Goal: Task Accomplishment & Management: Manage account settings

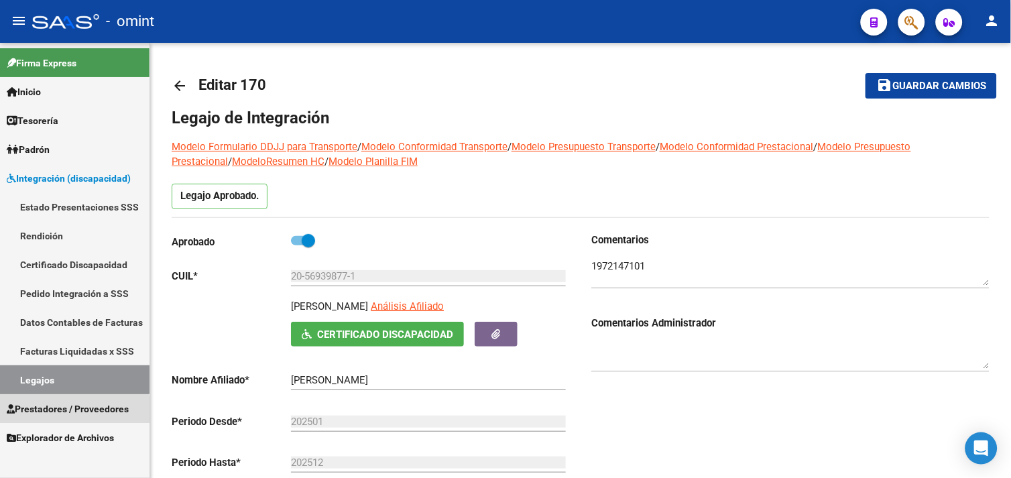
click at [70, 414] on span "Prestadores / Proveedores" at bounding box center [68, 409] width 122 height 15
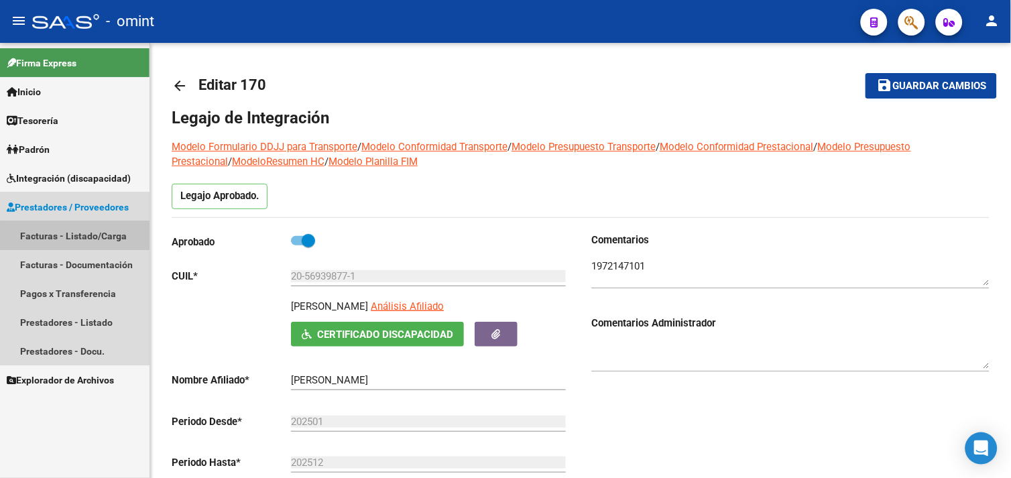
click at [78, 235] on link "Facturas - Listado/Carga" at bounding box center [75, 235] width 150 height 29
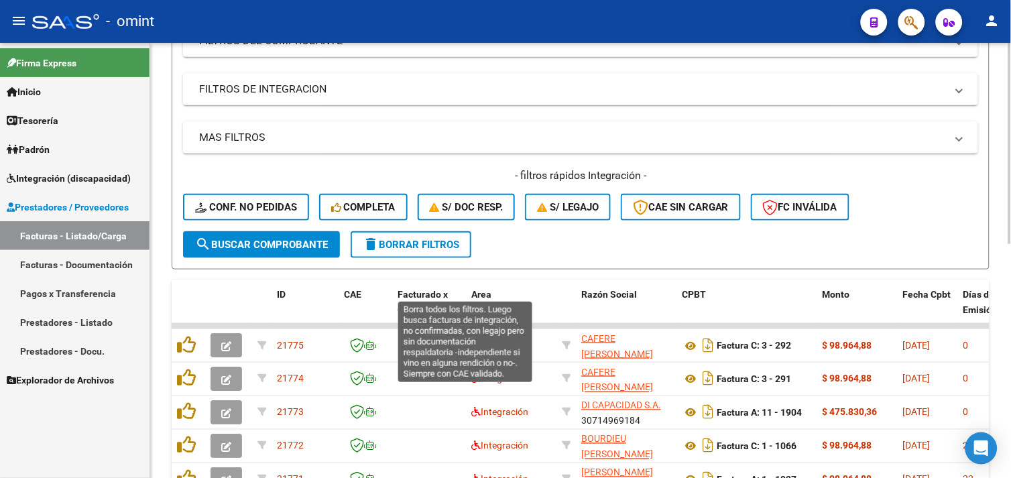
scroll to position [377, 0]
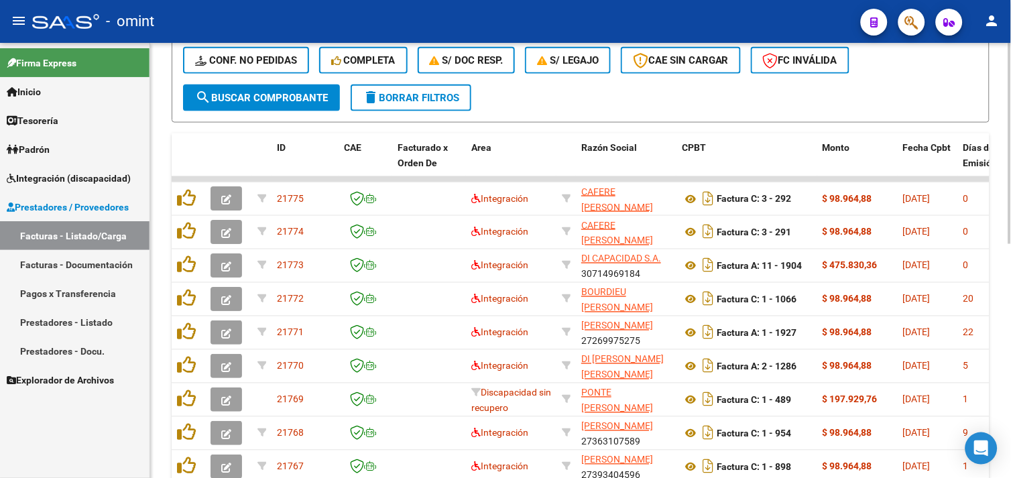
click at [408, 96] on span "delete Borrar Filtros" at bounding box center [411, 98] width 97 height 12
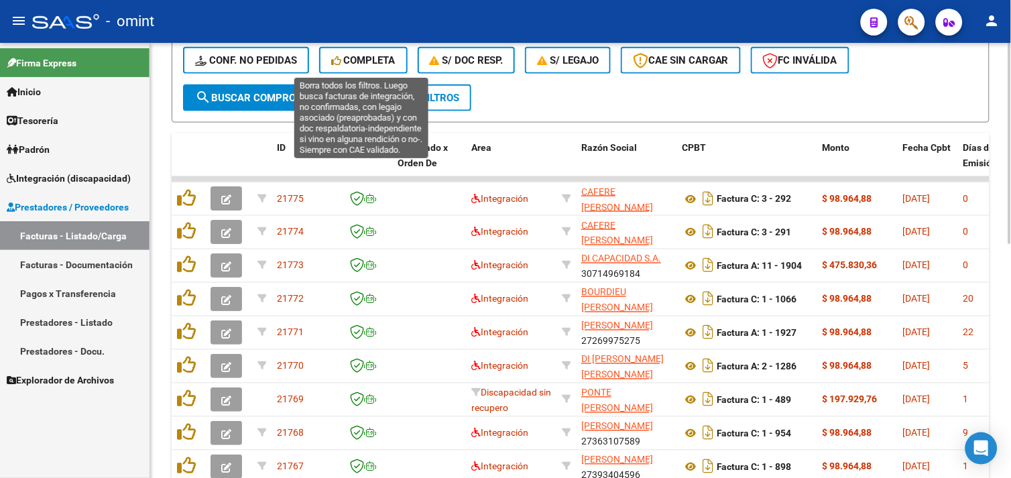
click at [358, 65] on span "Completa" at bounding box center [363, 60] width 64 height 12
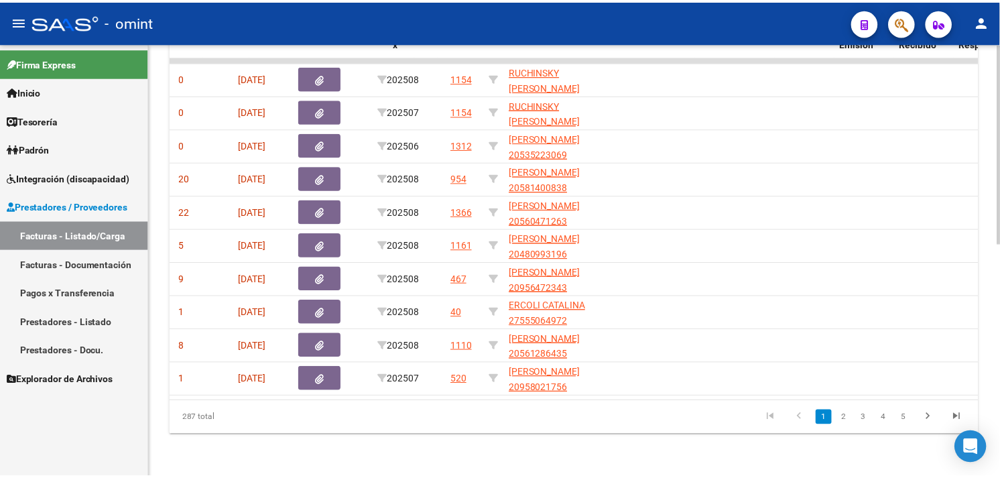
scroll to position [0, 0]
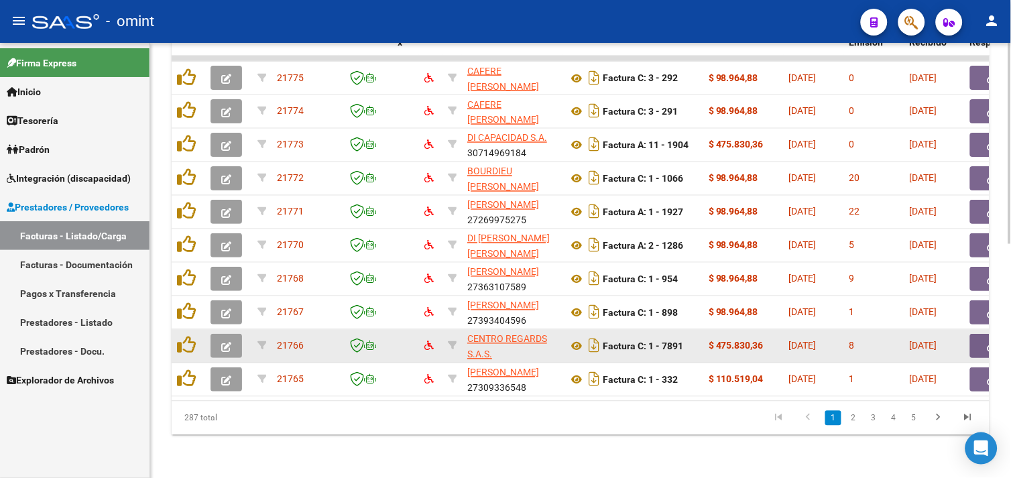
click at [221, 342] on icon "button" at bounding box center [226, 347] width 10 height 10
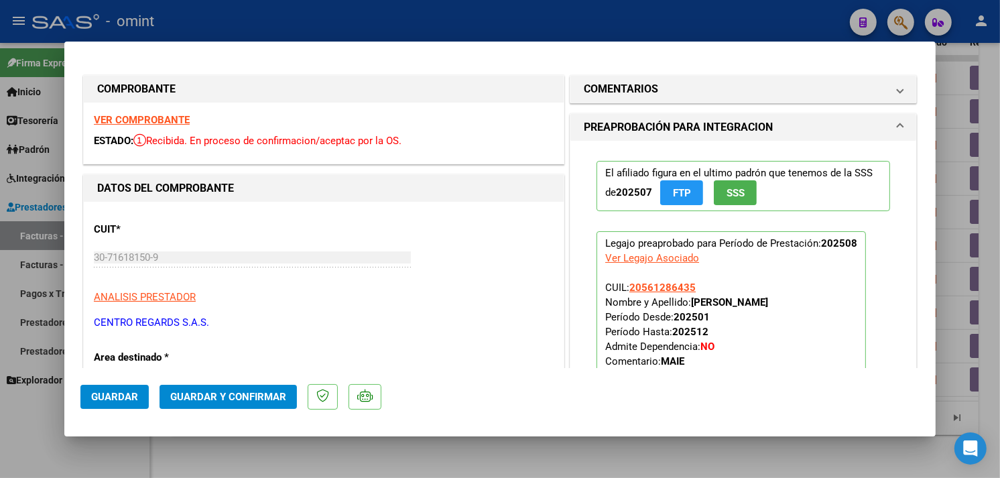
click at [162, 129] on div "VER COMPROBANTE ESTADO: Recibida. En proceso de confirmacion/aceptac por la OS." at bounding box center [324, 133] width 480 height 61
click at [162, 123] on strong "VER COMPROBANTE" at bounding box center [142, 120] width 96 height 12
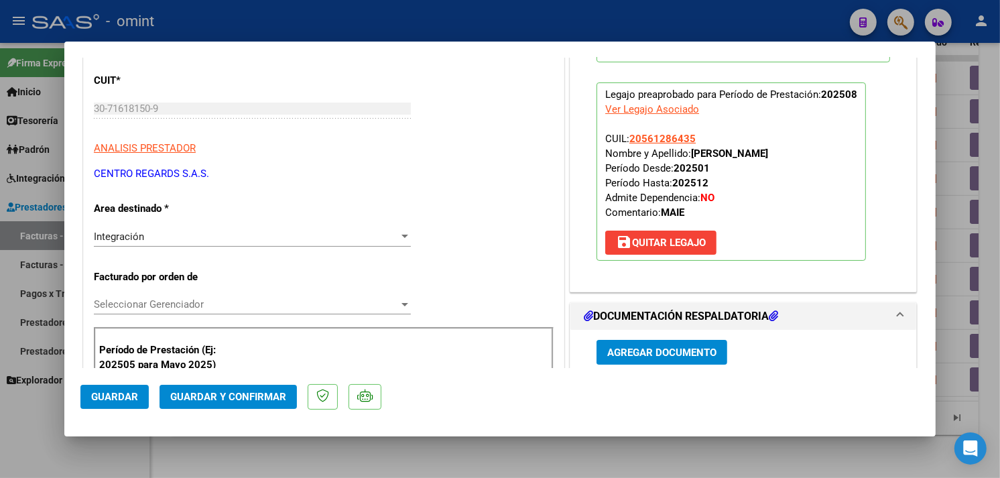
click at [968, 235] on div at bounding box center [500, 239] width 1000 height 478
type input "$ 0,00"
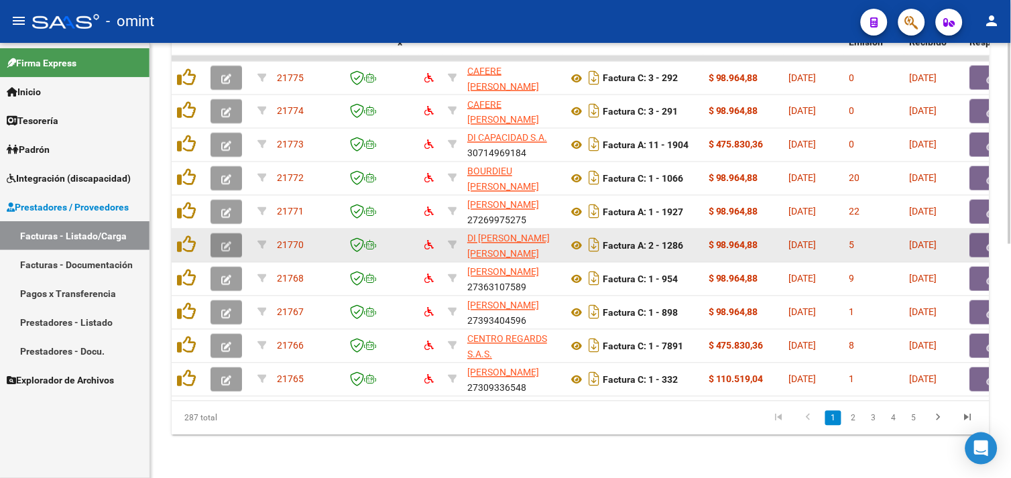
click at [223, 241] on icon "button" at bounding box center [226, 246] width 10 height 10
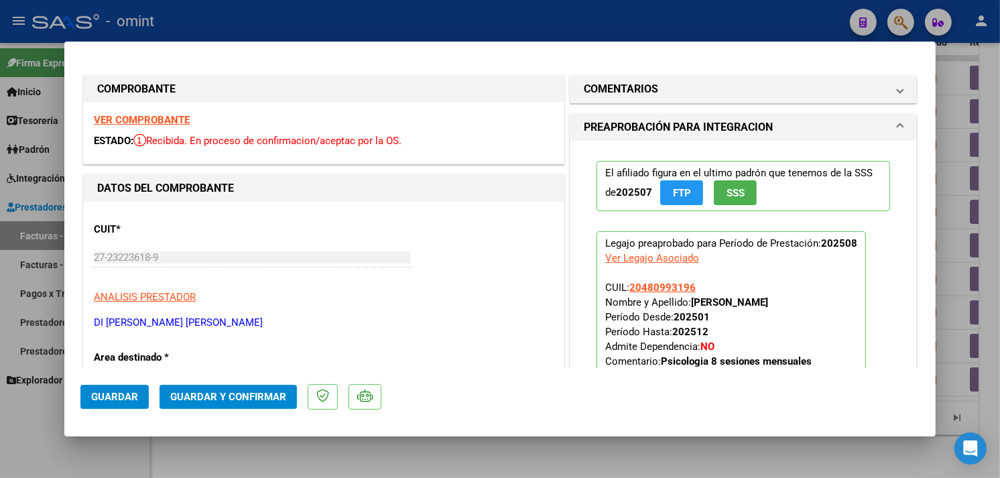
click at [166, 127] on div "VER COMPROBANTE ESTADO: Recibida. En proceso de confirmacion/aceptac por la OS." at bounding box center [324, 133] width 480 height 61
click at [165, 125] on strong "VER COMPROBANTE" at bounding box center [142, 120] width 96 height 12
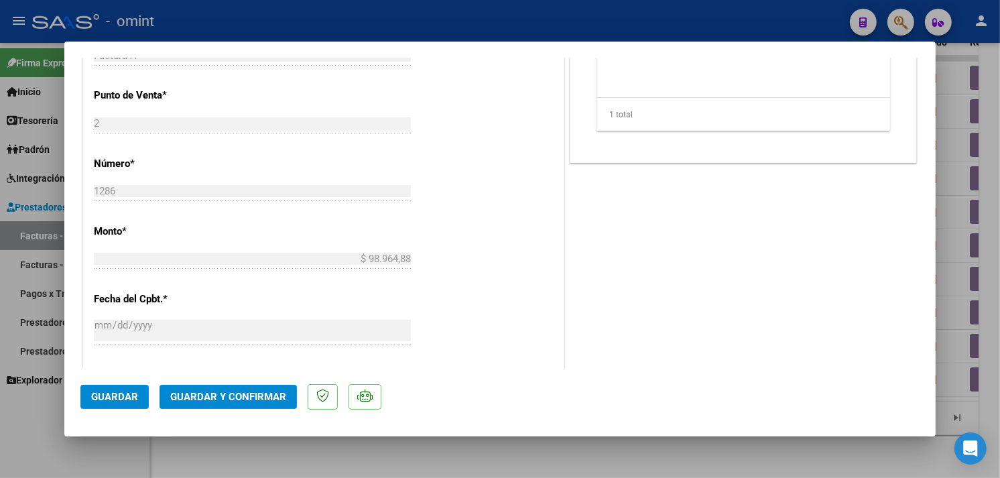
scroll to position [595, 0]
click at [231, 404] on button "Guardar y Confirmar" at bounding box center [228, 397] width 137 height 24
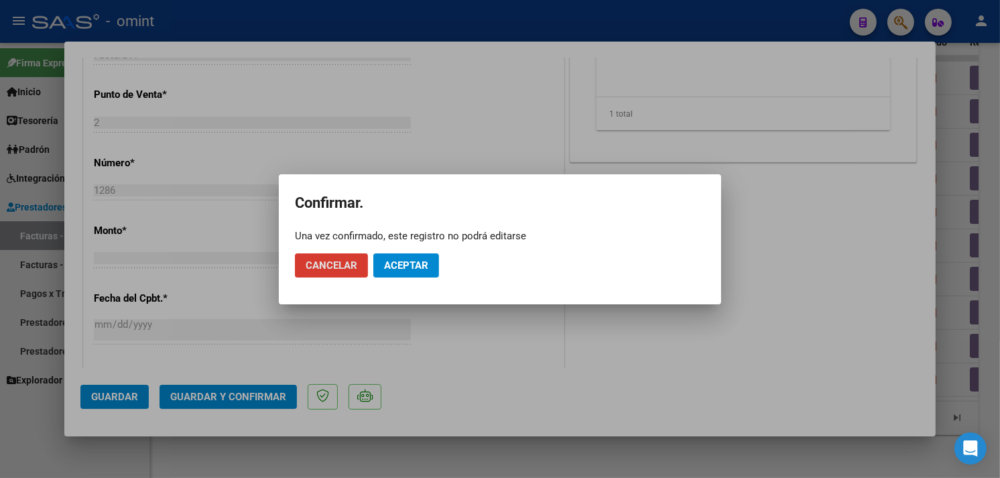
click at [406, 259] on span "Aceptar" at bounding box center [406, 265] width 44 height 12
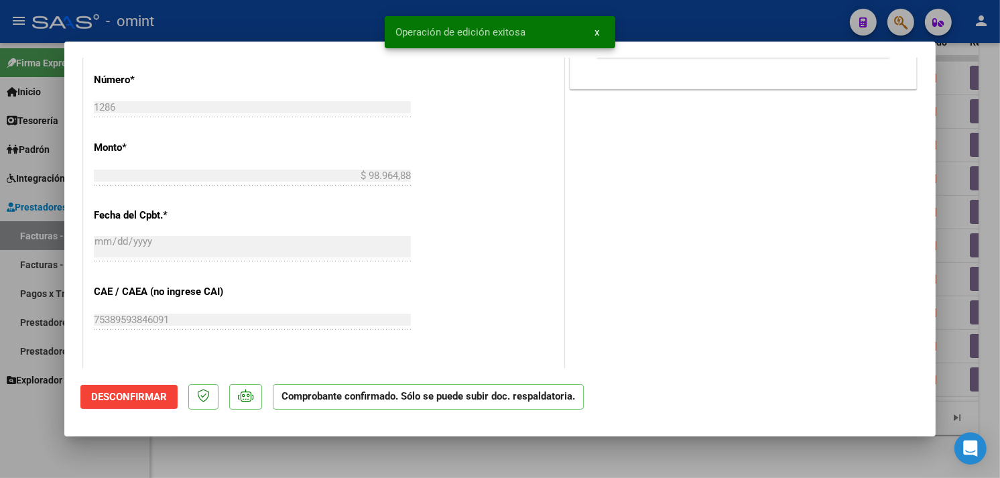
click at [996, 270] on div at bounding box center [500, 239] width 1000 height 478
type input "$ 0,00"
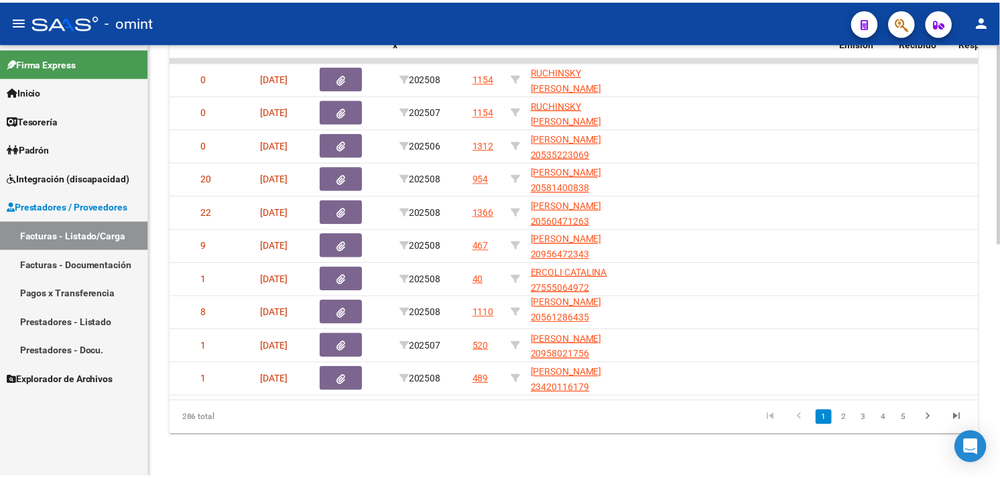
scroll to position [0, 0]
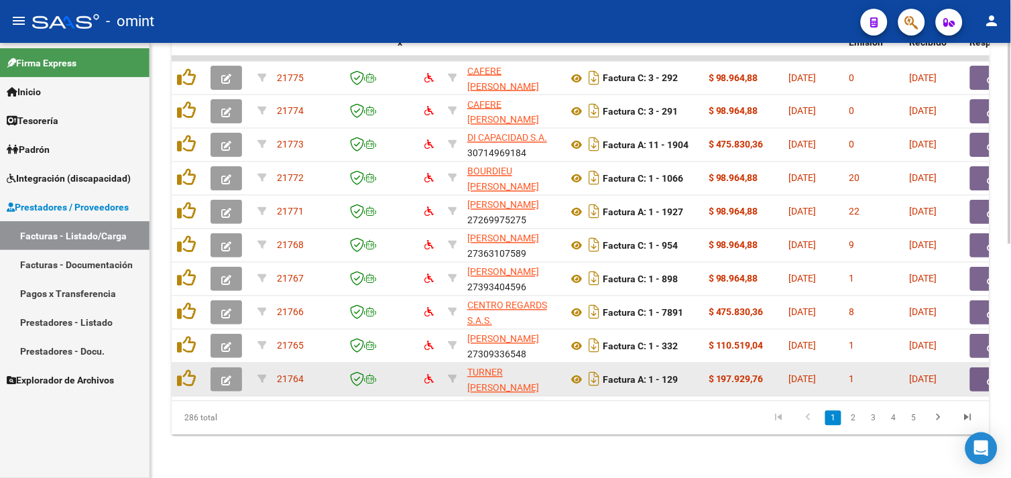
click at [221, 375] on icon "button" at bounding box center [226, 380] width 10 height 10
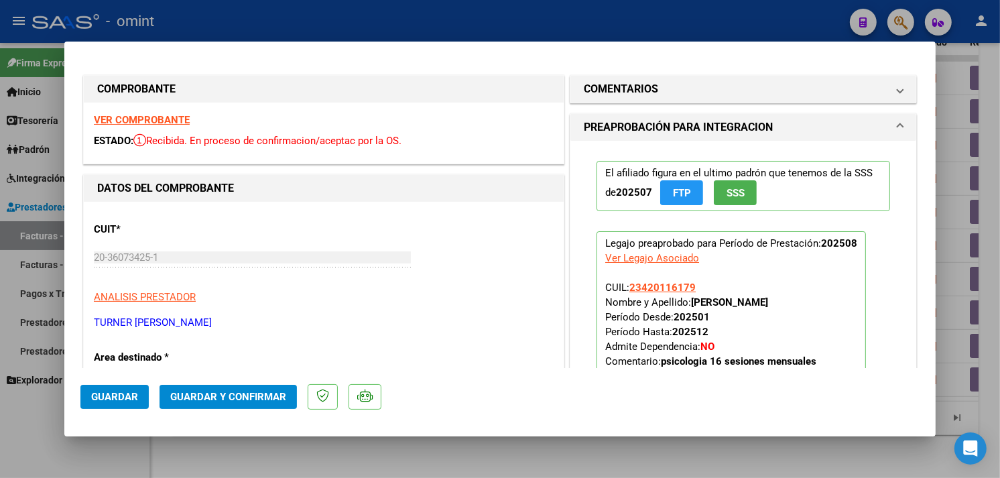
click at [129, 118] on strong "VER COMPROBANTE" at bounding box center [142, 120] width 96 height 12
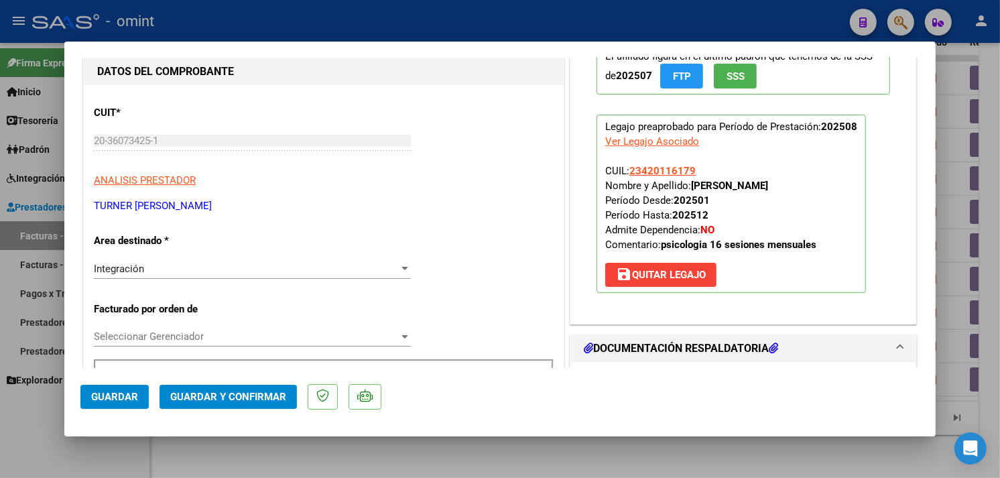
scroll to position [223, 0]
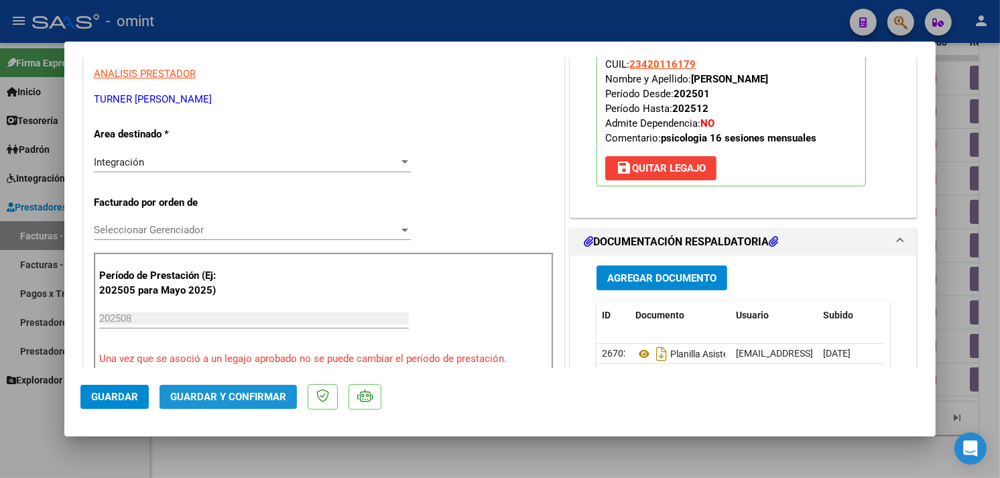
click at [245, 392] on span "Guardar y Confirmar" at bounding box center [228, 397] width 116 height 12
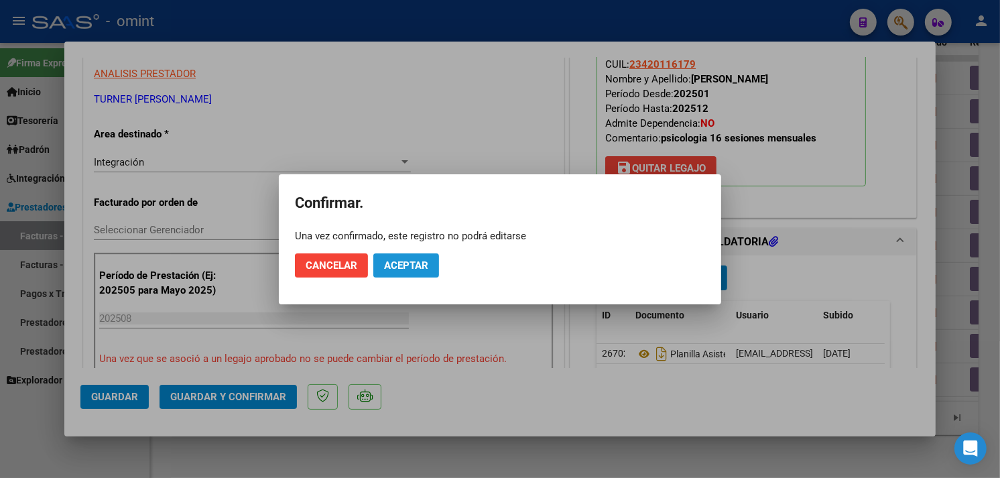
click at [405, 268] on span "Aceptar" at bounding box center [406, 265] width 44 height 12
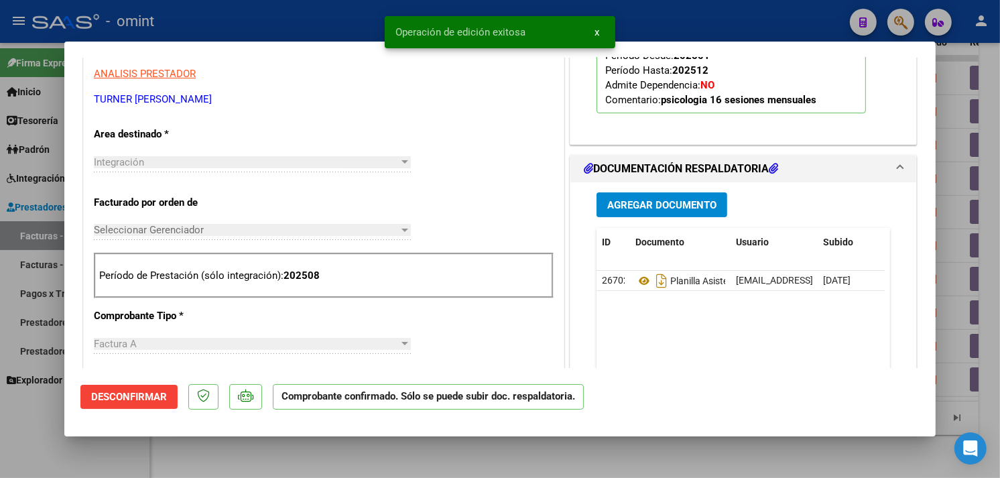
click at [957, 402] on div at bounding box center [500, 239] width 1000 height 478
type input "$ 0,00"
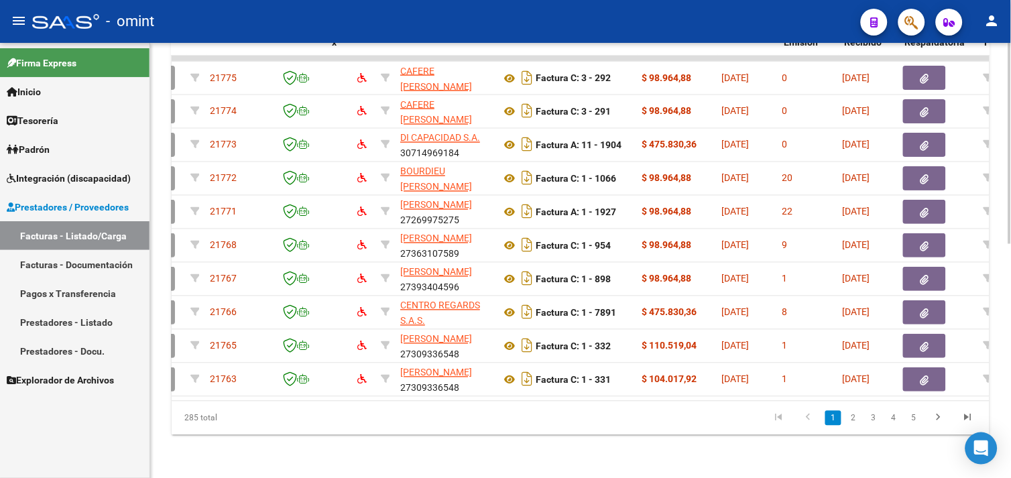
scroll to position [0, 0]
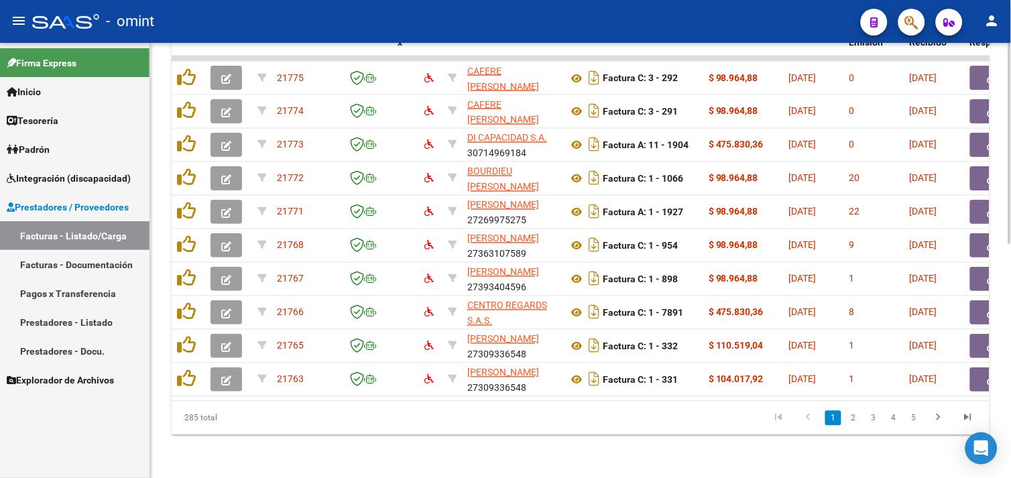
drag, startPoint x: 397, startPoint y: 402, endPoint x: 595, endPoint y: 402, distance: 198.5
click at [595, 402] on div "ID CAE Fc. x Razón Social CPBT Monto Fecha Cpbt Días desde Emisión Fecha Recibi…" at bounding box center [581, 224] width 818 height 422
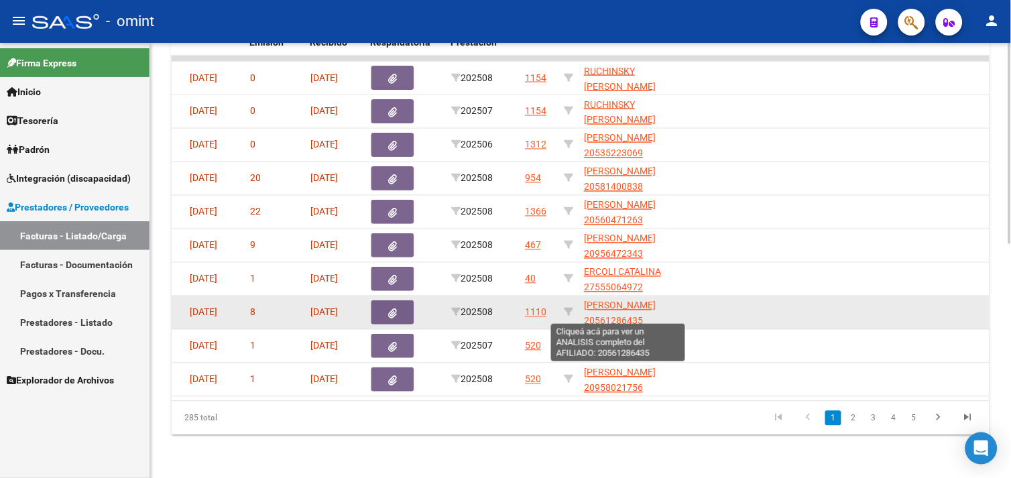
drag, startPoint x: 660, startPoint y: 304, endPoint x: 586, endPoint y: 296, distance: 74.9
click at [586, 298] on app-link-go-to "[PERSON_NAME] [PERSON_NAME] 20561286435" at bounding box center [632, 313] width 97 height 31
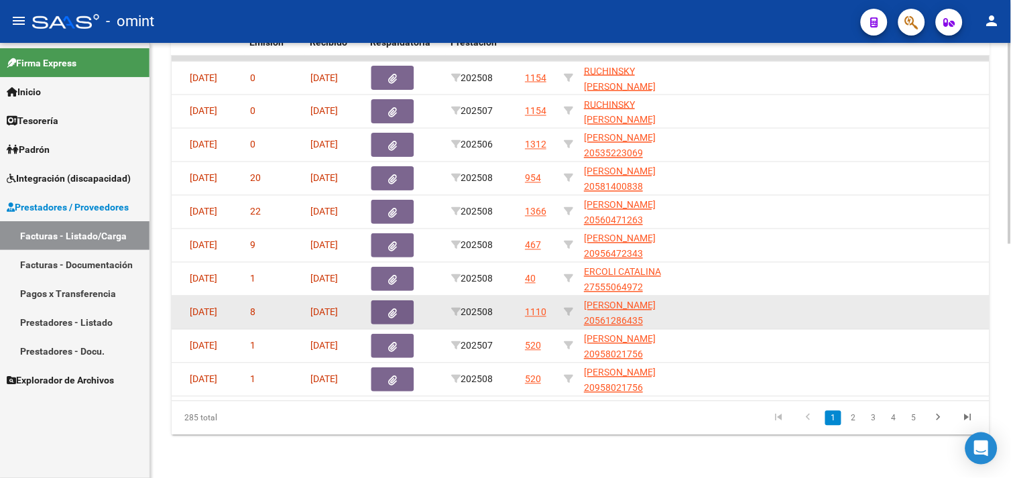
copy span "[PERSON_NAME] [PERSON_NAME] 20561286435"
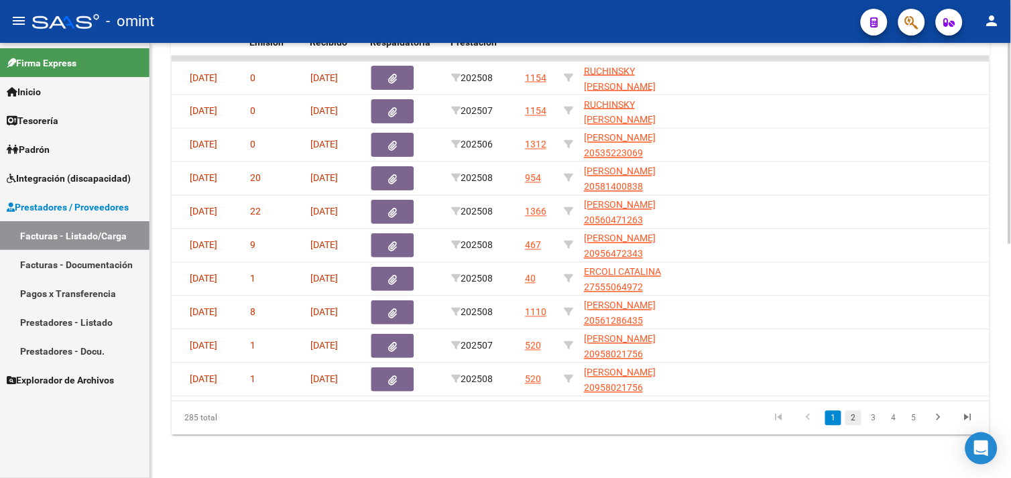
click at [852, 414] on link "2" at bounding box center [853, 418] width 16 height 15
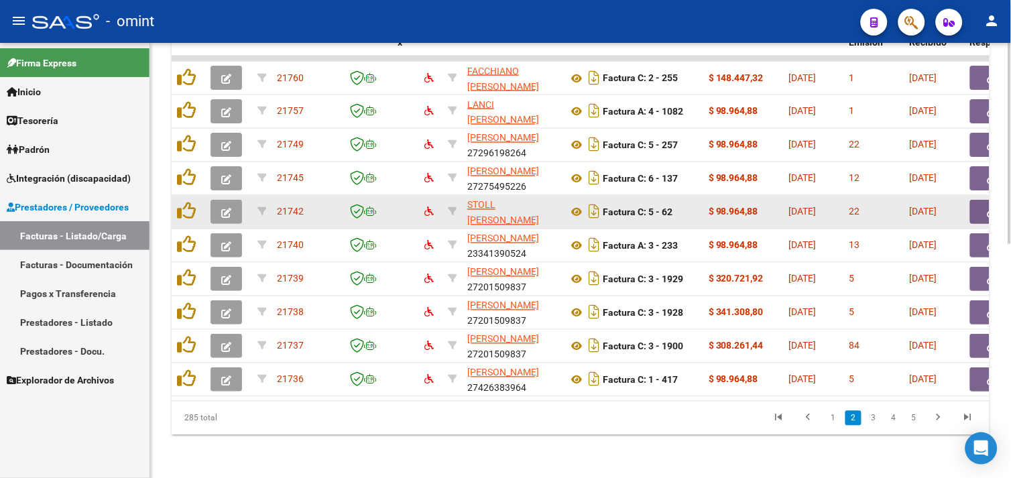
click at [237, 200] on button "button" at bounding box center [227, 212] width 32 height 24
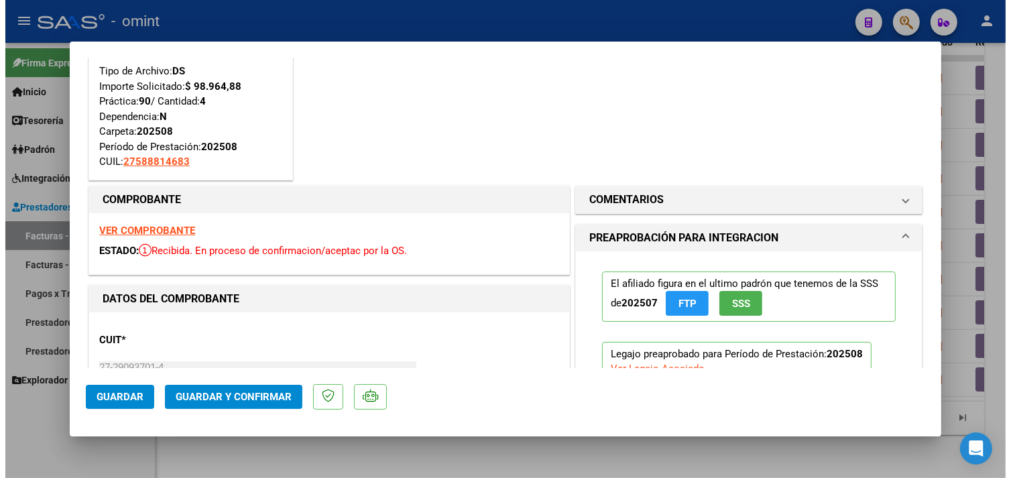
scroll to position [74, 0]
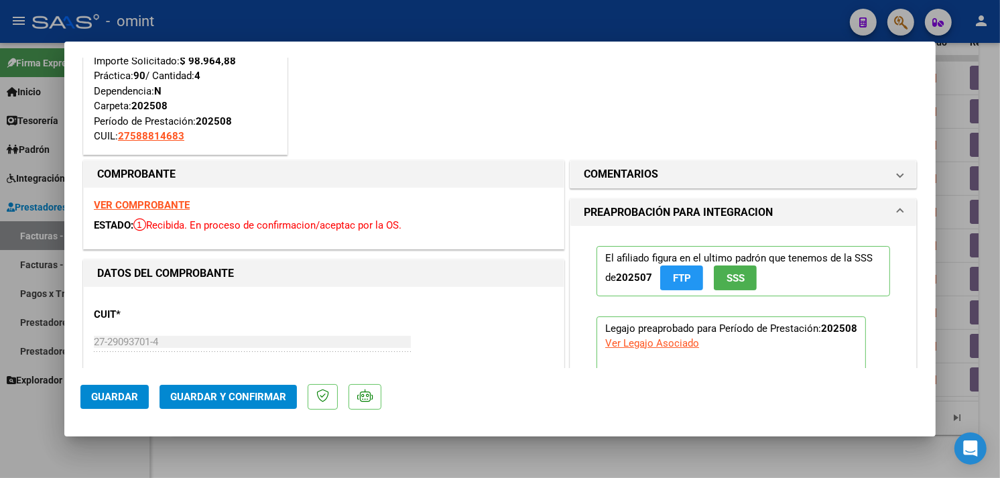
click at [154, 175] on strong "COMPROBANTE" at bounding box center [136, 174] width 78 height 13
click at [149, 202] on strong "VER COMPROBANTE" at bounding box center [142, 205] width 96 height 12
click at [955, 212] on div at bounding box center [500, 239] width 1000 height 478
type input "$ 0,00"
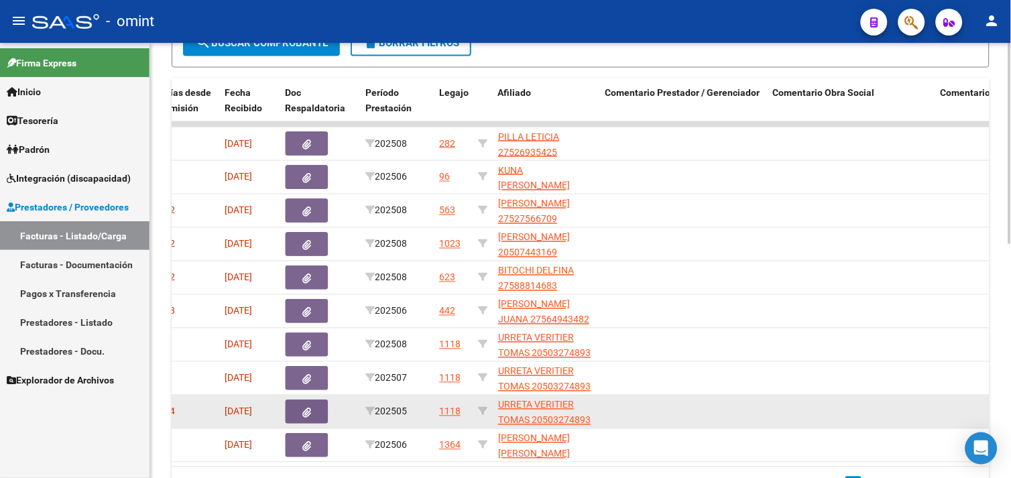
scroll to position [506, 0]
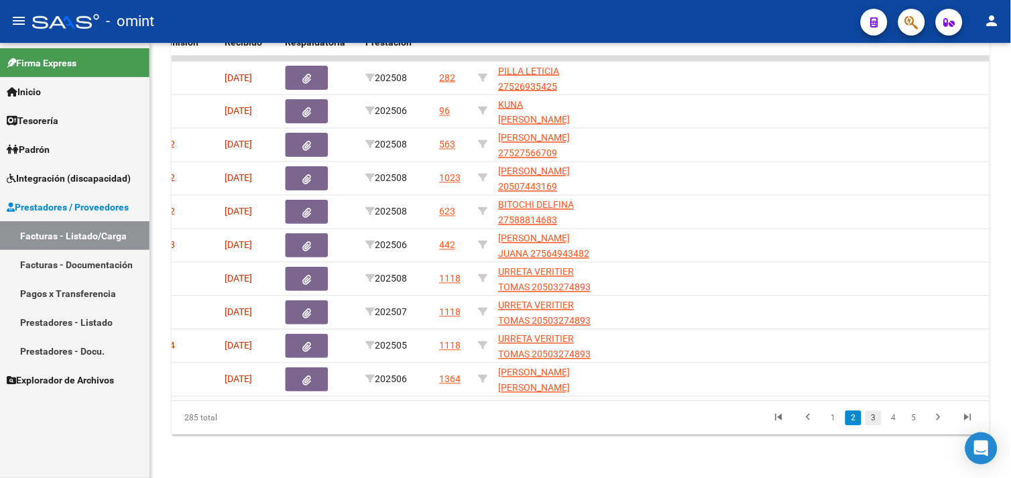
click at [877, 416] on link "3" at bounding box center [874, 418] width 16 height 15
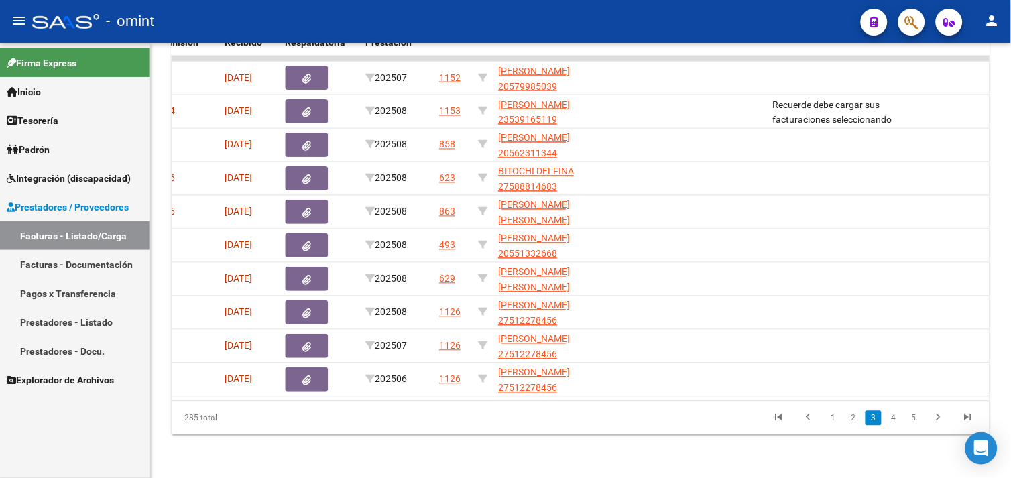
click at [764, 423] on datatable-pager "1 2 3 4 5" at bounding box center [661, 418] width 643 height 23
click at [780, 419] on icon "go to first page" at bounding box center [778, 420] width 17 height 16
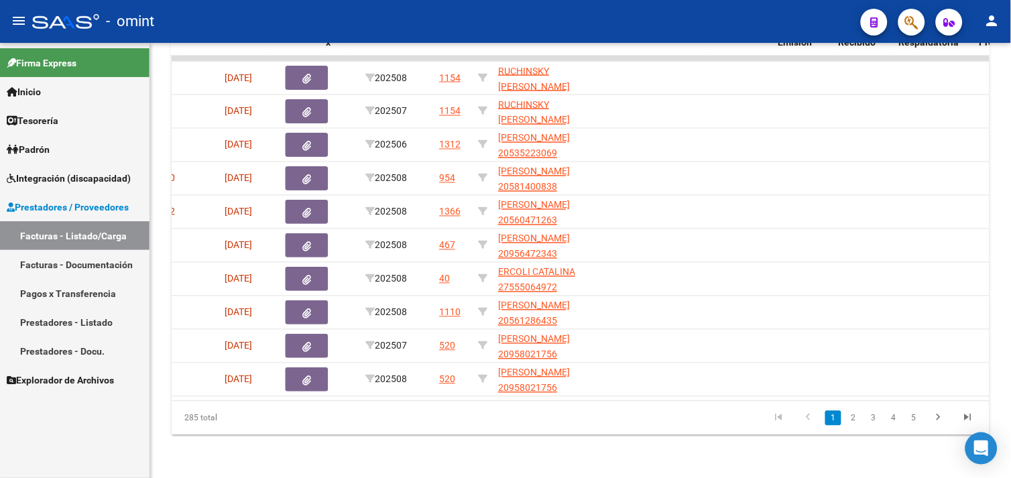
scroll to position [0, 71]
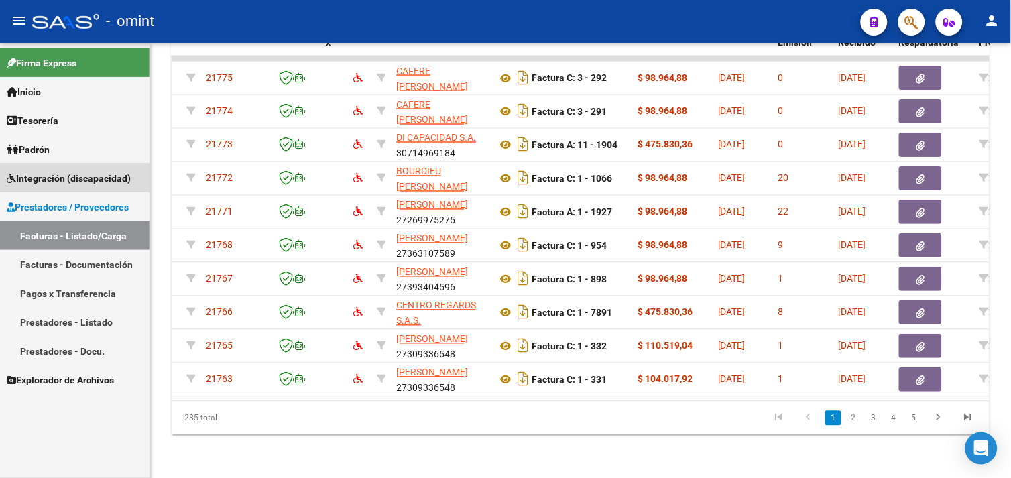
click at [74, 171] on span "Integración (discapacidad)" at bounding box center [69, 178] width 124 height 15
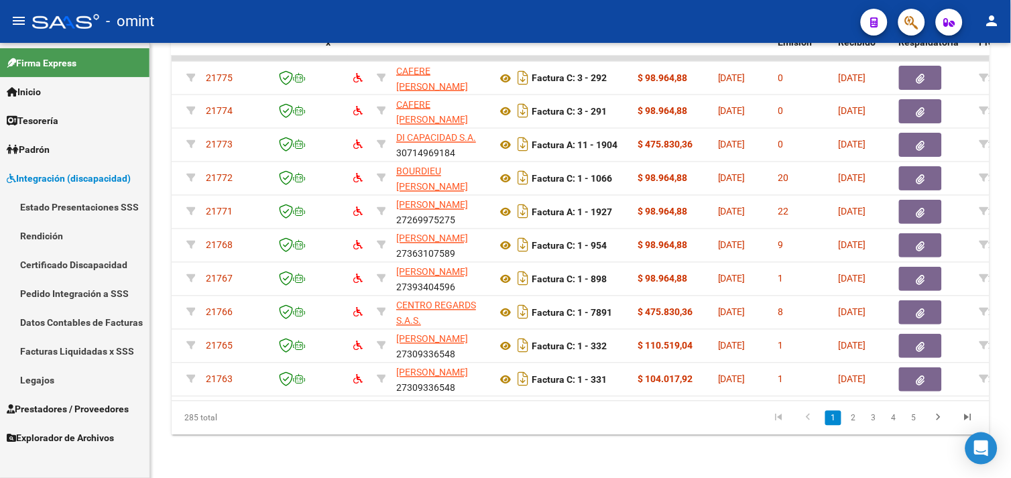
click at [60, 378] on link "Legajos" at bounding box center [75, 379] width 150 height 29
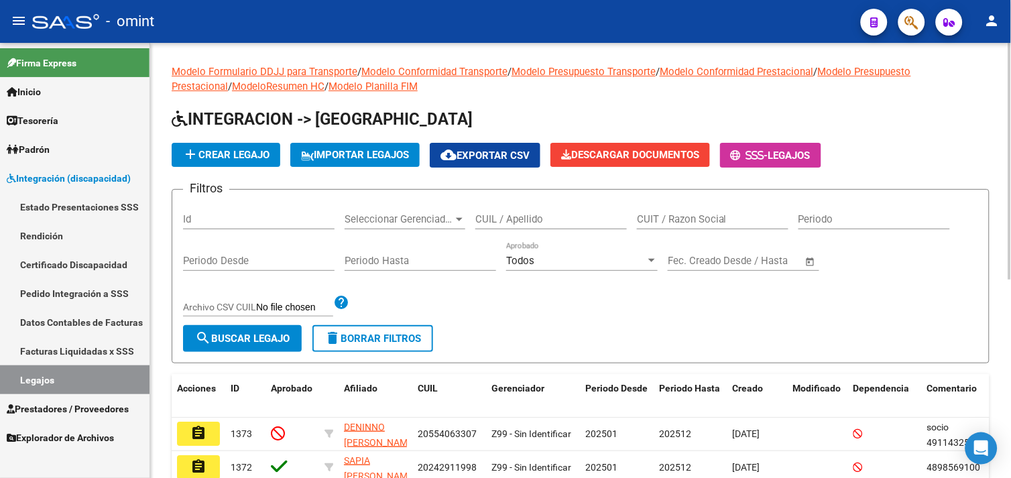
click at [506, 210] on div "CUIL / Apellido" at bounding box center [551, 214] width 152 height 29
paste input "[PERSON_NAME] [PERSON_NAME] 20561286435"
drag, startPoint x: 562, startPoint y: 221, endPoint x: 761, endPoint y: 217, distance: 199.2
click at [761, 217] on div "Filtros Id Seleccionar Gerenciador Seleccionar Gerenciador AGUIRRE TERAN BRUNO …" at bounding box center [580, 262] width 795 height 125
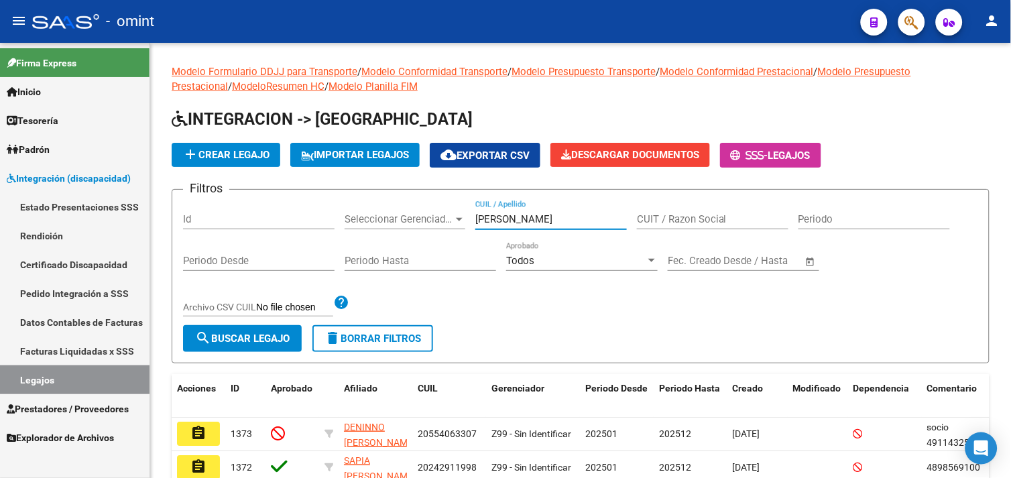
scroll to position [0, 0]
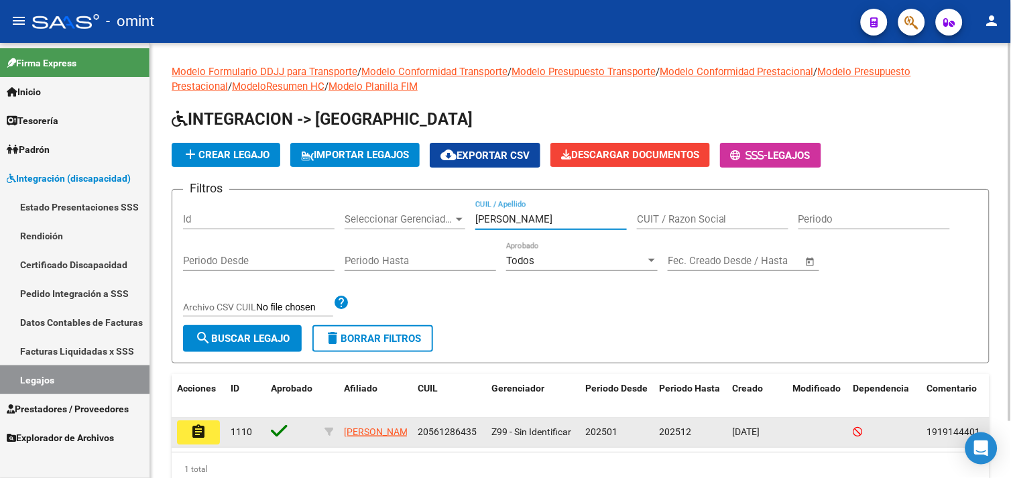
type input "AGUIRRE TERAN BRUNO LIONEL"
click at [199, 434] on mat-icon "assignment" at bounding box center [198, 432] width 16 height 16
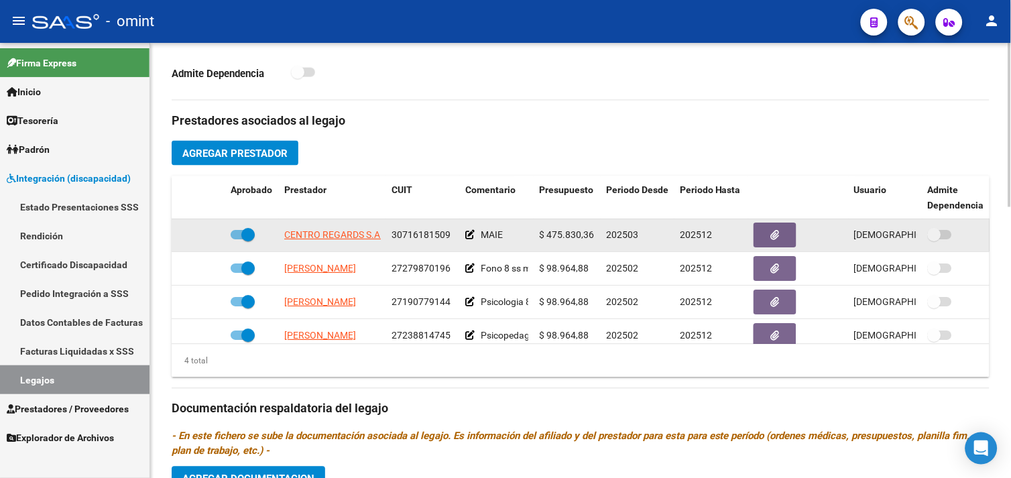
click at [331, 241] on span "CENTRO REGARDS S.A.S." at bounding box center [337, 235] width 107 height 11
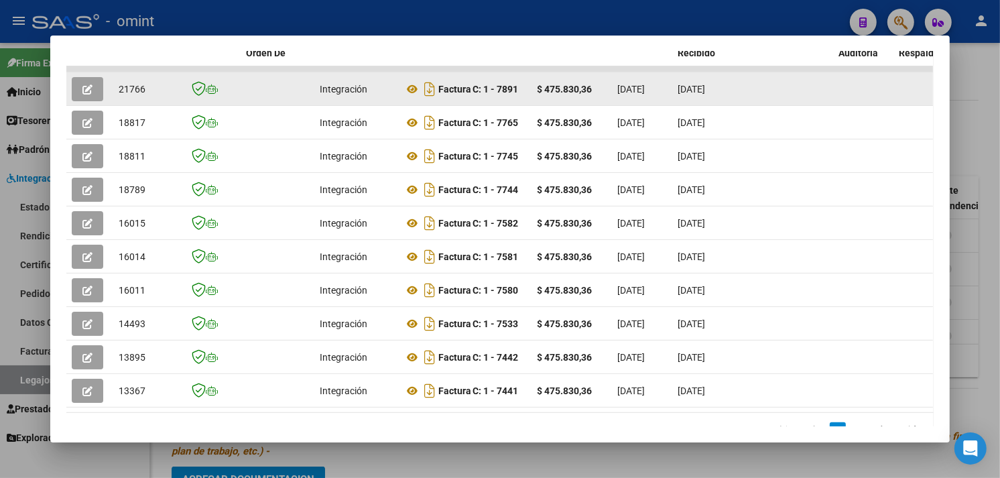
click at [90, 87] on button "button" at bounding box center [88, 89] width 32 height 24
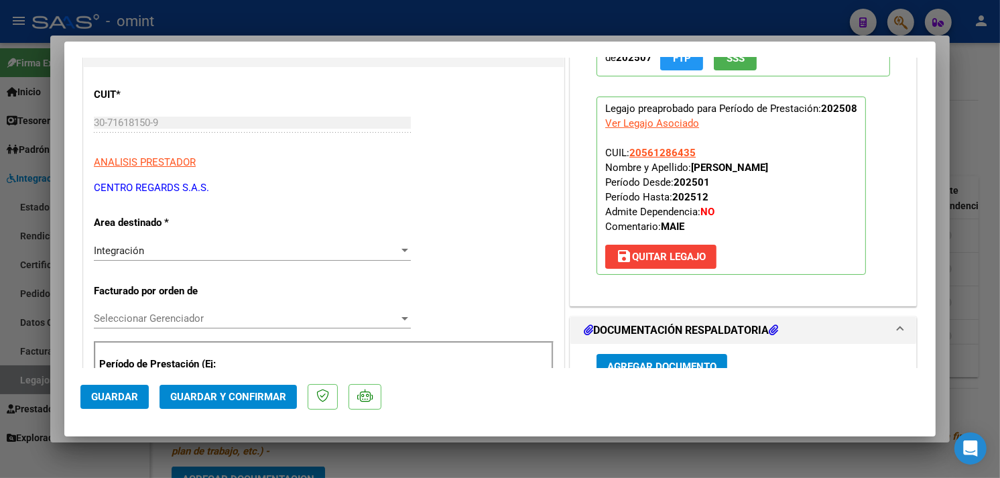
scroll to position [149, 0]
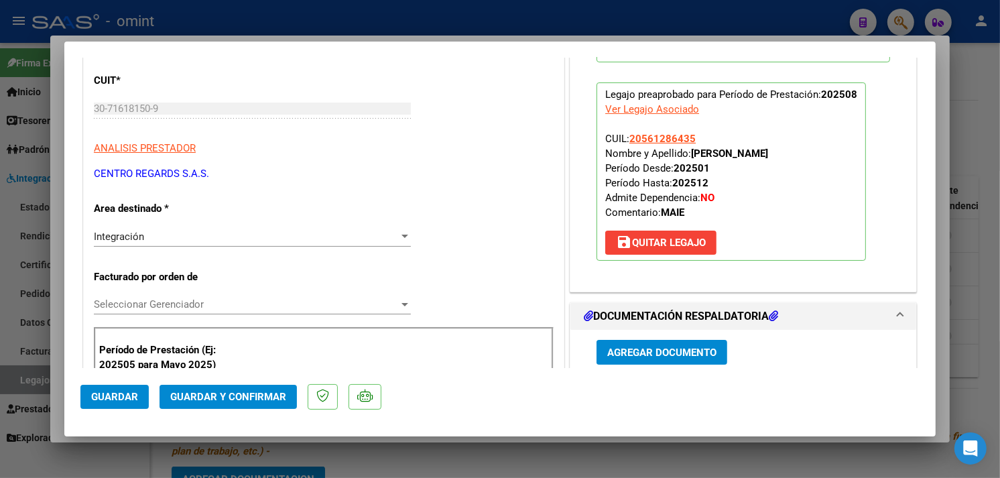
click at [243, 390] on button "Guardar y Confirmar" at bounding box center [228, 397] width 137 height 24
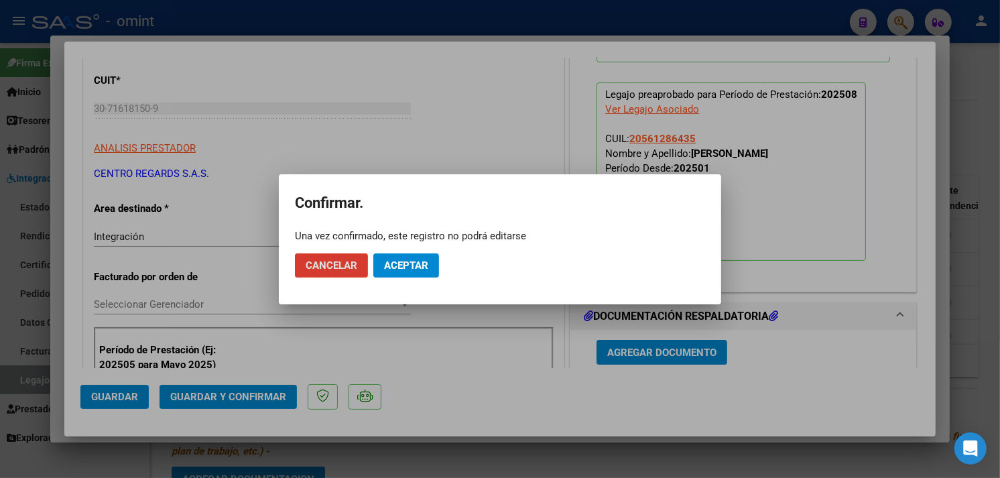
click at [392, 265] on span "Aceptar" at bounding box center [406, 265] width 44 height 12
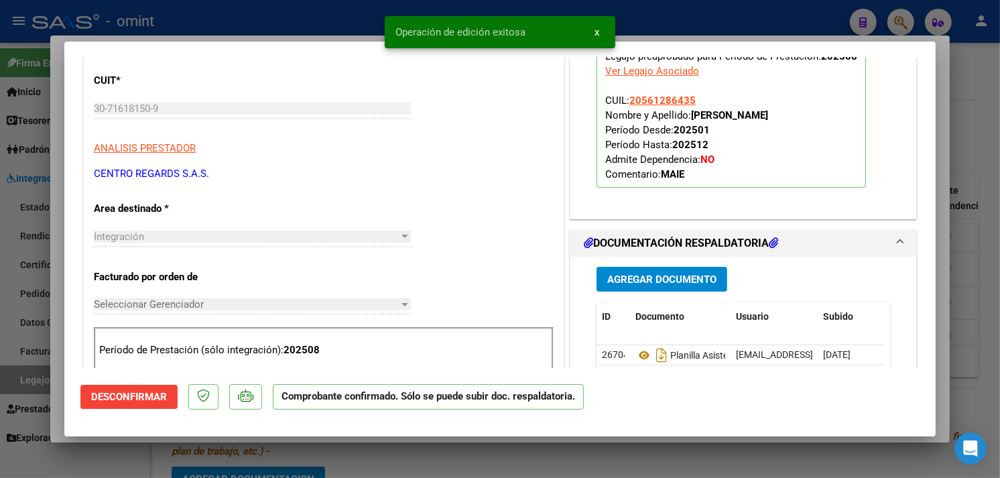
type input "$ 0,00"
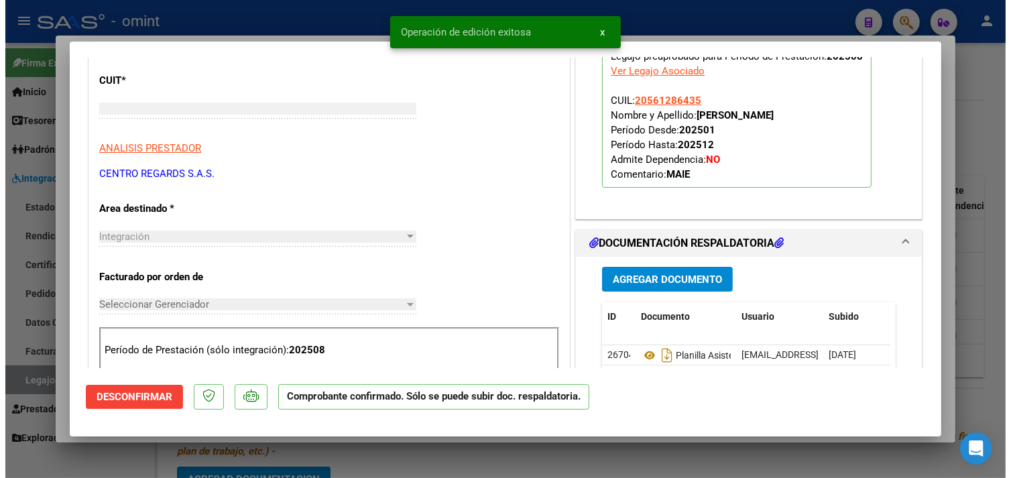
scroll to position [0, 0]
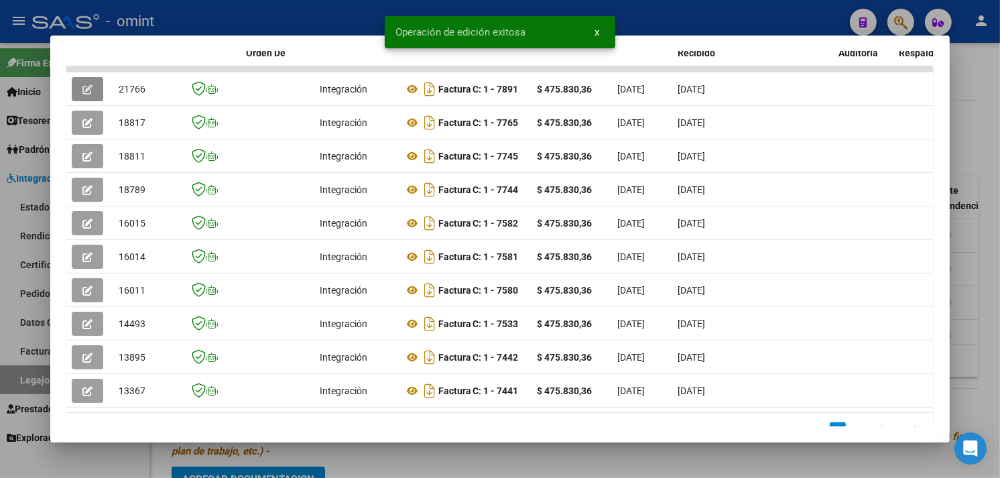
click at [963, 255] on div at bounding box center [500, 239] width 1000 height 478
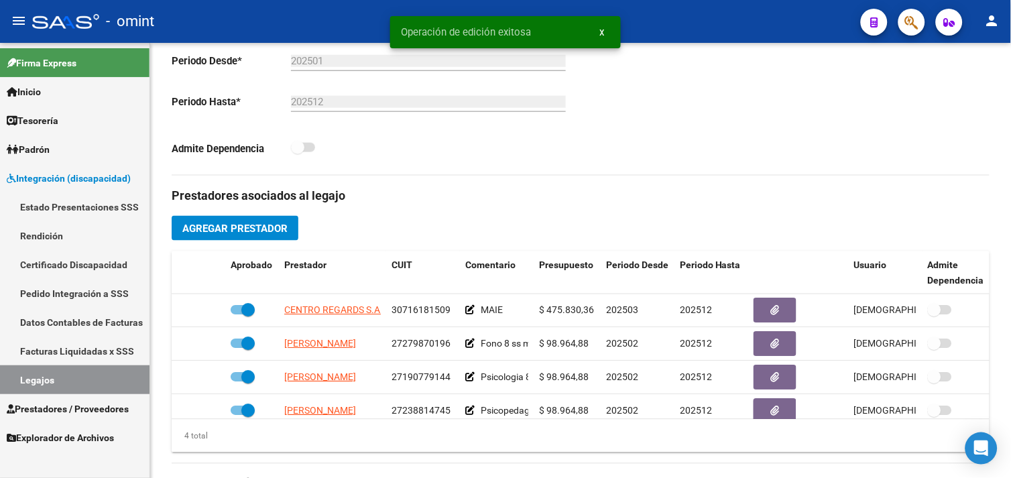
scroll to position [298, 0]
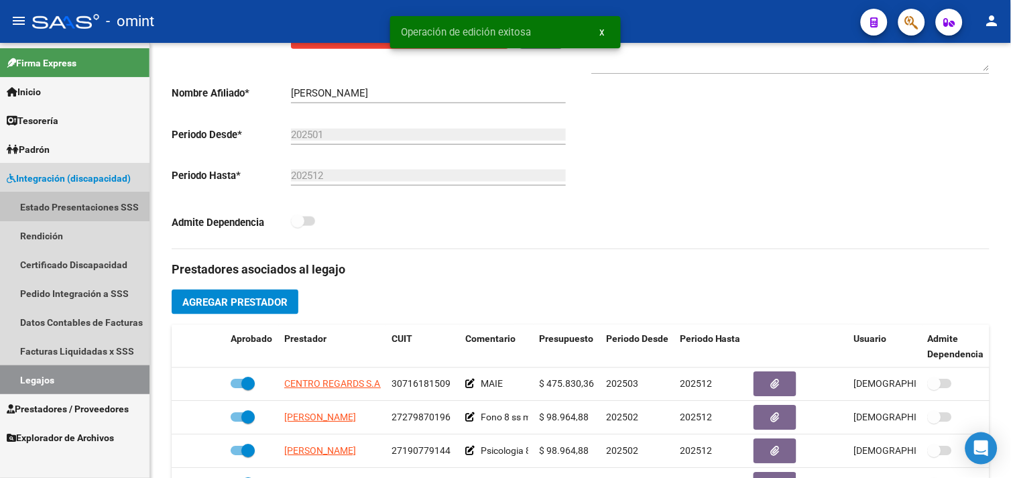
click at [64, 210] on link "Estado Presentaciones SSS" at bounding box center [75, 206] width 150 height 29
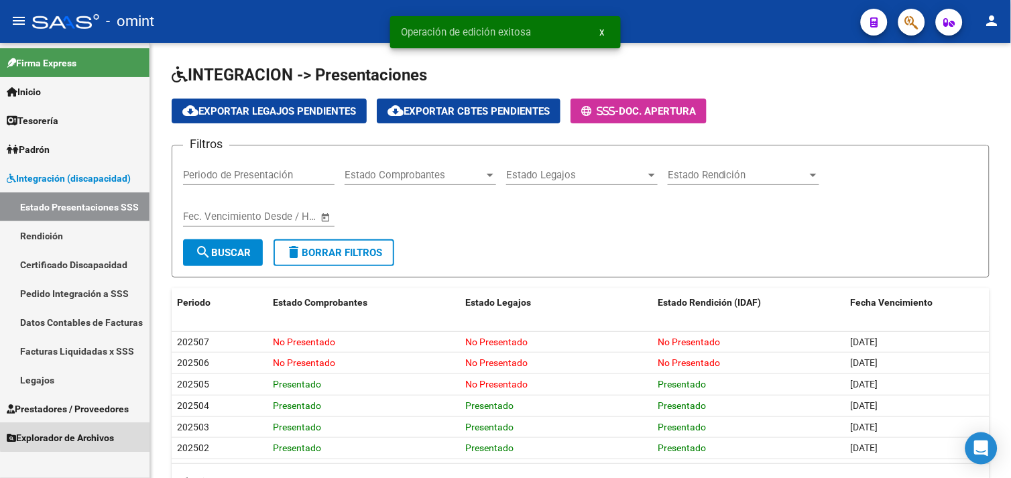
click at [83, 425] on link "Explorador de Archivos" at bounding box center [75, 437] width 150 height 29
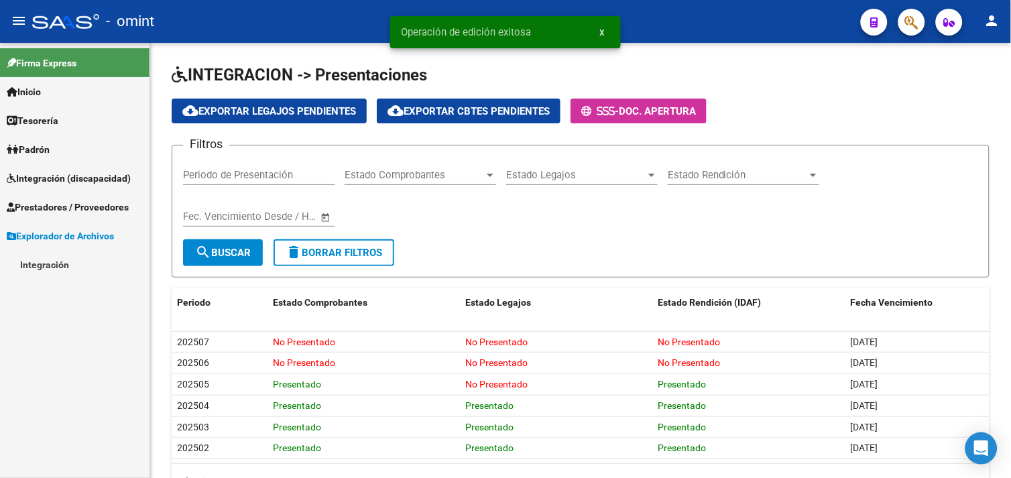
click at [87, 215] on link "Prestadores / Proveedores" at bounding box center [75, 206] width 150 height 29
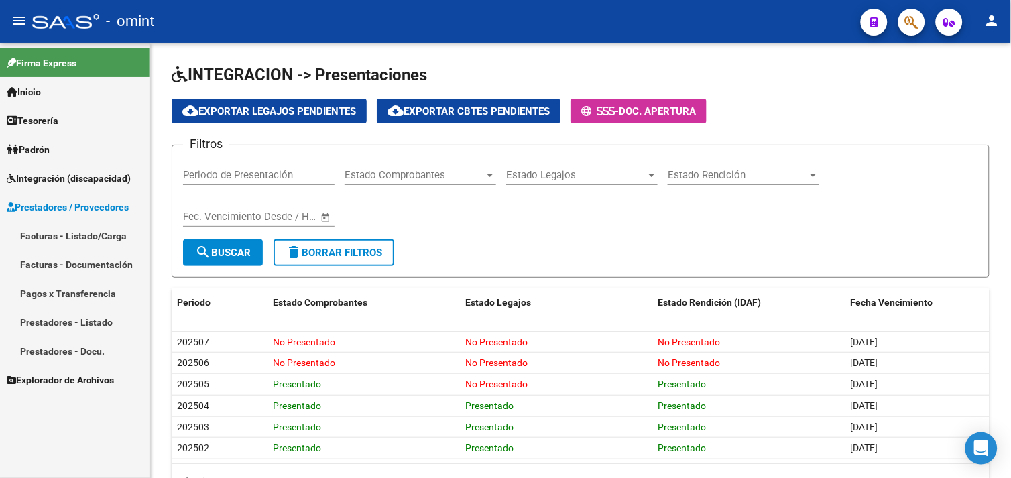
click at [74, 229] on link "Facturas - Listado/Carga" at bounding box center [75, 235] width 150 height 29
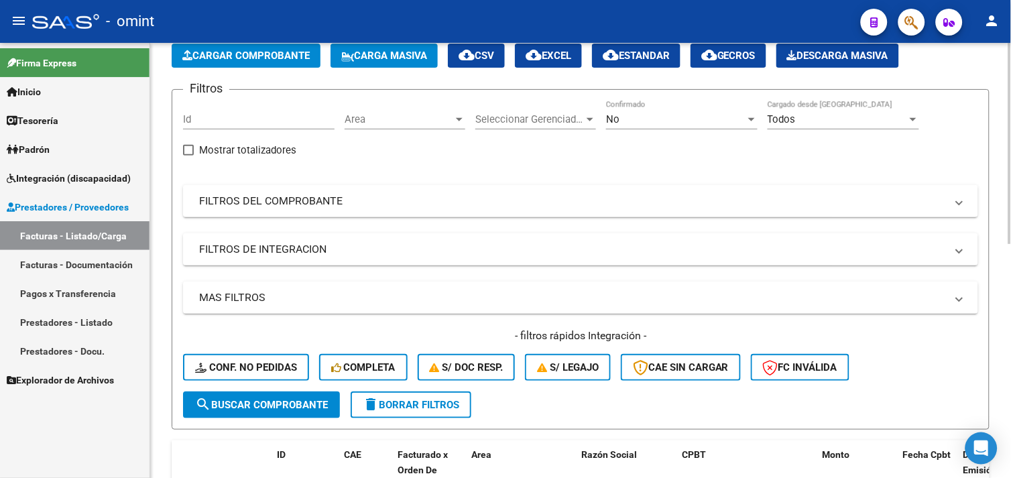
scroll to position [298, 0]
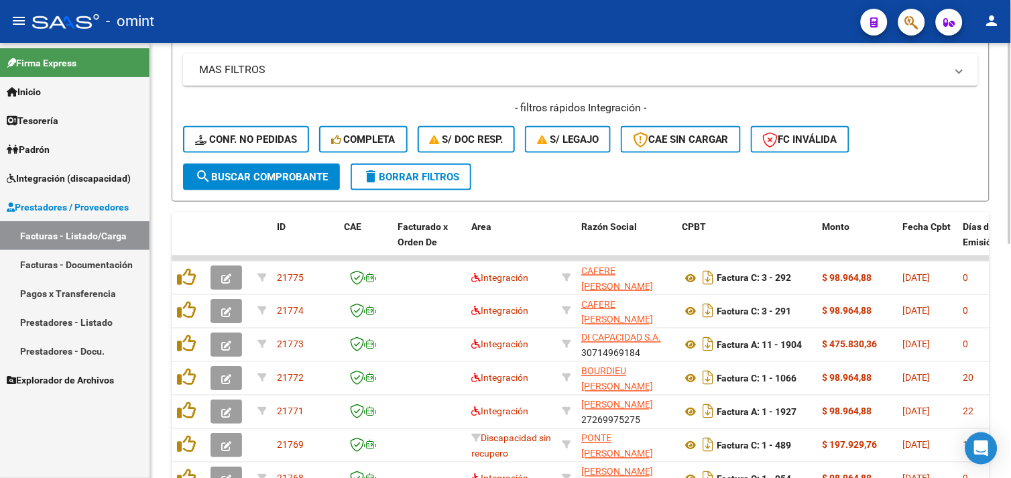
click at [394, 188] on form "Filtros Id Area Area Seleccionar Gerenciador Seleccionar Gerenciador No Confirm…" at bounding box center [581, 31] width 818 height 341
click at [384, 178] on span "delete Borrar Filtros" at bounding box center [411, 177] width 97 height 12
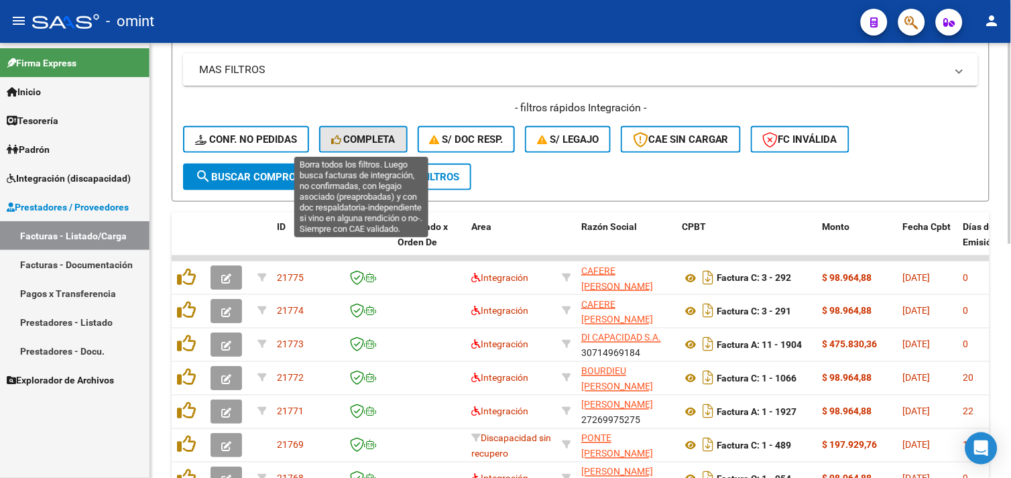
click at [357, 133] on span "Completa" at bounding box center [363, 139] width 64 height 12
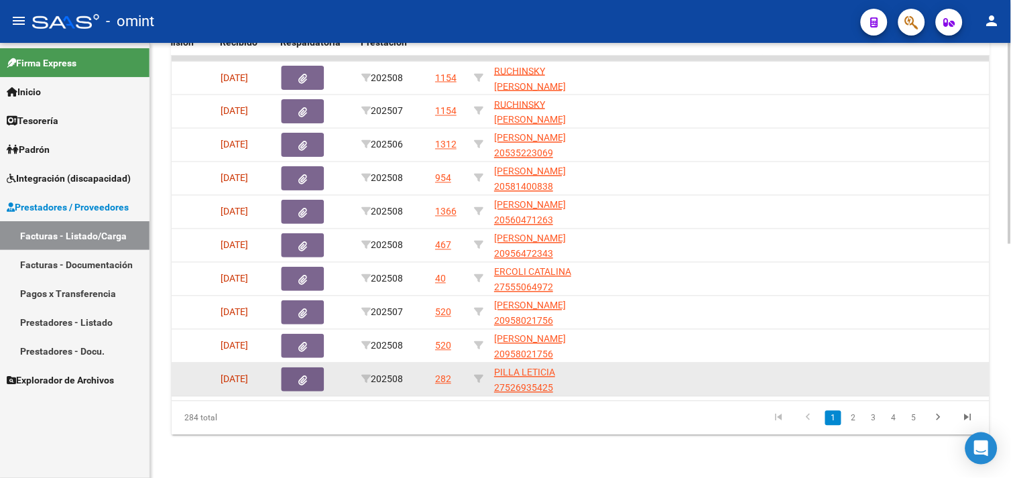
scroll to position [432, 0]
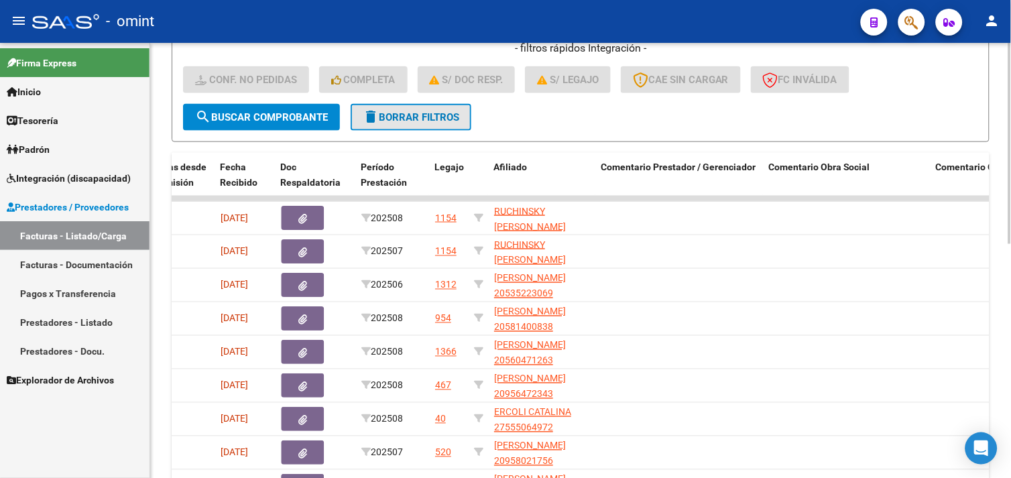
click at [397, 127] on button "delete Borrar Filtros" at bounding box center [411, 117] width 121 height 27
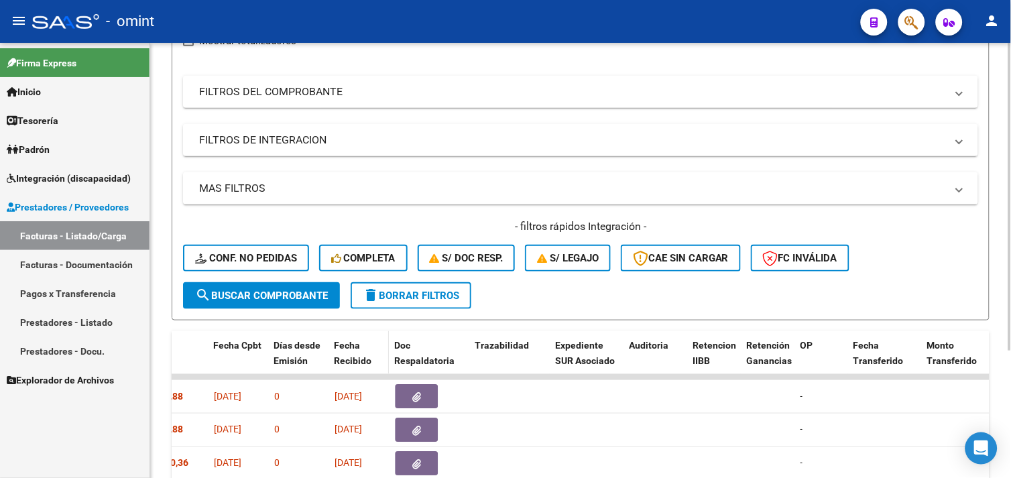
scroll to position [357, 0]
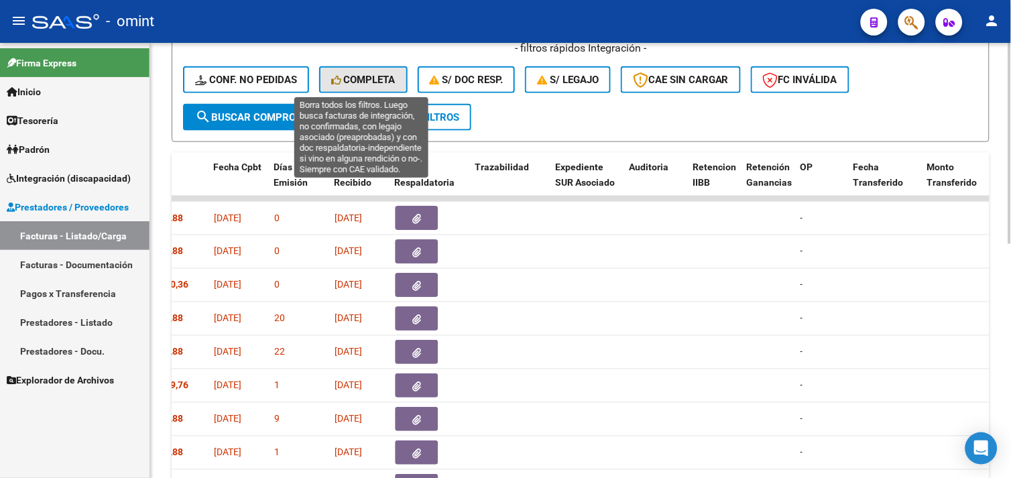
click at [359, 81] on span "Completa" at bounding box center [363, 80] width 64 height 12
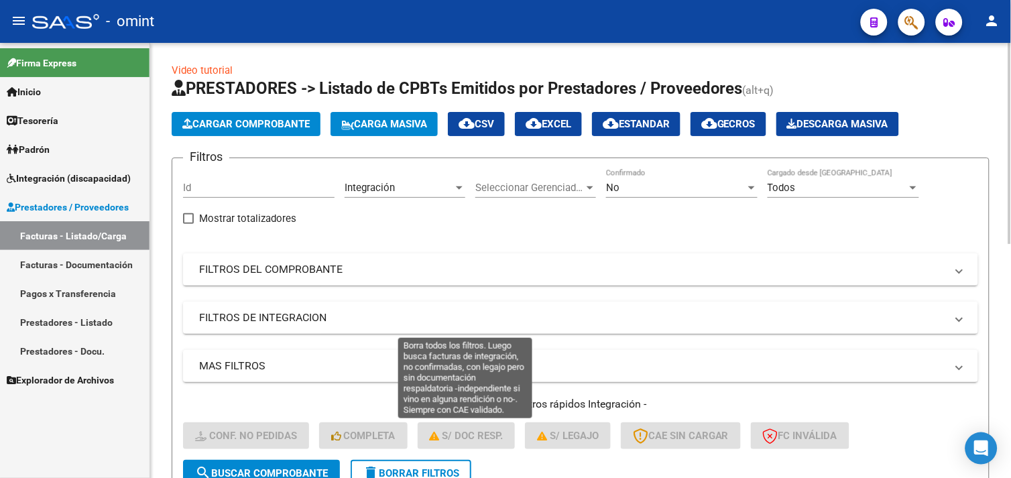
scroll to position [0, 0]
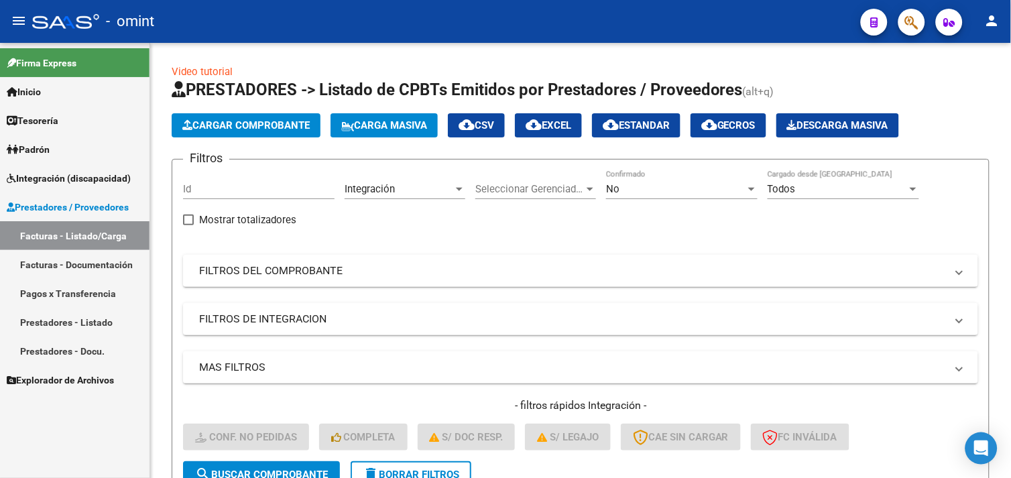
click at [64, 184] on span "Integración (discapacidad)" at bounding box center [69, 178] width 124 height 15
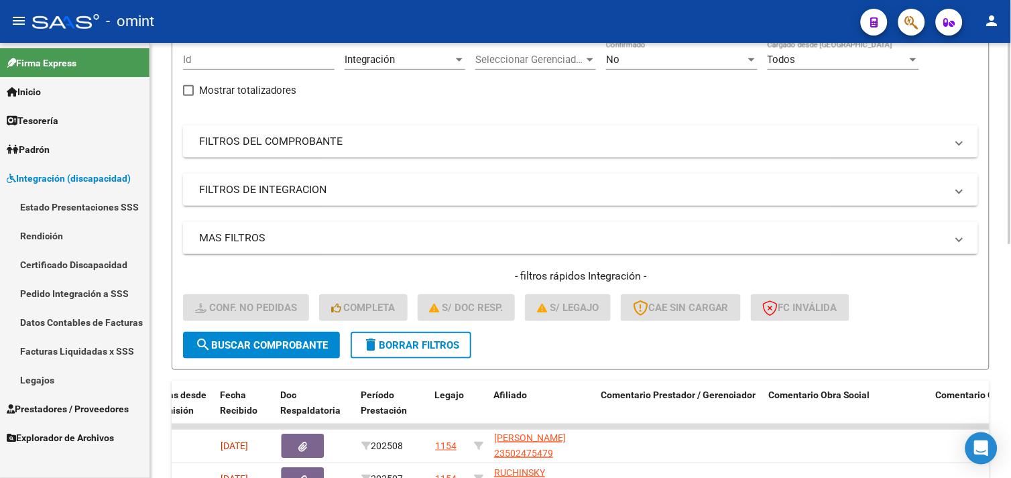
scroll to position [223, 0]
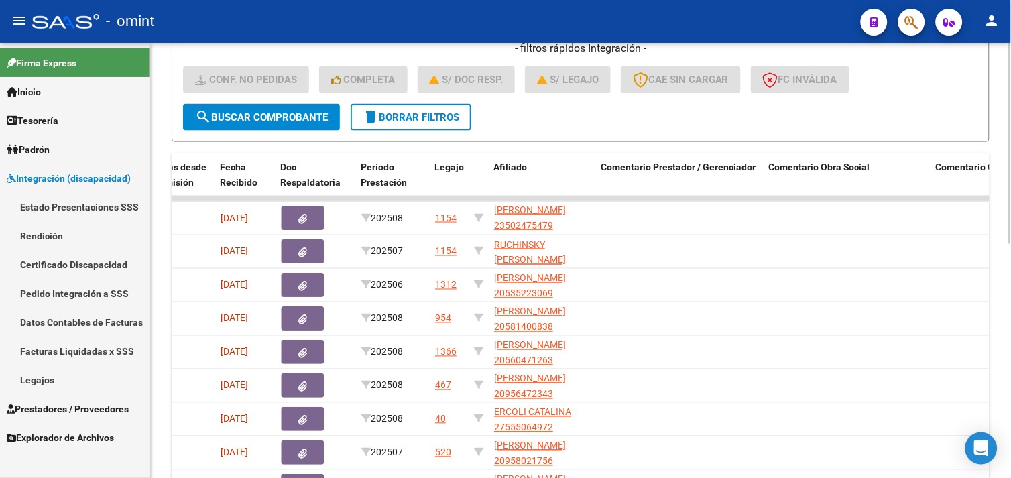
click at [398, 118] on span "delete Borrar Filtros" at bounding box center [411, 117] width 97 height 12
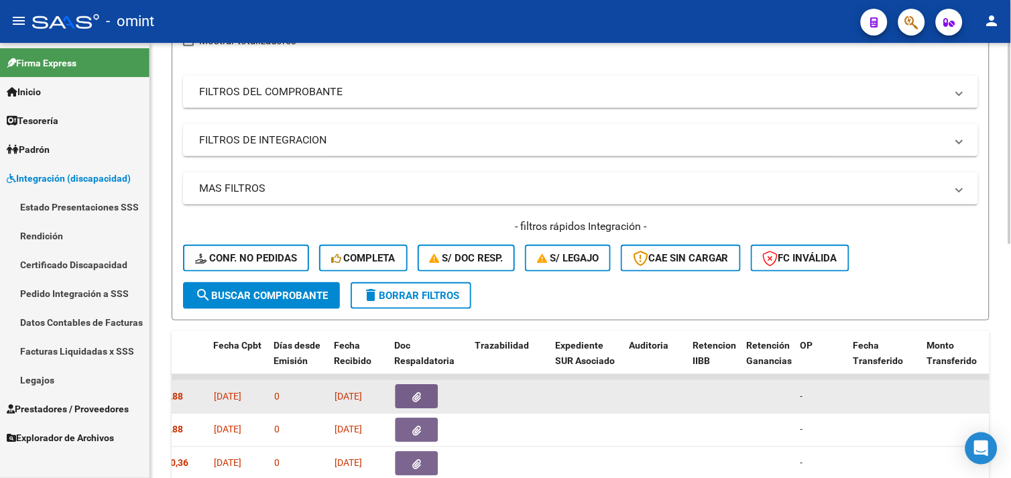
scroll to position [357, 0]
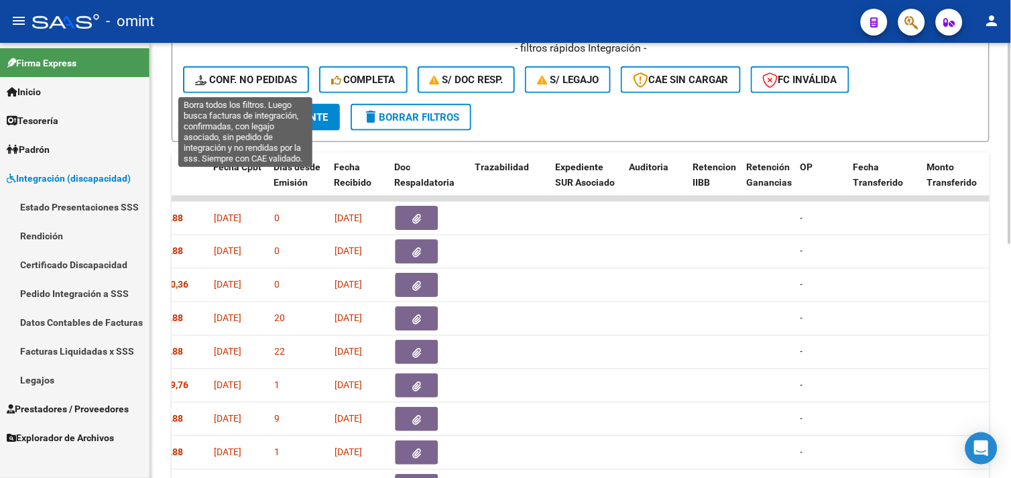
click at [243, 75] on span "Conf. no pedidas" at bounding box center [246, 80] width 102 height 12
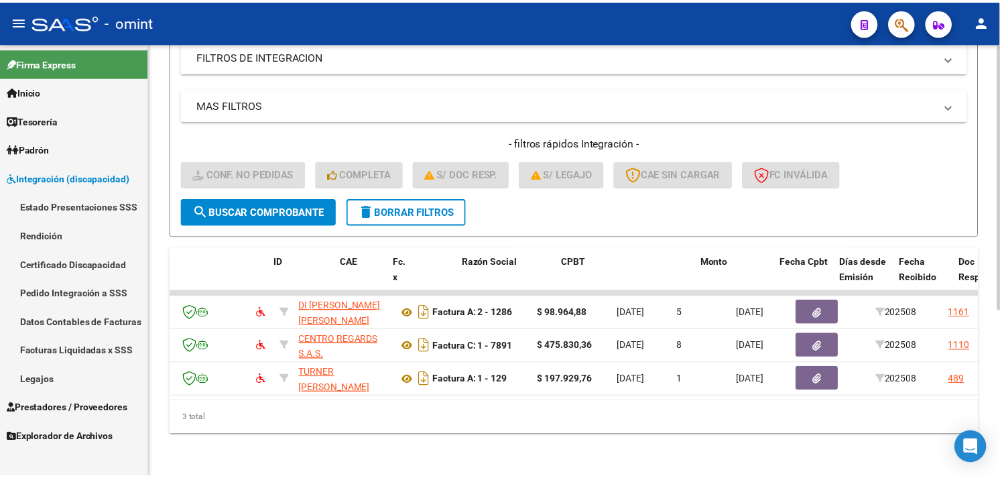
scroll to position [0, 0]
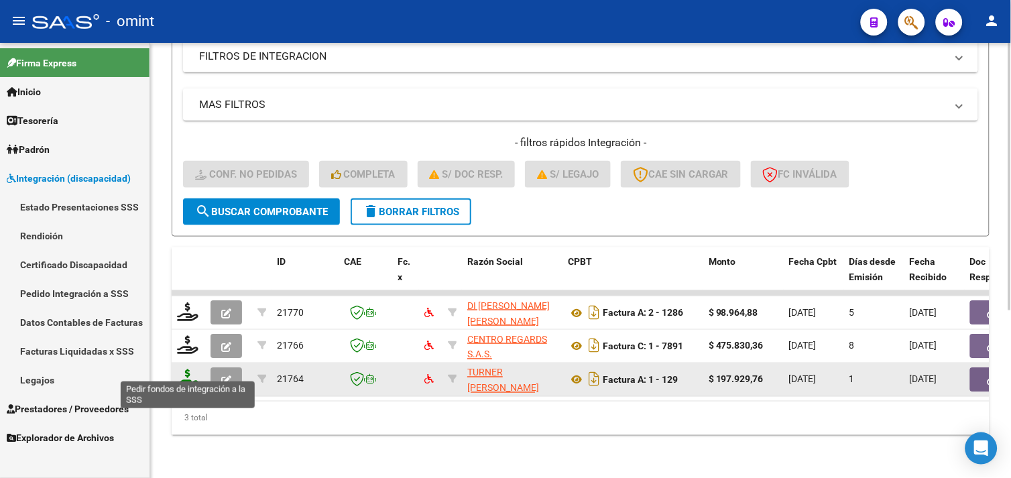
click at [188, 371] on icon at bounding box center [187, 378] width 21 height 19
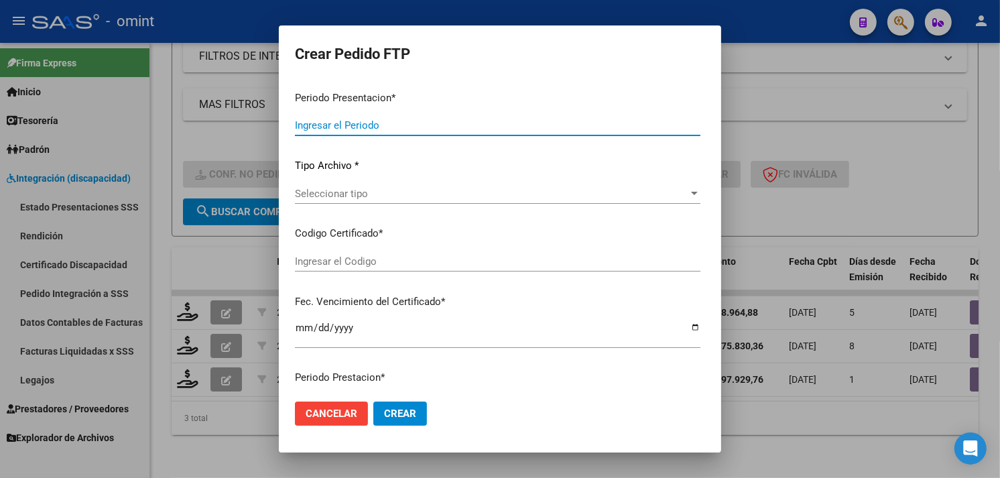
type input "202508"
type input "$ 197.929,76"
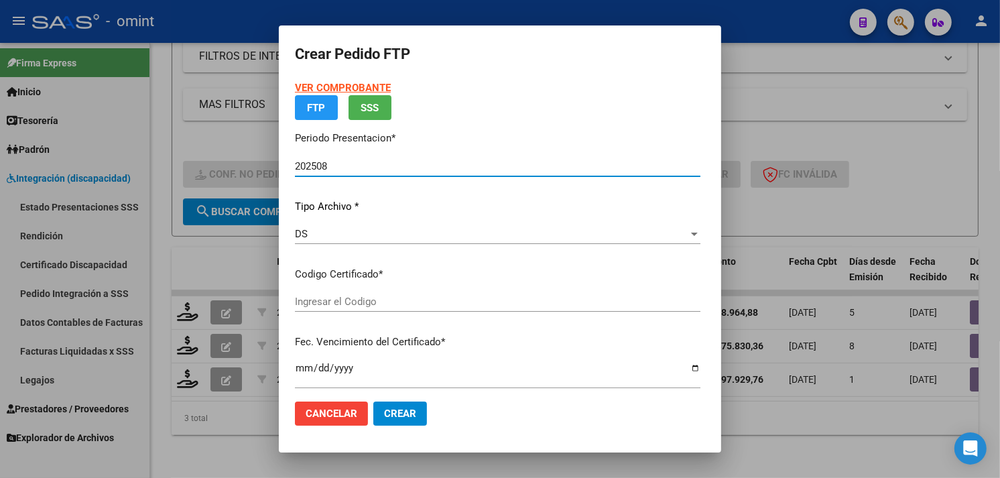
type input "9352393058"
type input "2028-04-20"
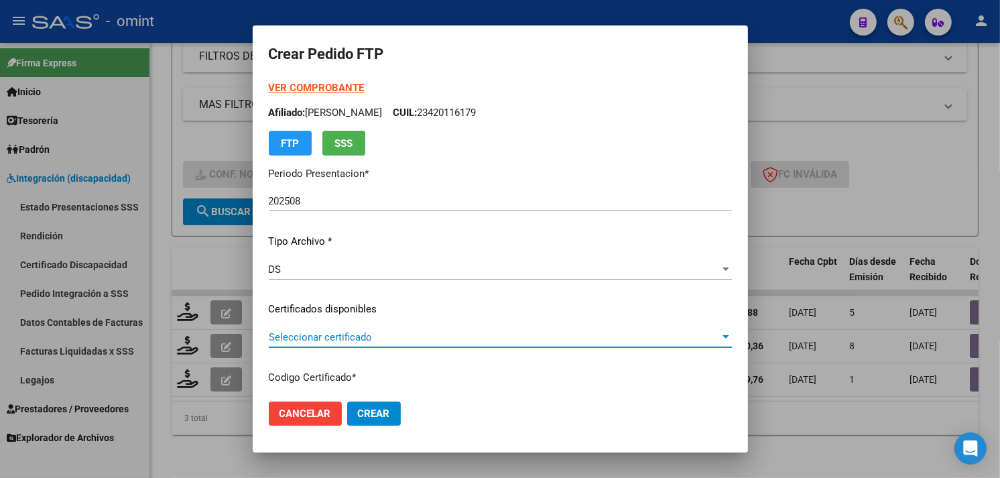
click at [318, 343] on span "Seleccionar certificado" at bounding box center [494, 337] width 451 height 12
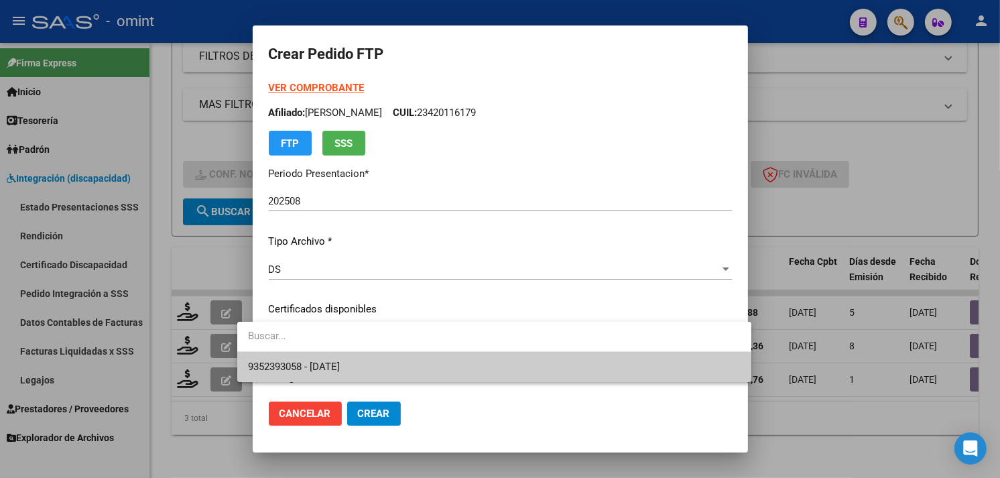
drag, startPoint x: 318, startPoint y: 343, endPoint x: 329, endPoint y: 356, distance: 17.6
click at [322, 355] on span "9352393058 - 2028-04-20" at bounding box center [494, 367] width 493 height 30
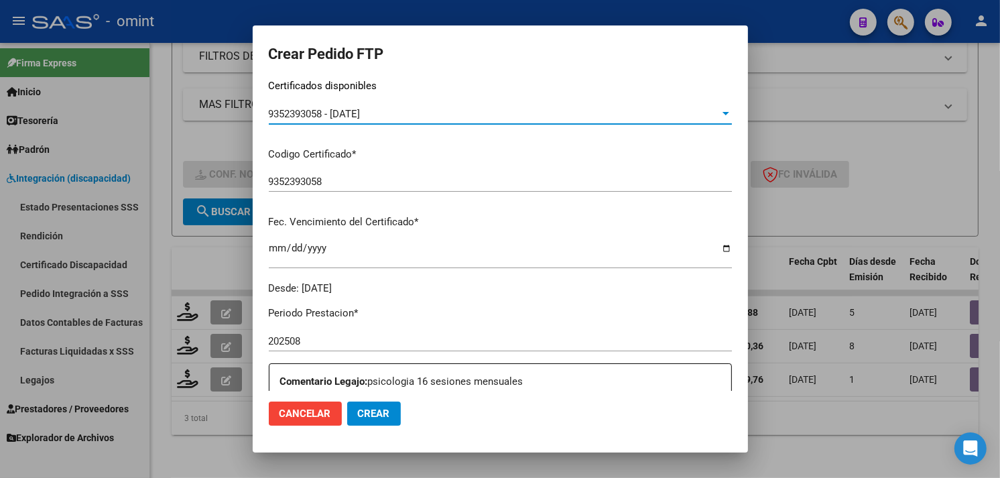
scroll to position [372, 0]
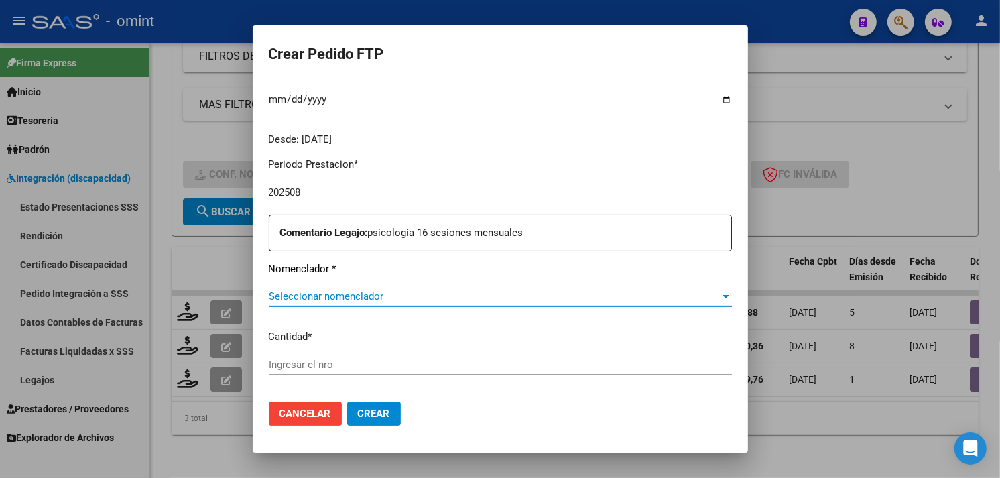
click at [357, 299] on span "Seleccionar nomenclador" at bounding box center [494, 296] width 451 height 12
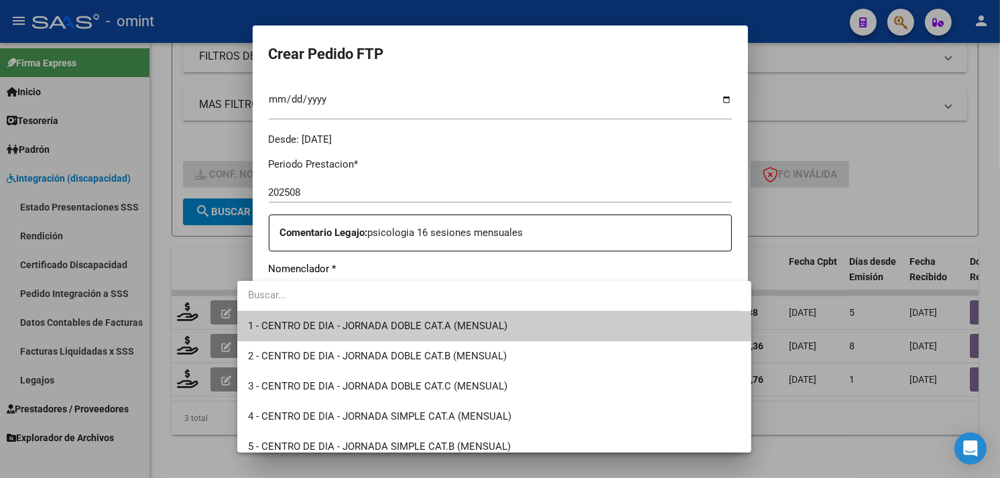
click at [392, 270] on div at bounding box center [500, 239] width 1000 height 478
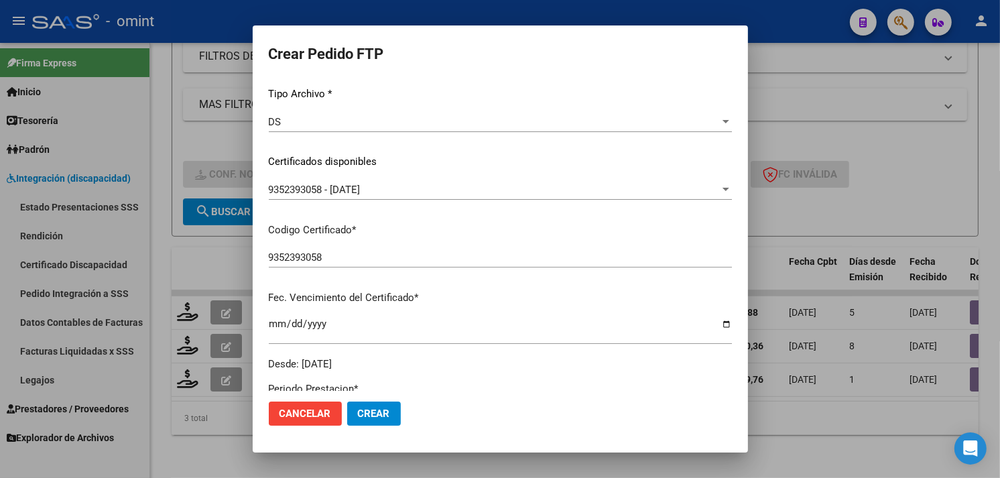
scroll to position [0, 0]
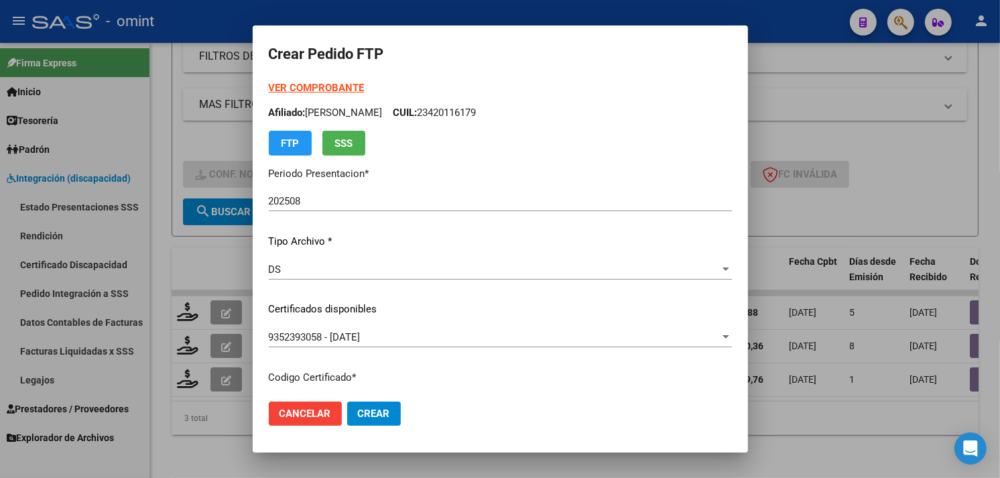
click at [291, 86] on strong "VER COMPROBANTE" at bounding box center [317, 88] width 96 height 12
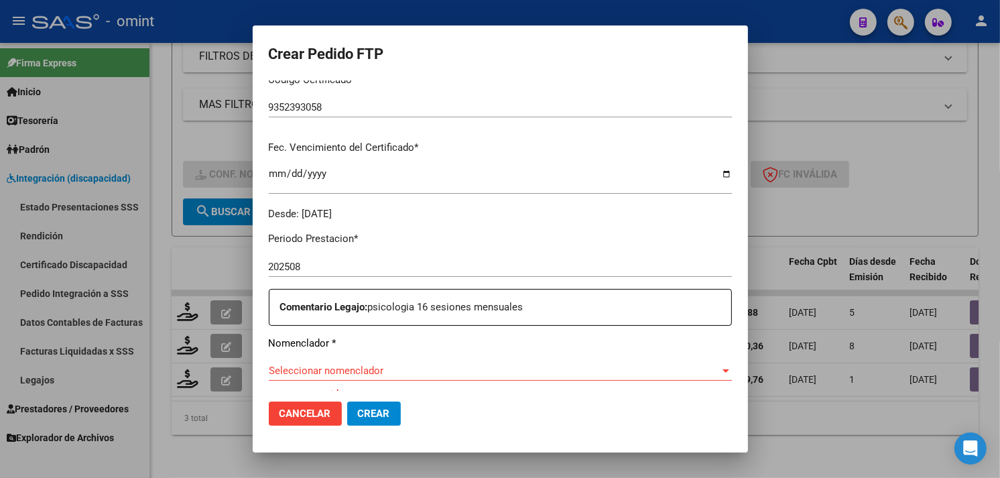
click at [398, 373] on span "Seleccionar nomenclador" at bounding box center [494, 371] width 451 height 12
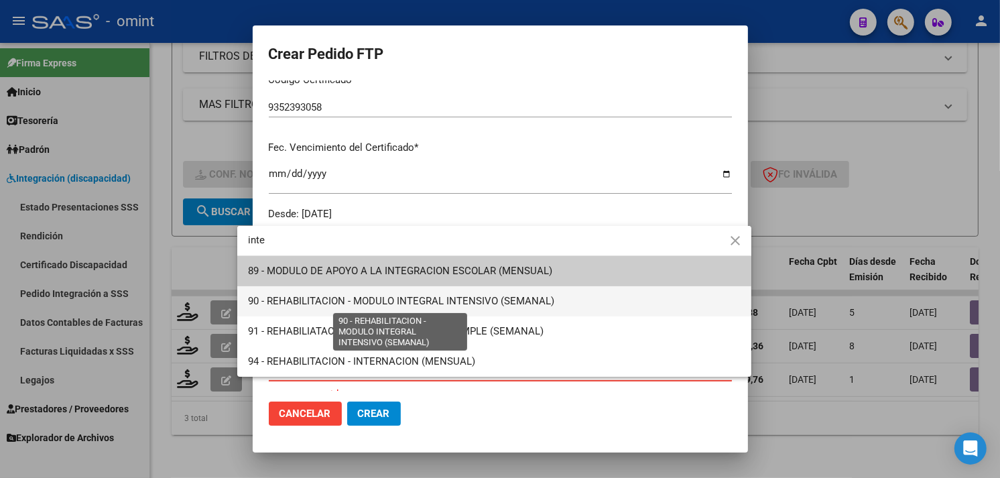
type input "inte"
click at [427, 304] on span "90 - REHABILITACION - MODULO INTEGRAL INTENSIVO (SEMANAL)" at bounding box center [401, 301] width 306 height 12
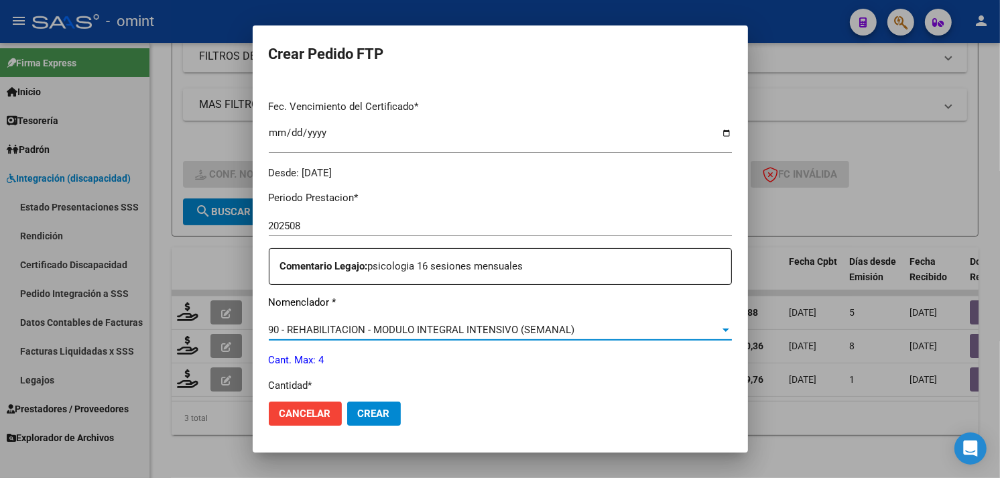
scroll to position [372, 0]
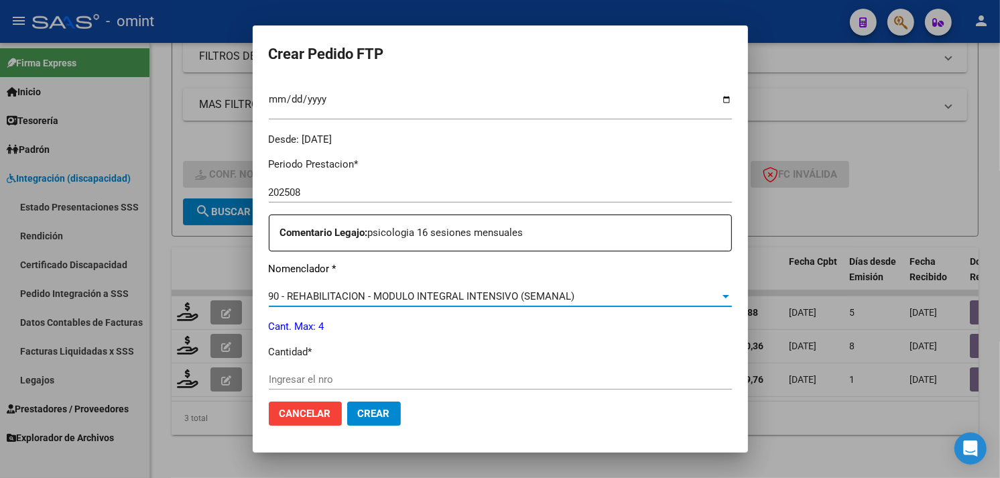
click at [338, 377] on input "Ingresar el nro" at bounding box center [500, 379] width 463 height 12
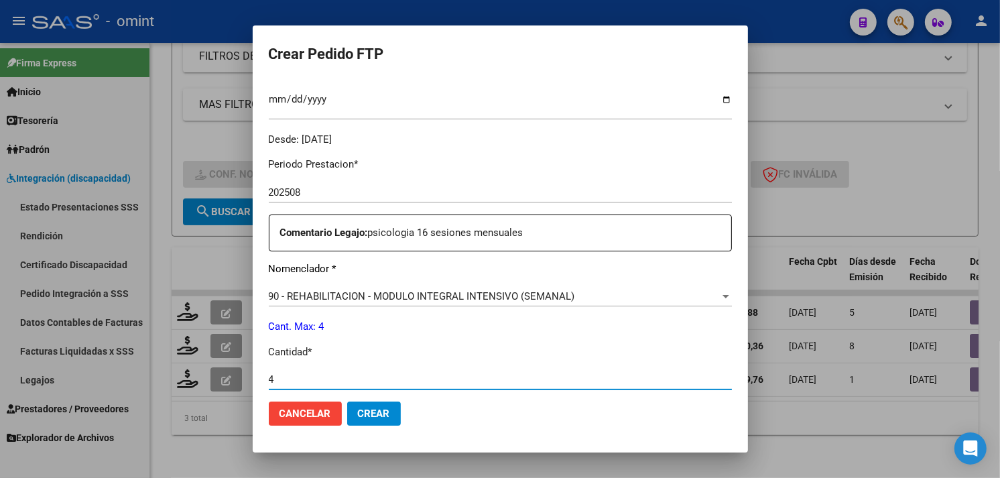
scroll to position [587, 0]
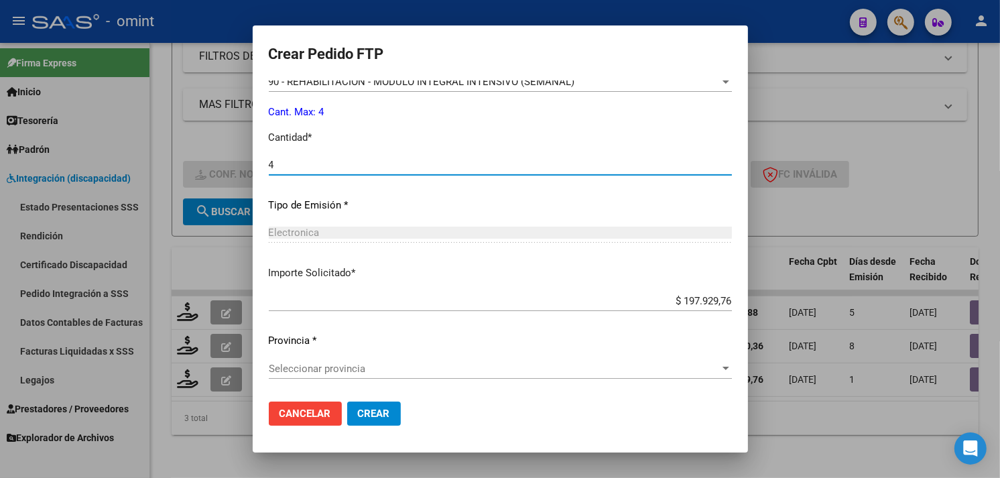
type input "4"
click at [365, 369] on span "Seleccionar provincia" at bounding box center [494, 369] width 451 height 12
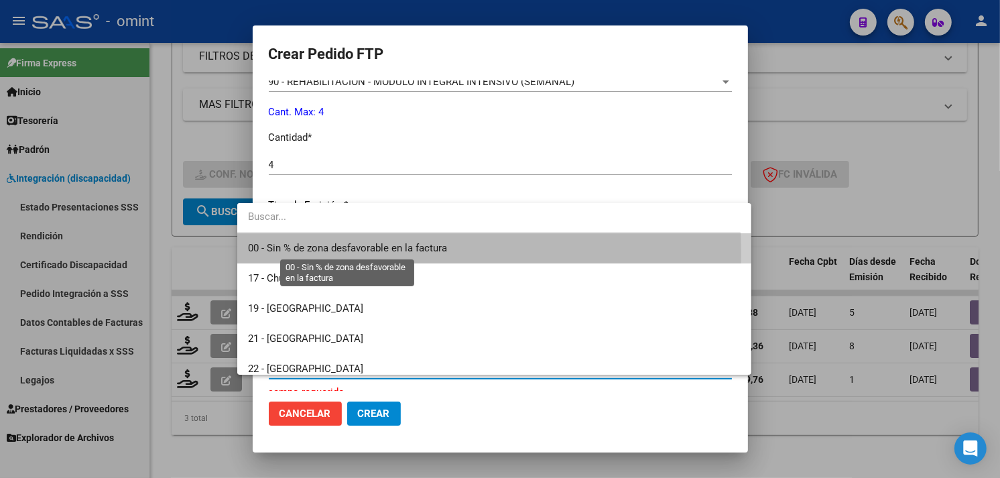
click at [333, 253] on span "00 - Sin % de zona desfavorable en la factura" at bounding box center [347, 248] width 199 height 12
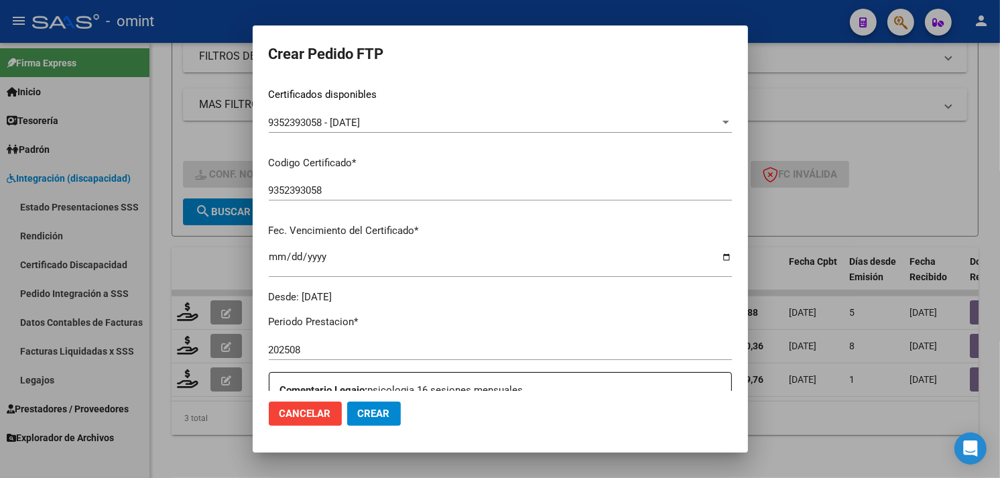
scroll to position [0, 0]
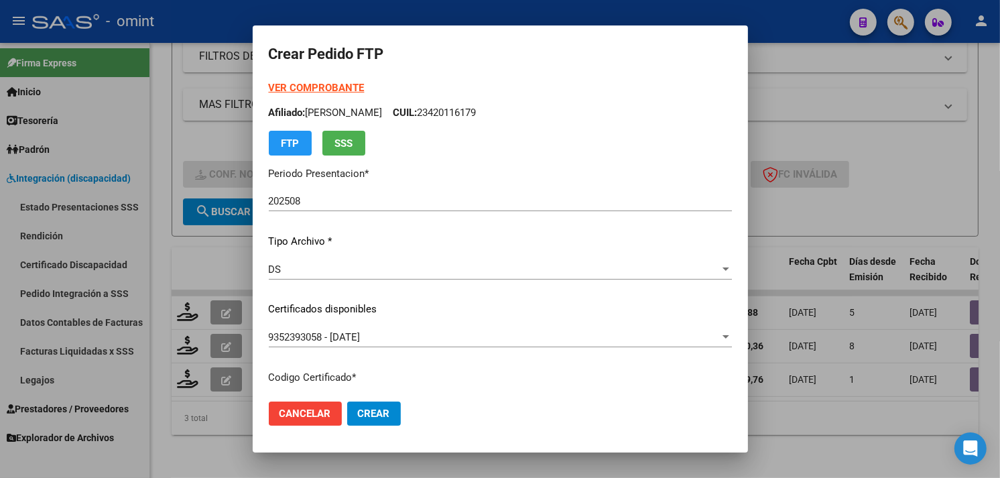
click at [289, 93] on strong "VER COMPROBANTE" at bounding box center [317, 88] width 96 height 12
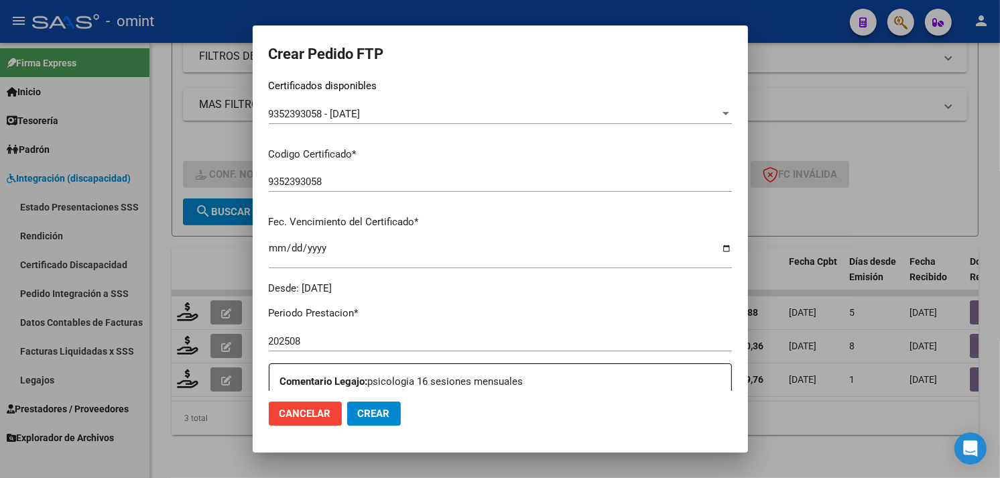
scroll to position [587, 0]
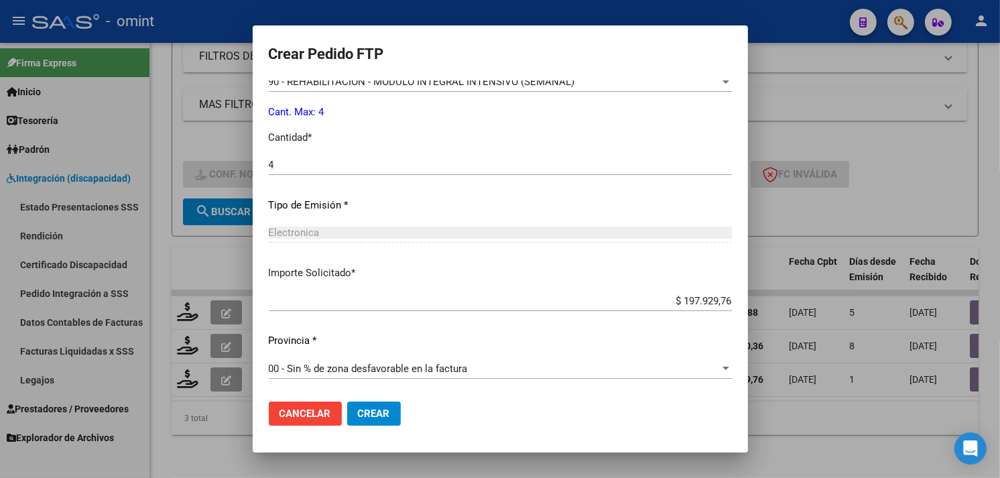
click at [360, 411] on span "Crear" at bounding box center [374, 414] width 32 height 12
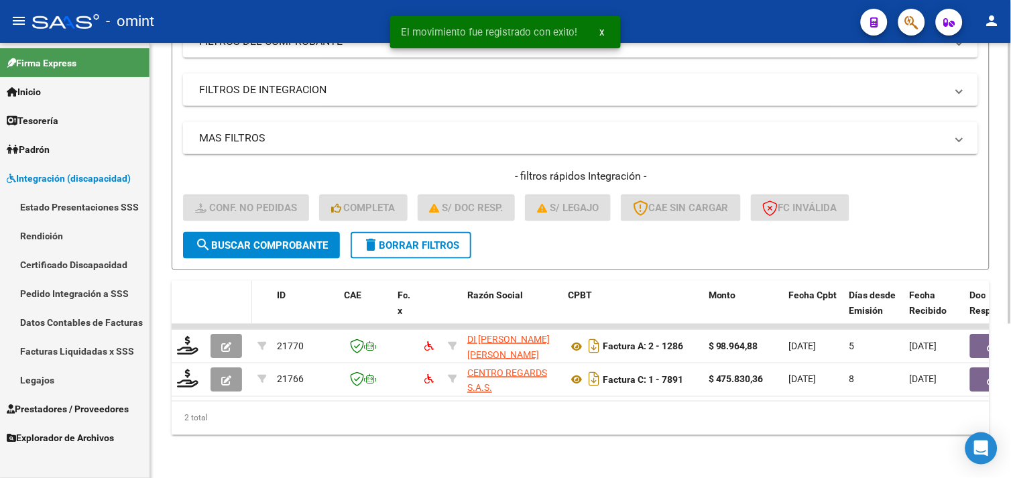
scroll to position [239, 0]
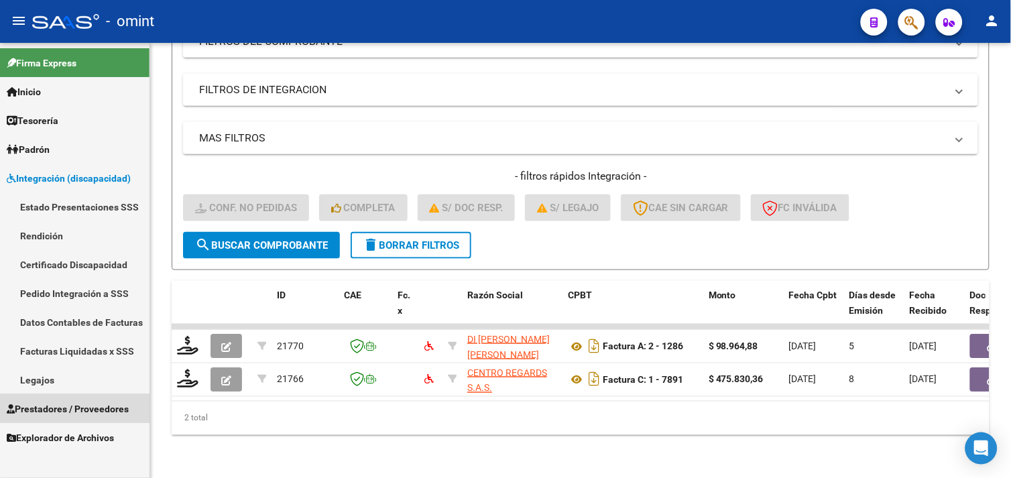
click at [82, 414] on span "Prestadores / Proveedores" at bounding box center [68, 409] width 122 height 15
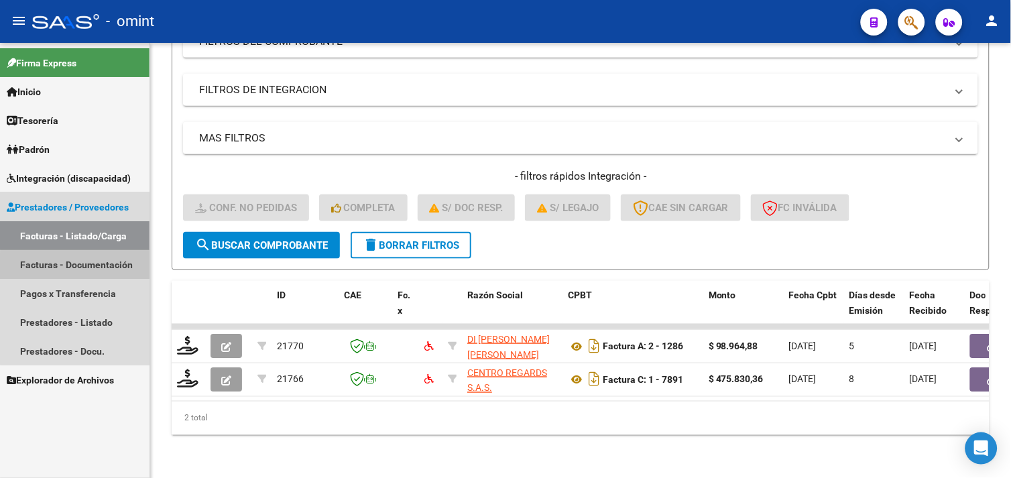
click at [78, 270] on link "Facturas - Documentación" at bounding box center [75, 264] width 150 height 29
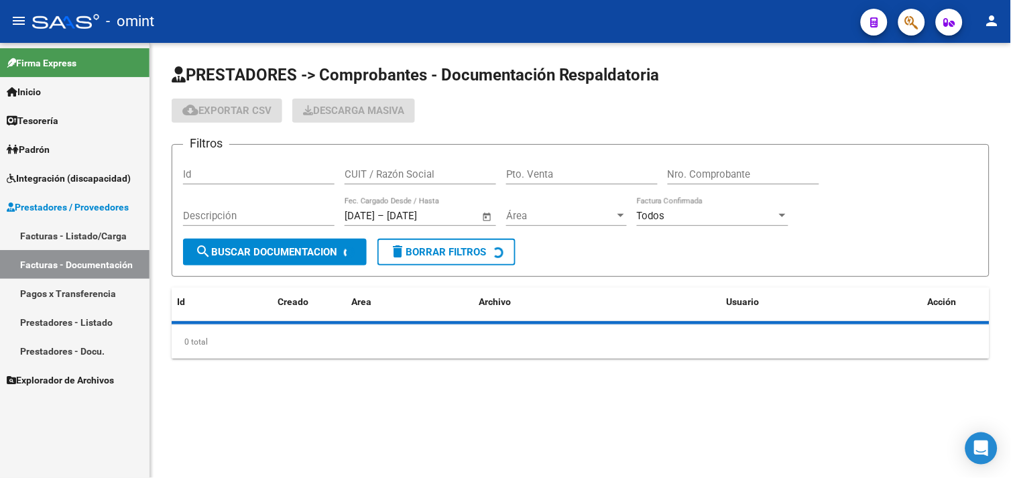
click at [76, 235] on link "Facturas - Listado/Carga" at bounding box center [75, 235] width 150 height 29
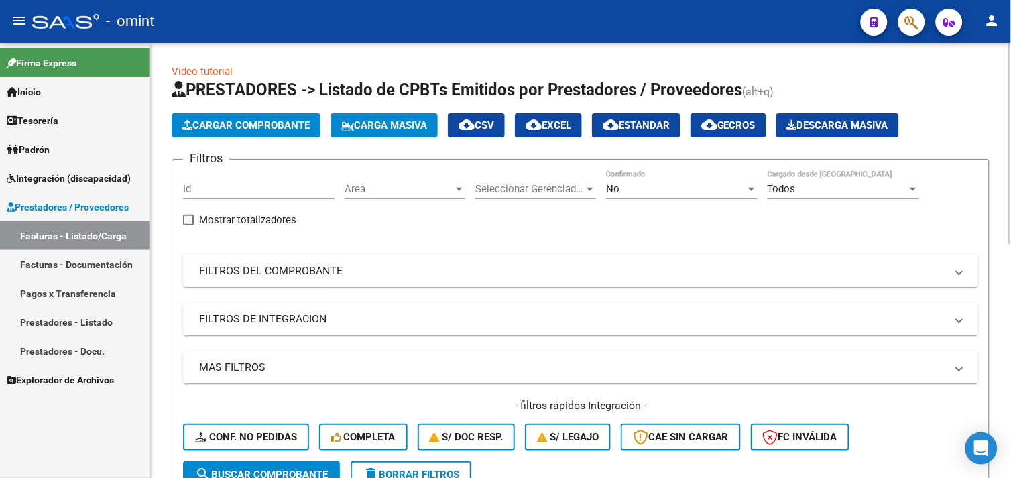
scroll to position [298, 0]
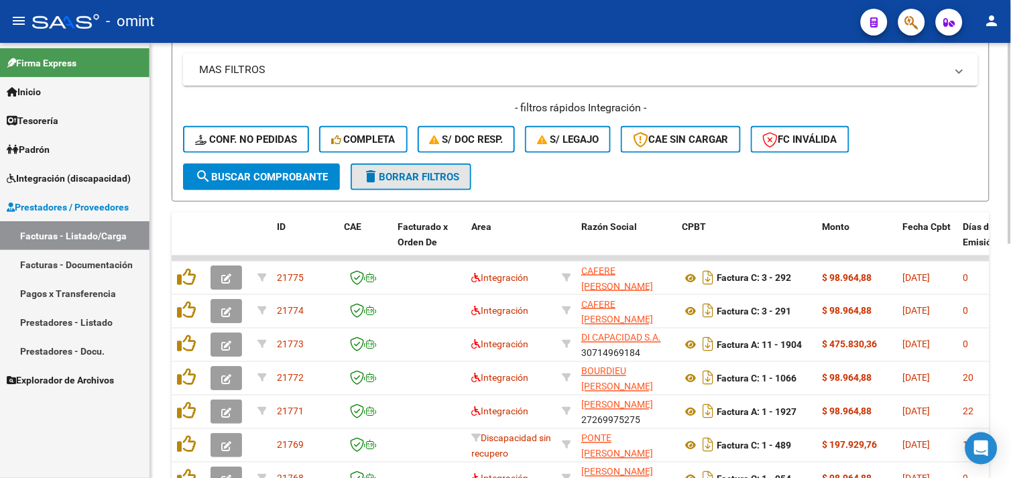
click at [377, 170] on mat-icon "delete" at bounding box center [371, 176] width 16 height 16
click at [260, 145] on button "Conf. no pedidas" at bounding box center [246, 139] width 126 height 27
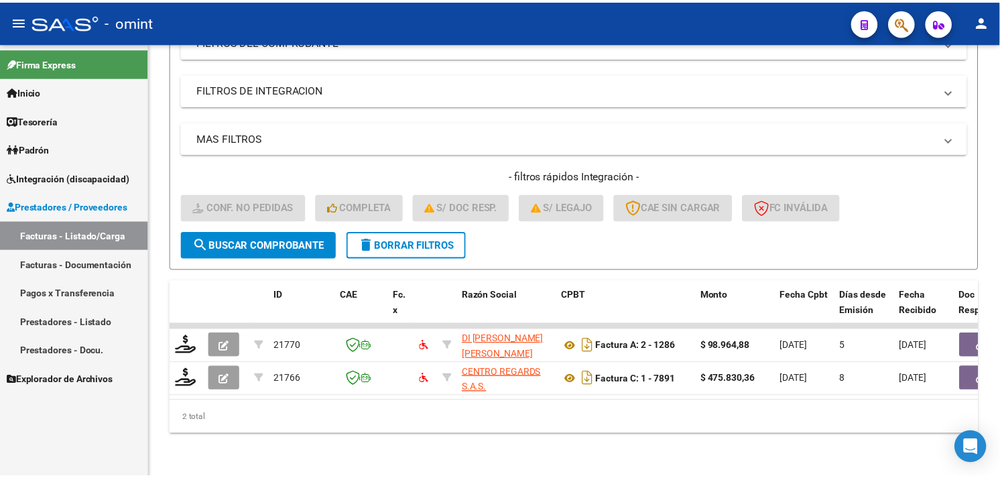
scroll to position [238, 0]
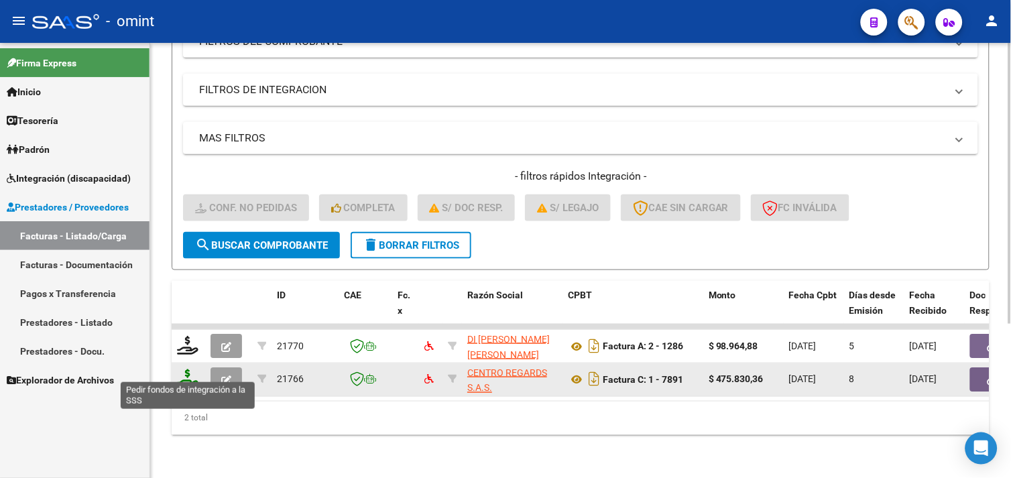
click at [192, 369] on icon at bounding box center [187, 378] width 21 height 19
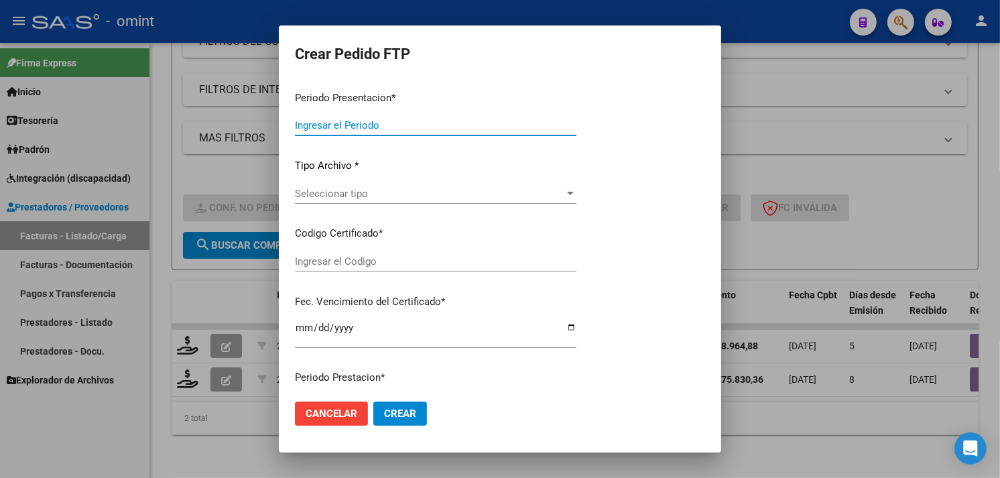
type input "202508"
type input "$ 475.830,36"
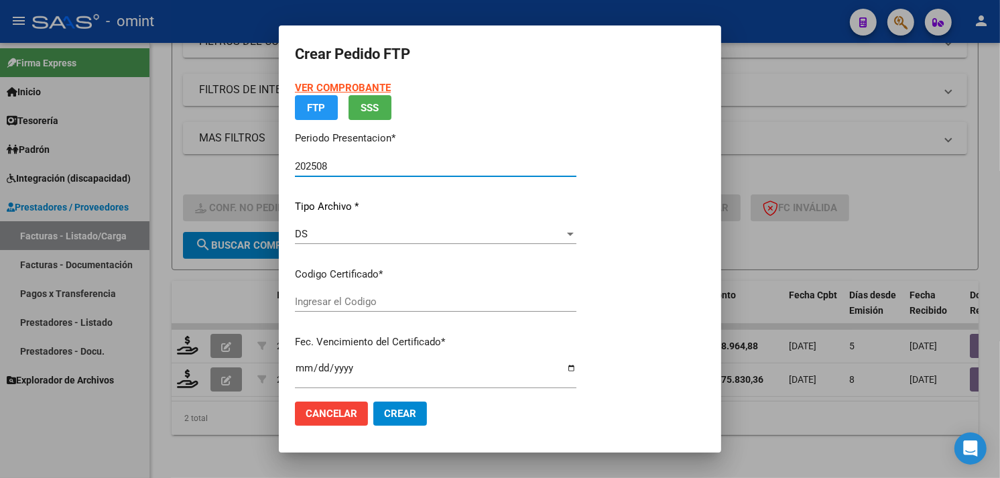
scroll to position [109, 0]
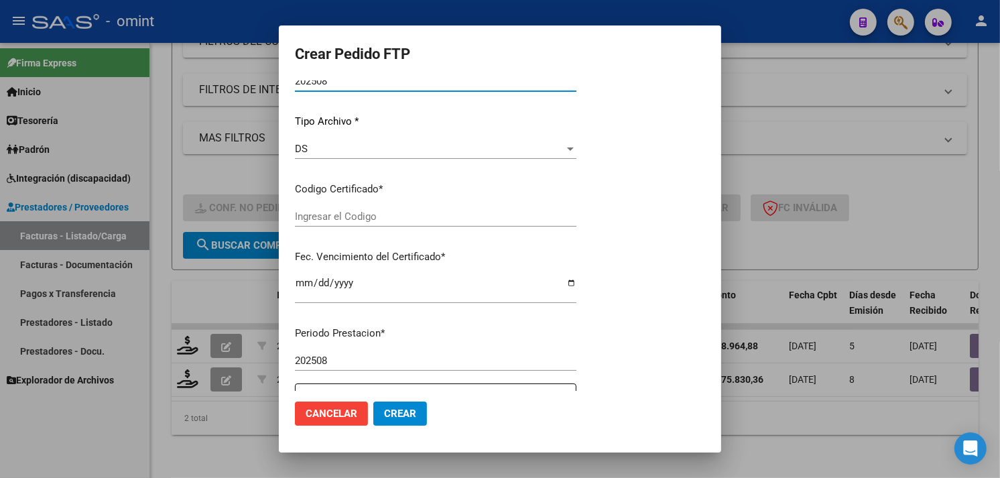
type input "1068731650"
type input "2025-08-12"
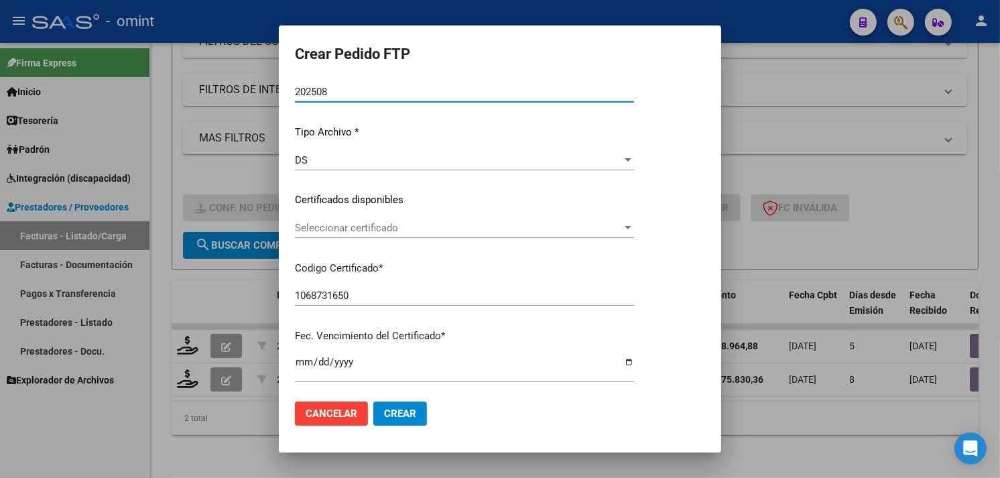
click at [379, 232] on span "Seleccionar certificado" at bounding box center [458, 228] width 327 height 12
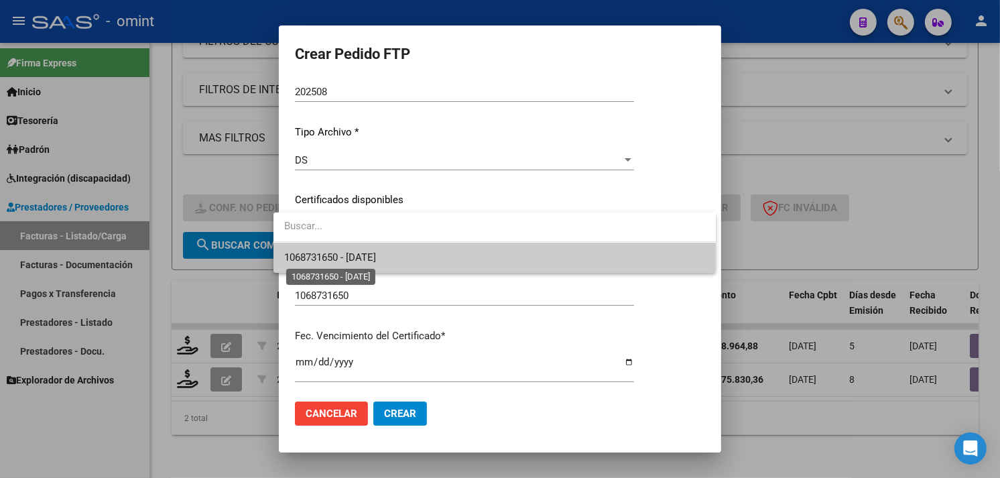
click at [373, 253] on span "1068731650 - 2025-08-12" at bounding box center [330, 257] width 92 height 12
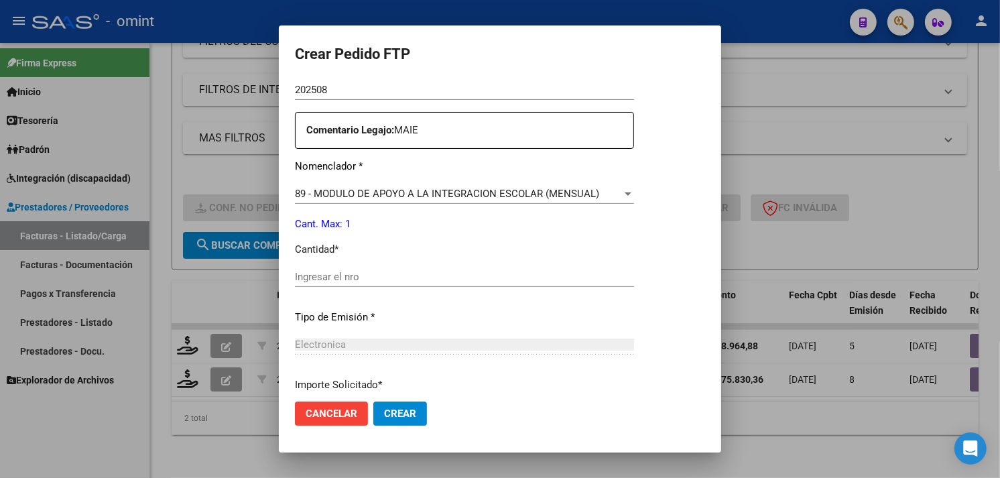
scroll to position [481, 0]
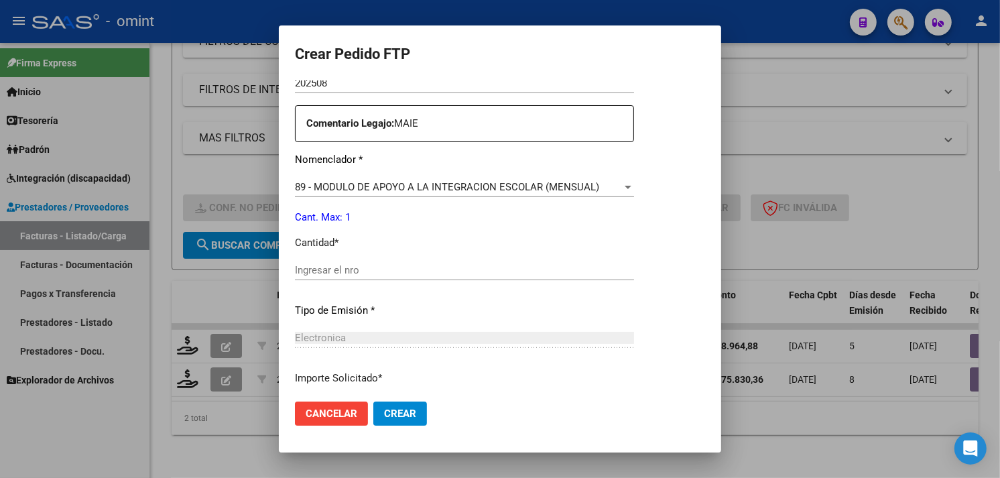
click at [399, 252] on div "Periodo Prestacion * 202508 Ingresar el Periodo Prestacion Comentario Legajo: M…" at bounding box center [464, 267] width 339 height 459
click at [399, 260] on div "Ingresar el nro" at bounding box center [464, 270] width 339 height 20
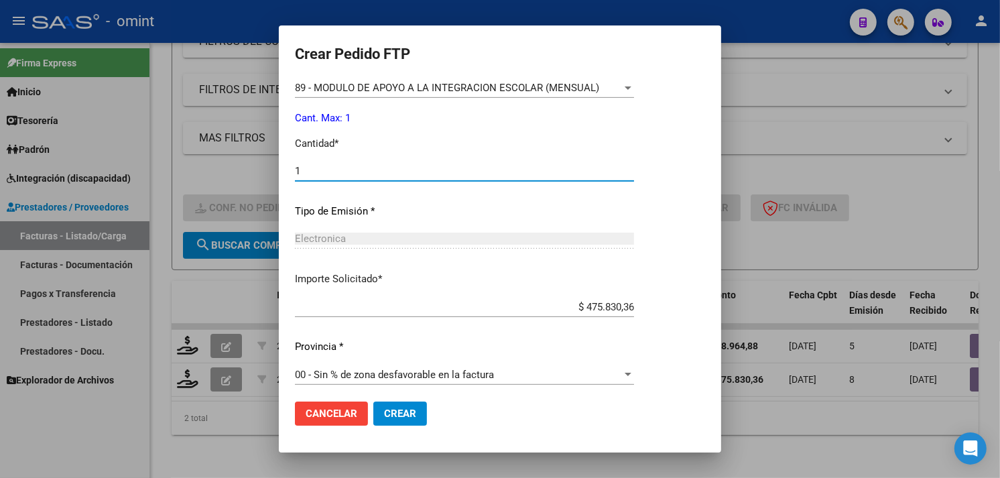
scroll to position [587, 0]
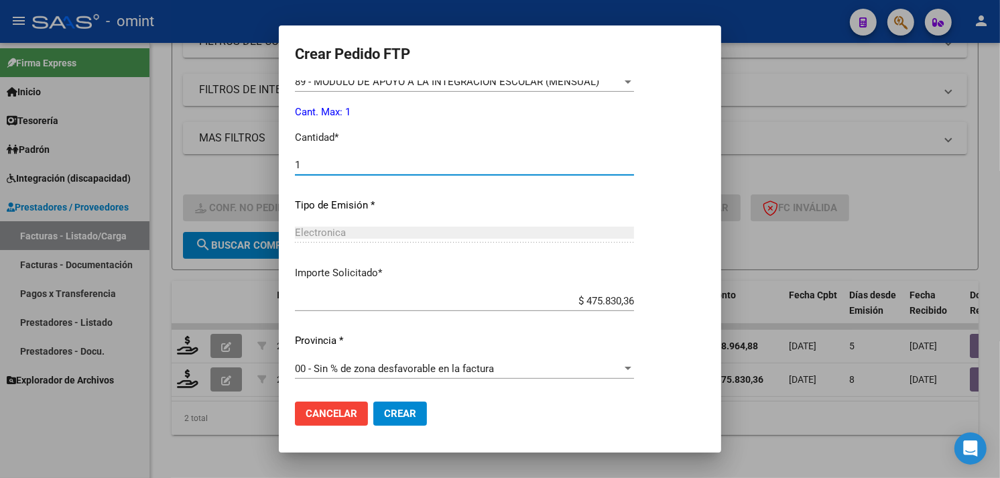
type input "1"
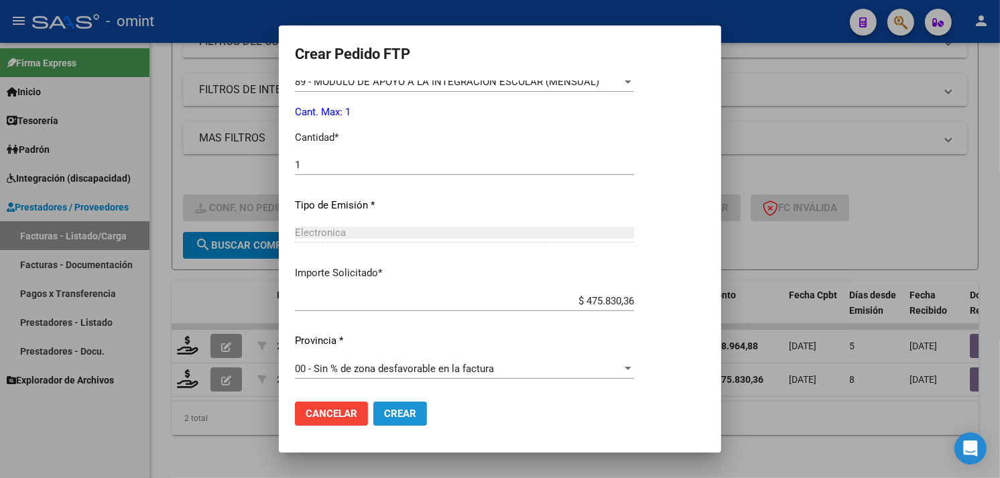
click at [408, 421] on button "Crear" at bounding box center [400, 414] width 54 height 24
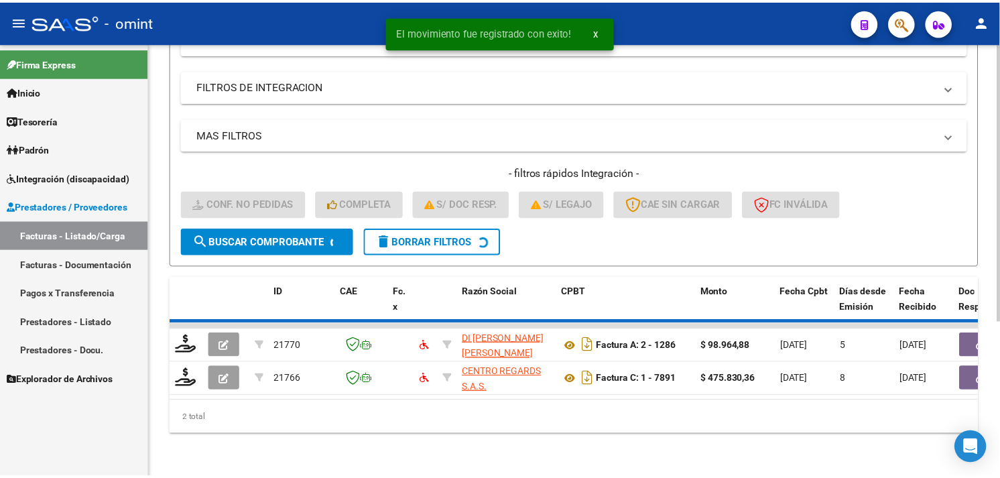
scroll to position [205, 0]
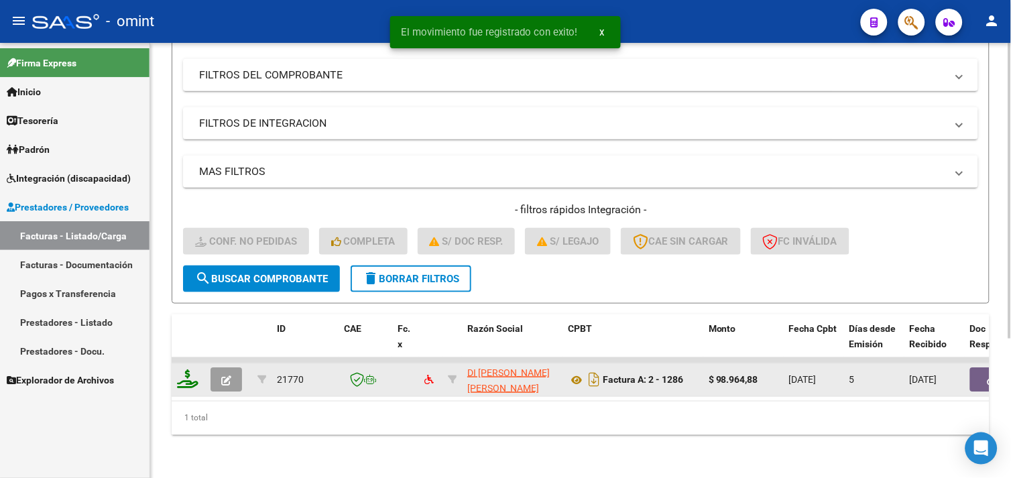
click at [194, 372] on icon at bounding box center [187, 378] width 21 height 19
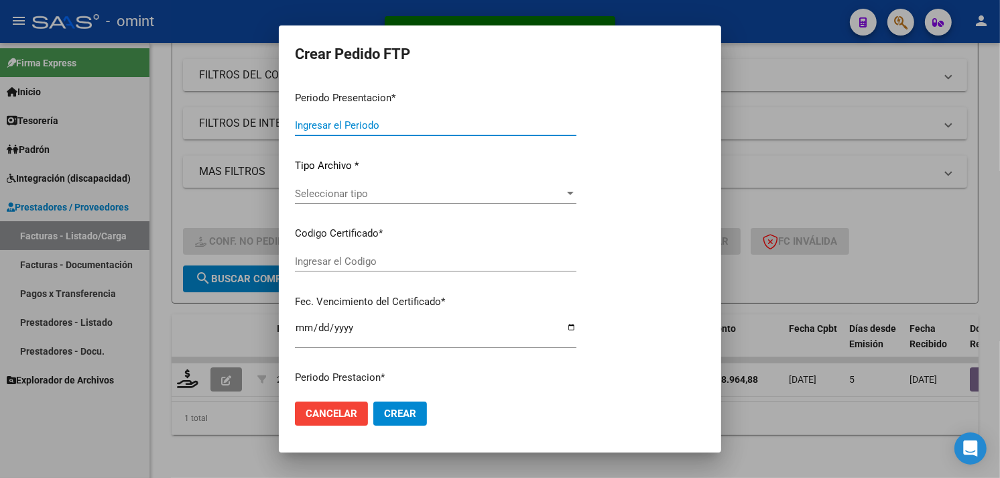
type input "202508"
type input "$ 98.964,88"
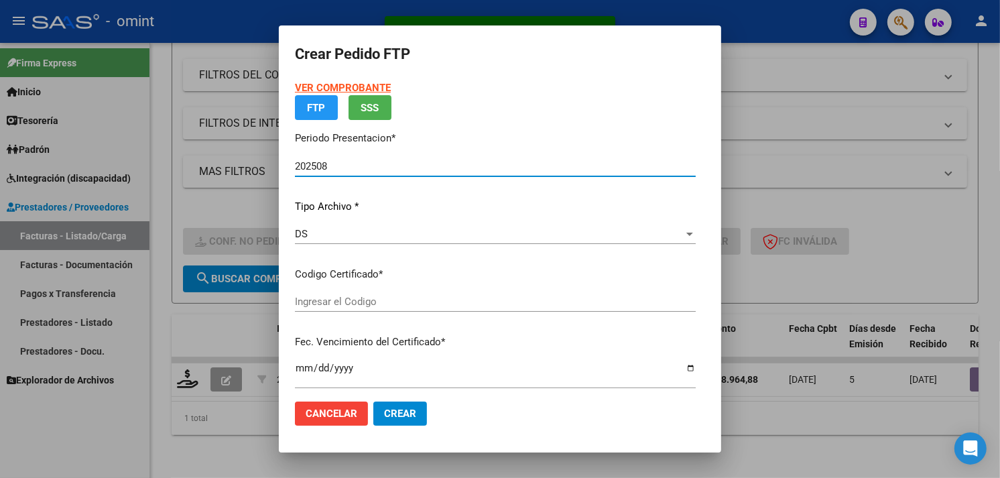
type input "7936327255"
type input "2027-07-31"
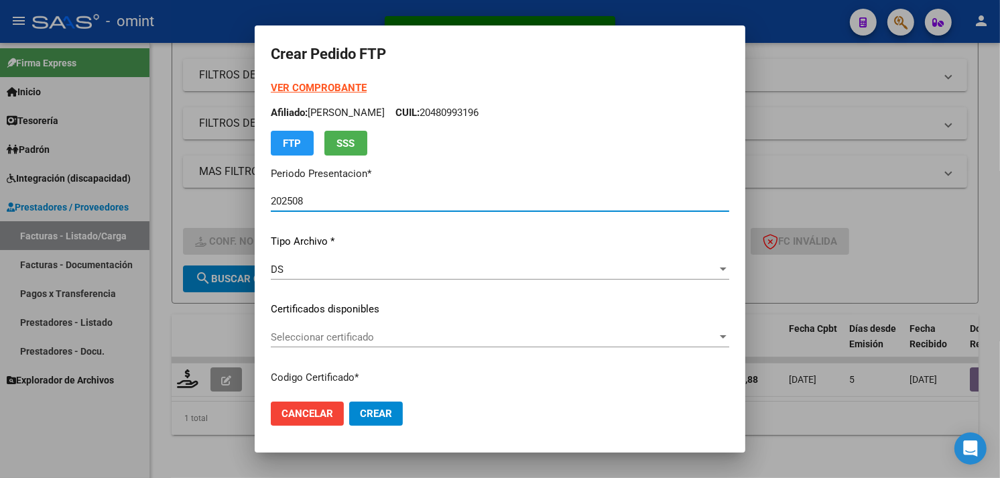
click at [373, 325] on div "VER COMPROBANTE ARCA Padrón Afiliado: CABOT LAUTARO NICOLAS CUIL: 20480993196 F…" at bounding box center [500, 299] width 459 height 438
click at [373, 337] on span "Seleccionar certificado" at bounding box center [494, 337] width 447 height 12
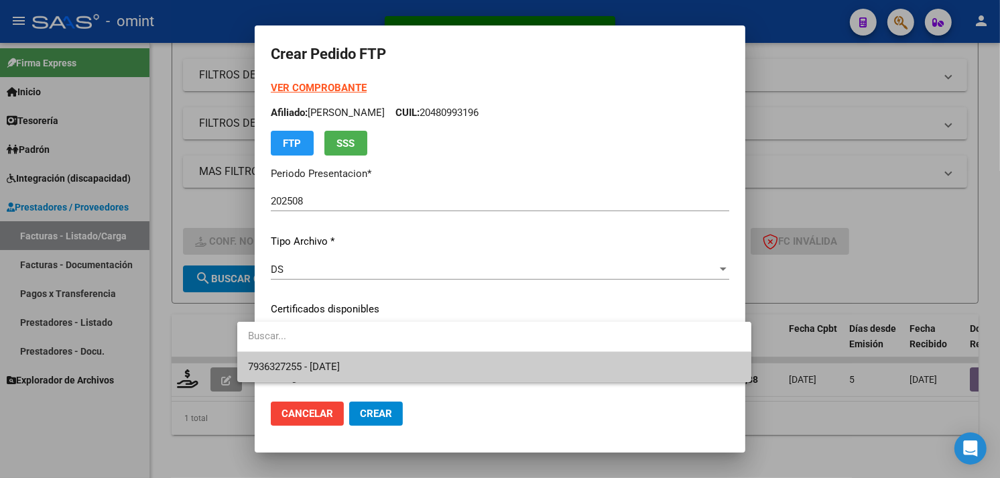
click at [374, 369] on span "7936327255 - 2027-07-31" at bounding box center [494, 367] width 493 height 30
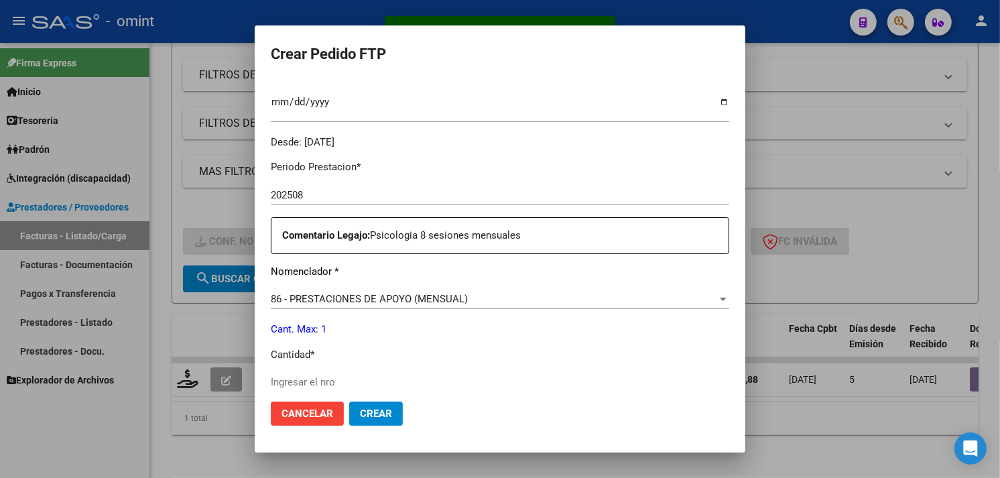
scroll to position [372, 0]
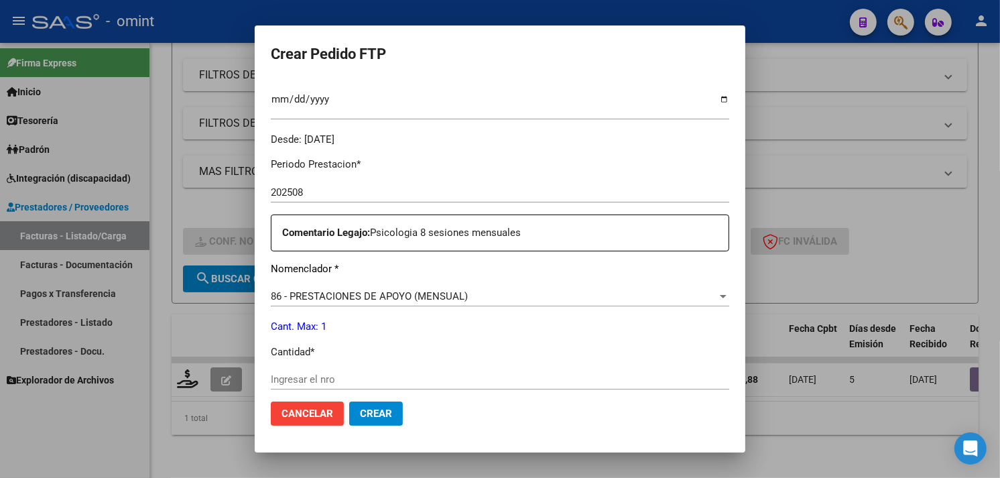
click at [351, 373] on input "Ingresar el nro" at bounding box center [500, 379] width 459 height 12
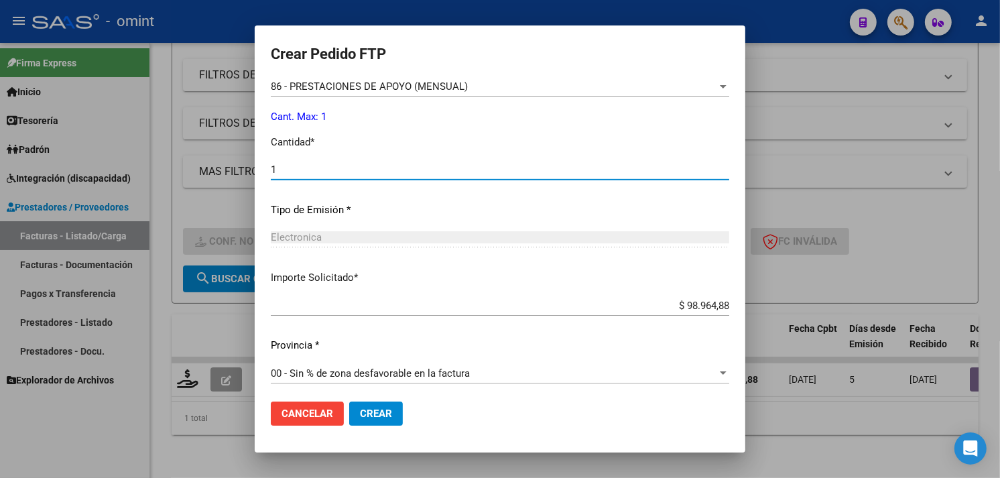
scroll to position [573, 0]
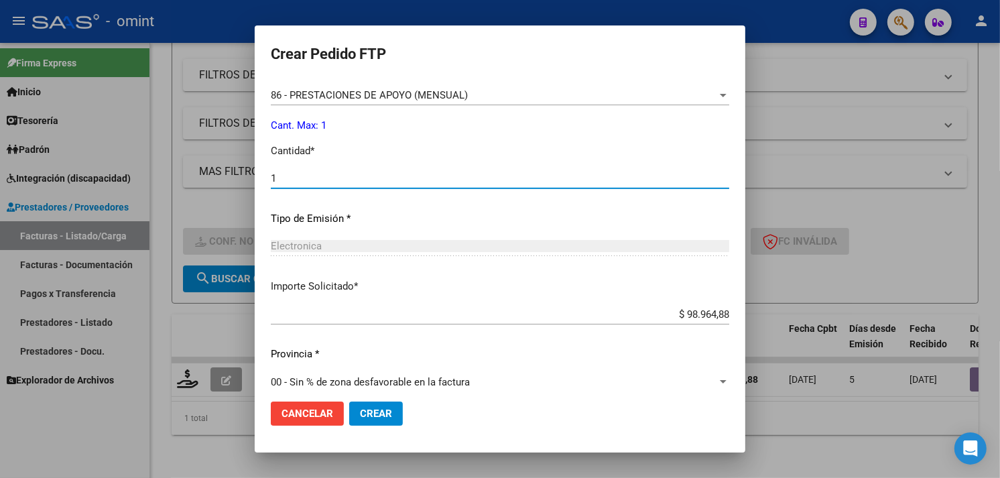
type input "1"
click at [379, 405] on button "Crear" at bounding box center [376, 414] width 54 height 24
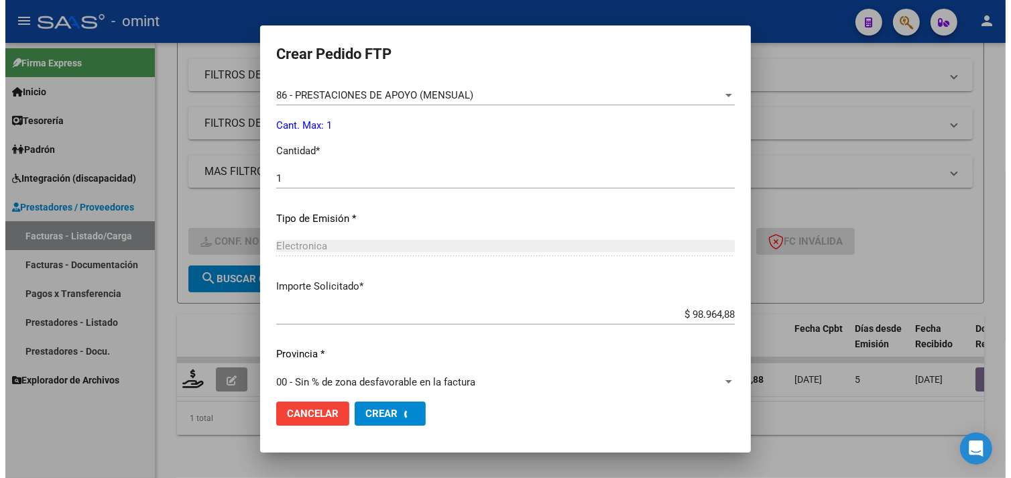
scroll to position [0, 0]
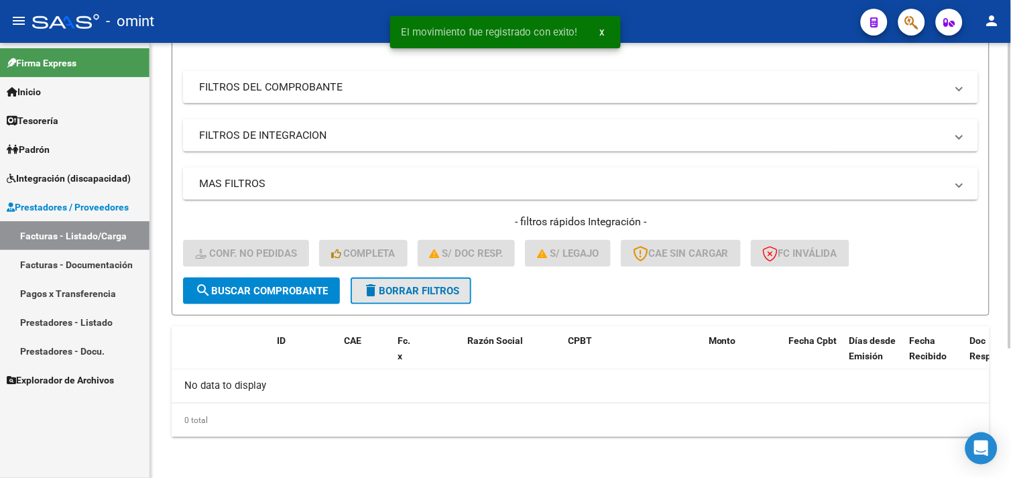
click at [433, 286] on span "delete Borrar Filtros" at bounding box center [411, 291] width 97 height 12
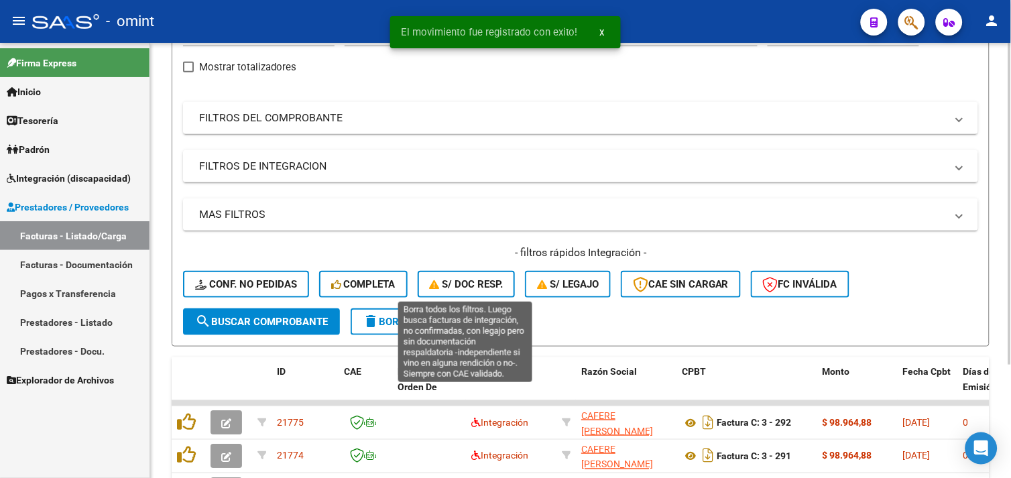
scroll to position [184, 0]
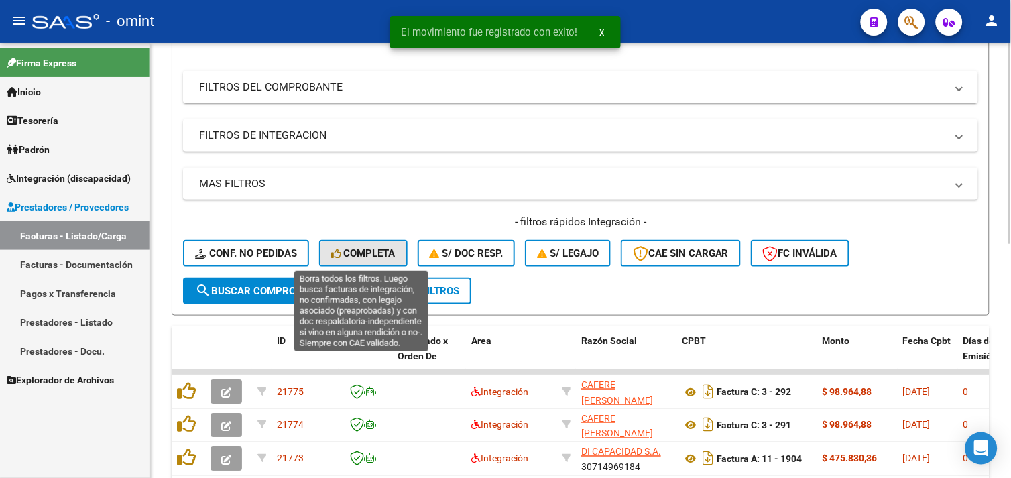
click at [367, 257] on span "Completa" at bounding box center [363, 253] width 64 height 12
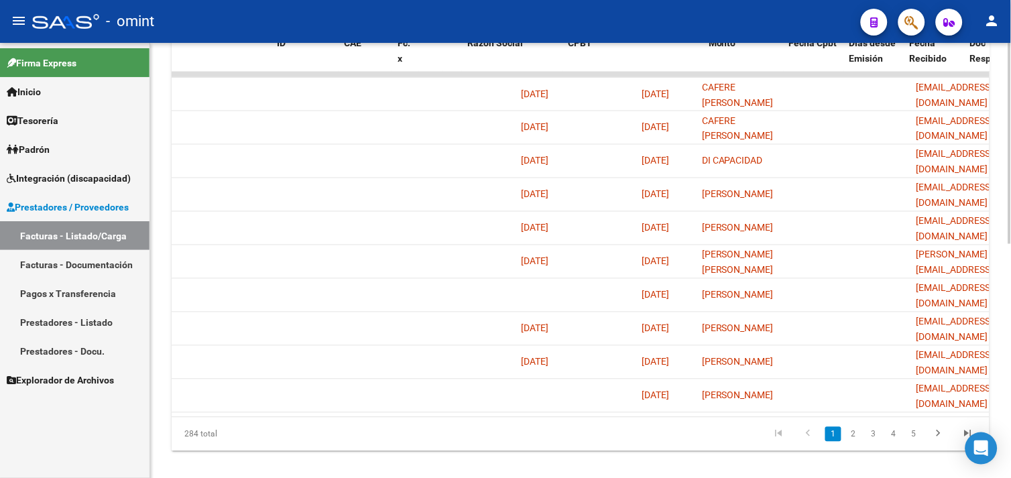
scroll to position [0, 0]
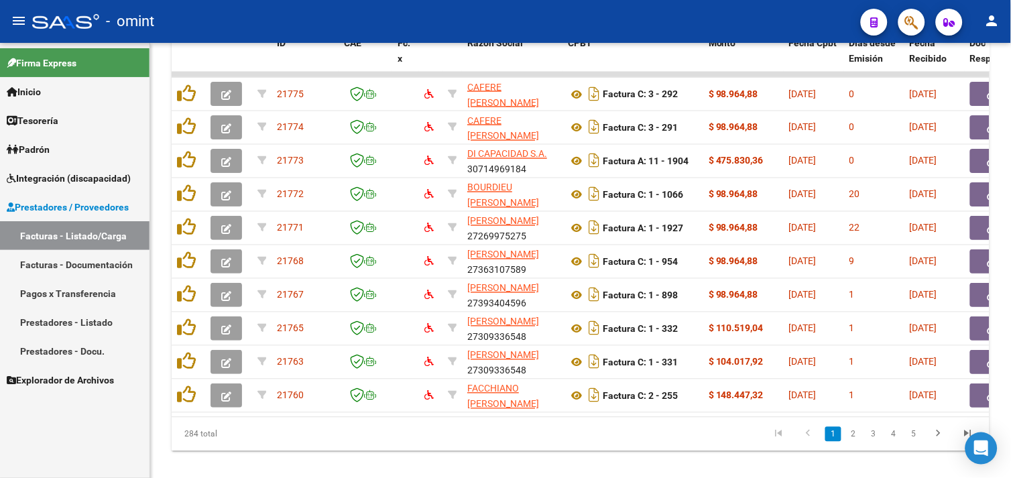
click at [40, 150] on span "Padrón" at bounding box center [28, 149] width 43 height 15
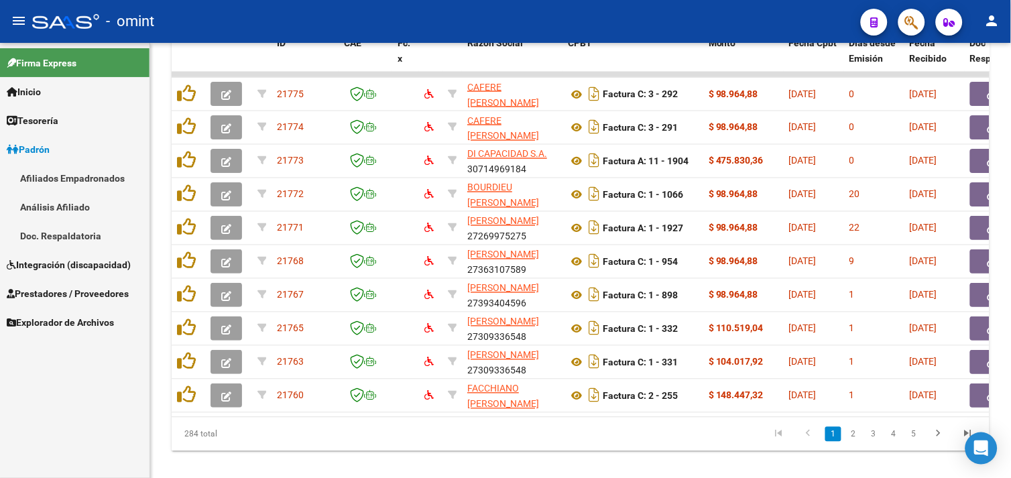
click at [72, 253] on link "Integración (discapacidad)" at bounding box center [75, 264] width 150 height 29
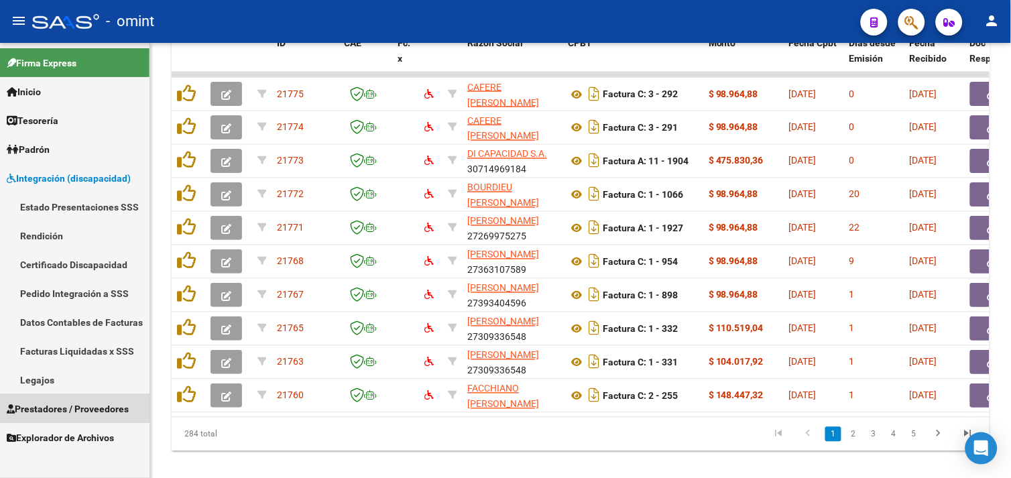
click at [64, 409] on span "Prestadores / Proveedores" at bounding box center [68, 409] width 122 height 15
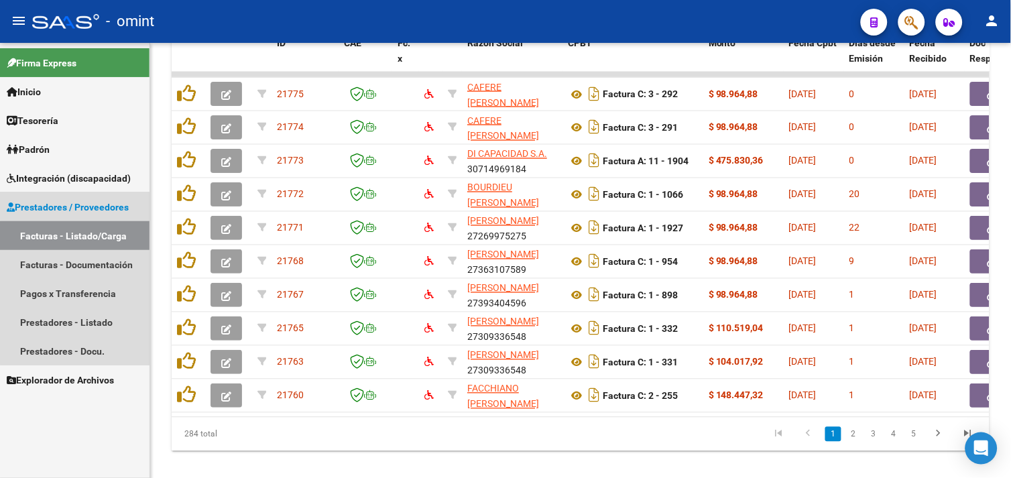
click at [76, 238] on link "Facturas - Listado/Carga" at bounding box center [75, 235] width 150 height 29
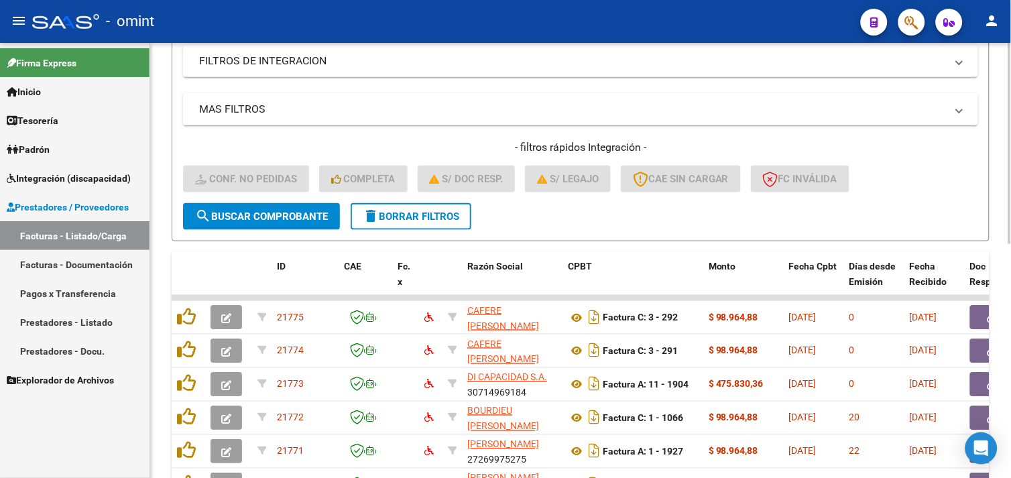
click at [378, 217] on span "delete Borrar Filtros" at bounding box center [411, 217] width 97 height 12
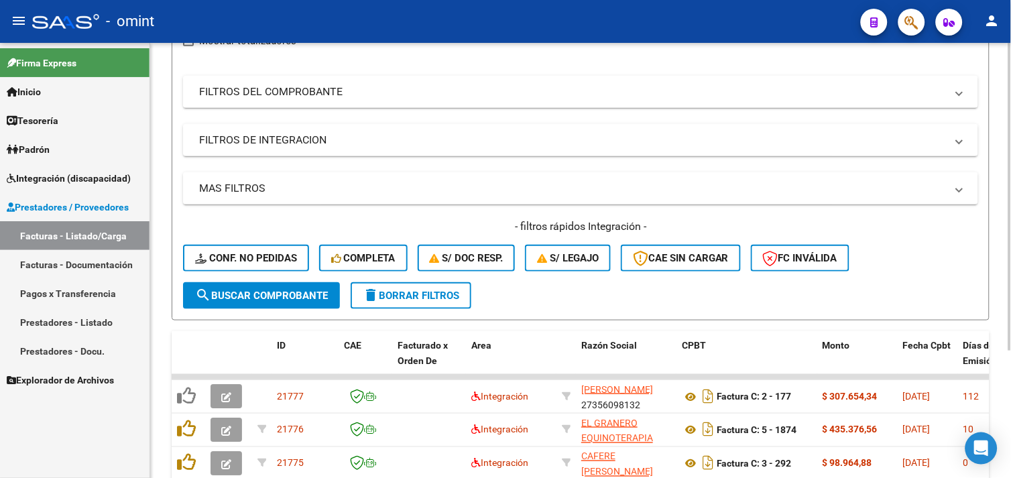
scroll to position [258, 0]
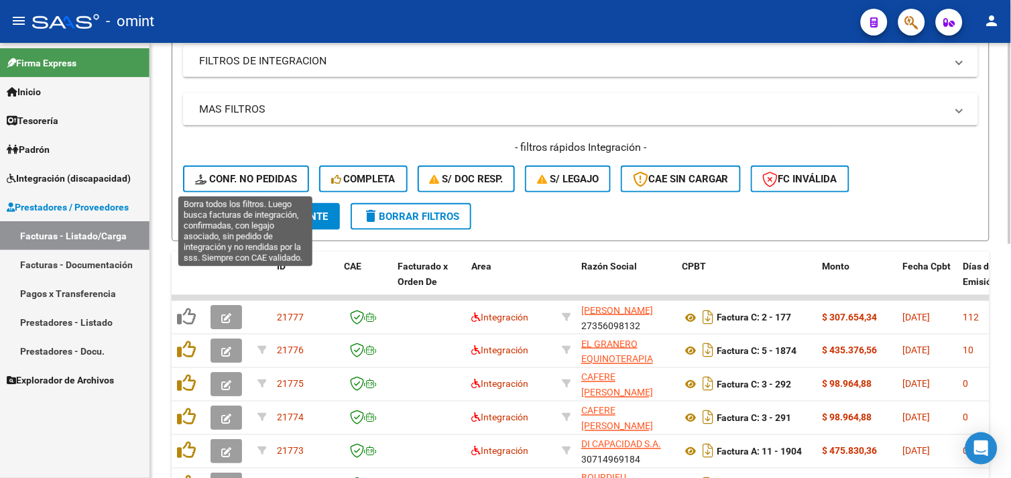
click at [272, 179] on span "Conf. no pedidas" at bounding box center [246, 179] width 102 height 12
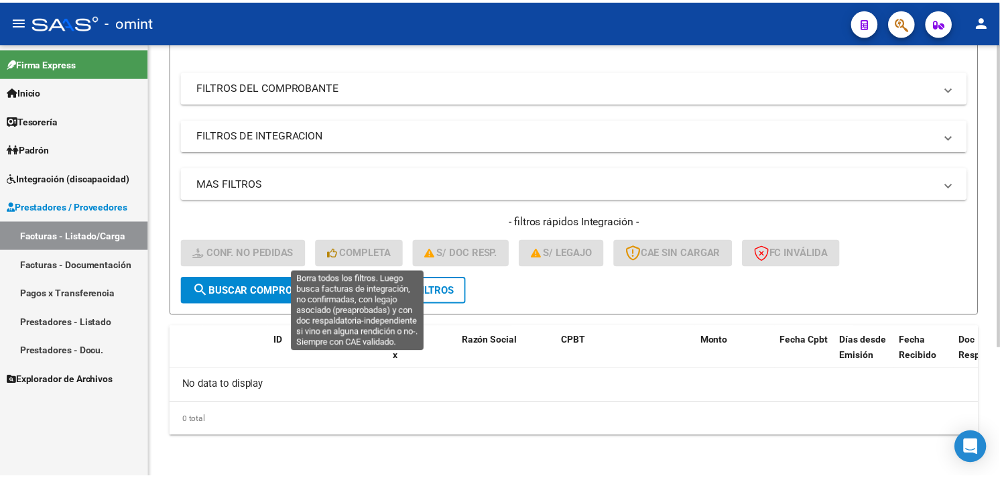
scroll to position [0, 0]
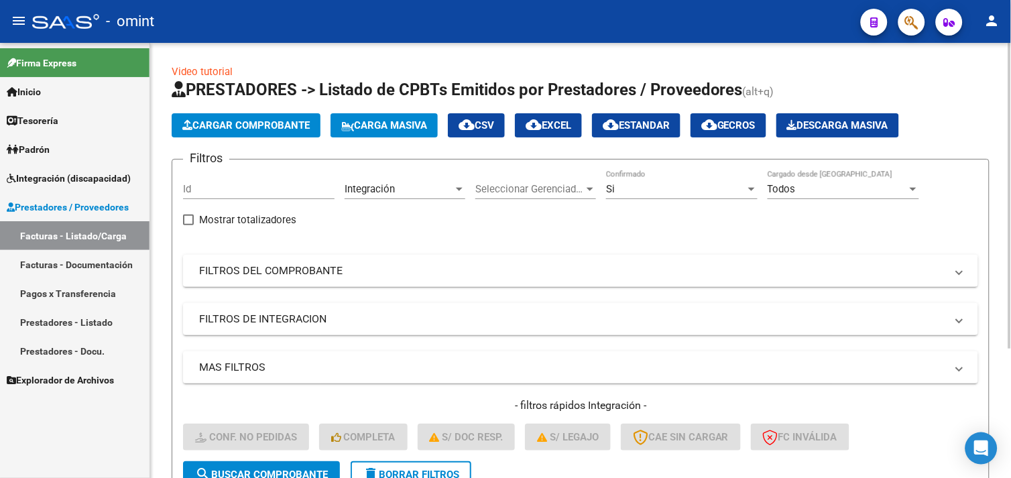
click at [233, 124] on span "Cargar Comprobante" at bounding box center [245, 125] width 127 height 12
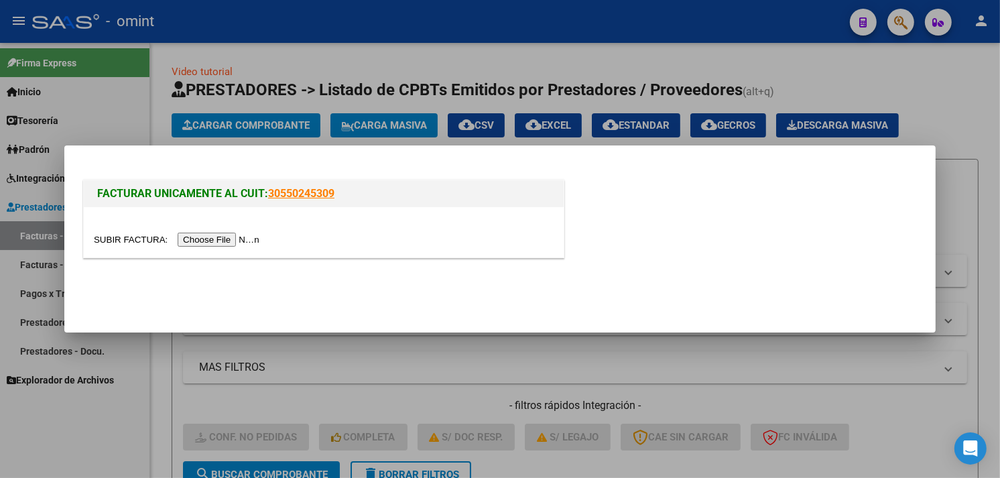
click at [198, 235] on input "file" at bounding box center [179, 240] width 170 height 14
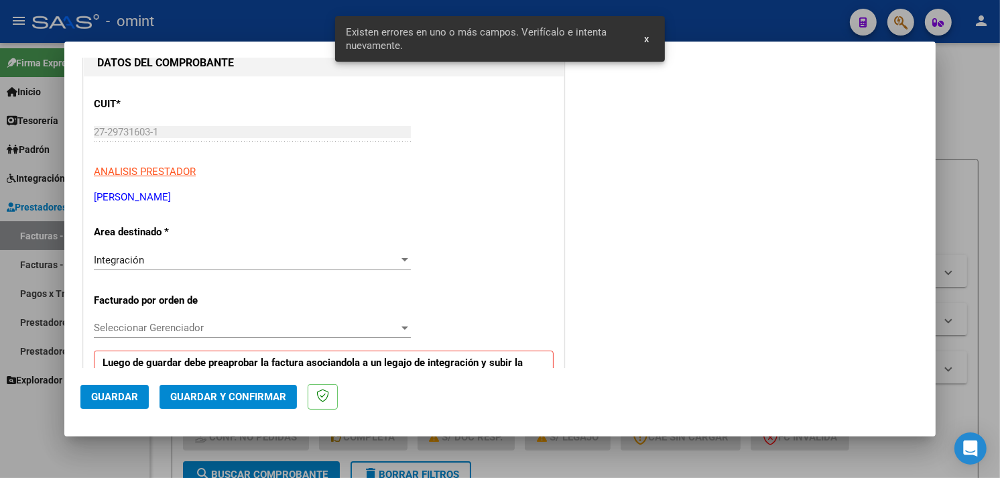
scroll to position [298, 0]
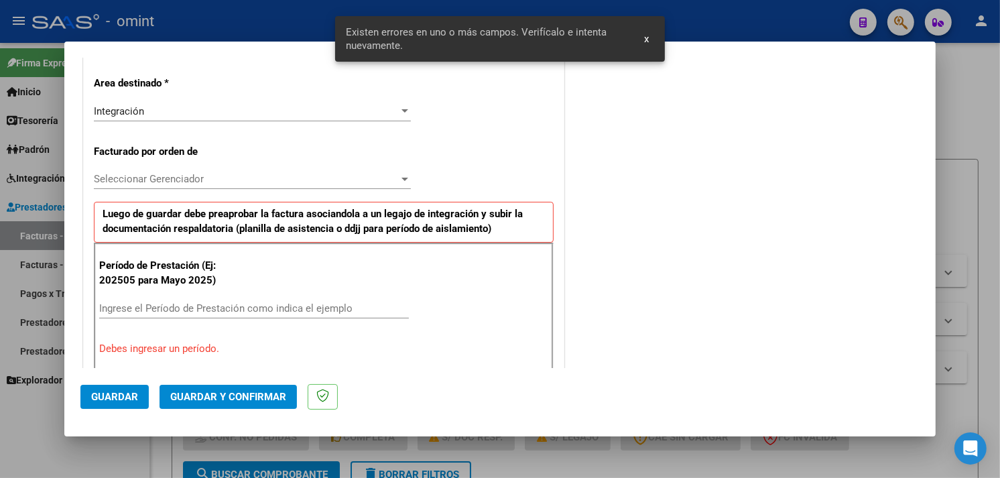
click at [193, 313] on input "Ingrese el Período de Prestación como indica el ejemplo" at bounding box center [254, 308] width 310 height 12
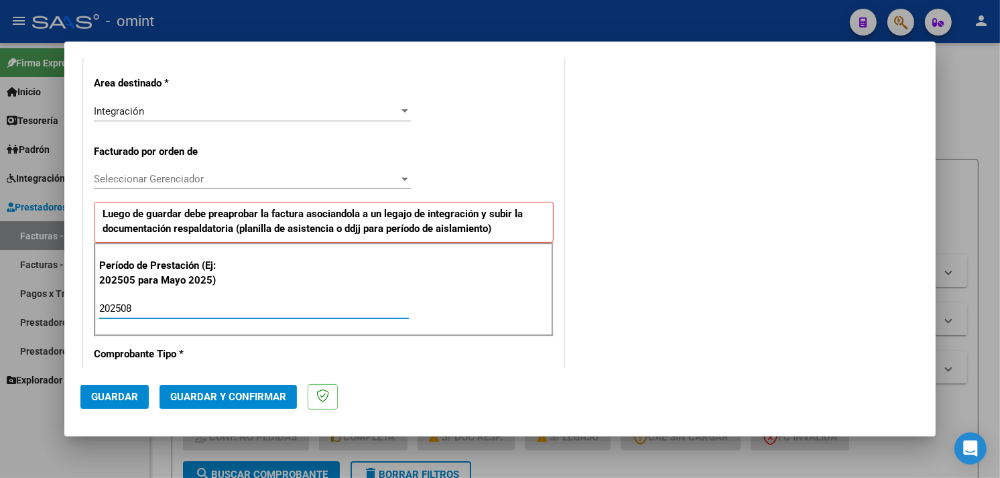
type input "202508"
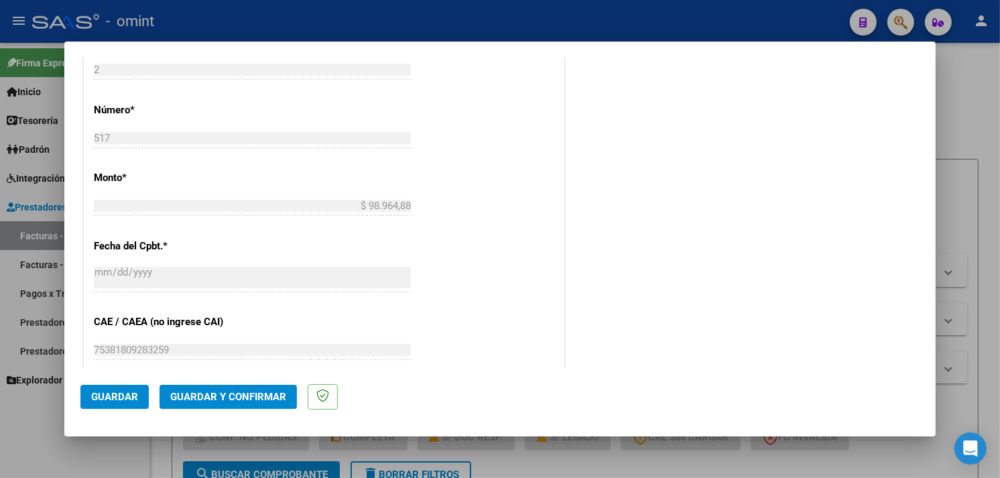
scroll to position [745, 0]
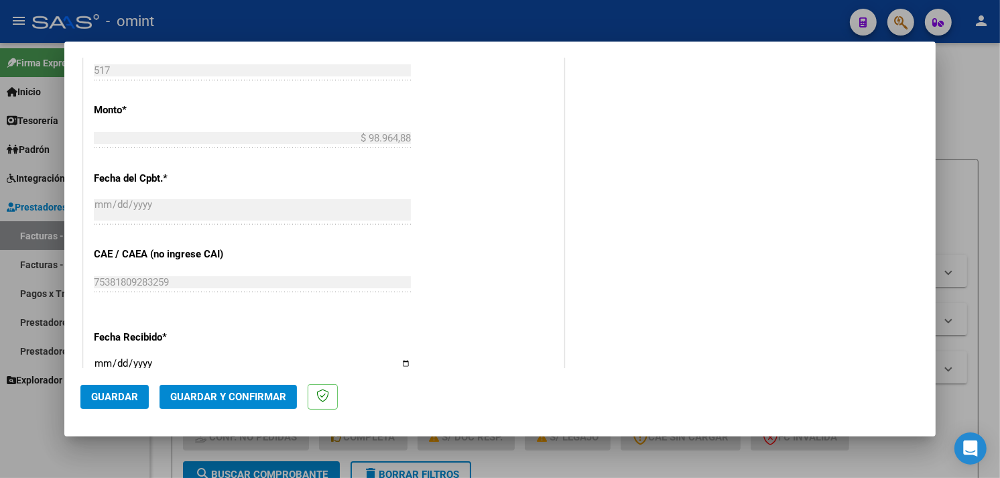
click at [125, 392] on span "Guardar" at bounding box center [114, 397] width 47 height 12
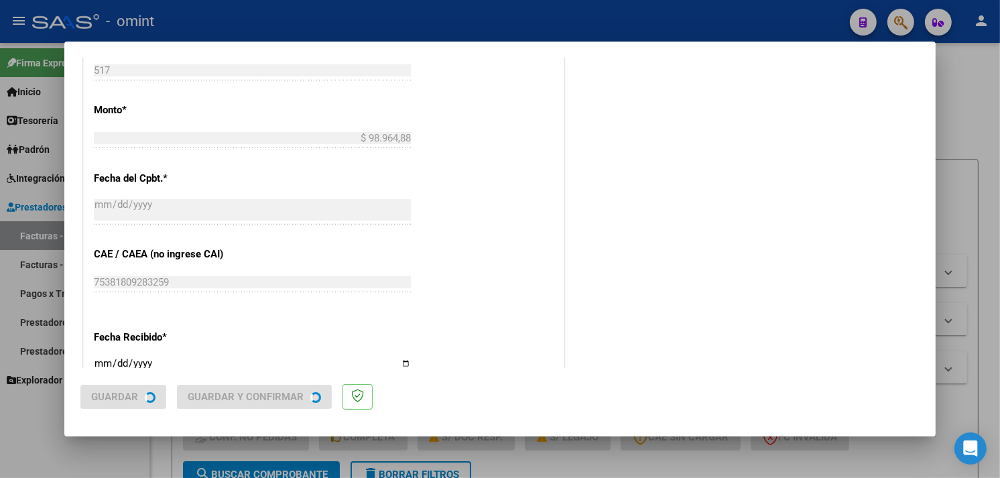
scroll to position [0, 0]
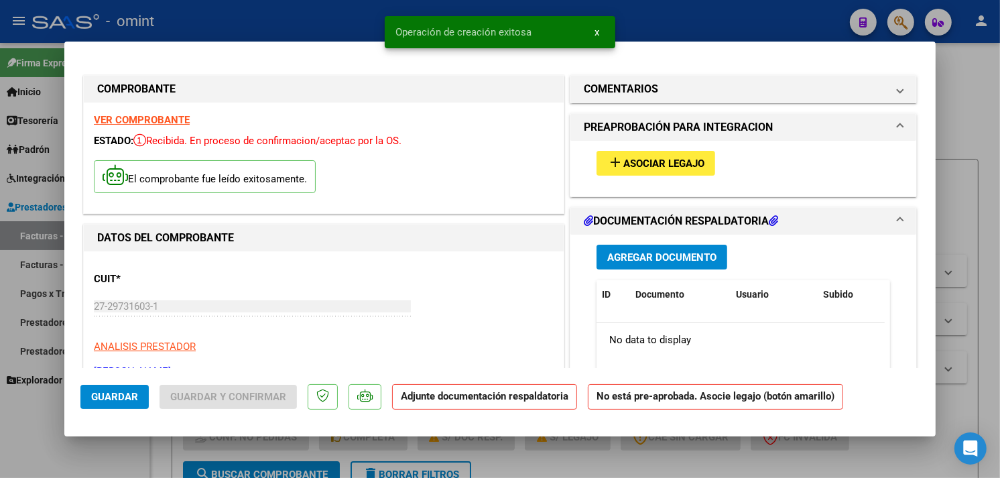
click at [616, 160] on mat-icon "add" at bounding box center [615, 162] width 16 height 16
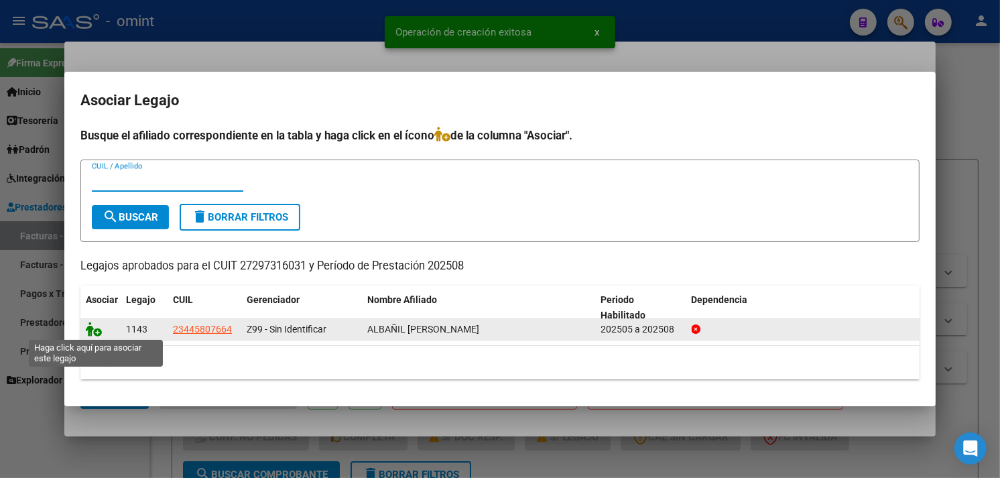
click at [96, 329] on icon at bounding box center [94, 329] width 16 height 15
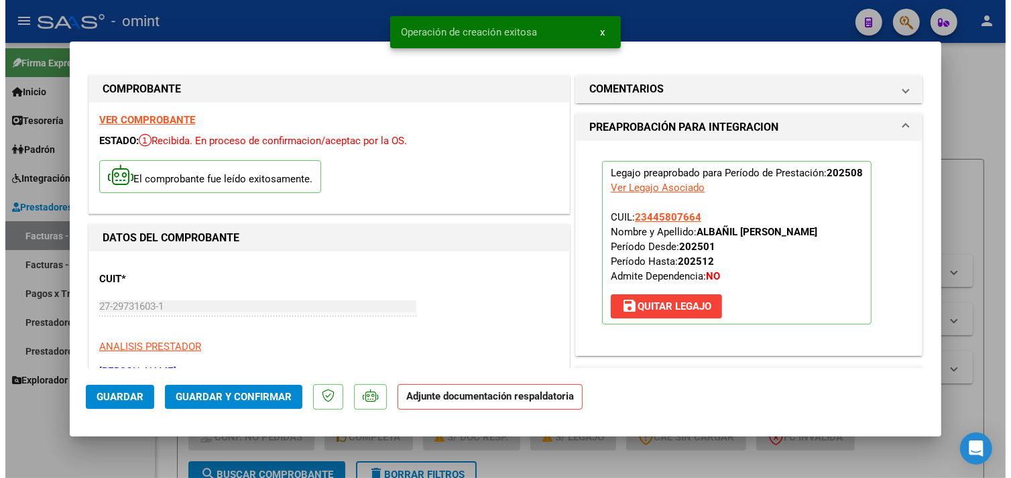
scroll to position [149, 0]
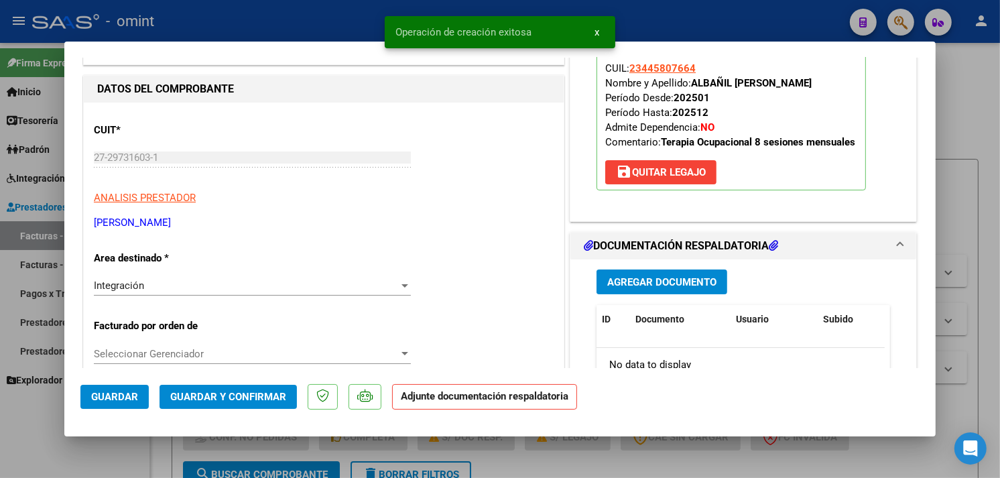
click at [611, 285] on span "Agregar Documento" at bounding box center [661, 282] width 109 height 12
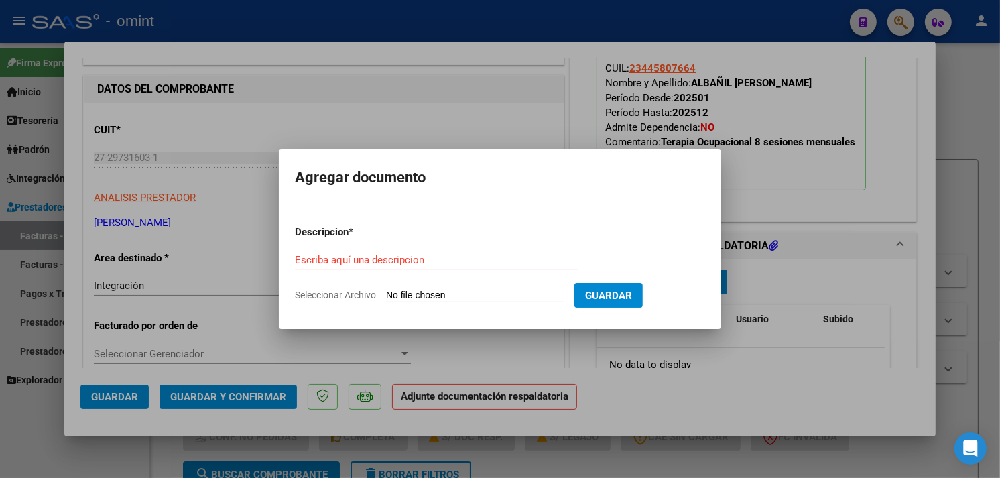
click at [393, 256] on input "Escriba aquí una descripcion" at bounding box center [436, 260] width 283 height 12
paste input "Planilla de asistencia"
type input "Planilla de asistencia"
click at [456, 291] on input "Seleccionar Archivo" at bounding box center [475, 296] width 178 height 13
type input "C:\fakepath\PA 27297316031_5_2_517.pdf"
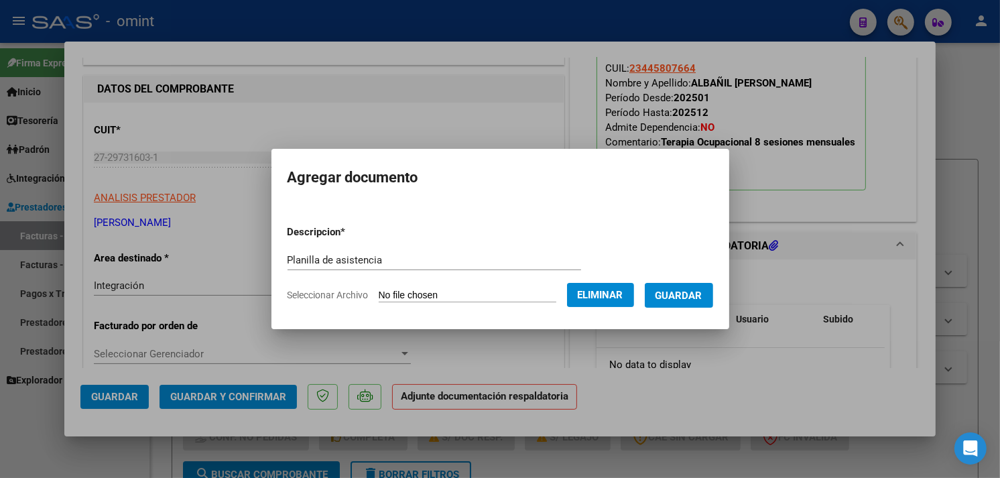
click at [685, 293] on span "Guardar" at bounding box center [679, 296] width 47 height 12
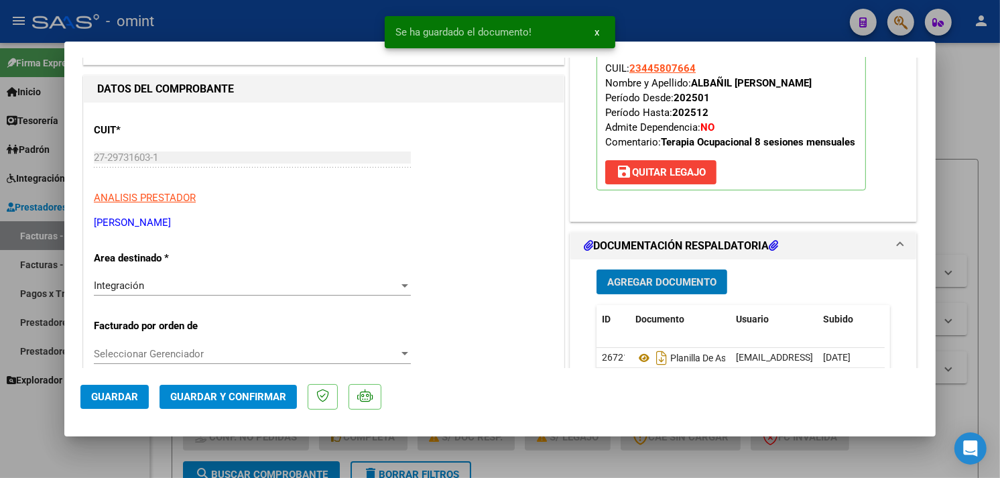
click at [257, 396] on span "Guardar y Confirmar" at bounding box center [228, 397] width 116 height 12
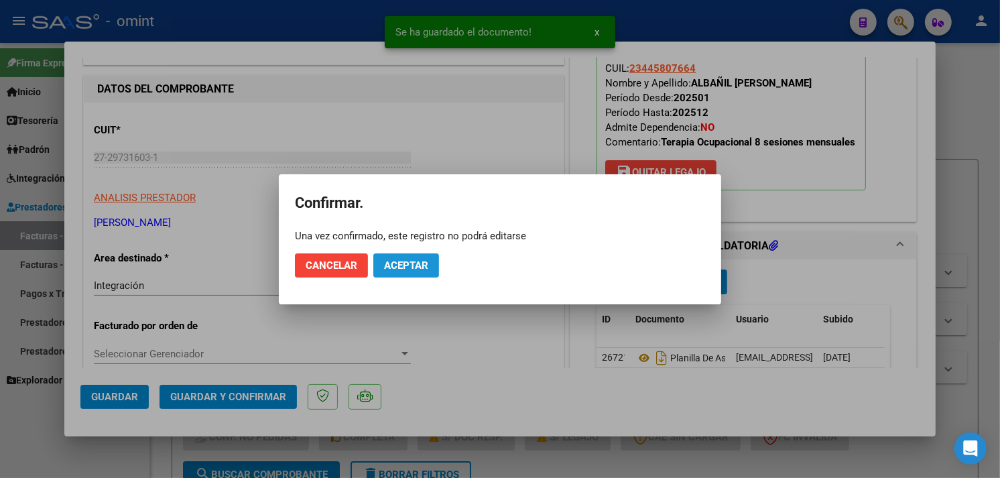
click at [424, 261] on span "Aceptar" at bounding box center [406, 265] width 44 height 12
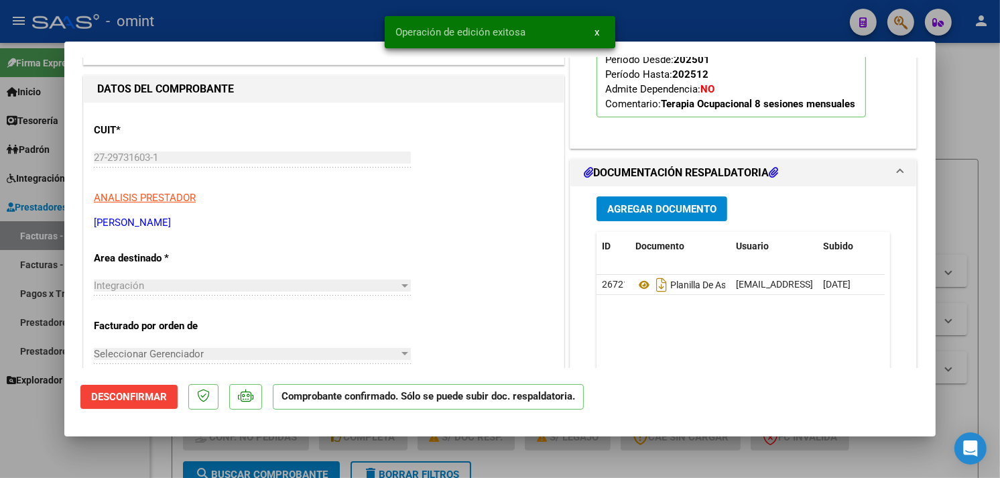
click at [956, 230] on div at bounding box center [500, 239] width 1000 height 478
type input "$ 0,00"
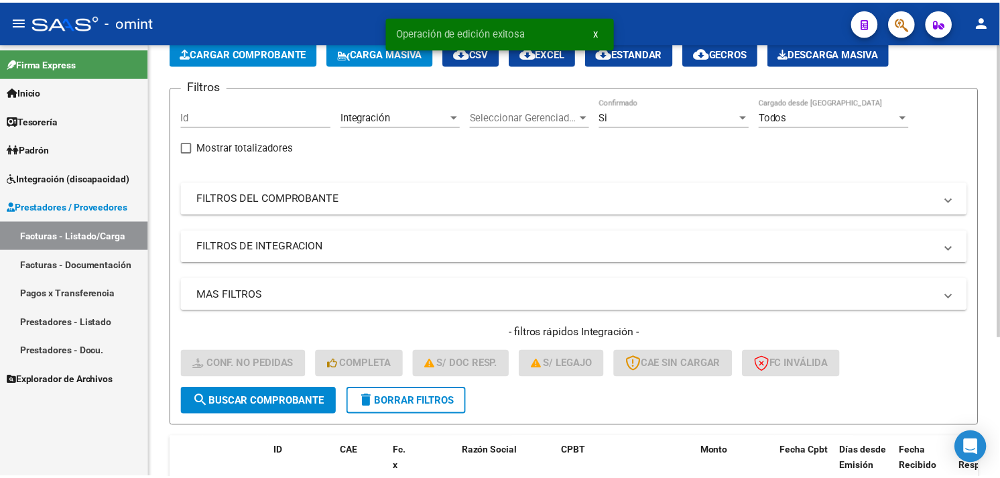
scroll to position [204, 0]
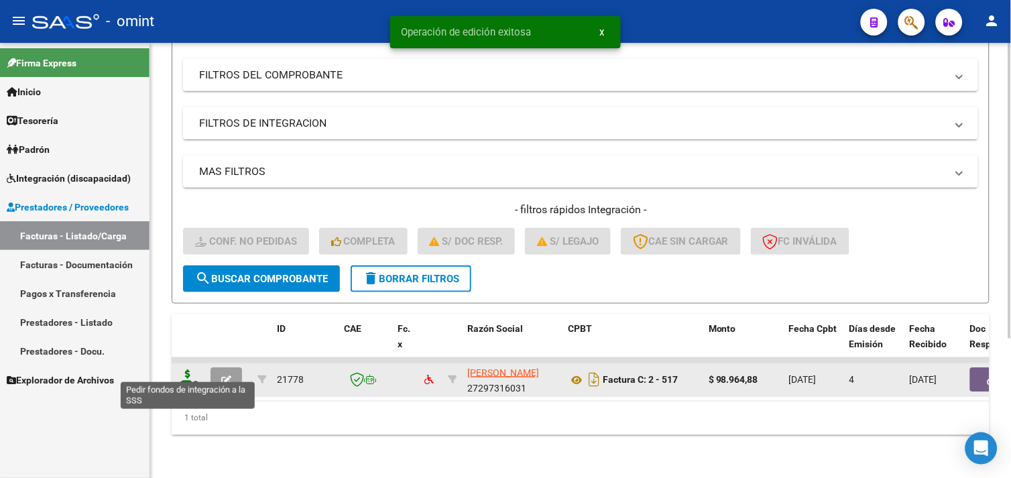
click at [183, 369] on icon at bounding box center [187, 378] width 21 height 19
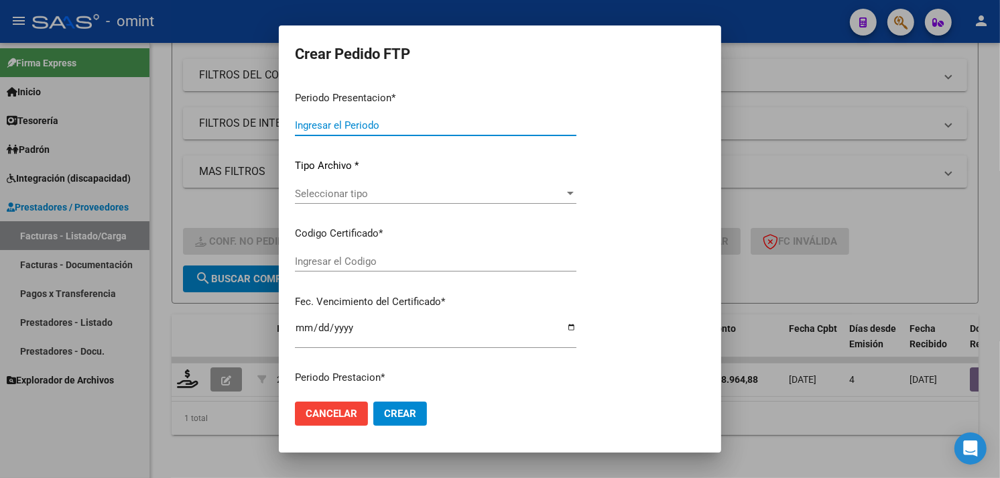
type input "202508"
type input "$ 98.964,88"
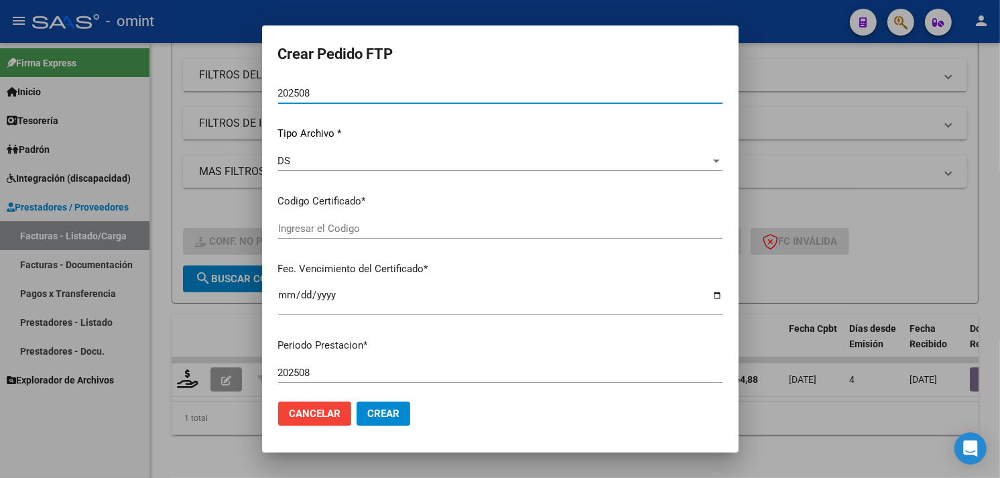
type input "9741048770"
type input "2027-02-11"
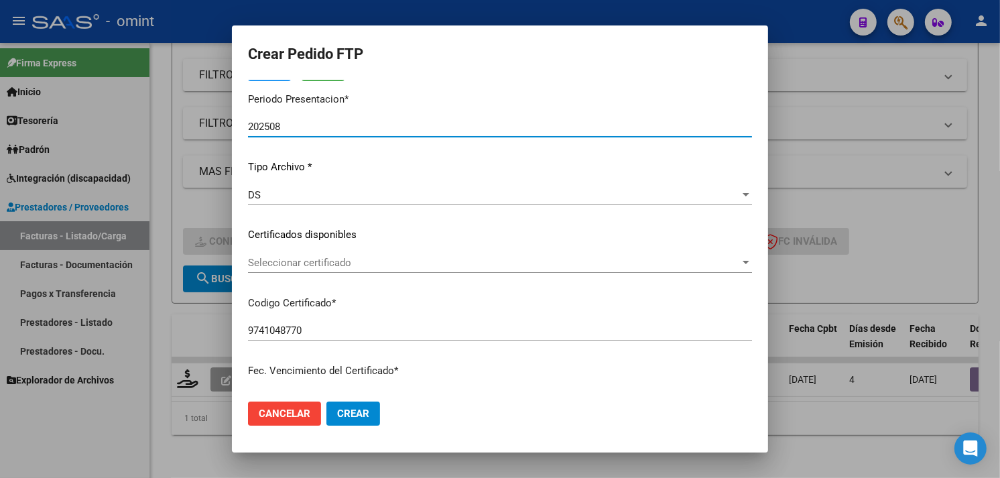
scroll to position [109, 0]
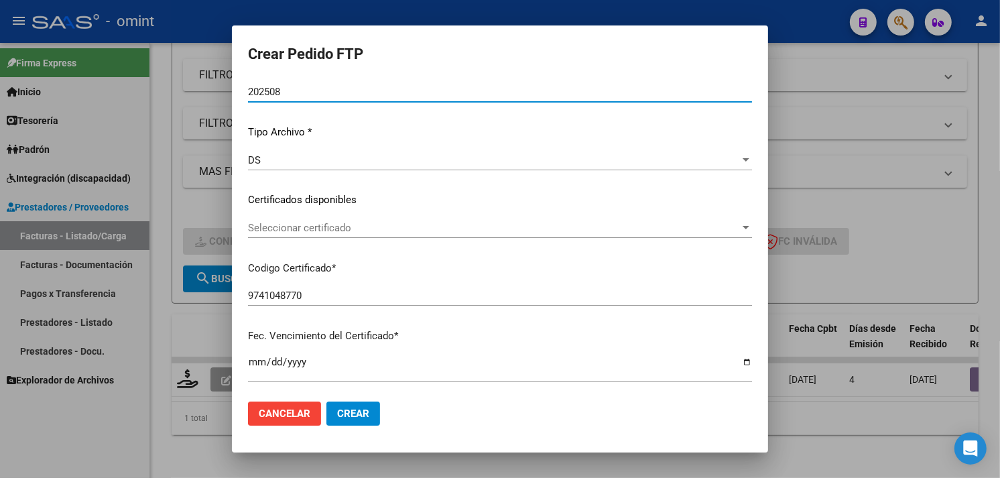
click at [385, 229] on span "Seleccionar certificado" at bounding box center [494, 228] width 492 height 12
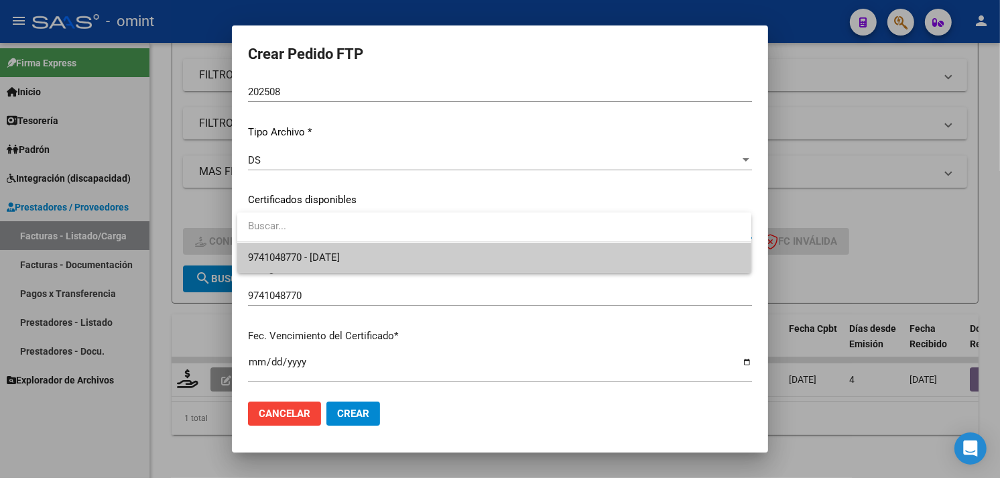
click at [369, 245] on span "9741048770 - 2027-02-11" at bounding box center [494, 258] width 493 height 30
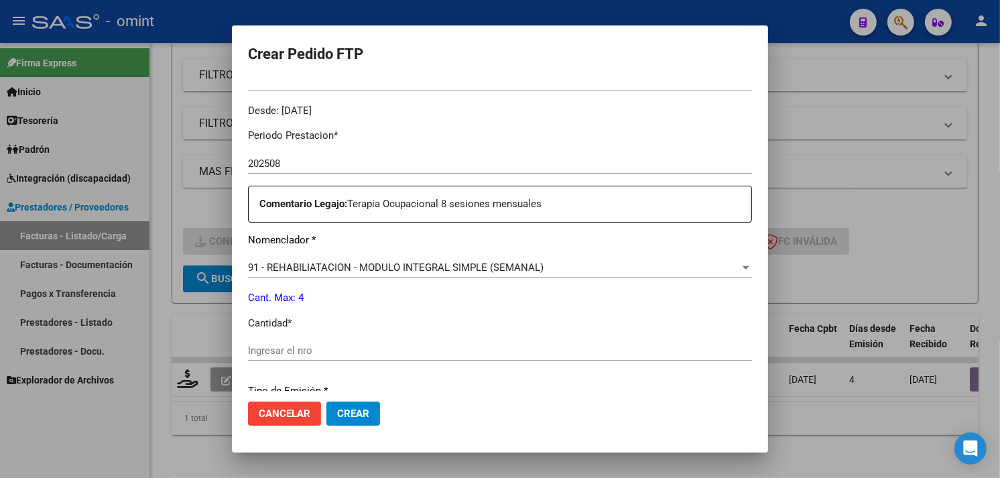
scroll to position [407, 0]
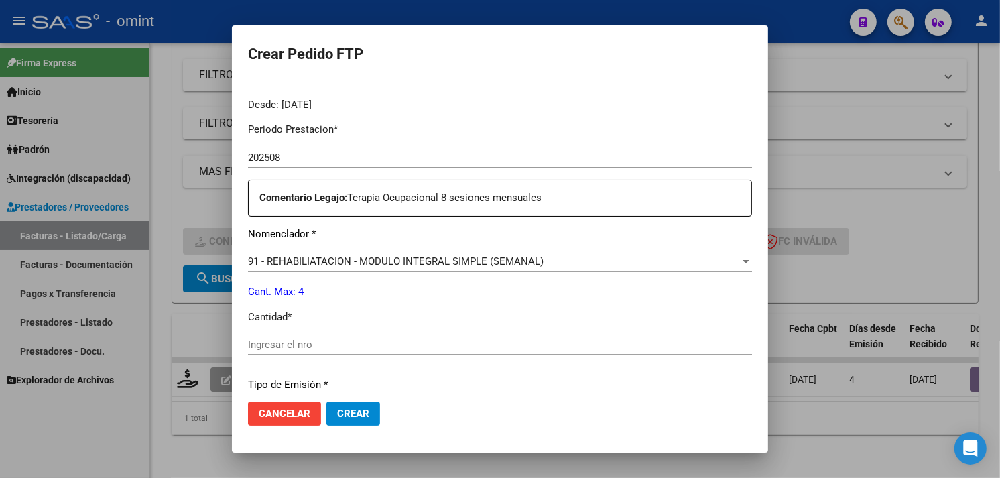
click at [355, 335] on div "Ingresar el nro" at bounding box center [500, 345] width 504 height 20
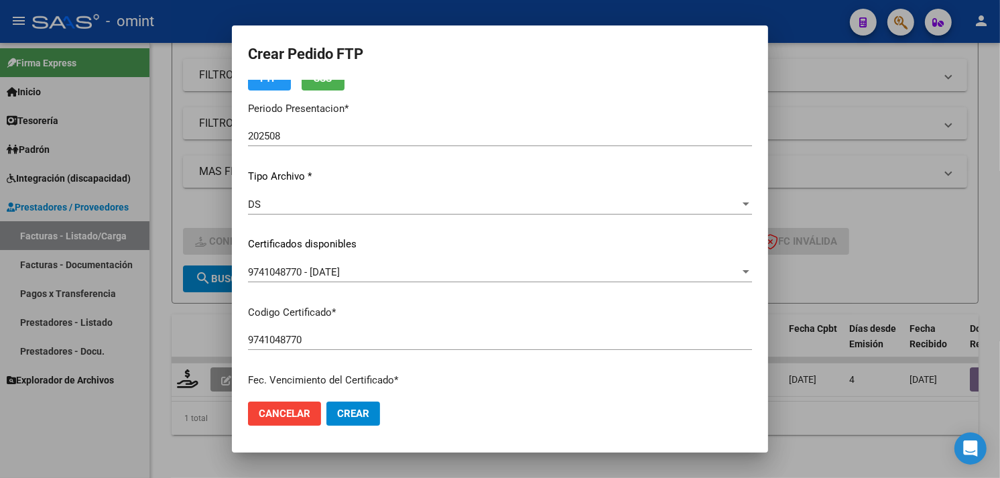
scroll to position [0, 0]
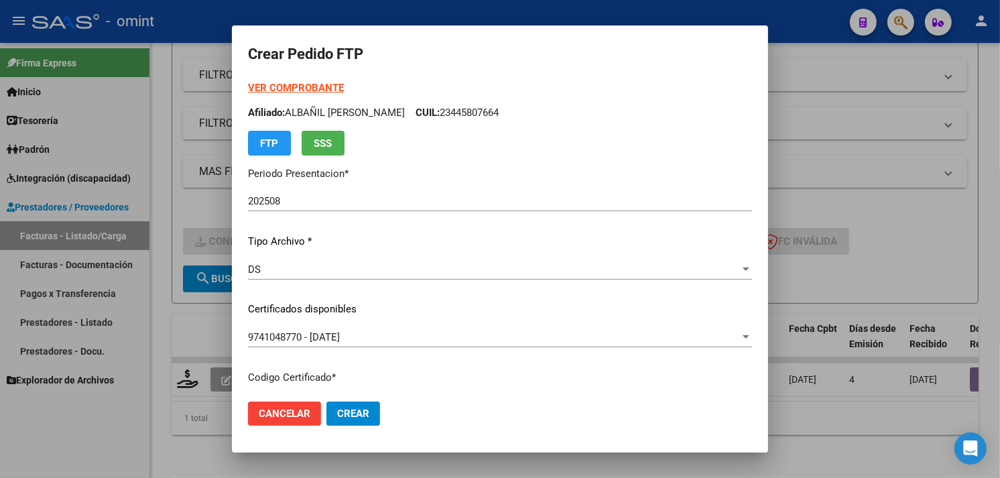
type input "4"
click at [467, 115] on p "Afiliado: ALBAÑIL MARIA TRINIDAD CUIL: 23445807664" at bounding box center [500, 112] width 504 height 15
drag, startPoint x: 467, startPoint y: 115, endPoint x: 600, endPoint y: 129, distance: 134.1
click at [600, 129] on div "VER COMPROBANTE ARCA Padrón Afiliado: ALBAÑIL MARIA TRINIDAD CUIL: 23445807664 …" at bounding box center [500, 117] width 504 height 75
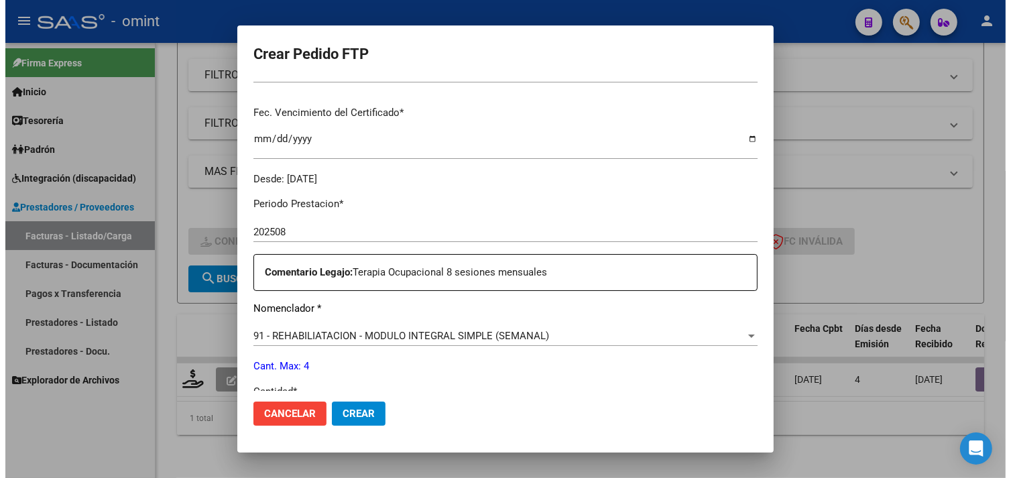
scroll to position [587, 0]
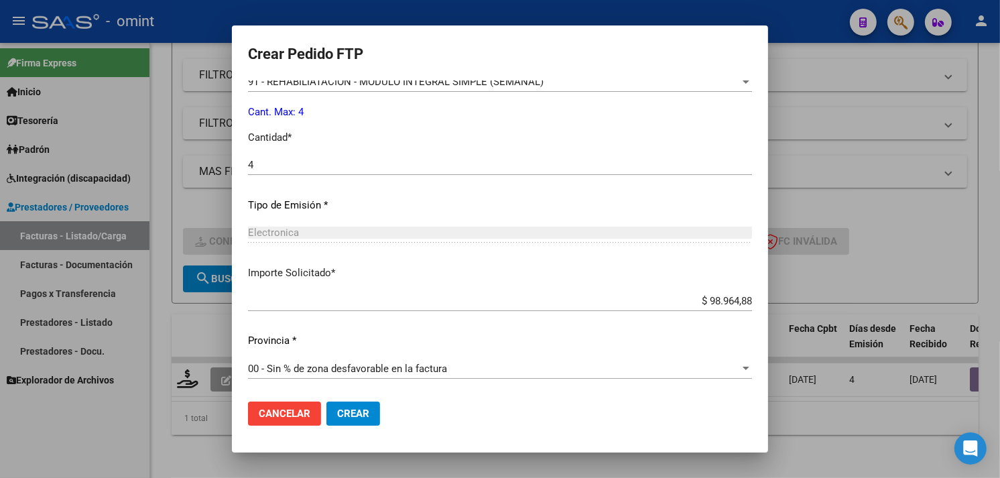
click at [347, 404] on button "Crear" at bounding box center [354, 414] width 54 height 24
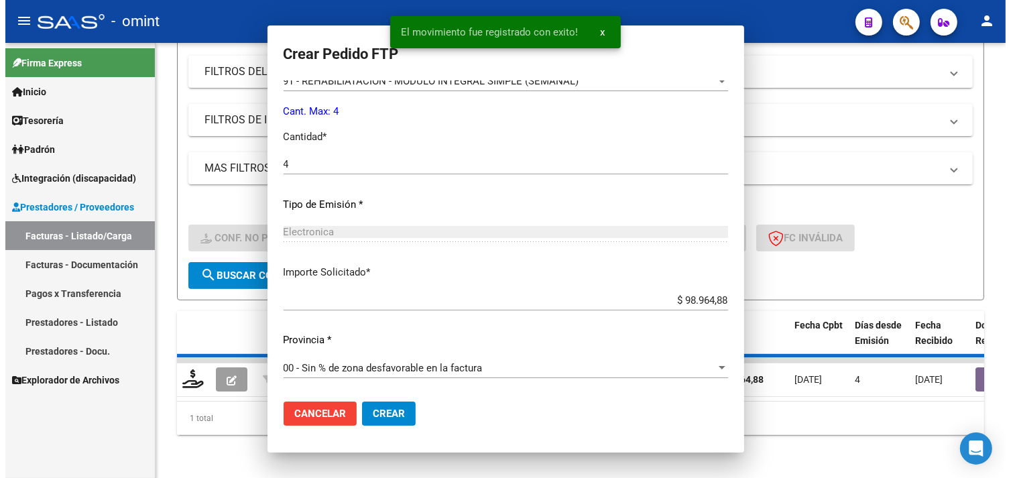
scroll to position [0, 0]
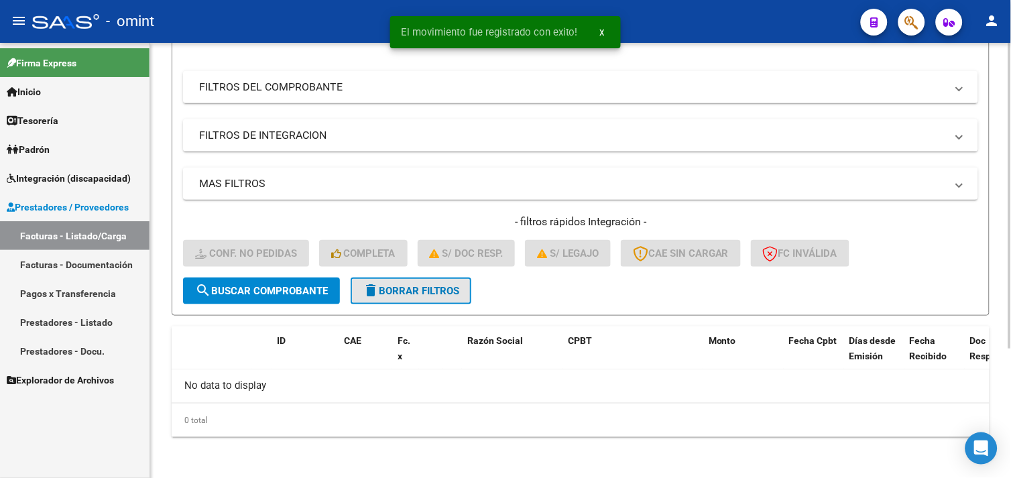
click at [409, 279] on button "delete Borrar Filtros" at bounding box center [411, 291] width 121 height 27
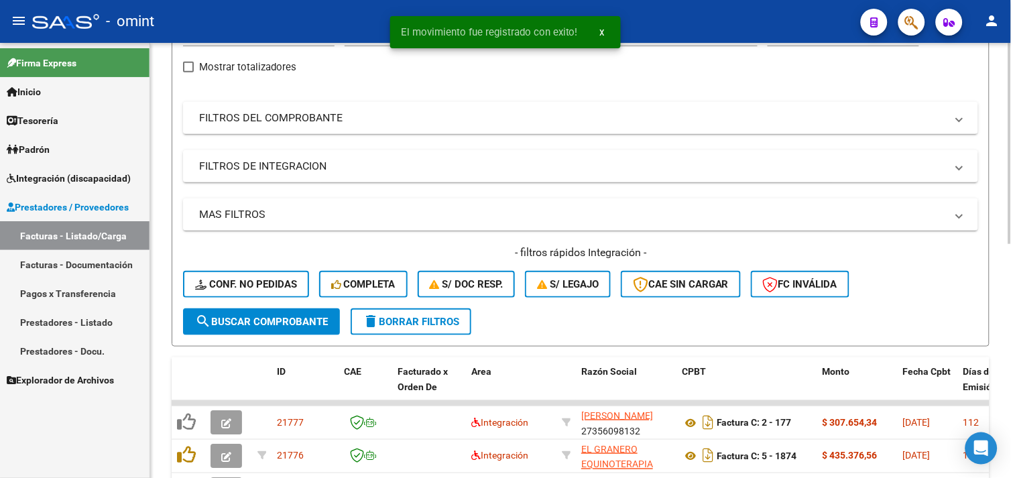
scroll to position [184, 0]
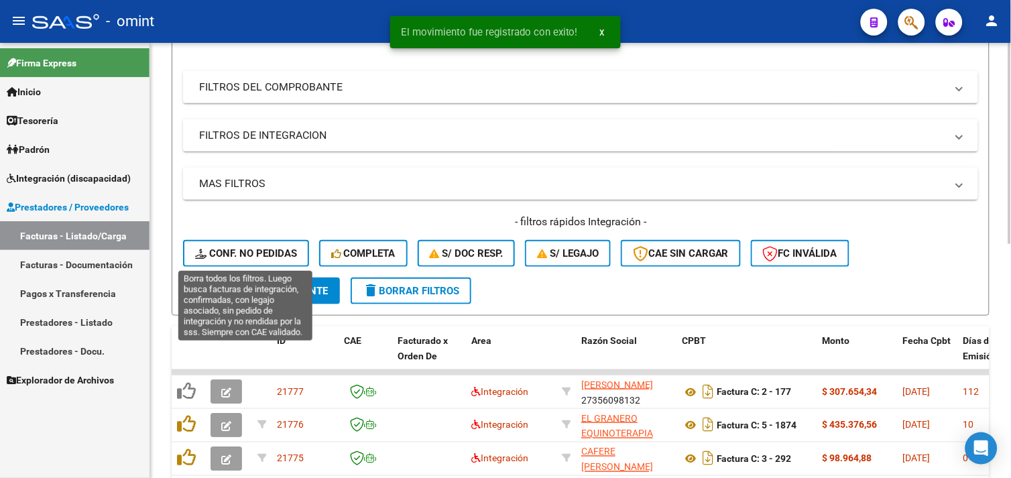
click at [245, 247] on span "Conf. no pedidas" at bounding box center [246, 253] width 102 height 12
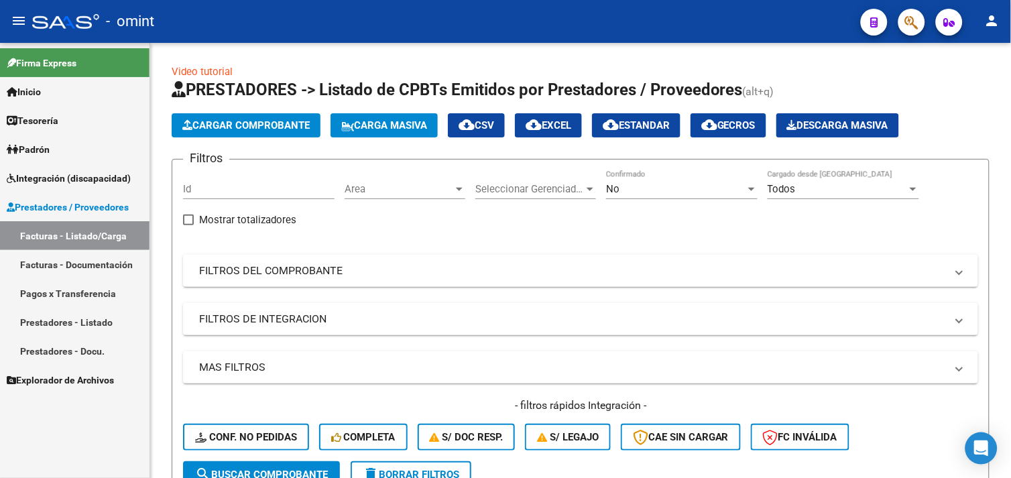
click at [65, 183] on span "Integración (discapacidad)" at bounding box center [69, 178] width 124 height 15
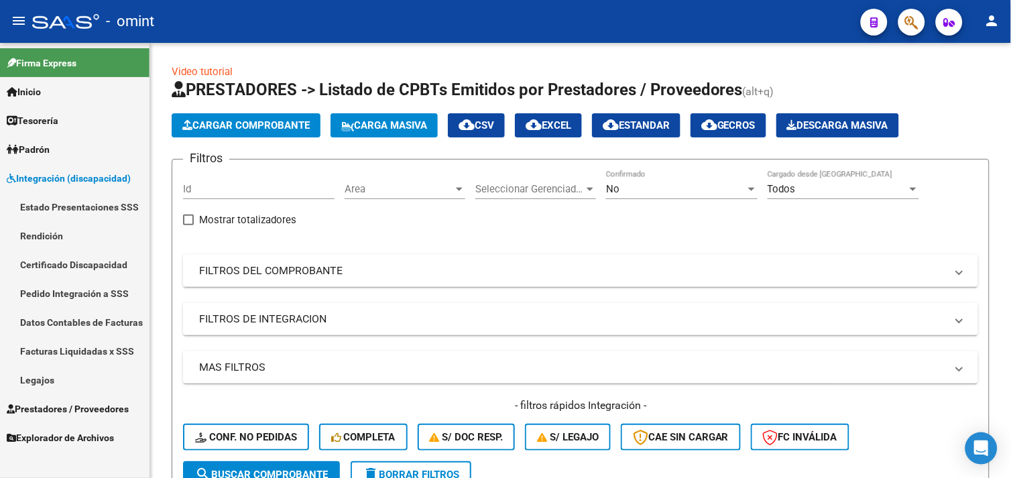
click at [56, 387] on link "Legajos" at bounding box center [75, 379] width 150 height 29
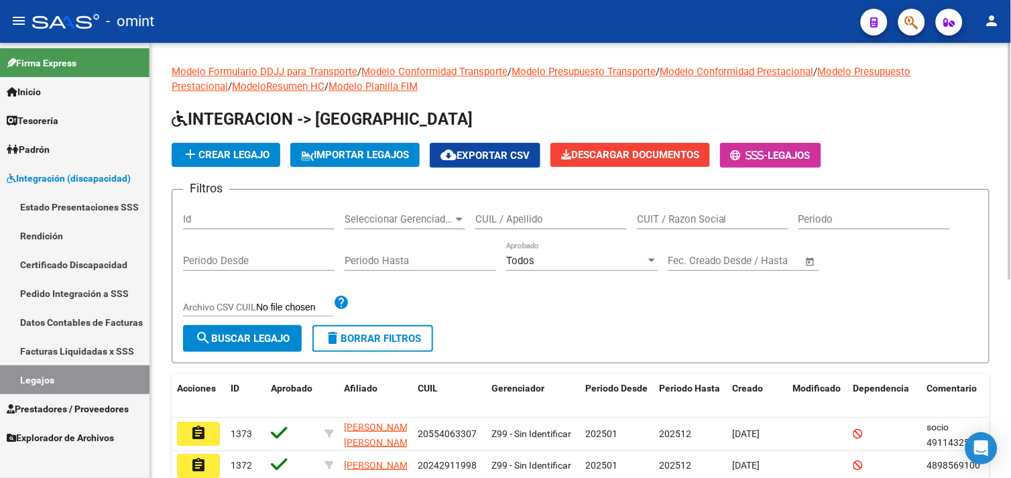
click at [528, 225] on input "CUIL / Apellido" at bounding box center [551, 219] width 152 height 12
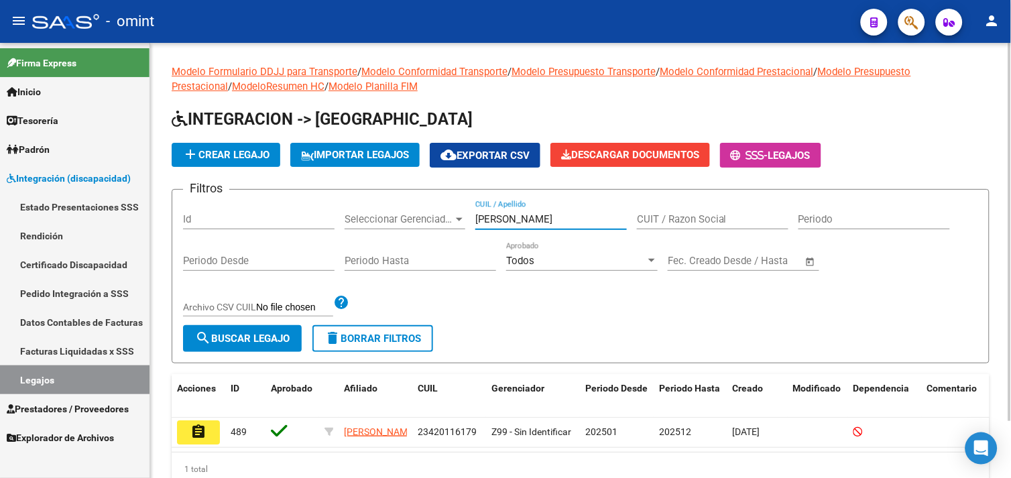
type input "[PERSON_NAME]"
click at [190, 451] on datatable-selection "assignment 489 [PERSON_NAME] 23420116179 Z99 - Sin Identificar 202501 202512 [D…" at bounding box center [581, 444] width 818 height 12
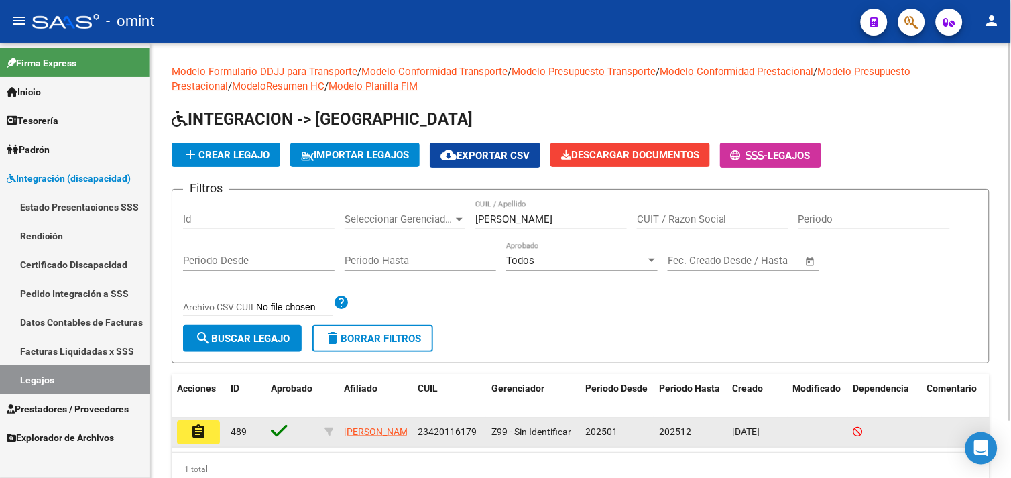
click at [204, 436] on mat-icon "assignment" at bounding box center [198, 432] width 16 height 16
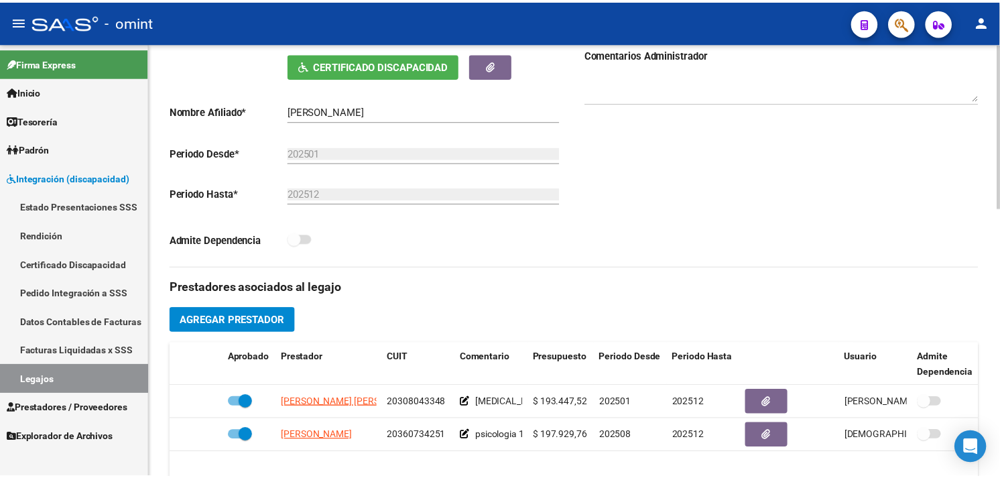
scroll to position [372, 0]
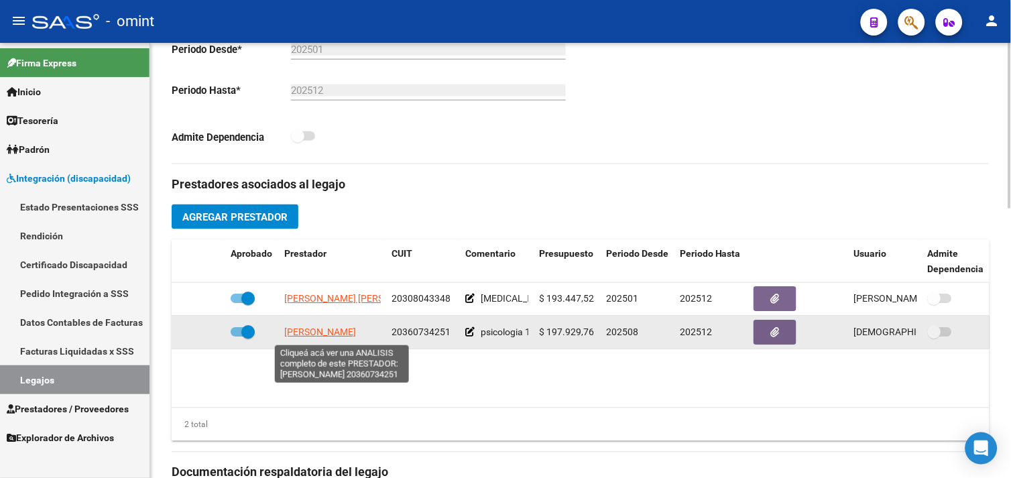
click at [344, 335] on span "[PERSON_NAME]" at bounding box center [320, 332] width 72 height 11
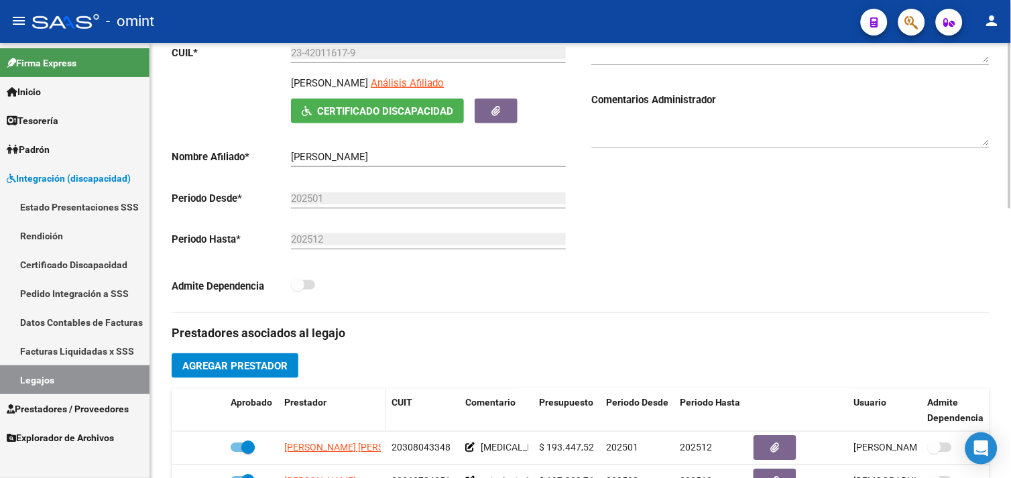
scroll to position [149, 0]
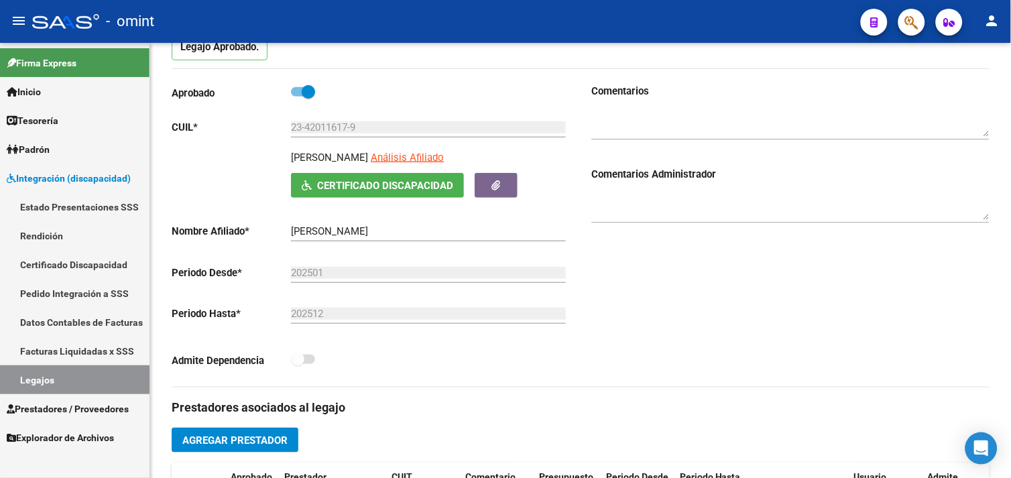
drag, startPoint x: 66, startPoint y: 414, endPoint x: 67, endPoint y: 406, distance: 7.5
click at [66, 414] on span "Prestadores / Proveedores" at bounding box center [68, 409] width 122 height 15
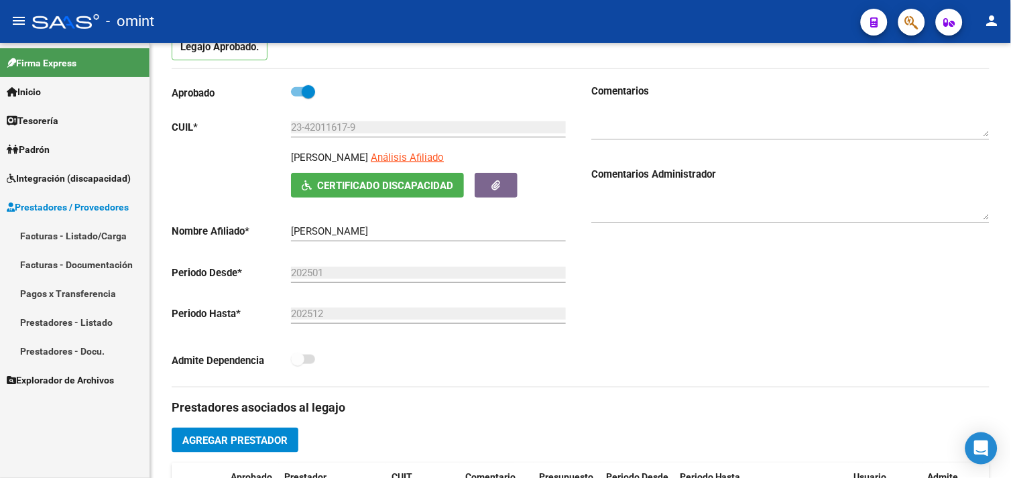
click at [94, 239] on link "Facturas - Listado/Carga" at bounding box center [75, 235] width 150 height 29
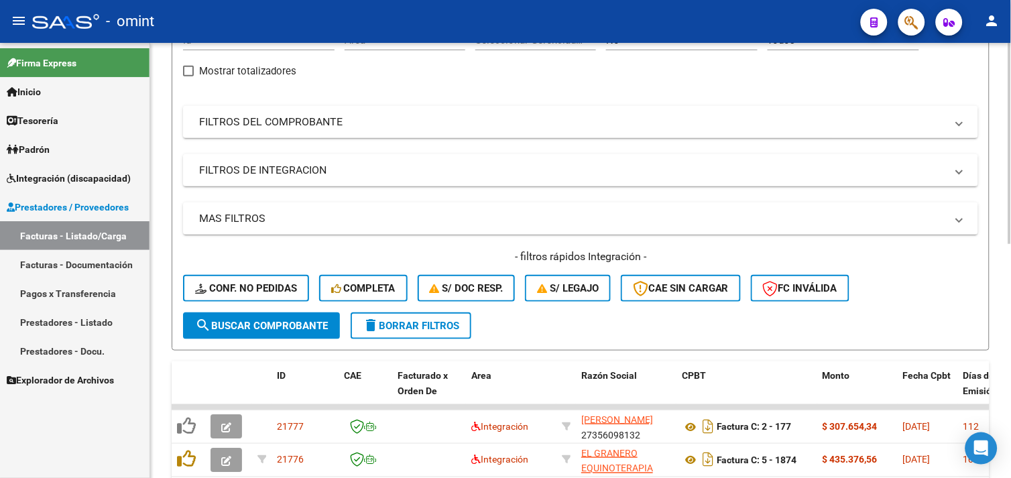
click at [432, 316] on button "delete Borrar Filtros" at bounding box center [411, 325] width 121 height 27
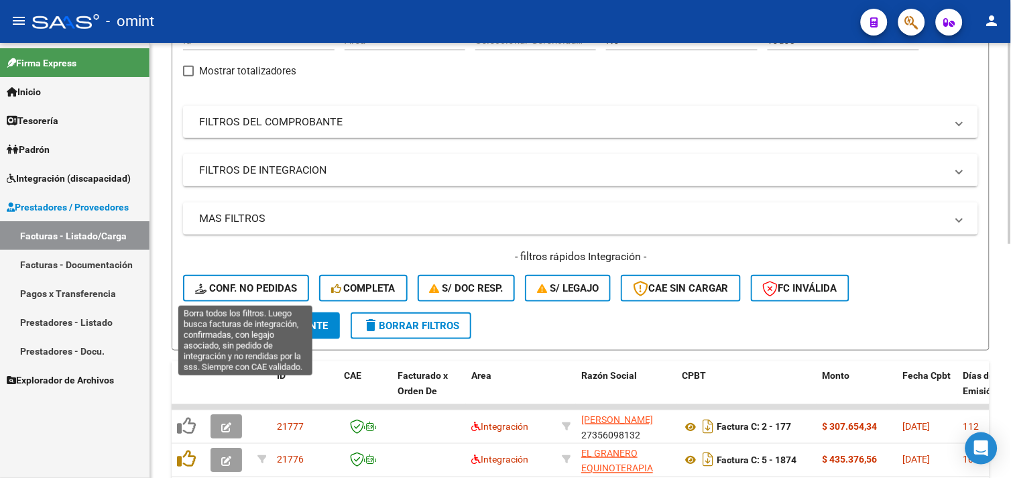
click at [278, 290] on span "Conf. no pedidas" at bounding box center [246, 288] width 102 height 12
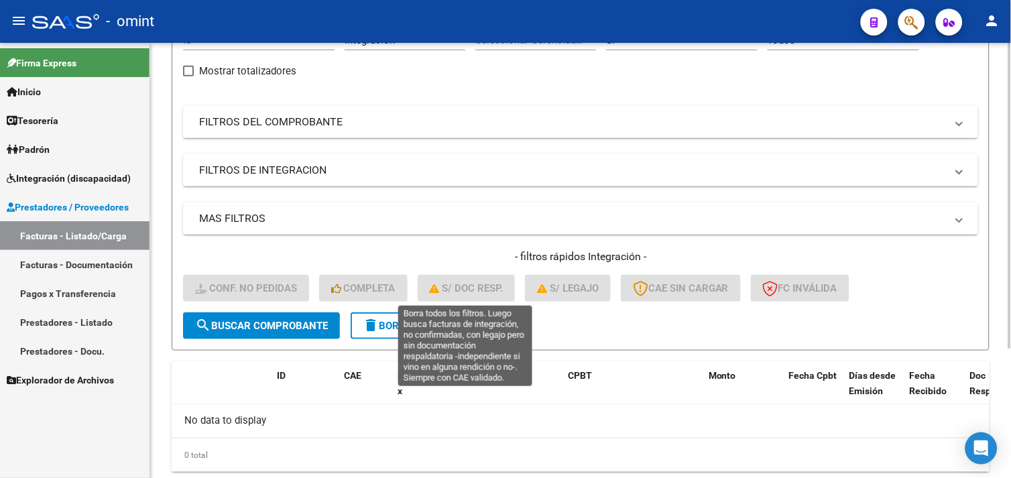
scroll to position [183, 0]
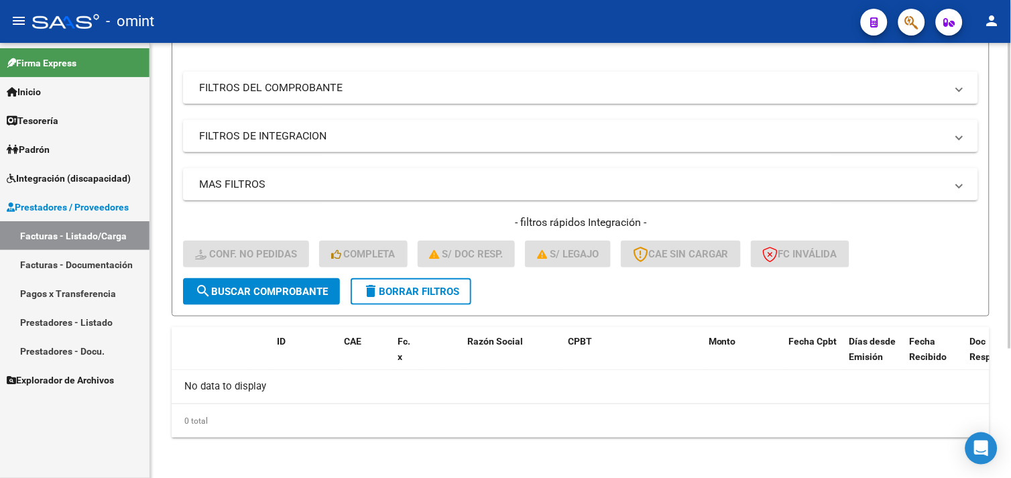
click at [417, 274] on div "- filtros rápidos Integración - Conf. no pedidas Completa S/ Doc Resp. S/ legaj…" at bounding box center [580, 246] width 795 height 63
click at [416, 280] on button "delete Borrar Filtros" at bounding box center [411, 291] width 121 height 27
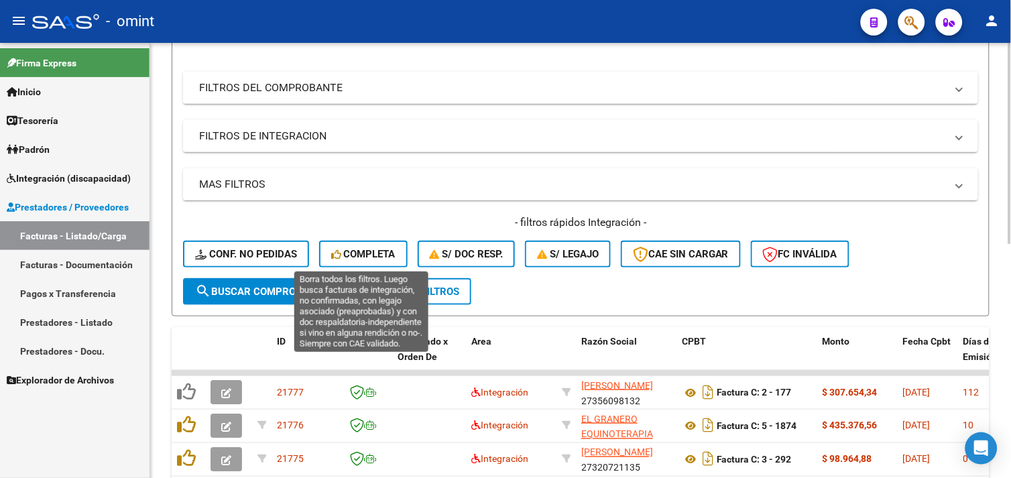
click at [379, 251] on span "Completa" at bounding box center [363, 254] width 64 height 12
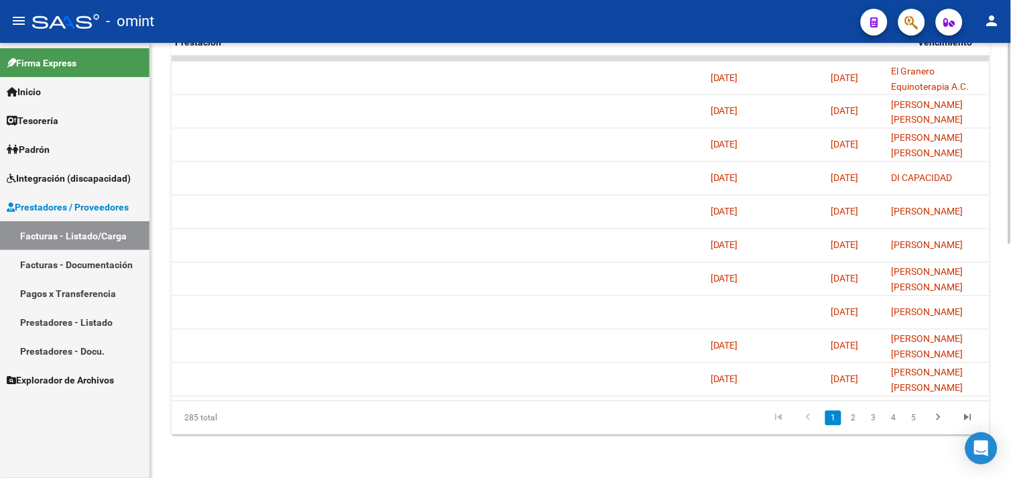
scroll to position [0, 836]
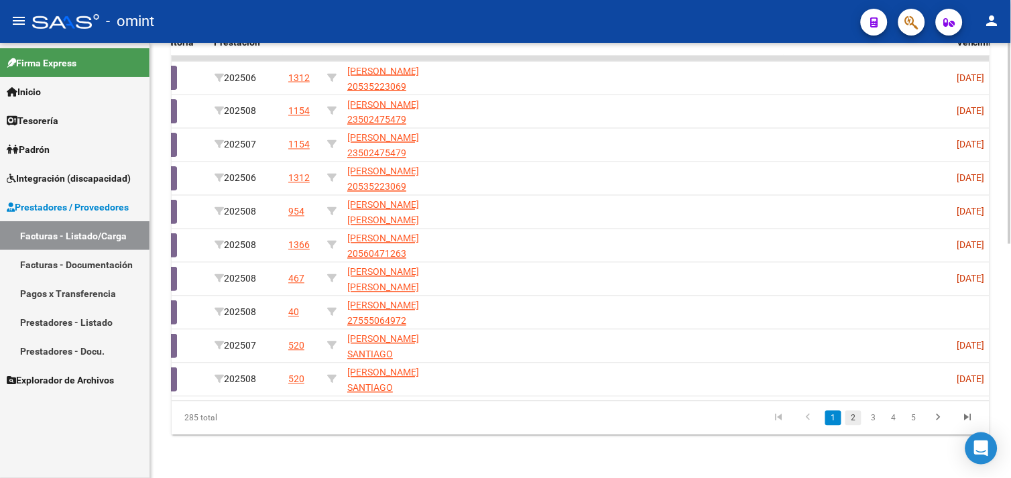
click at [848, 417] on link "2" at bounding box center [853, 418] width 16 height 15
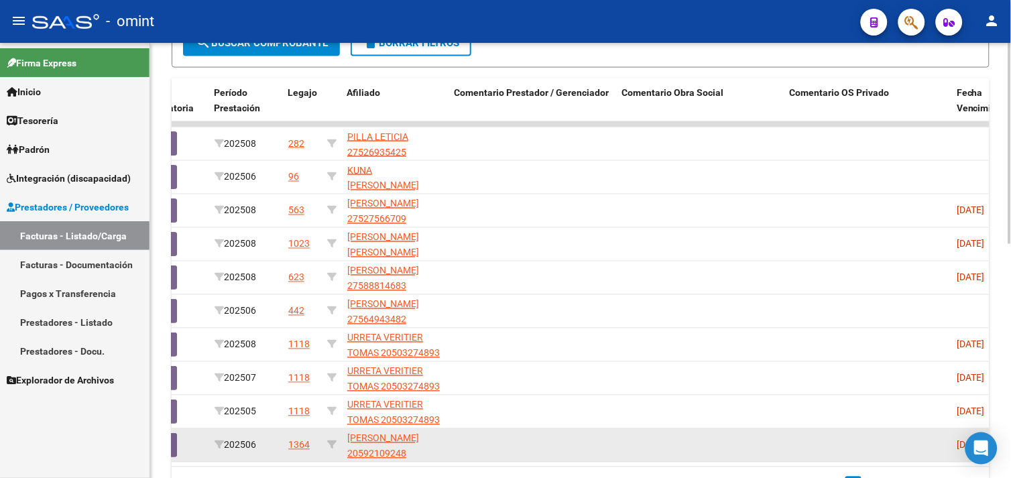
scroll to position [506, 0]
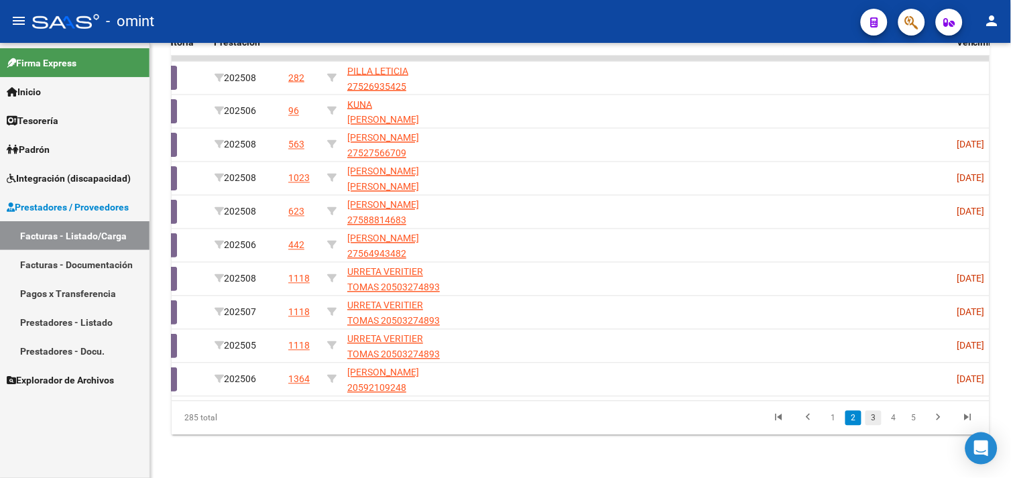
click at [867, 419] on link "3" at bounding box center [874, 418] width 16 height 15
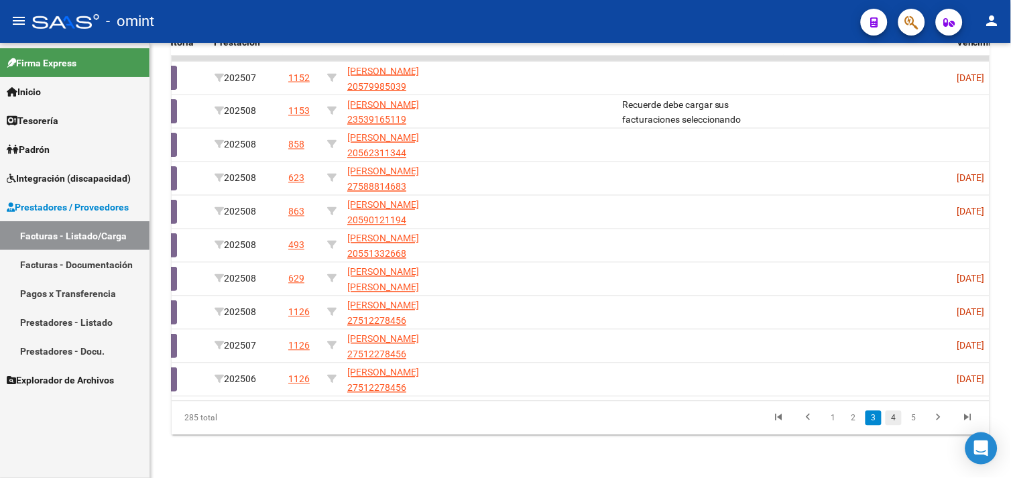
click at [894, 423] on link "4" at bounding box center [894, 418] width 16 height 15
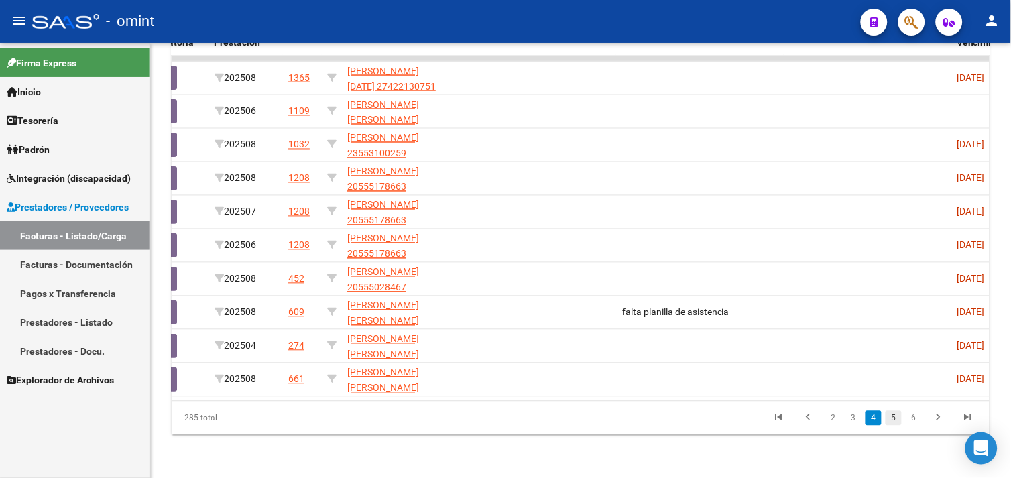
click at [894, 417] on link "5" at bounding box center [894, 418] width 16 height 15
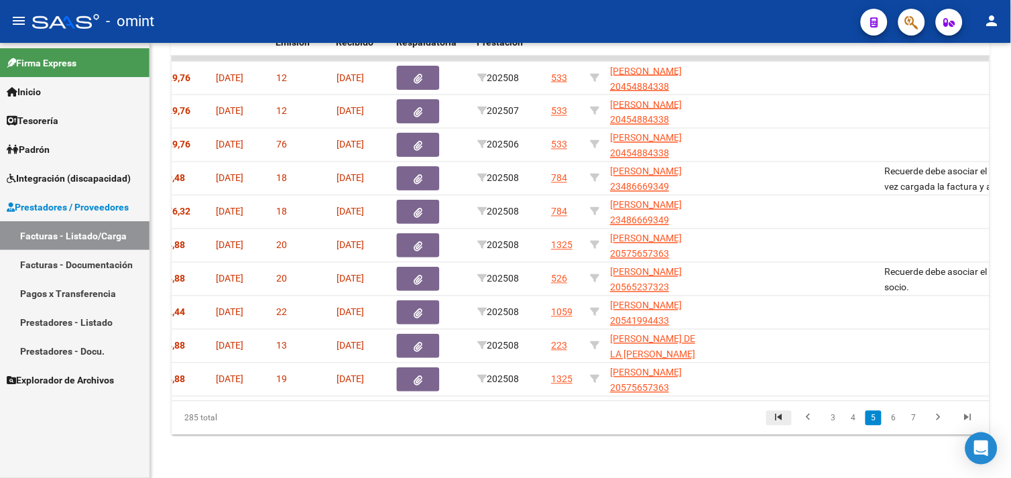
click at [782, 412] on icon "go to first page" at bounding box center [778, 420] width 17 height 16
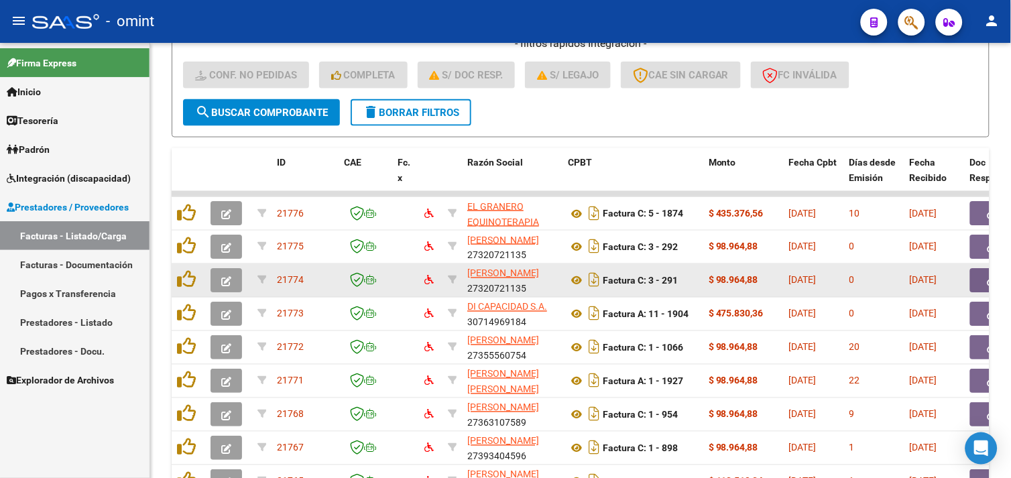
scroll to position [357, 0]
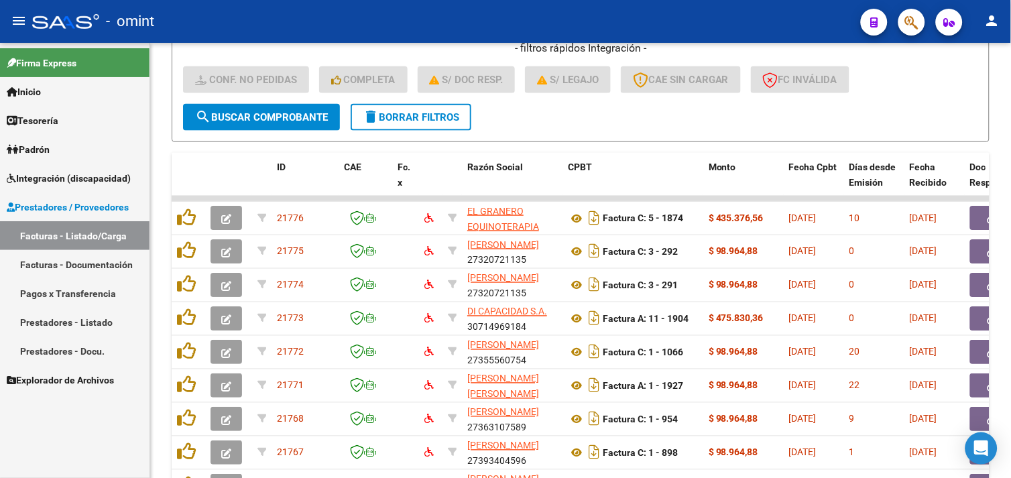
click at [408, 121] on span "delete Borrar Filtros" at bounding box center [411, 117] width 97 height 12
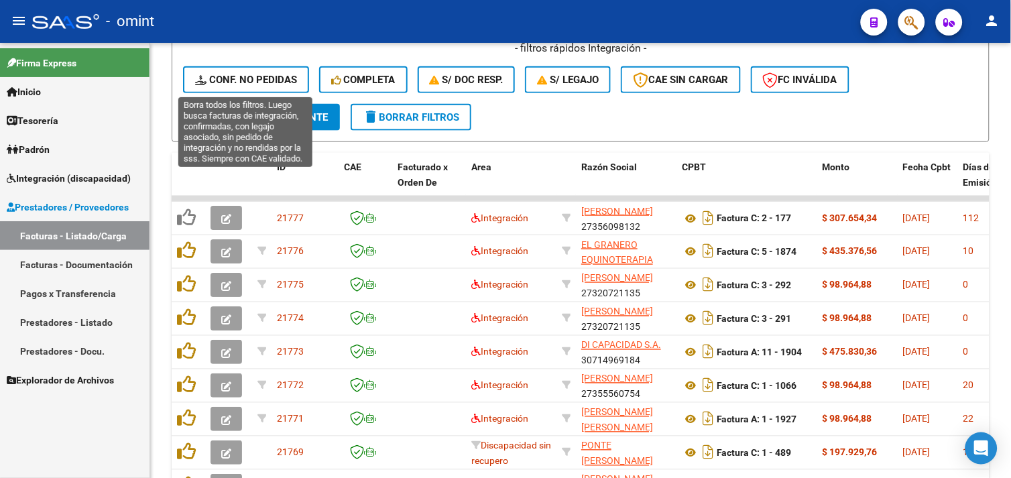
click at [242, 81] on span "Conf. no pedidas" at bounding box center [246, 80] width 102 height 12
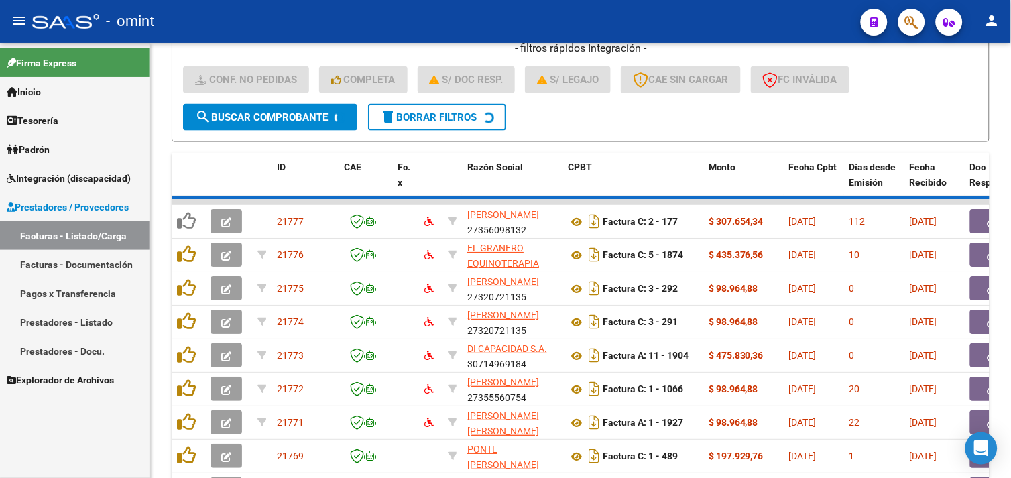
scroll to position [184, 0]
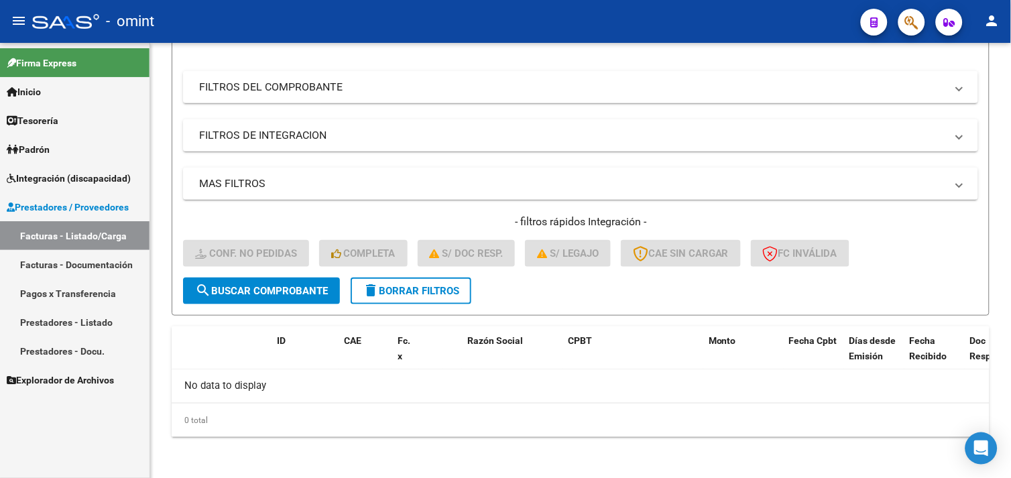
click at [429, 286] on span "delete Borrar Filtros" at bounding box center [411, 291] width 97 height 12
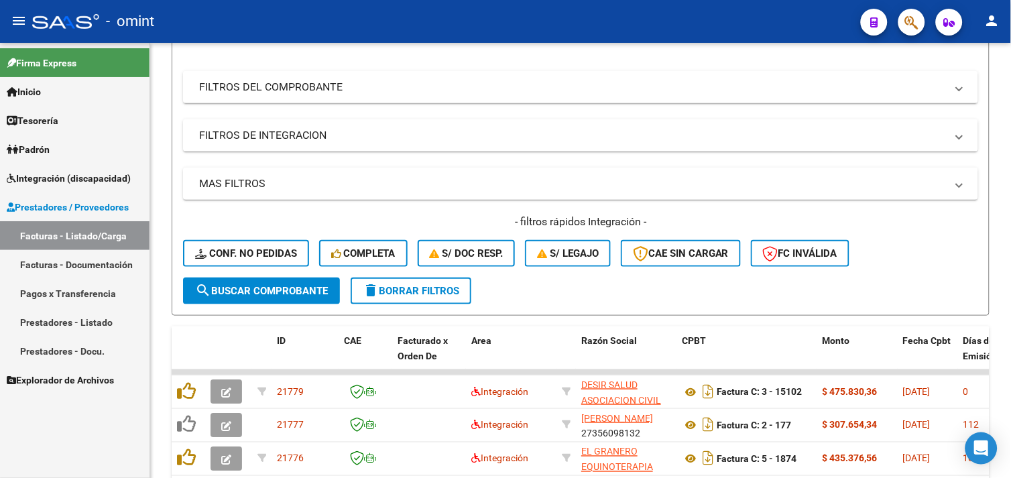
click at [298, 166] on div "Filtros Id Area Area Seleccionar Gerenciador Seleccionar Gerenciador No Confirm…" at bounding box center [580, 132] width 795 height 291
click at [298, 137] on mat-panel-title "FILTROS DE INTEGRACION" at bounding box center [572, 135] width 747 height 15
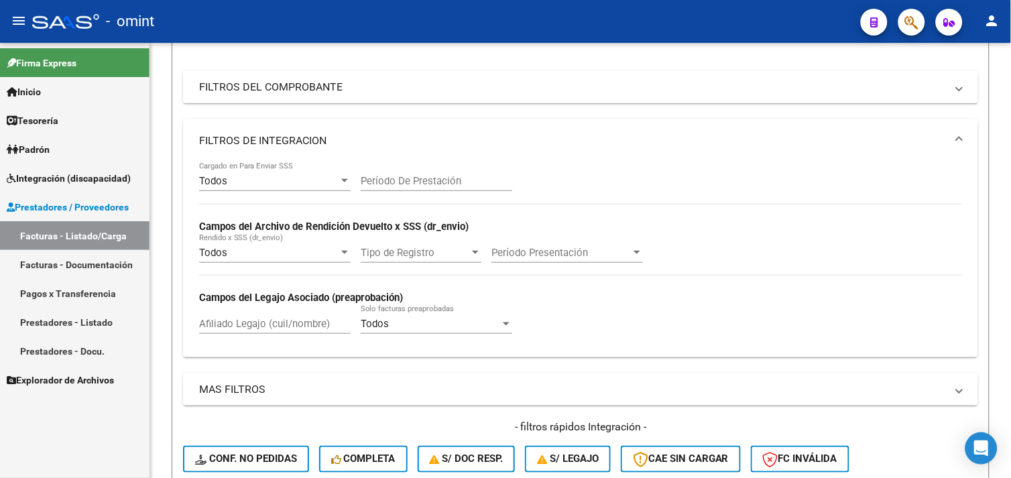
click at [259, 80] on mat-panel-title "FILTROS DEL COMPROBANTE" at bounding box center [572, 87] width 747 height 15
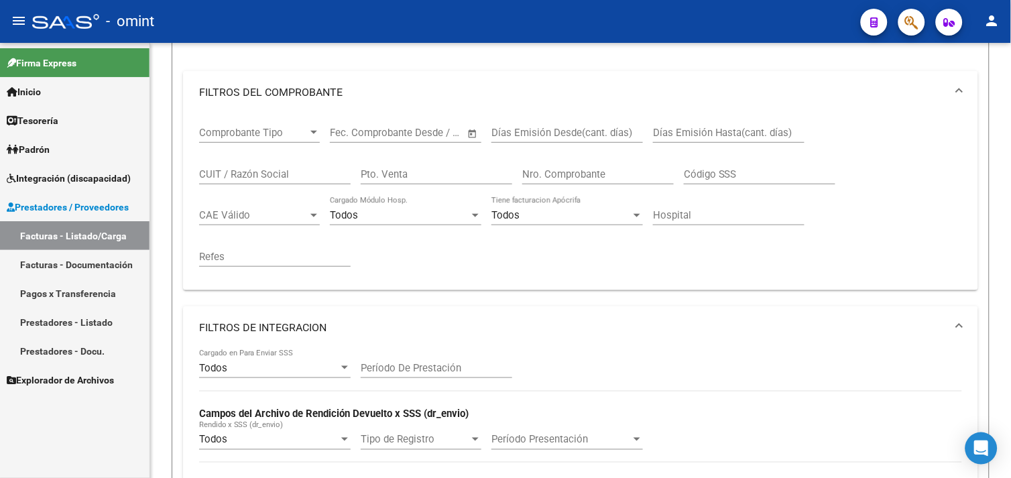
click at [242, 179] on input "CUIT / Razón Social" at bounding box center [275, 174] width 152 height 12
paste input "27303074746"
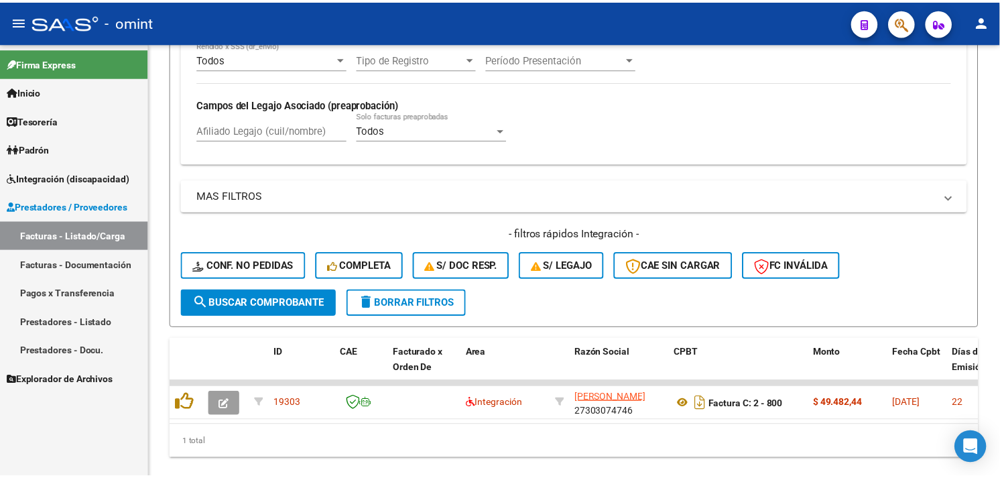
scroll to position [599, 0]
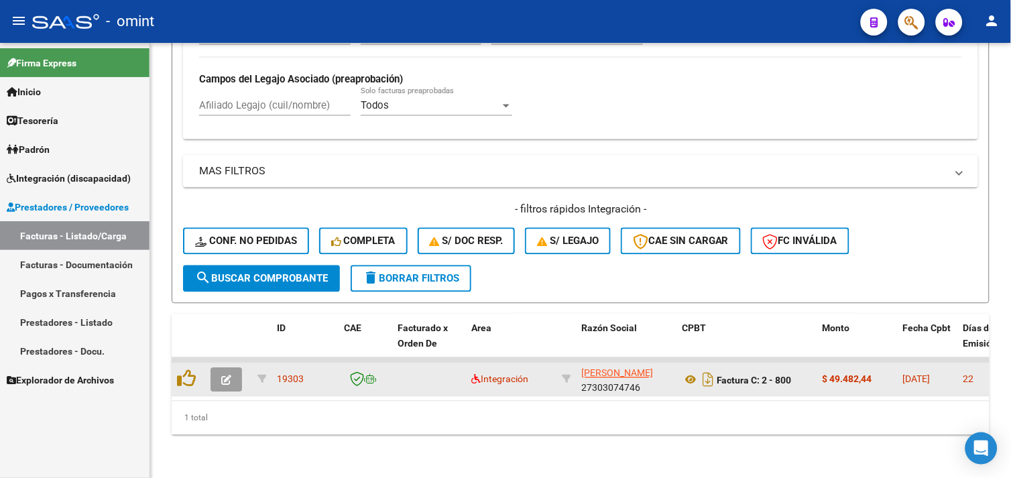
type input "27303074746"
click at [224, 375] on icon "button" at bounding box center [226, 380] width 10 height 10
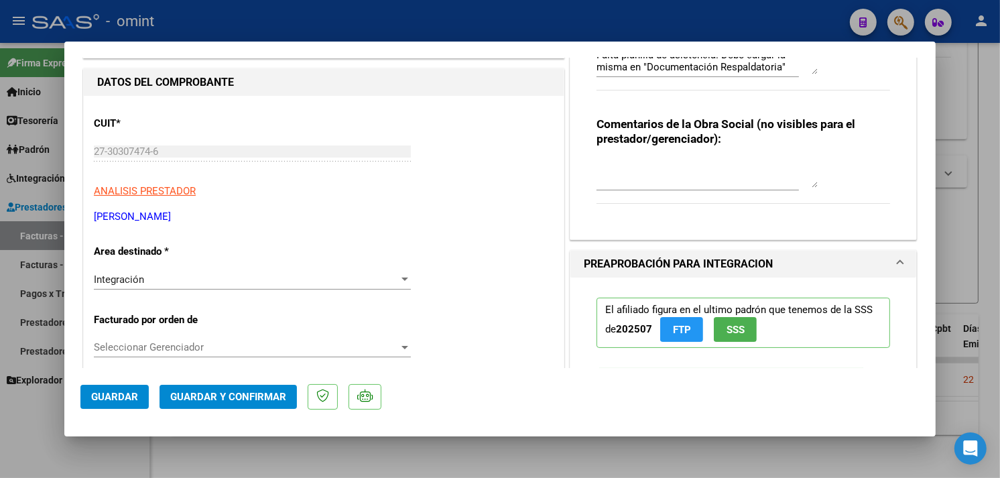
scroll to position [0, 0]
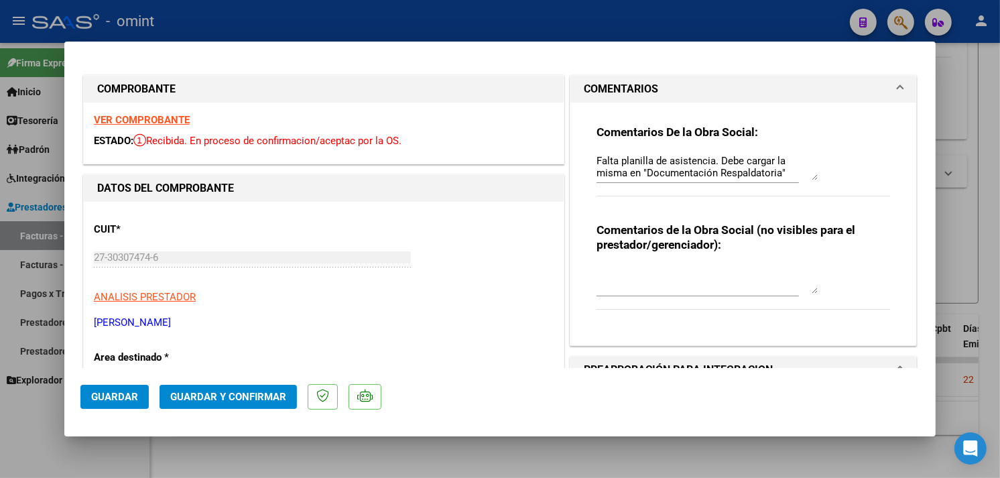
click at [150, 121] on strong "VER COMPROBANTE" at bounding box center [142, 120] width 96 height 12
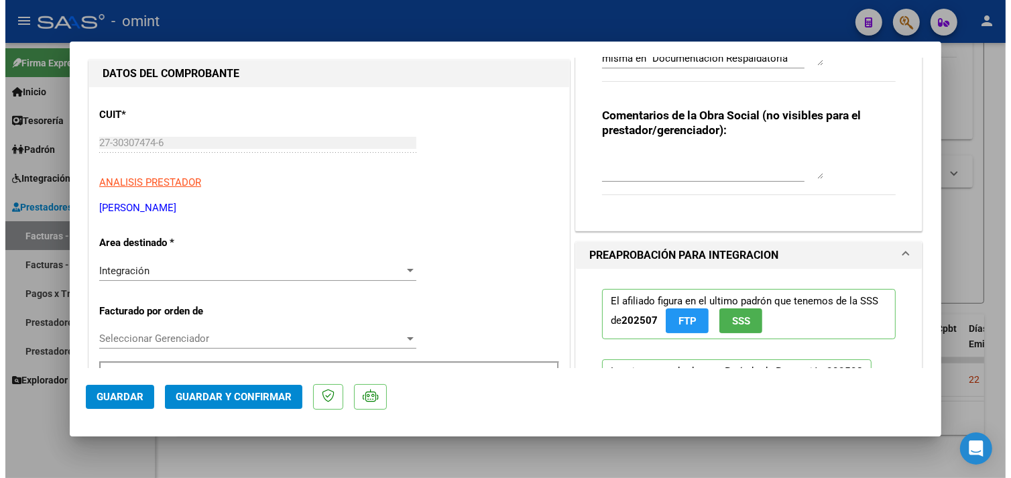
scroll to position [223, 0]
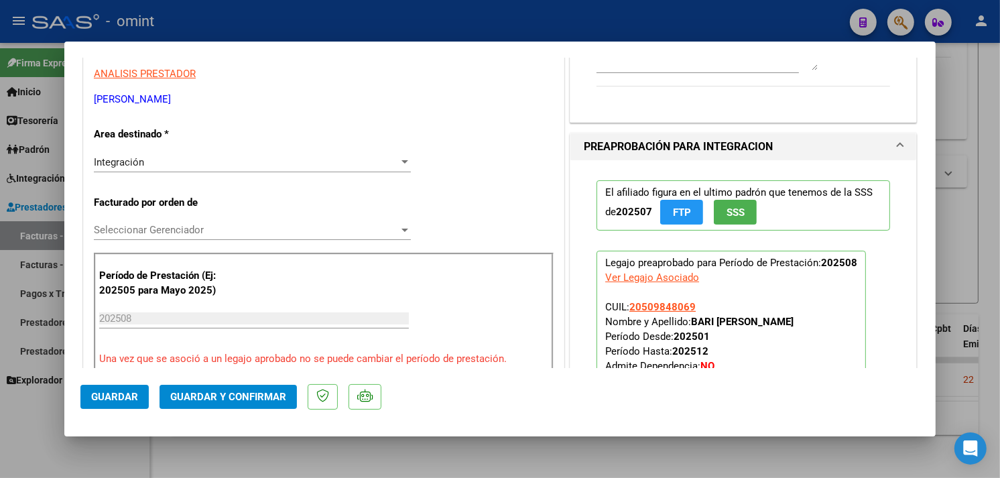
click at [253, 396] on span "Guardar y Confirmar" at bounding box center [228, 397] width 116 height 12
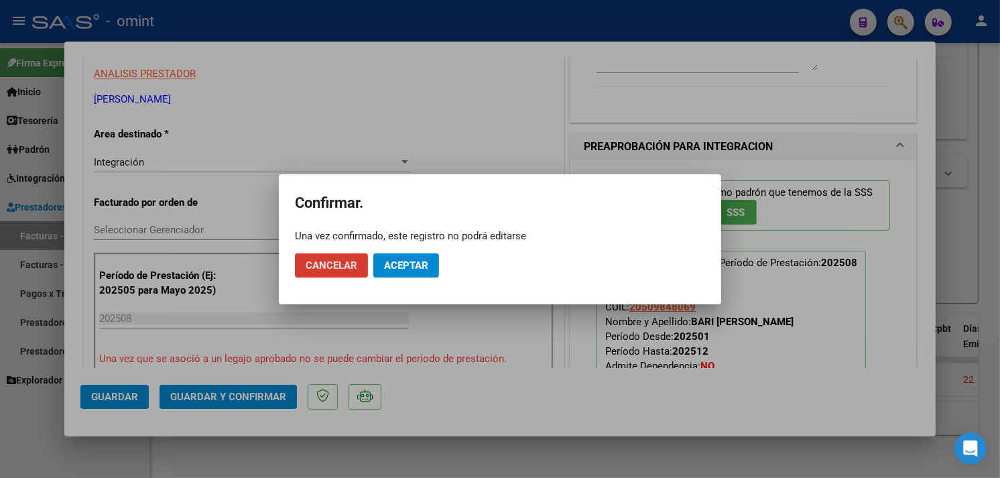
click at [418, 256] on button "Aceptar" at bounding box center [406, 265] width 66 height 24
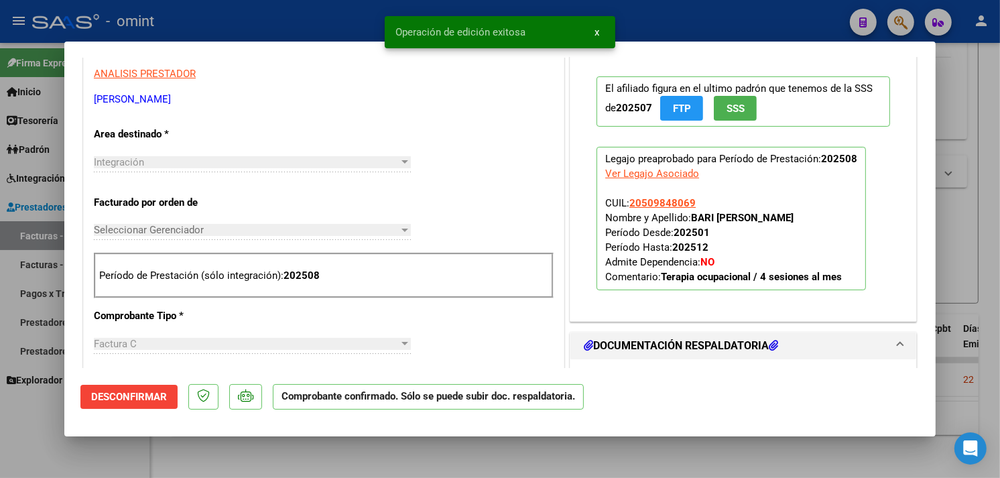
type input "$ 0,00"
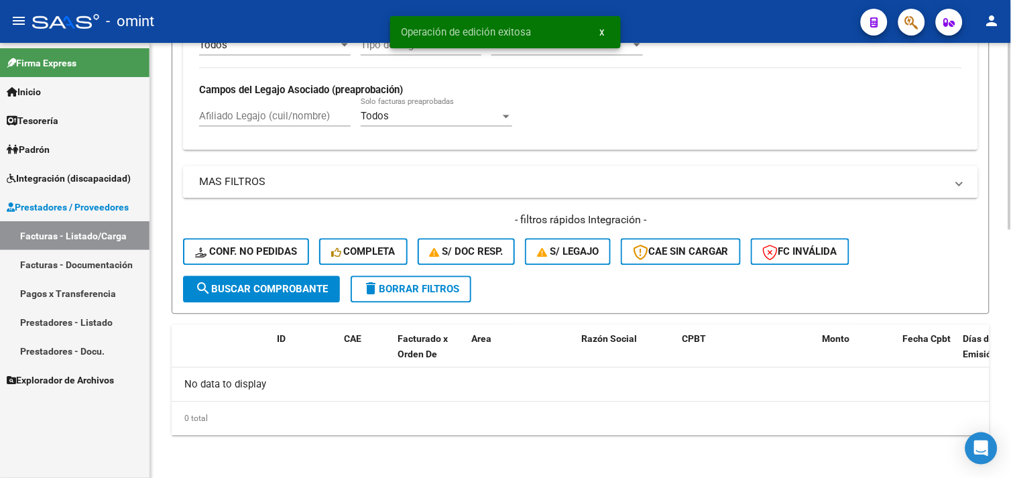
click at [412, 283] on button "delete Borrar Filtros" at bounding box center [411, 289] width 121 height 27
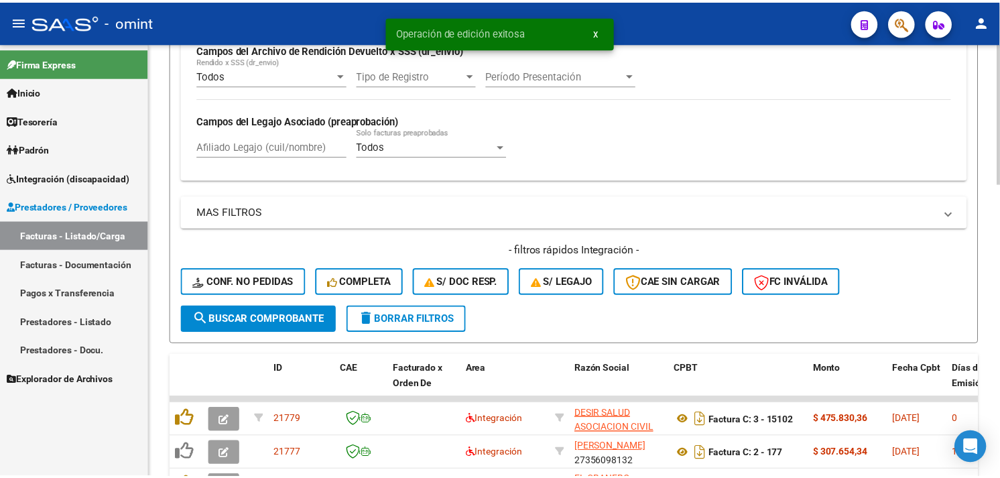
scroll to position [578, 0]
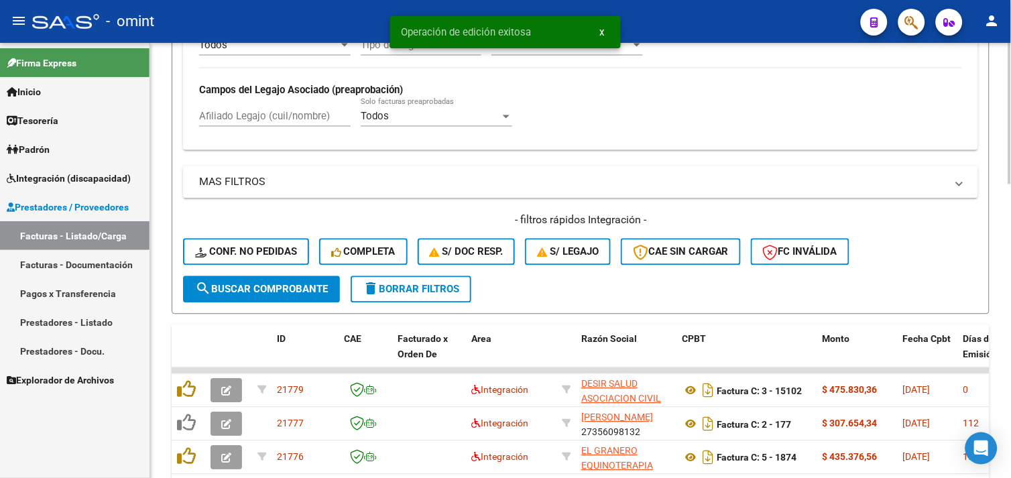
click at [269, 239] on div "- filtros rápidos Integración - Conf. no pedidas Completa S/ Doc Resp. S/ legaj…" at bounding box center [580, 244] width 795 height 63
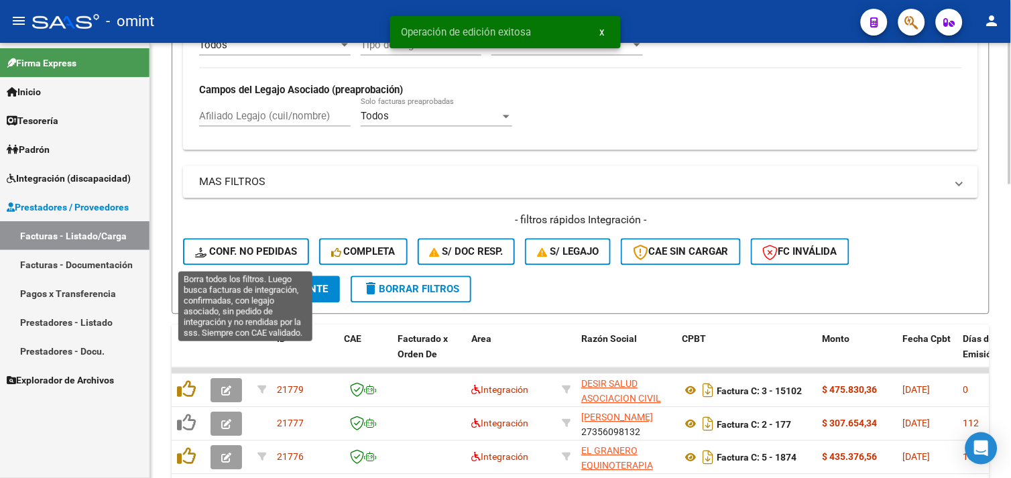
click at [269, 245] on button "Conf. no pedidas" at bounding box center [246, 252] width 126 height 27
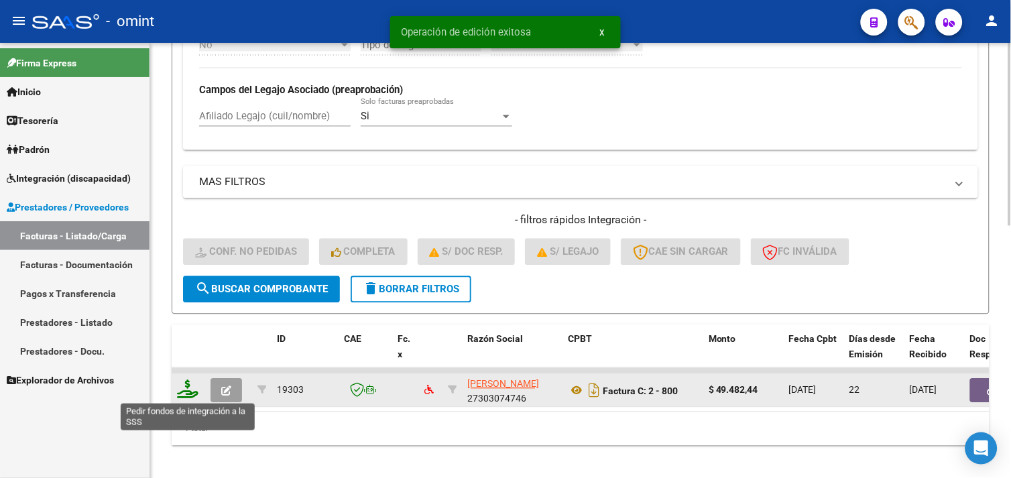
click at [190, 392] on icon at bounding box center [187, 389] width 21 height 19
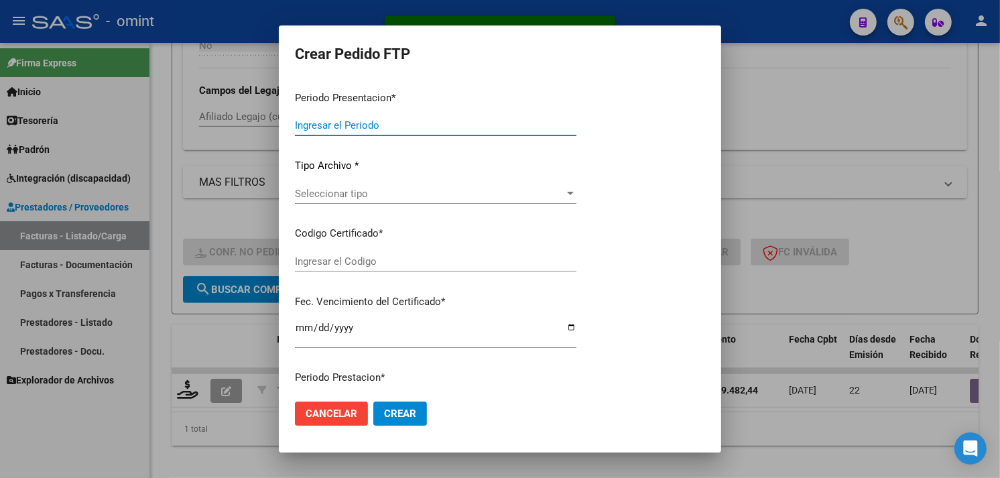
type input "202508"
type input "$ 49.482,44"
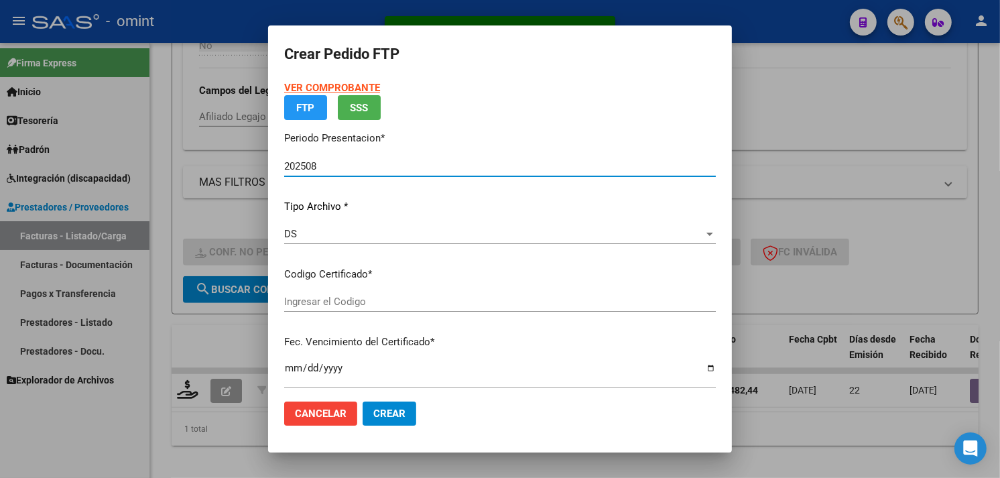
type input "7794538692"
type input "[DATE]"
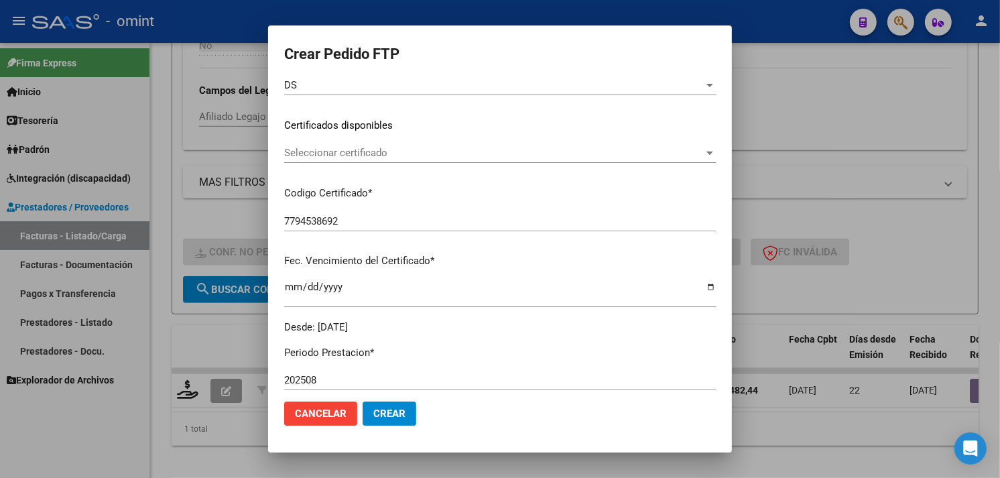
click at [375, 157] on span "Seleccionar certificado" at bounding box center [494, 153] width 420 height 12
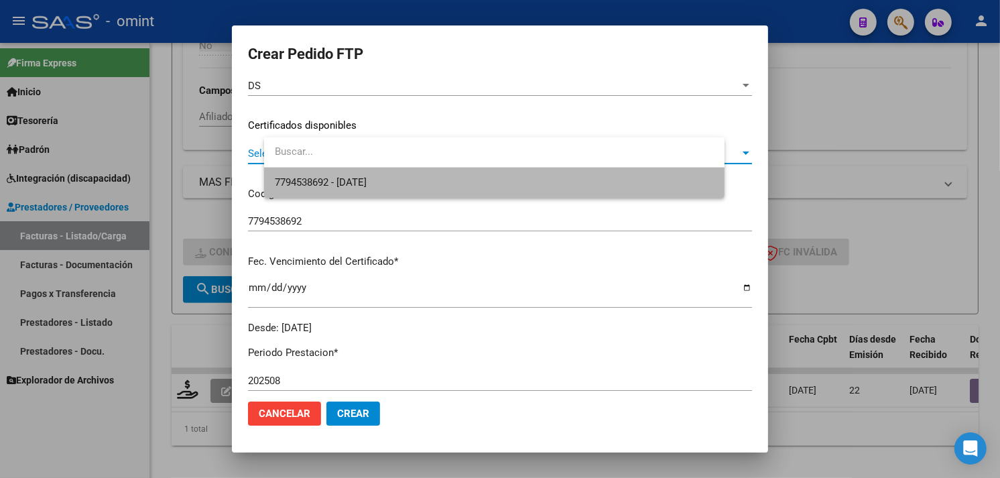
click at [372, 175] on span "7794538692 - [DATE]" at bounding box center [494, 183] width 439 height 30
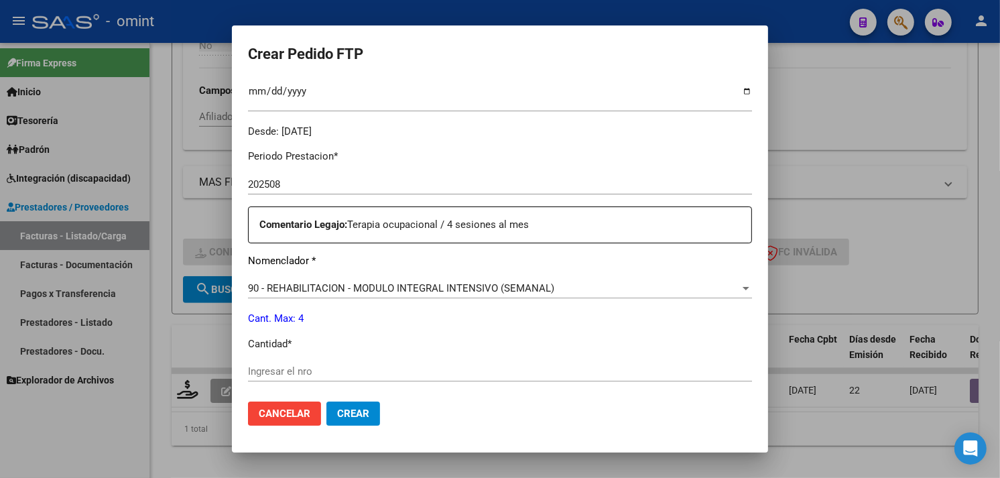
scroll to position [407, 0]
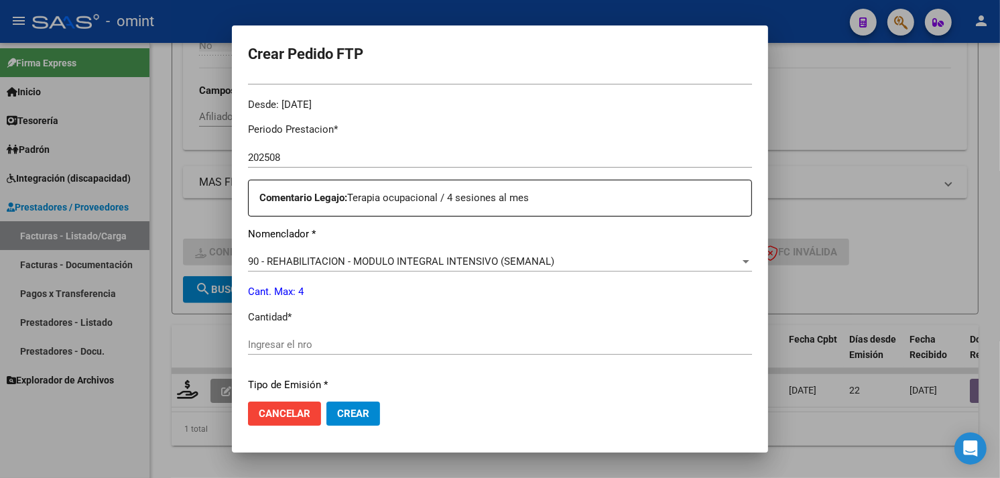
click at [345, 347] on input "Ingresar el nro" at bounding box center [500, 345] width 504 height 12
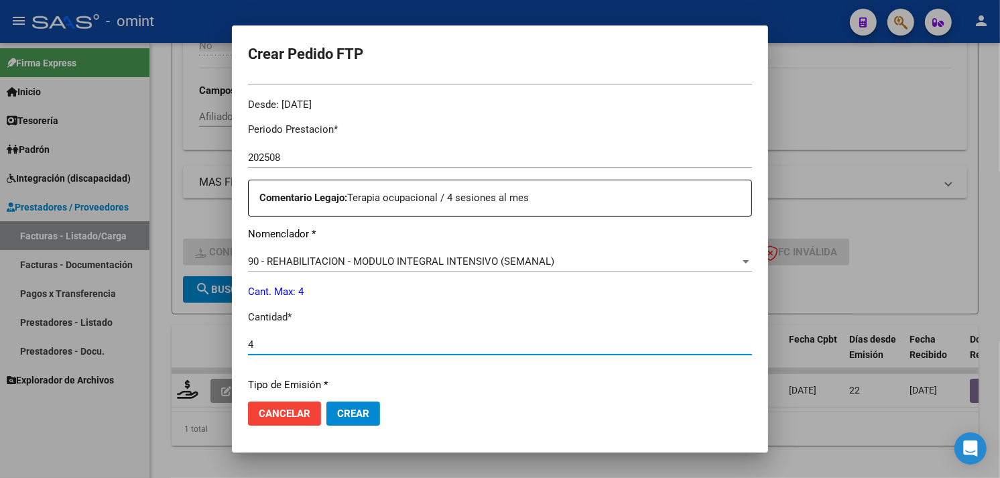
scroll to position [587, 0]
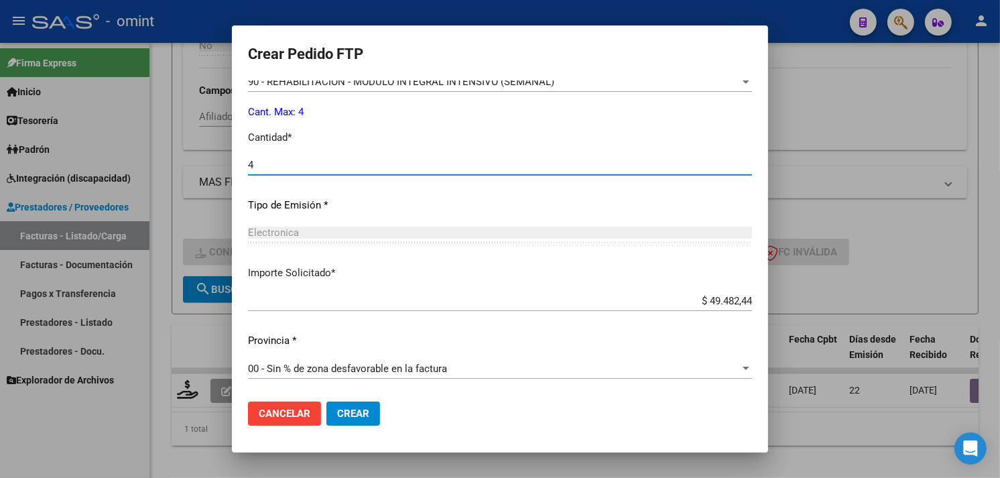
type input "4"
click at [363, 412] on span "Crear" at bounding box center [353, 414] width 32 height 12
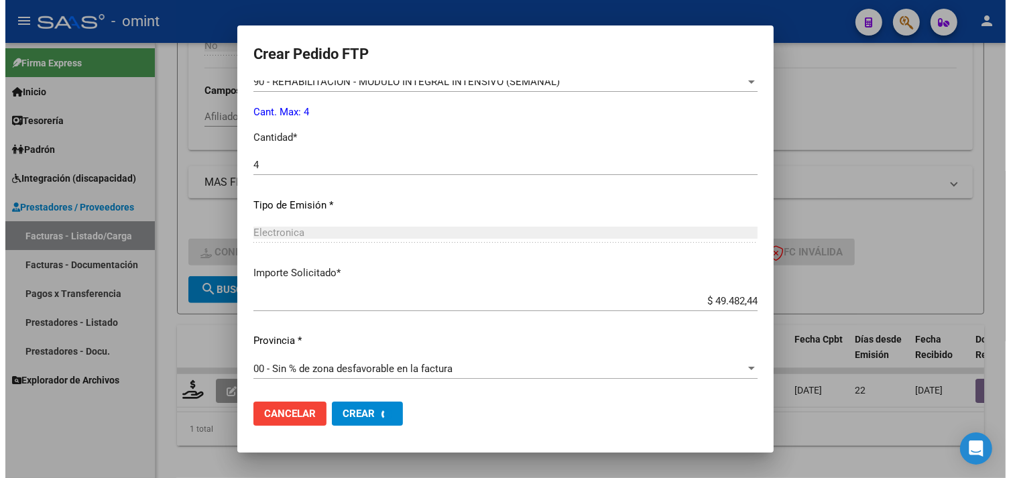
scroll to position [0, 0]
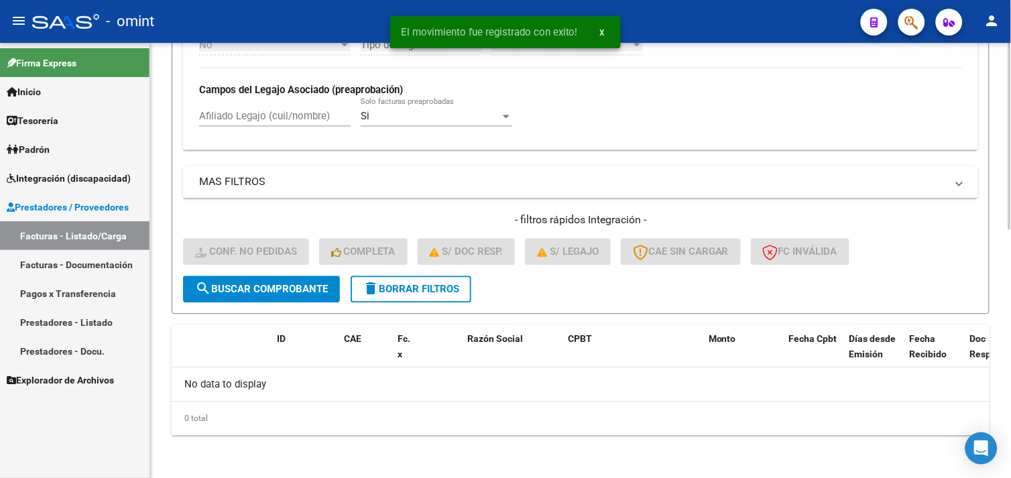
click at [429, 298] on button "delete Borrar Filtros" at bounding box center [411, 289] width 121 height 27
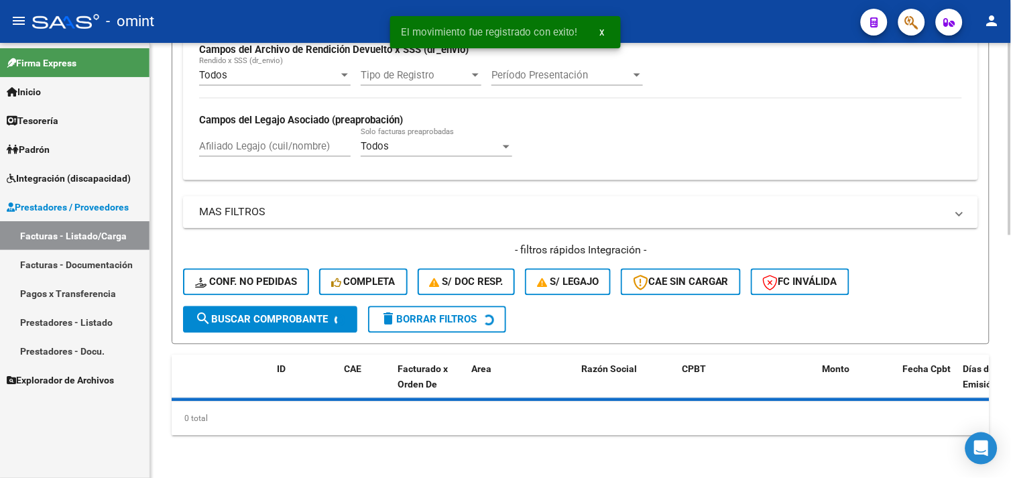
scroll to position [578, 0]
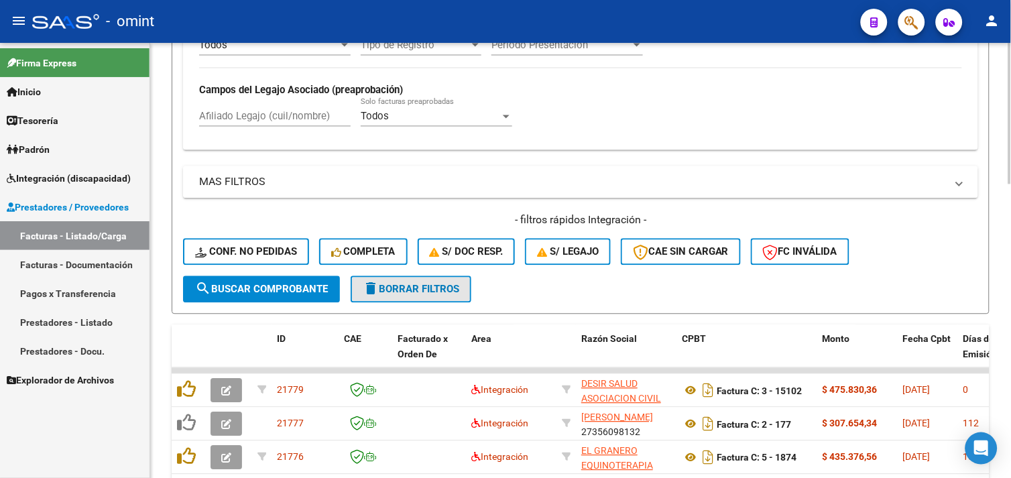
click at [404, 291] on span "delete Borrar Filtros" at bounding box center [411, 290] width 97 height 12
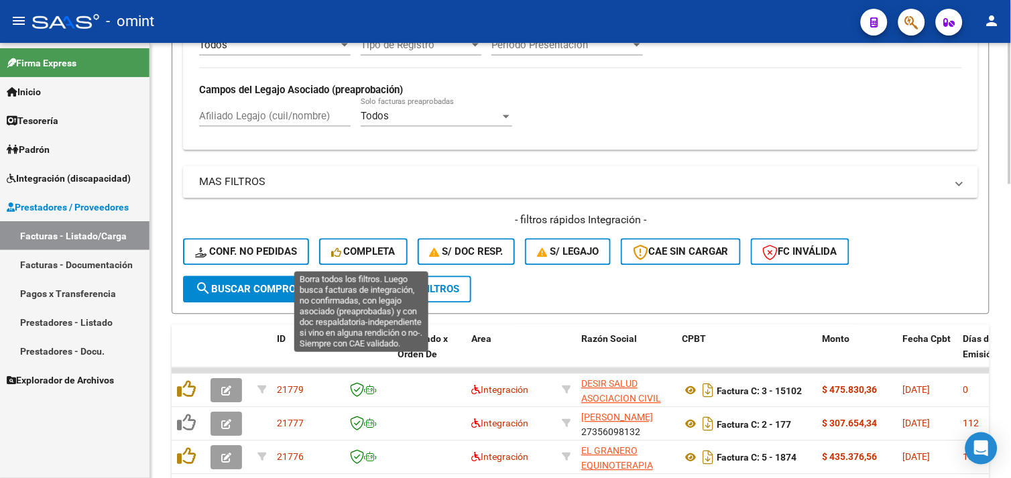
click at [363, 251] on span "Completa" at bounding box center [363, 252] width 64 height 12
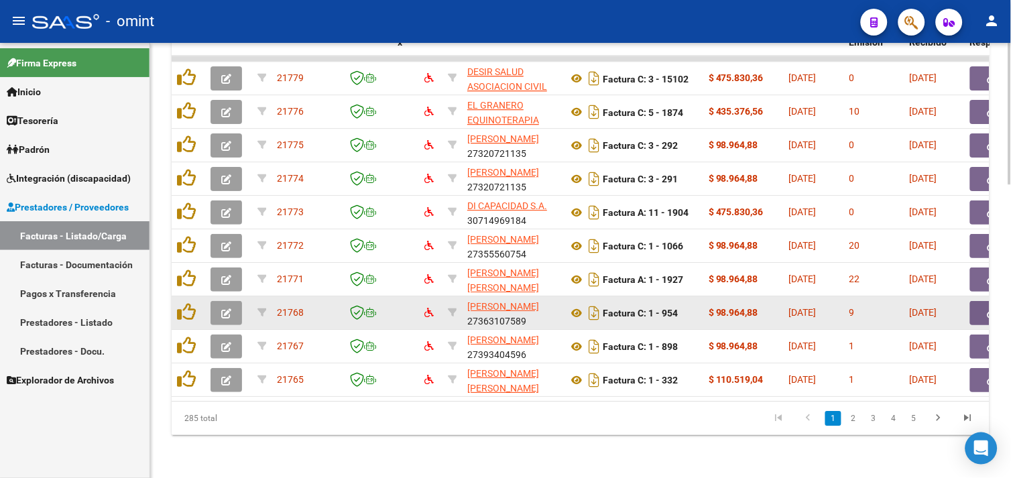
scroll to position [827, 0]
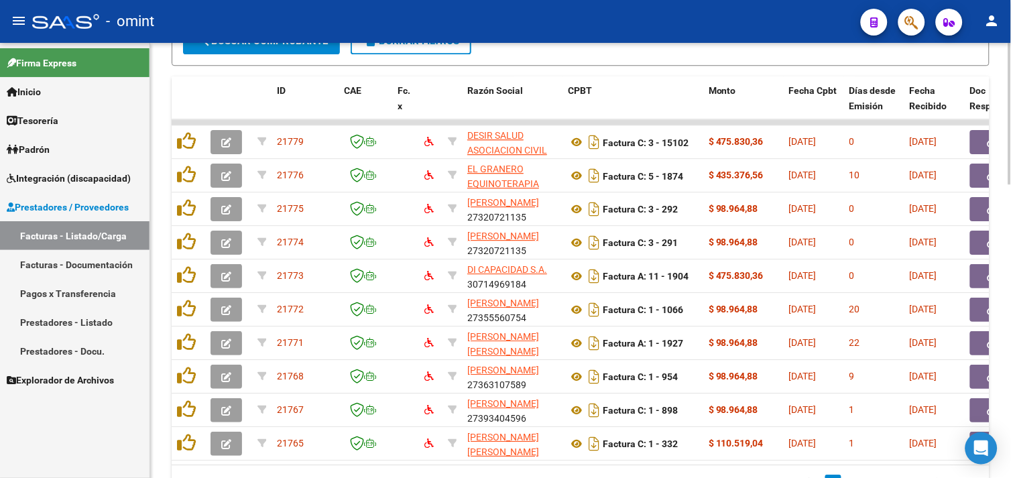
click at [386, 48] on button "delete Borrar Filtros" at bounding box center [411, 40] width 121 height 27
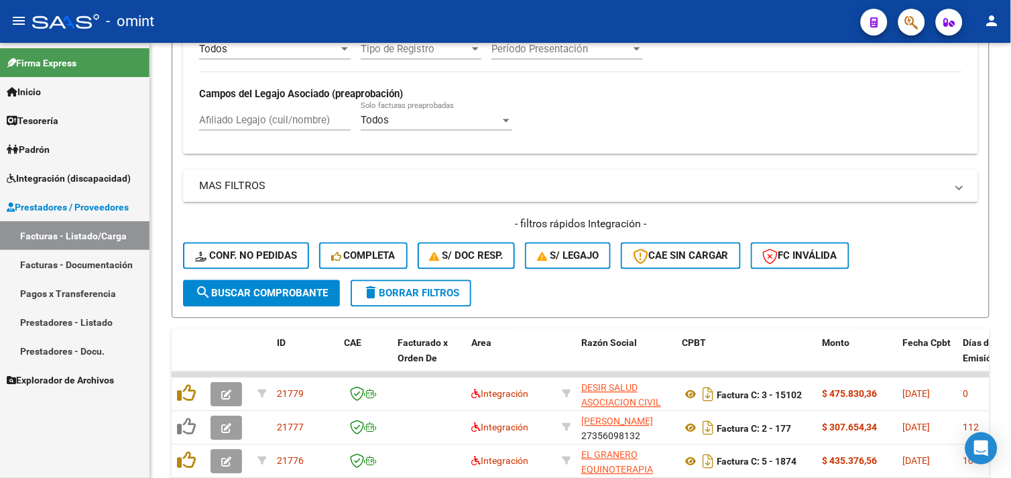
scroll to position [827, 0]
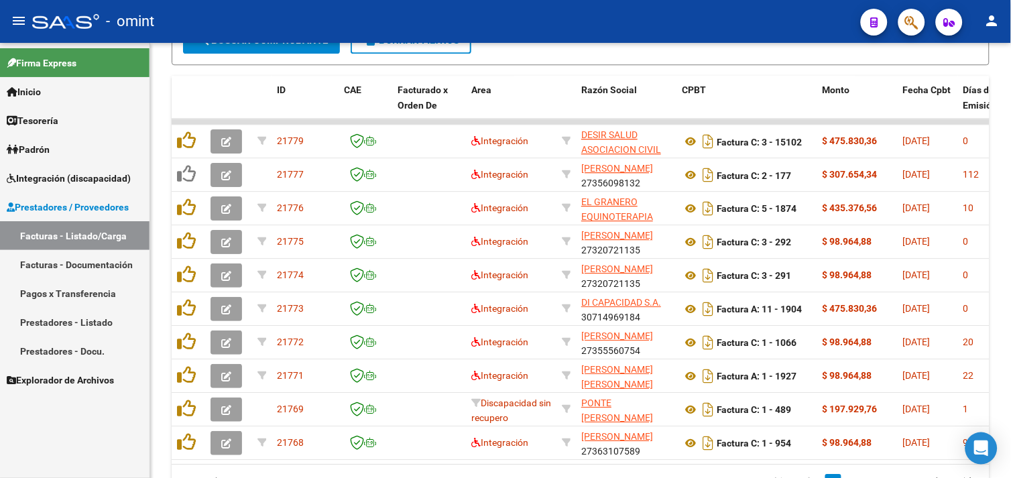
click at [95, 176] on span "Integración (discapacidad)" at bounding box center [69, 178] width 124 height 15
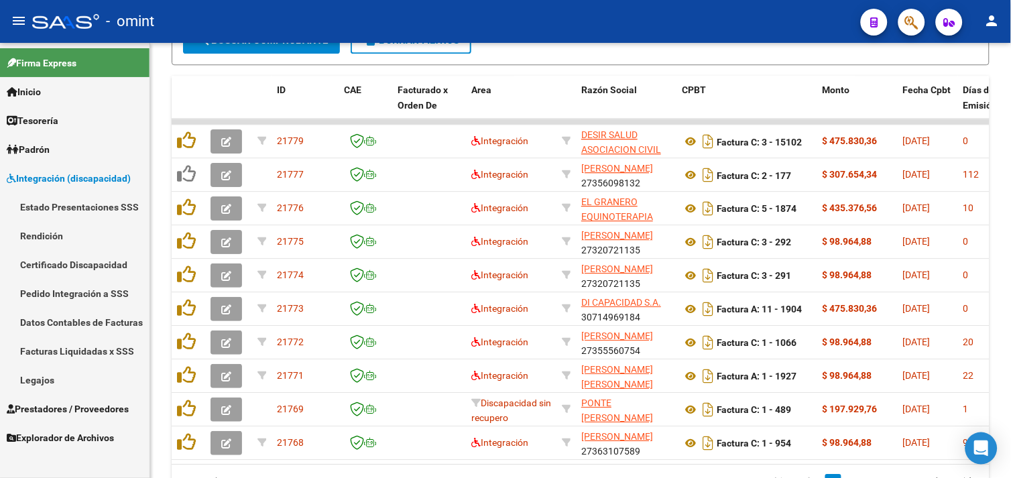
click at [62, 416] on span "Prestadores / Proveedores" at bounding box center [68, 409] width 122 height 15
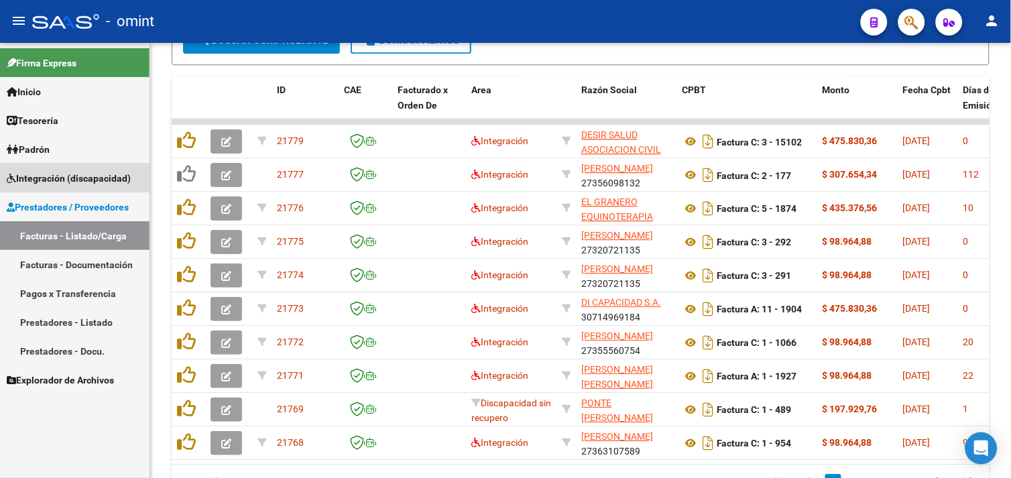
click at [76, 180] on span "Integración (discapacidad)" at bounding box center [69, 178] width 124 height 15
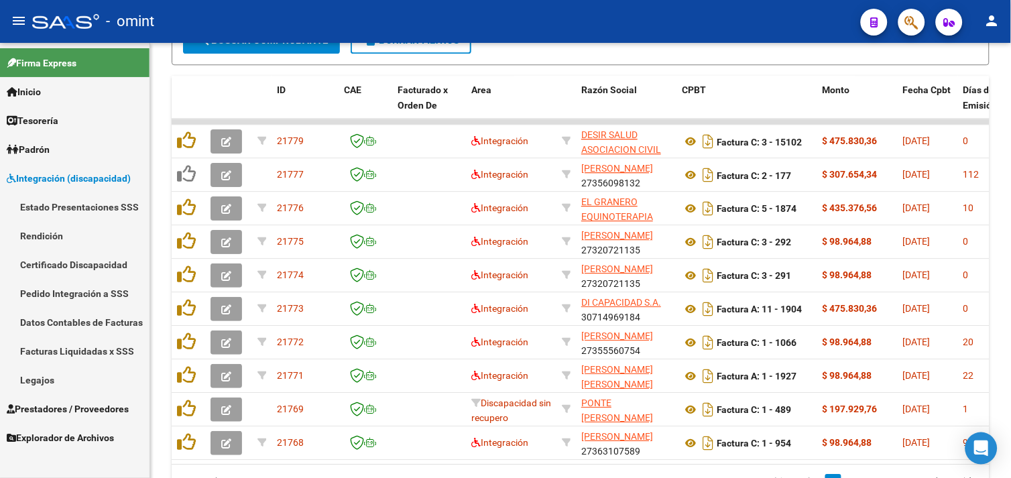
click at [67, 410] on span "Prestadores / Proveedores" at bounding box center [68, 409] width 122 height 15
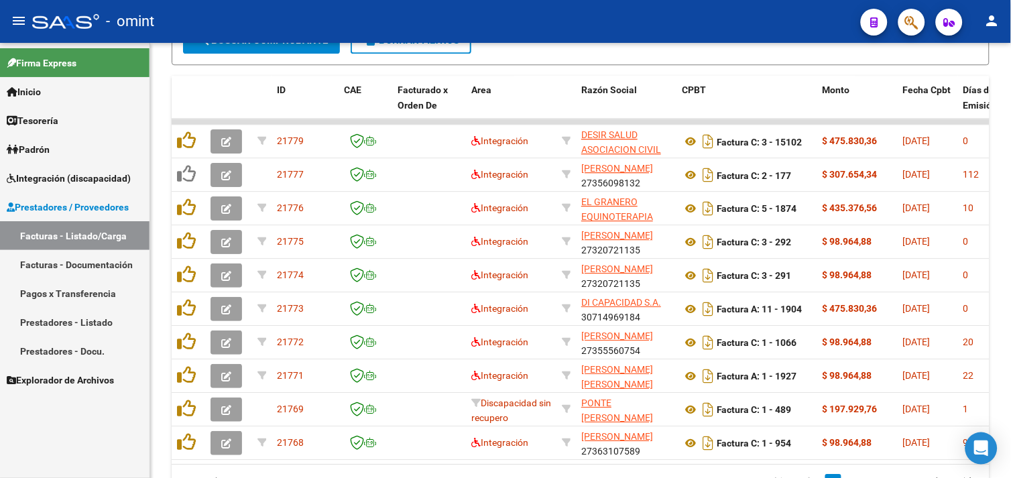
click at [78, 180] on span "Integración (discapacidad)" at bounding box center [69, 178] width 124 height 15
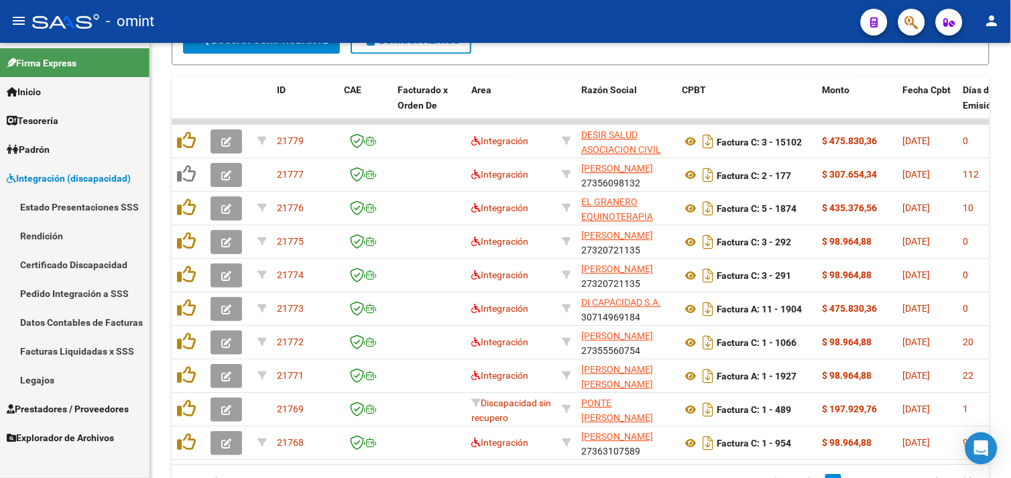
click at [75, 295] on link "Pedido Integración a SSS" at bounding box center [75, 293] width 150 height 29
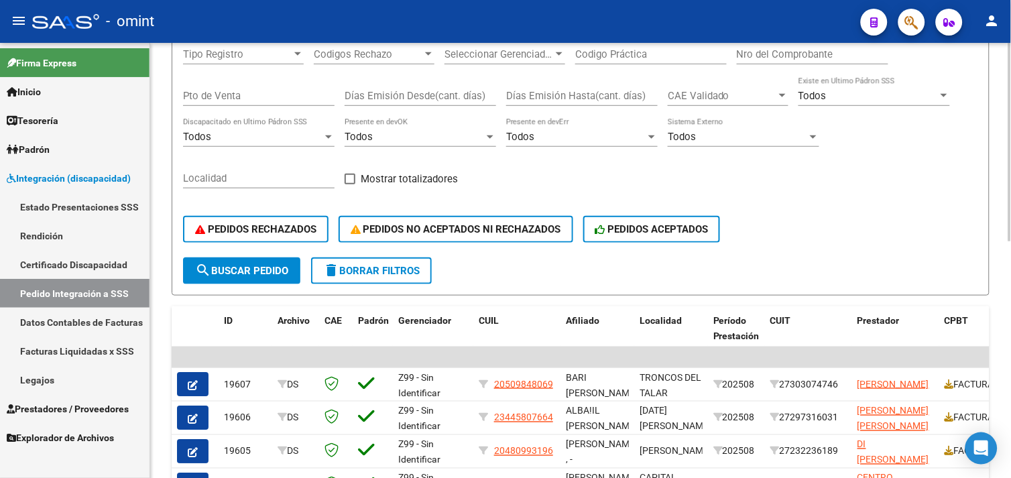
scroll to position [70, 0]
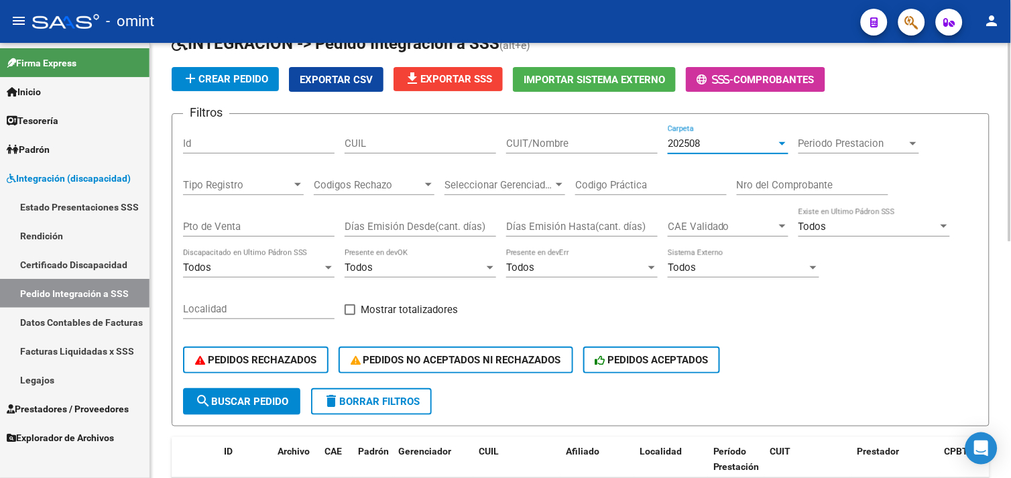
click at [697, 143] on span "202508" at bounding box center [684, 143] width 32 height 12
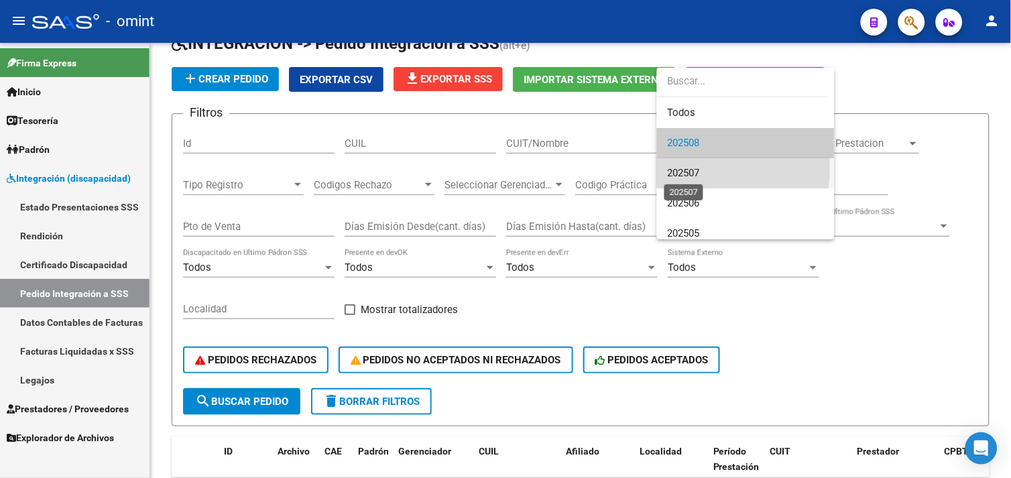
click at [700, 168] on span "202507" at bounding box center [684, 173] width 32 height 12
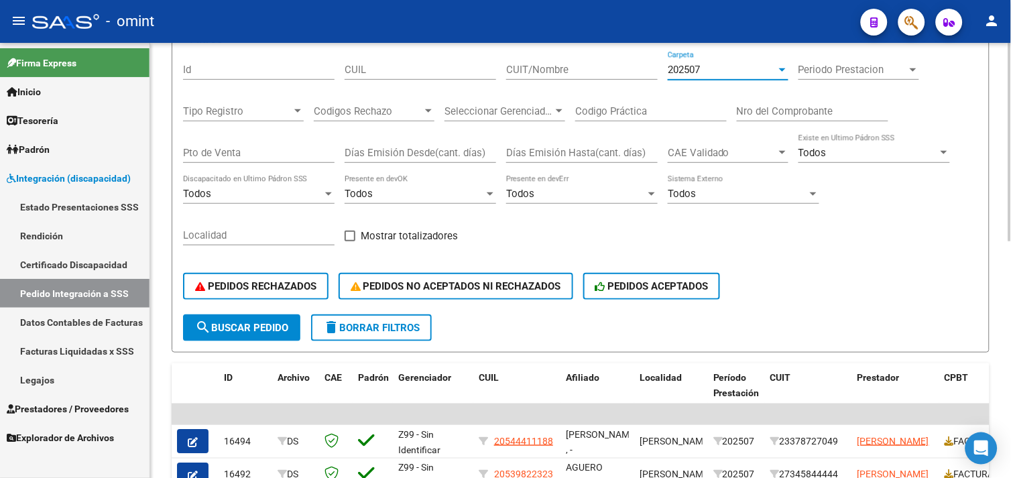
scroll to position [0, 0]
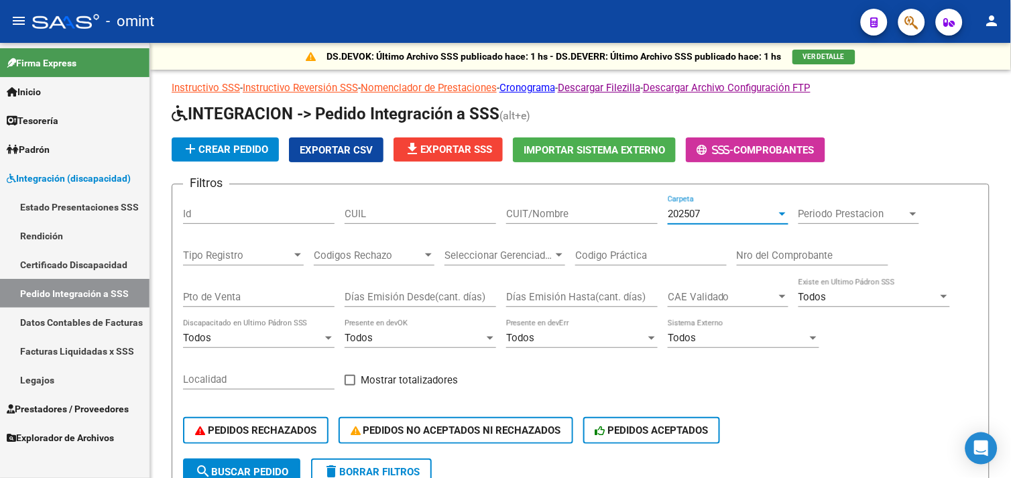
click at [91, 410] on span "Prestadores / Proveedores" at bounding box center [68, 409] width 122 height 15
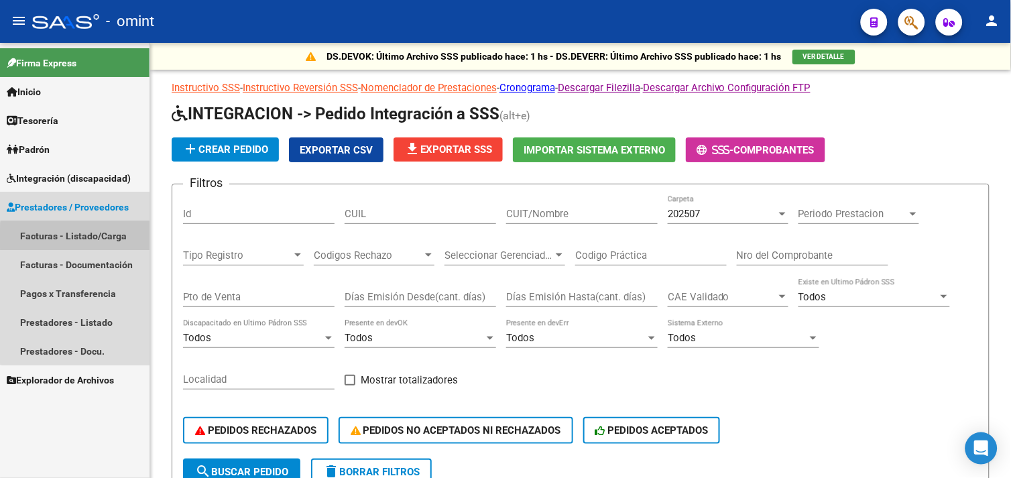
click at [85, 238] on link "Facturas - Listado/Carga" at bounding box center [75, 235] width 150 height 29
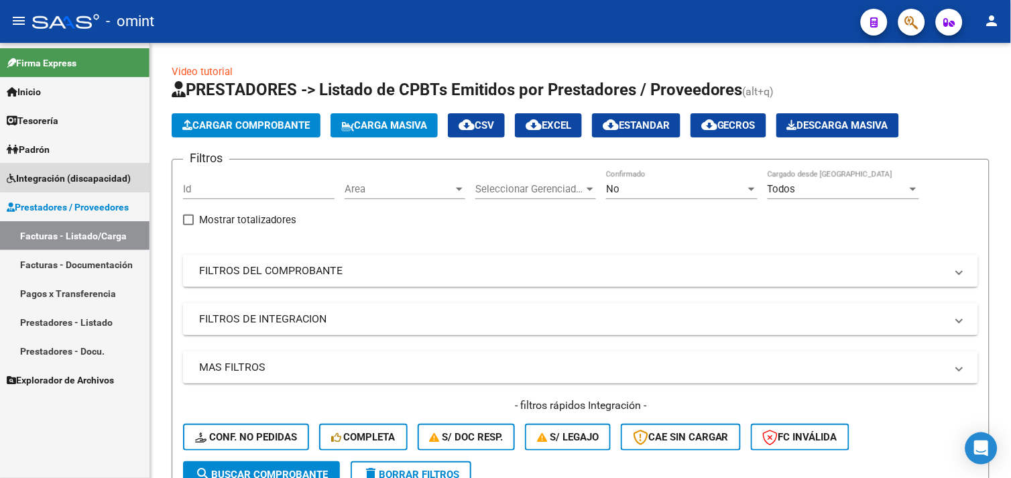
click at [76, 174] on span "Integración (discapacidad)" at bounding box center [69, 178] width 124 height 15
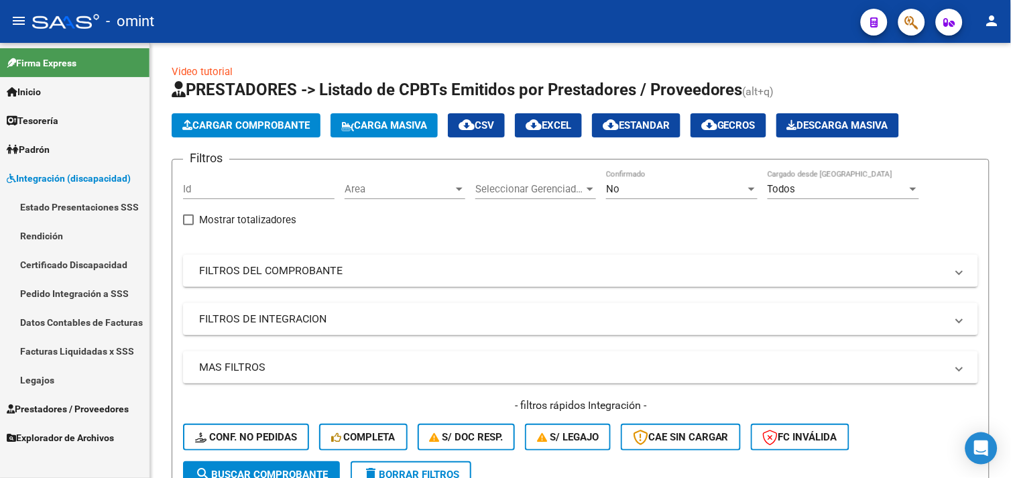
click at [51, 373] on link "Legajos" at bounding box center [75, 379] width 150 height 29
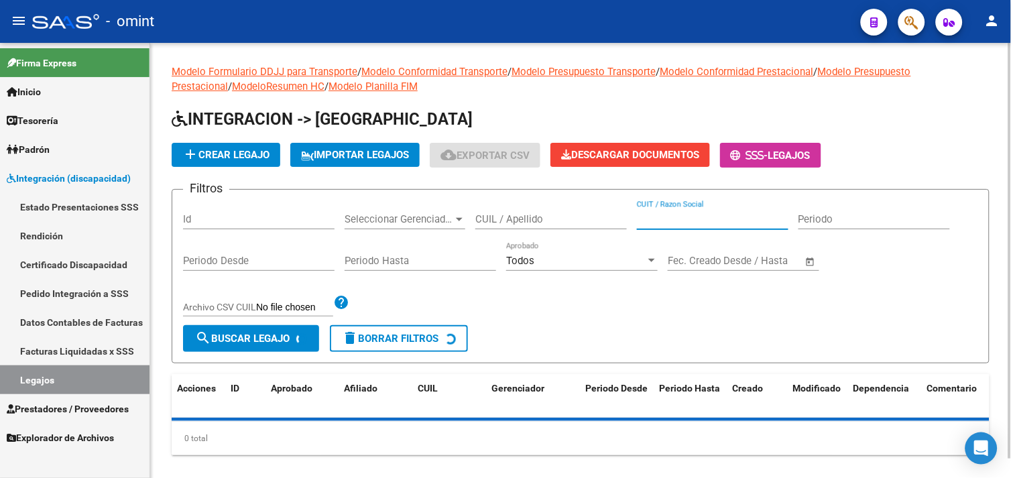
click at [670, 219] on input "CUIT / Razon Social" at bounding box center [713, 219] width 152 height 12
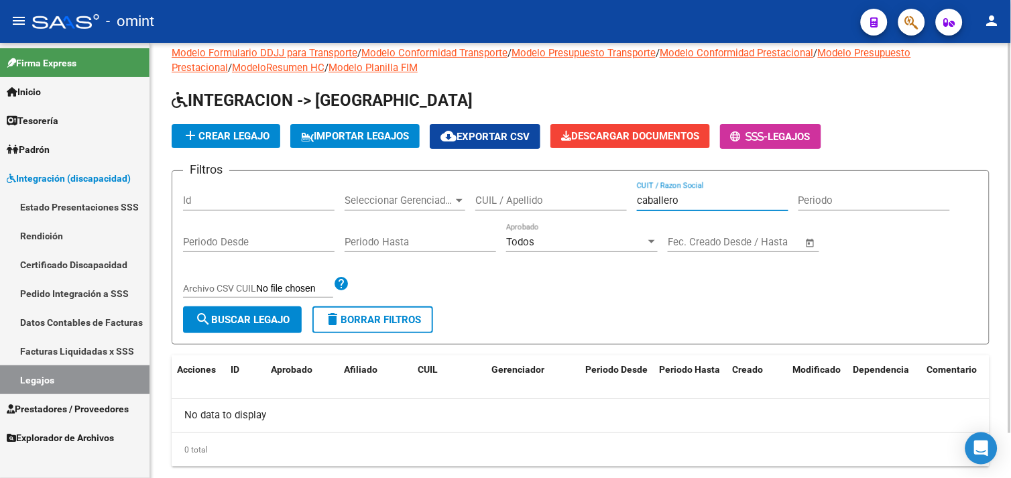
type input "caballero"
click at [244, 311] on button "search Buscar Legajo" at bounding box center [242, 319] width 119 height 27
click at [660, 202] on input "caballero" at bounding box center [713, 200] width 152 height 12
click at [548, 200] on input "CUIL / Apellido" at bounding box center [551, 200] width 152 height 12
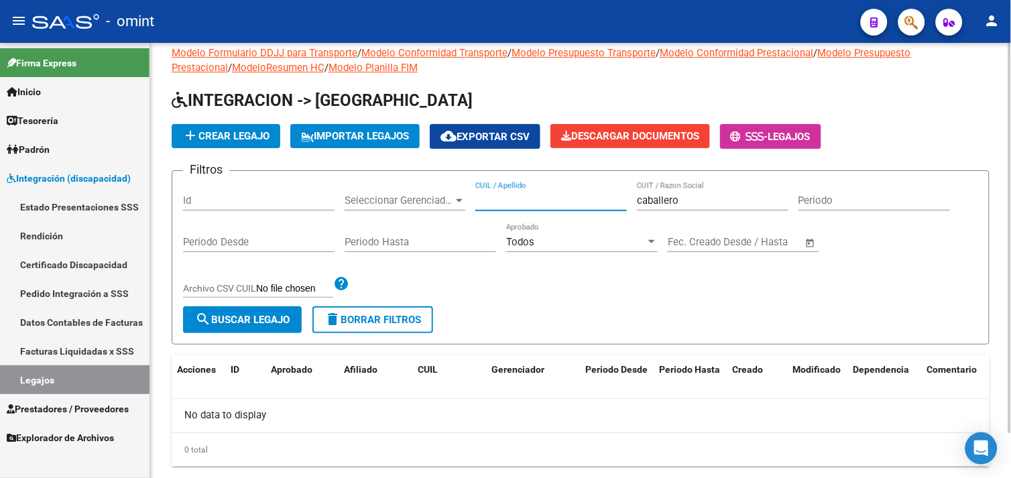
paste input "caballero"
type input "caballero"
drag, startPoint x: 695, startPoint y: 206, endPoint x: 592, endPoint y: 204, distance: 103.3
click at [593, 204] on div "Filtros Id Seleccionar Gerenciador Seleccionar Gerenciador caballero CUIL / Ape…" at bounding box center [580, 244] width 795 height 125
click at [226, 318] on span "search Buscar Legajo" at bounding box center [242, 320] width 95 height 12
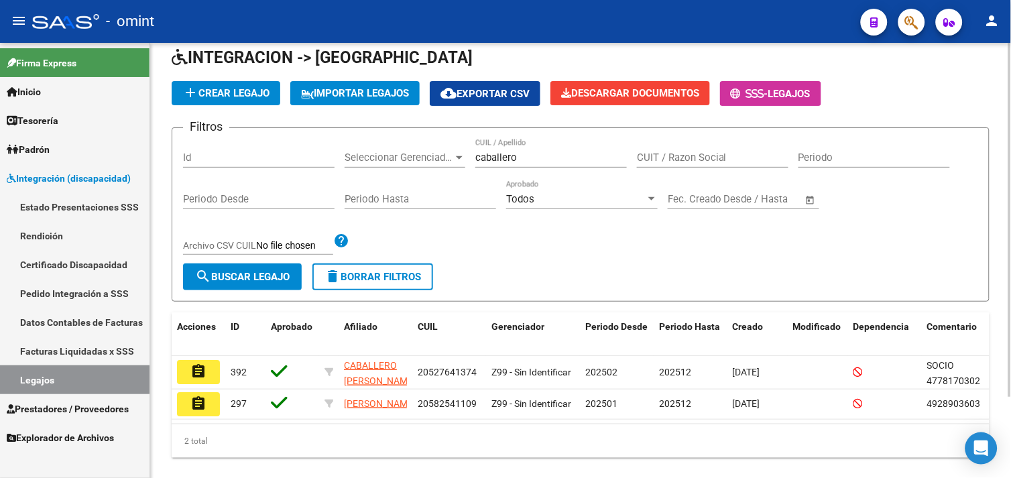
scroll to position [99, 0]
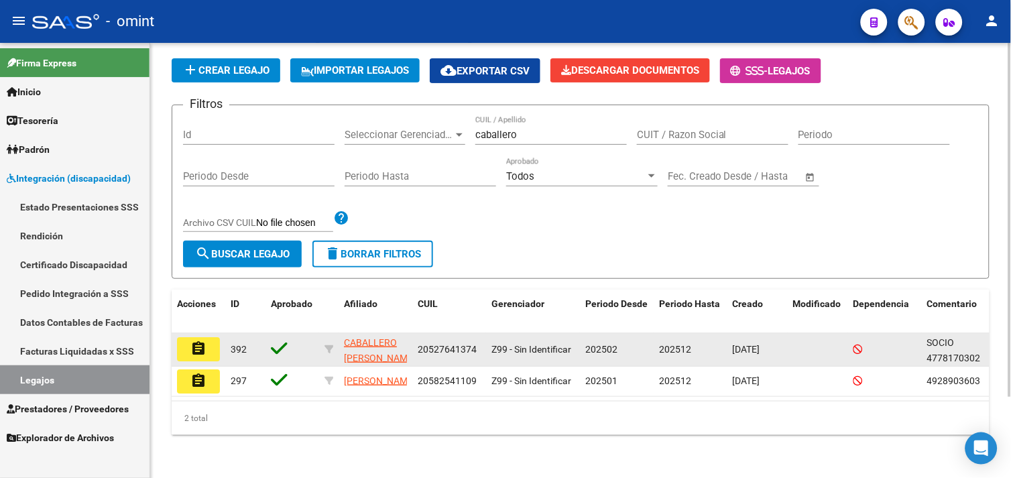
click at [190, 341] on mat-icon "assignment" at bounding box center [198, 349] width 16 height 16
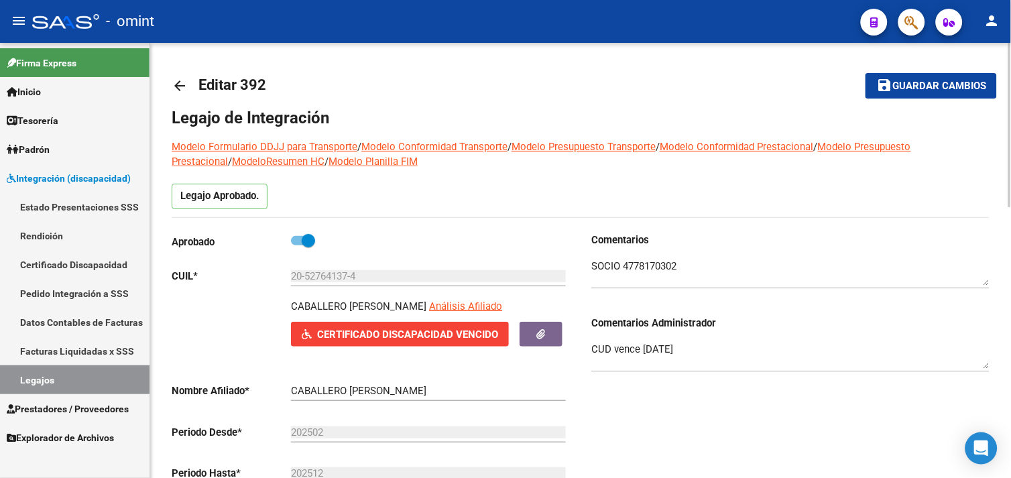
click at [652, 265] on textarea at bounding box center [790, 272] width 398 height 27
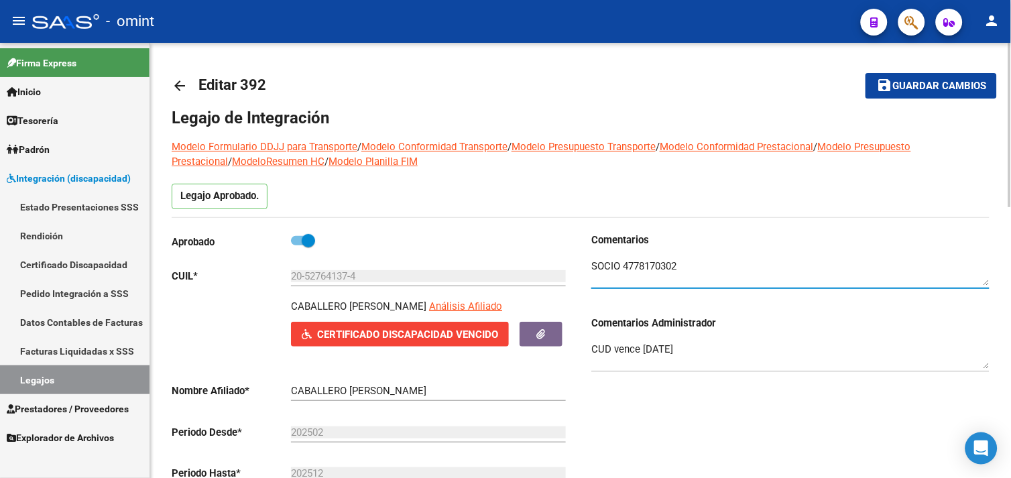
click at [652, 265] on textarea at bounding box center [790, 272] width 398 height 27
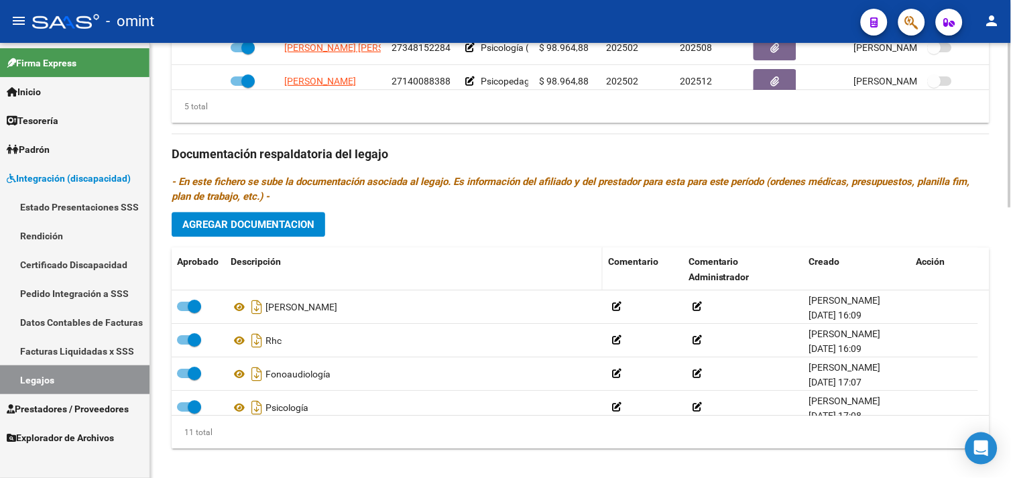
scroll to position [716, 0]
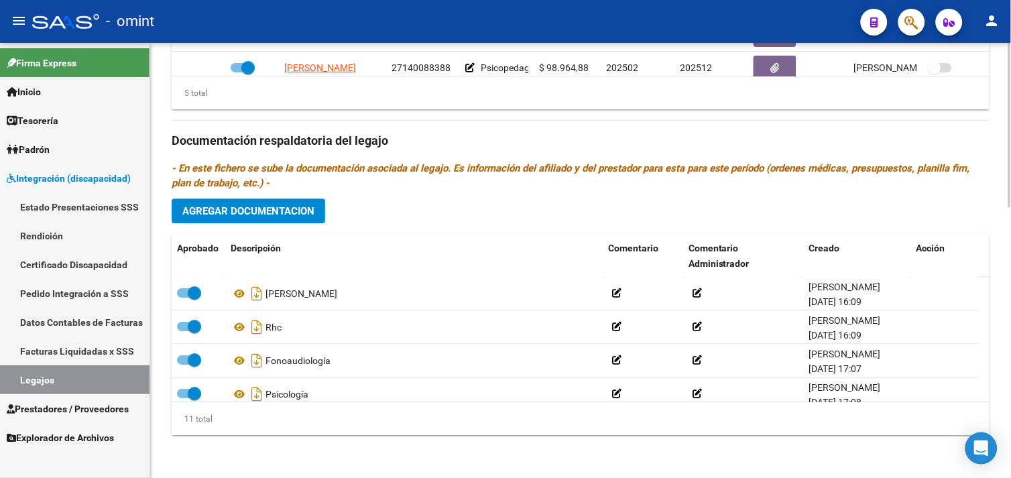
click at [233, 211] on span "Agregar Documentacion" at bounding box center [248, 211] width 132 height 12
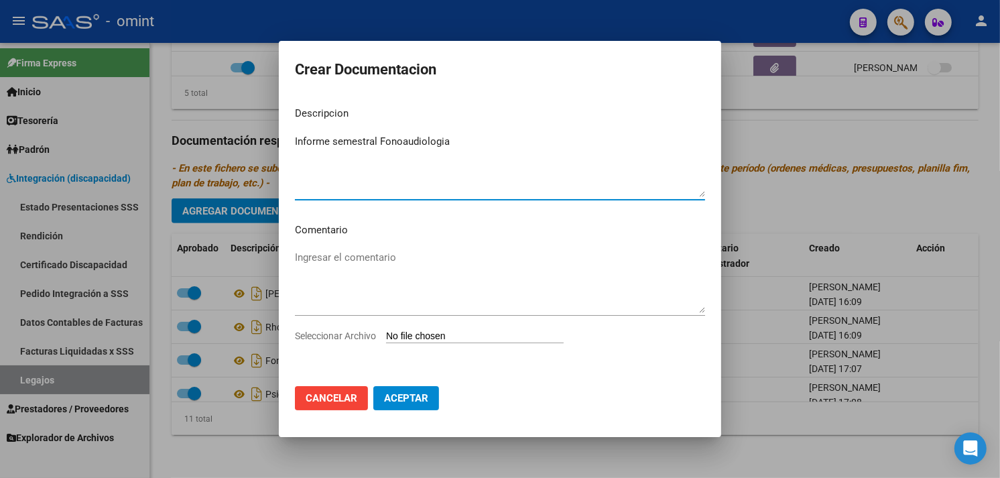
type textarea "Informe semestral Fonoaudiologia"
click at [465, 330] on app-file-uploader "Seleccionar Archivo" at bounding box center [435, 336] width 280 height 12
click at [468, 336] on input "Seleccionar Archivo" at bounding box center [475, 337] width 178 height 13
type input "C:\fakepath\Informe semestral Fonoaudiologia.pdf"
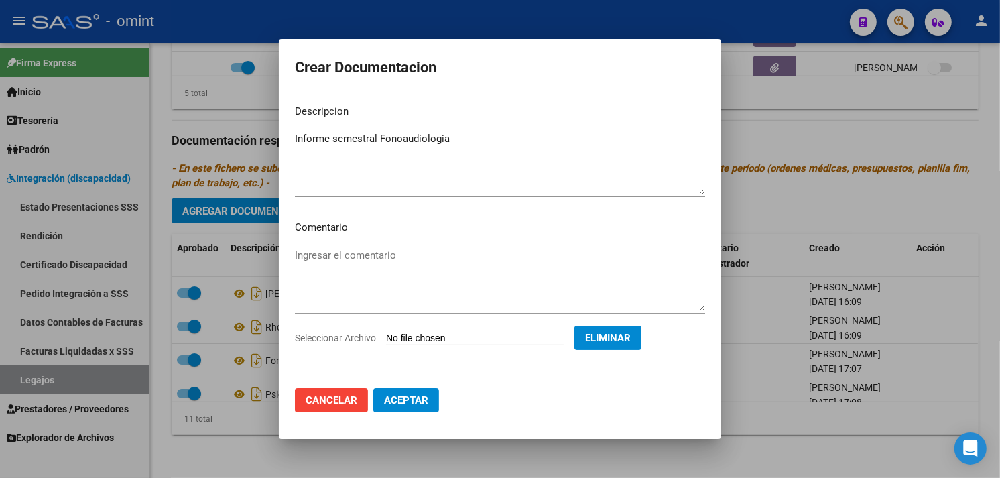
click at [416, 404] on span "Aceptar" at bounding box center [406, 400] width 44 height 12
checkbox input "false"
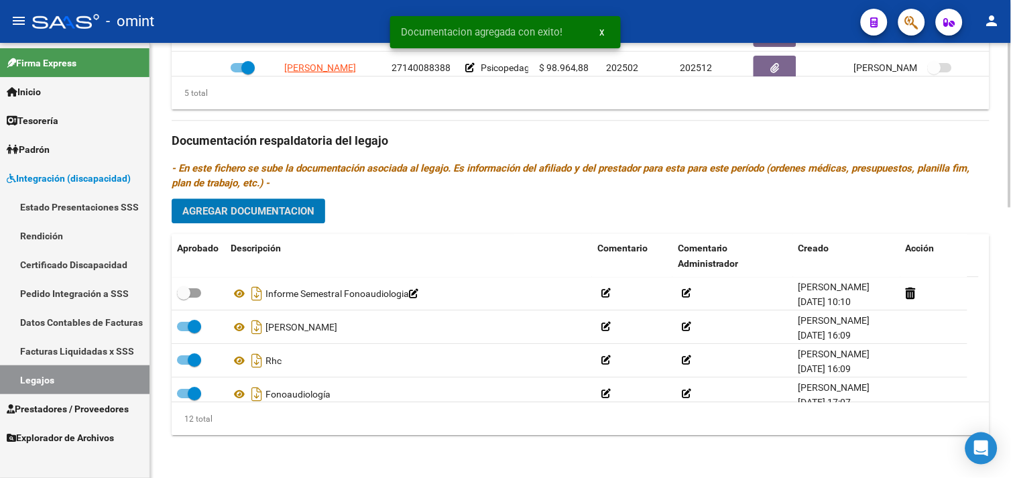
click at [256, 217] on span "Agregar Documentacion" at bounding box center [248, 211] width 132 height 12
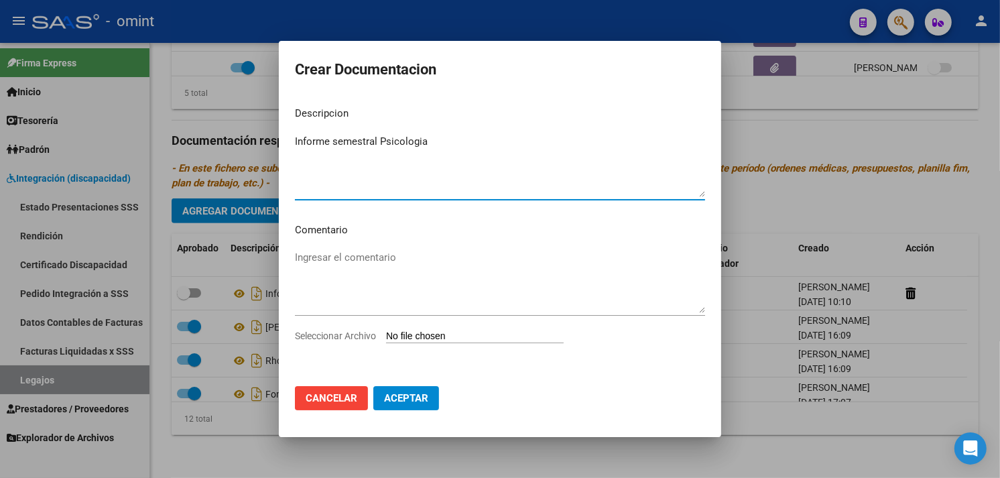
type textarea "Informe semestral Psicologia"
click at [437, 339] on input "Seleccionar Archivo" at bounding box center [475, 337] width 178 height 13
type input "C:\fakepath\Informe semestral Psicologia.pdf"
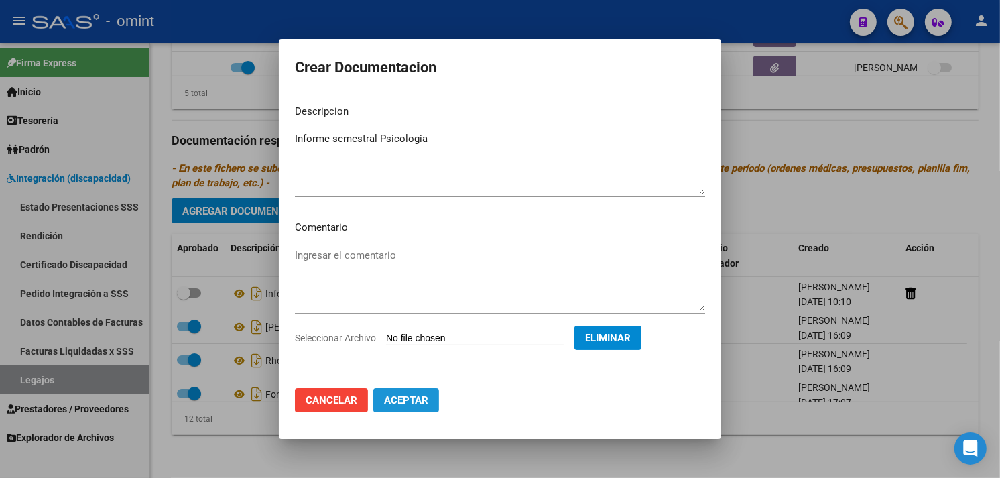
click at [416, 398] on span "Aceptar" at bounding box center [406, 400] width 44 height 12
checkbox input "false"
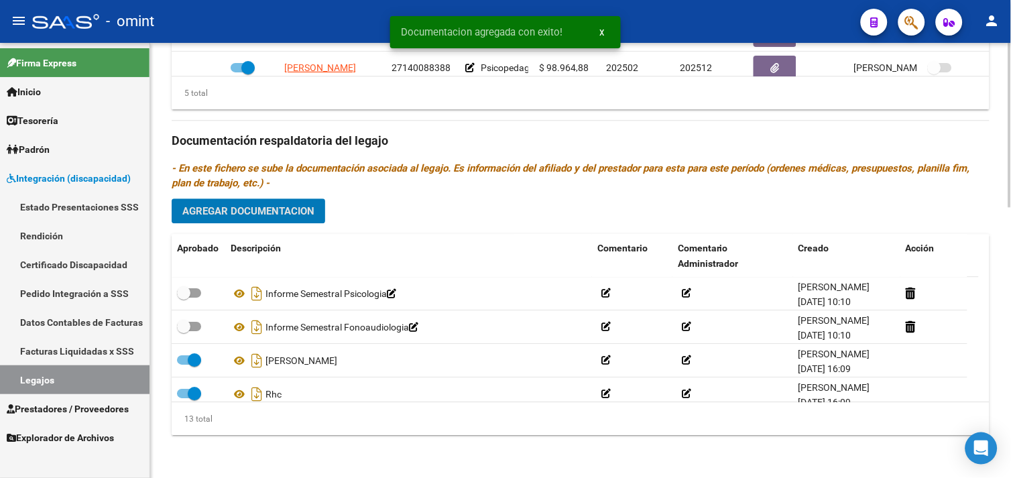
click at [262, 212] on span "Agregar Documentacion" at bounding box center [248, 211] width 132 height 12
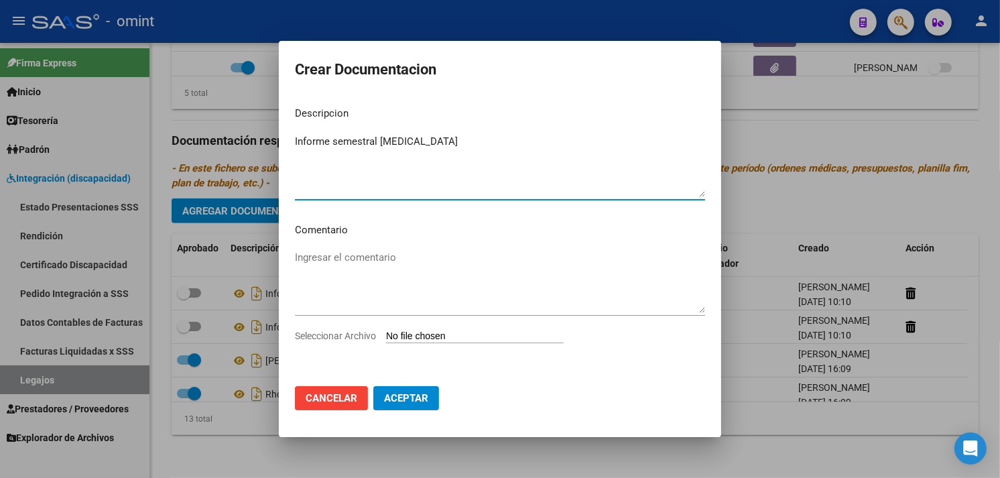
type textarea "Informe semestral [MEDICAL_DATA]"
click at [475, 334] on input "Seleccionar Archivo" at bounding box center [475, 337] width 178 height 13
type input "C:\fakepath\Informe semestral [MEDICAL_DATA].pdf"
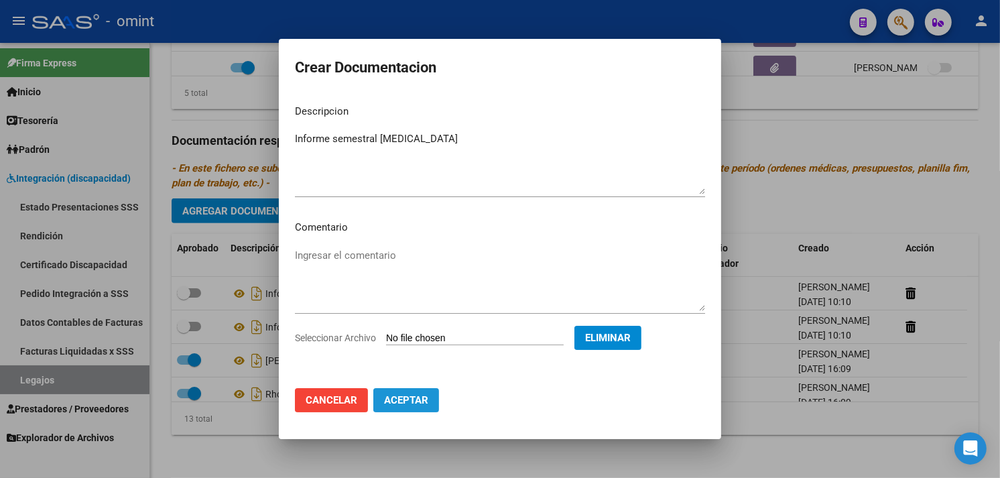
click at [425, 396] on span "Aceptar" at bounding box center [406, 400] width 44 height 12
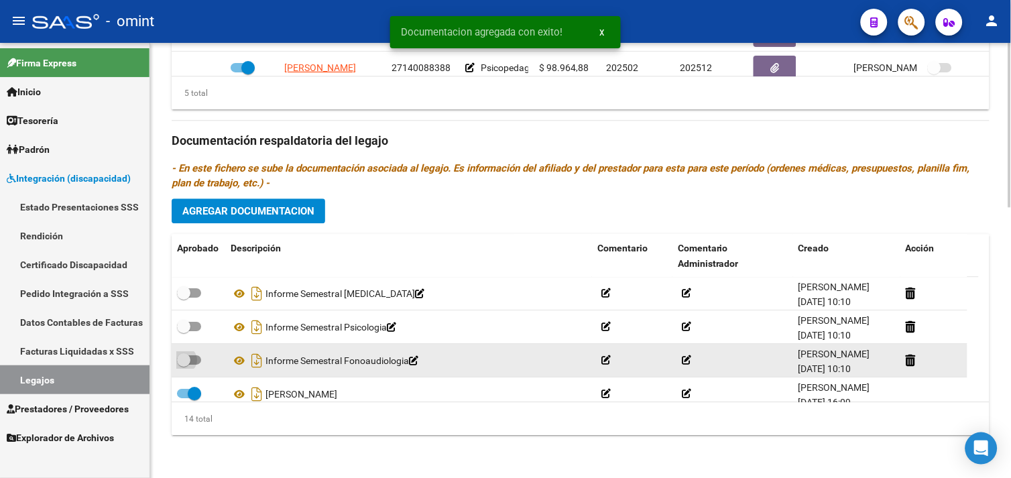
click at [188, 359] on span at bounding box center [183, 359] width 13 height 13
click at [184, 365] on input "checkbox" at bounding box center [183, 365] width 1 height 1
checkbox input "true"
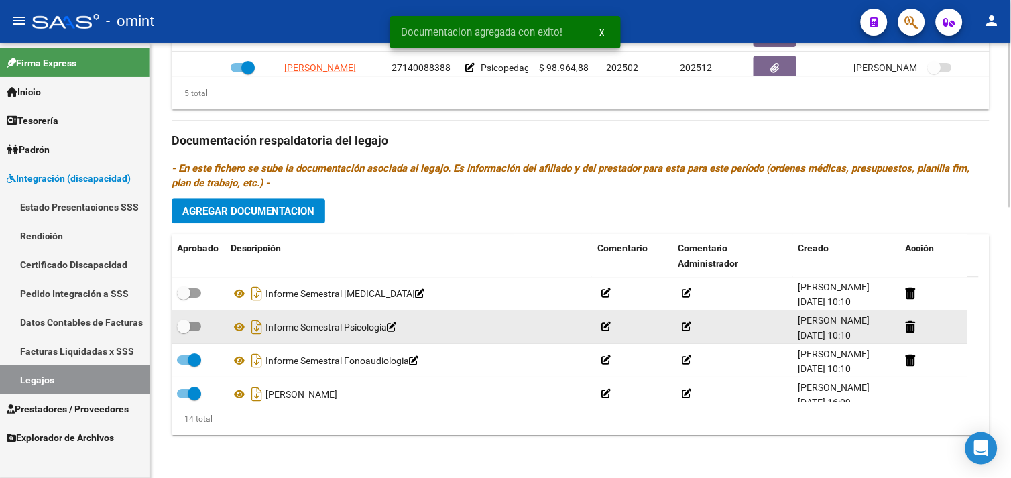
click at [190, 326] on span at bounding box center [183, 326] width 13 height 13
click at [184, 331] on input "checkbox" at bounding box center [183, 331] width 1 height 1
checkbox input "true"
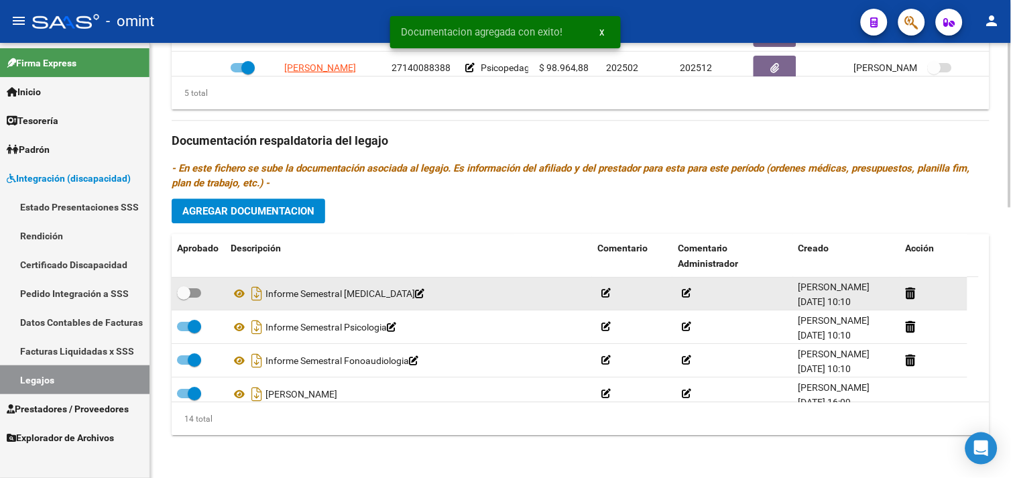
click at [188, 293] on span at bounding box center [183, 292] width 13 height 13
click at [184, 298] on input "checkbox" at bounding box center [183, 298] width 1 height 1
checkbox input "true"
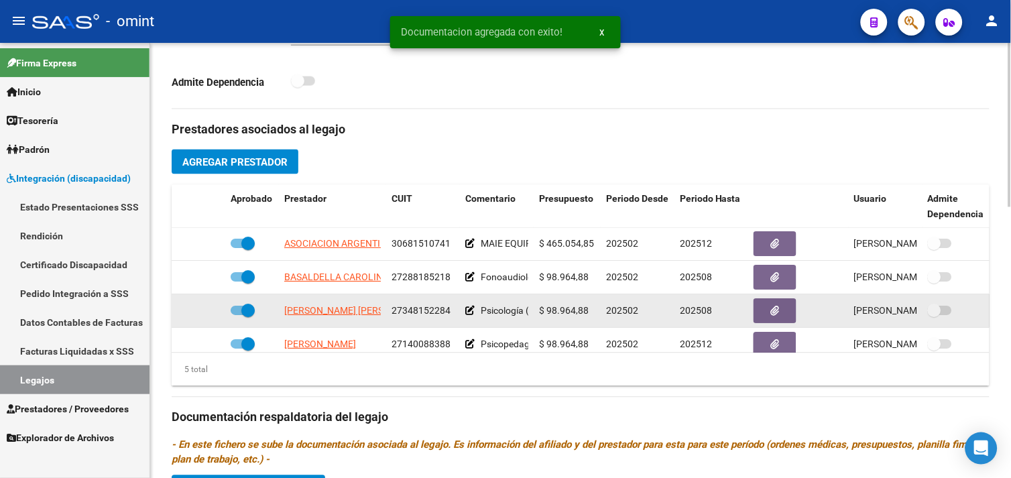
scroll to position [418, 0]
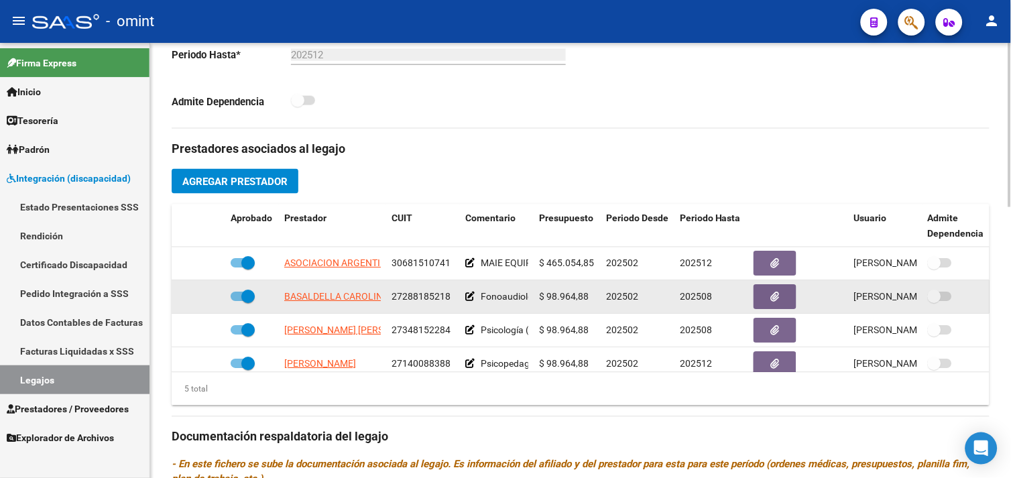
click at [244, 302] on span at bounding box center [247, 296] width 13 height 13
click at [237, 302] on input "checkbox" at bounding box center [237, 302] width 1 height 1
checkbox input "false"
click at [207, 298] on icon at bounding box center [205, 296] width 9 height 9
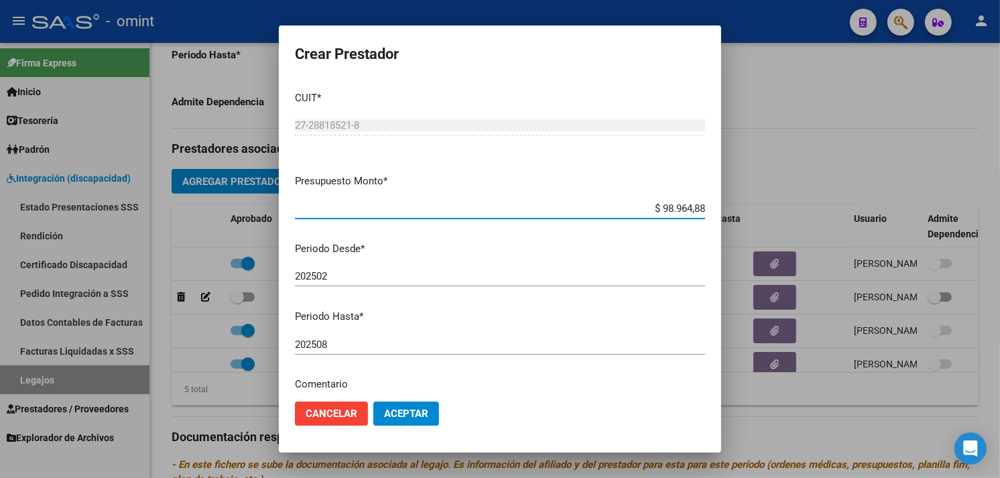
click at [371, 339] on input "202508" at bounding box center [500, 345] width 410 height 12
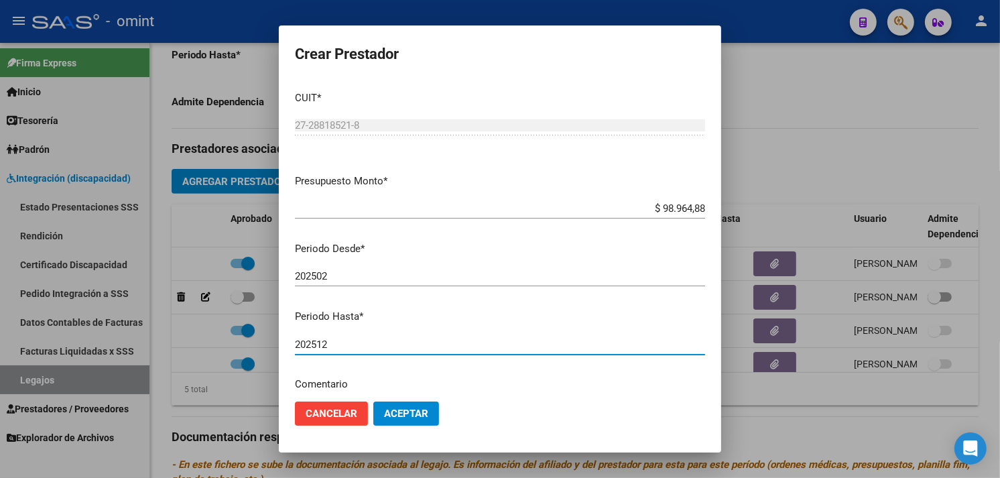
type input "202512"
click at [417, 410] on span "Aceptar" at bounding box center [406, 414] width 44 height 12
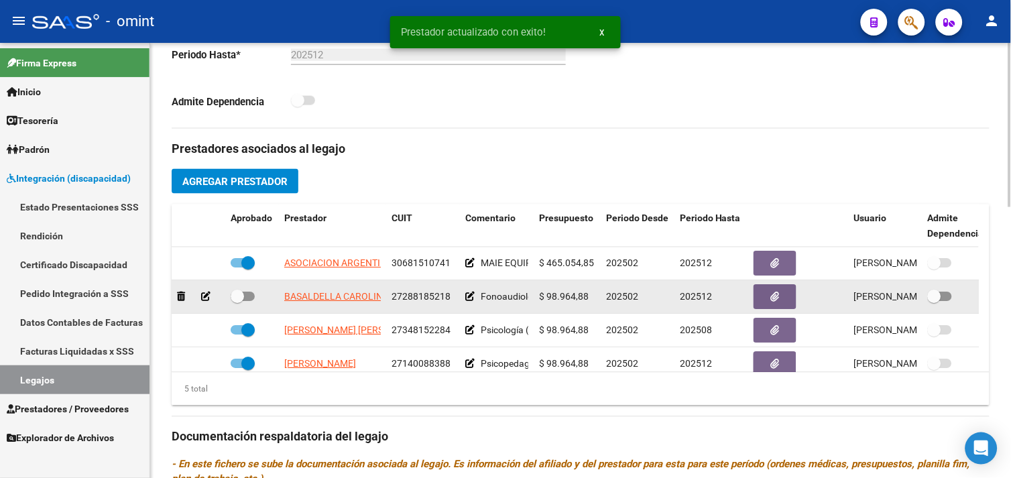
click at [247, 302] on span at bounding box center [243, 296] width 24 height 9
click at [237, 302] on input "checkbox" at bounding box center [237, 302] width 1 height 1
checkbox input "true"
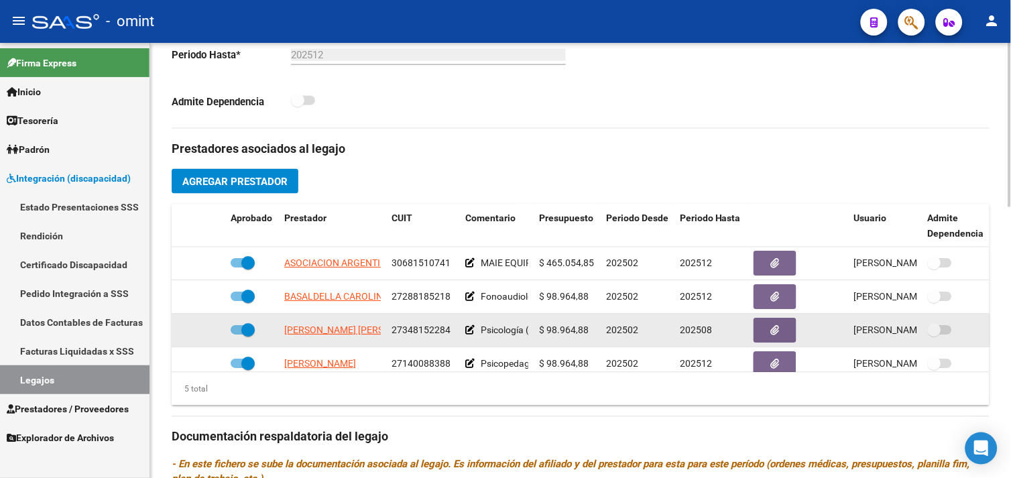
click at [238, 333] on span at bounding box center [243, 330] width 24 height 9
click at [237, 335] on input "checkbox" at bounding box center [237, 335] width 1 height 1
checkbox input "false"
click at [209, 331] on icon at bounding box center [205, 330] width 9 height 9
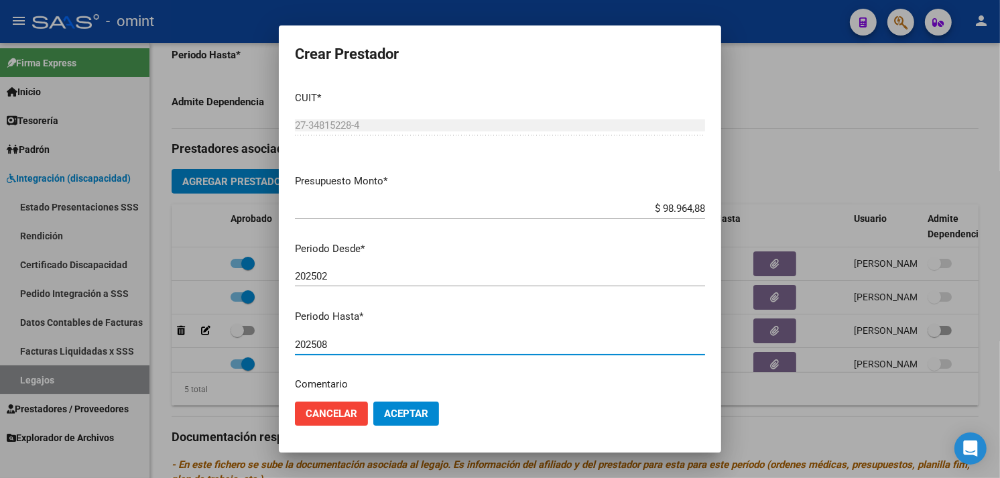
click at [349, 339] on input "202508" at bounding box center [500, 345] width 410 height 12
type input "202512"
click at [412, 414] on span "Aceptar" at bounding box center [406, 414] width 44 height 12
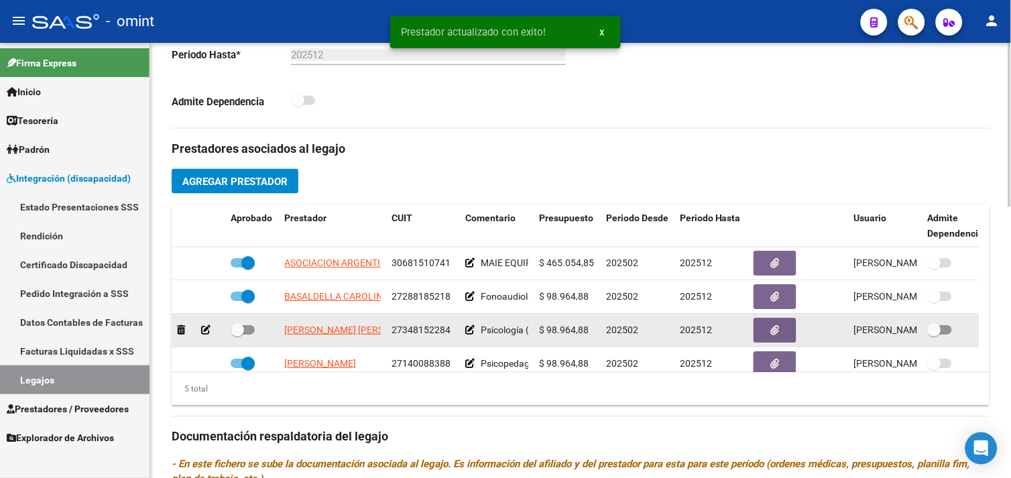
click at [248, 331] on span at bounding box center [243, 330] width 24 height 9
click at [237, 335] on input "checkbox" at bounding box center [237, 335] width 1 height 1
checkbox input "true"
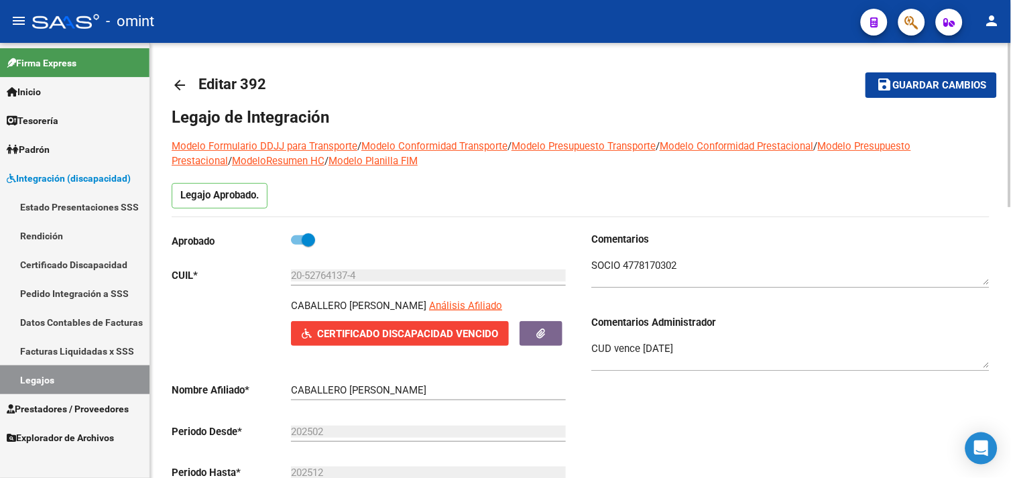
scroll to position [0, 0]
click at [894, 103] on mat-toolbar-row "save Guardar cambios" at bounding box center [910, 85] width 173 height 43
click at [898, 92] on button "save Guardar cambios" at bounding box center [931, 85] width 131 height 25
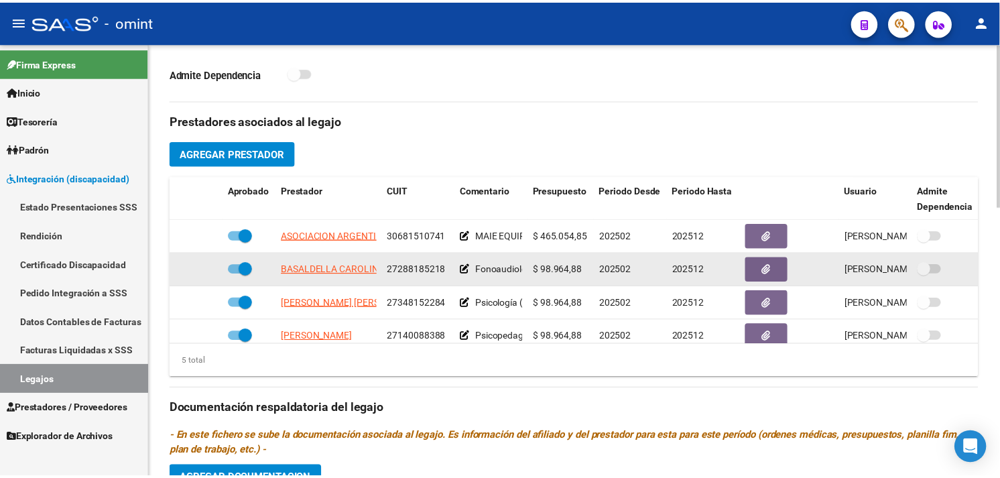
scroll to position [58, 0]
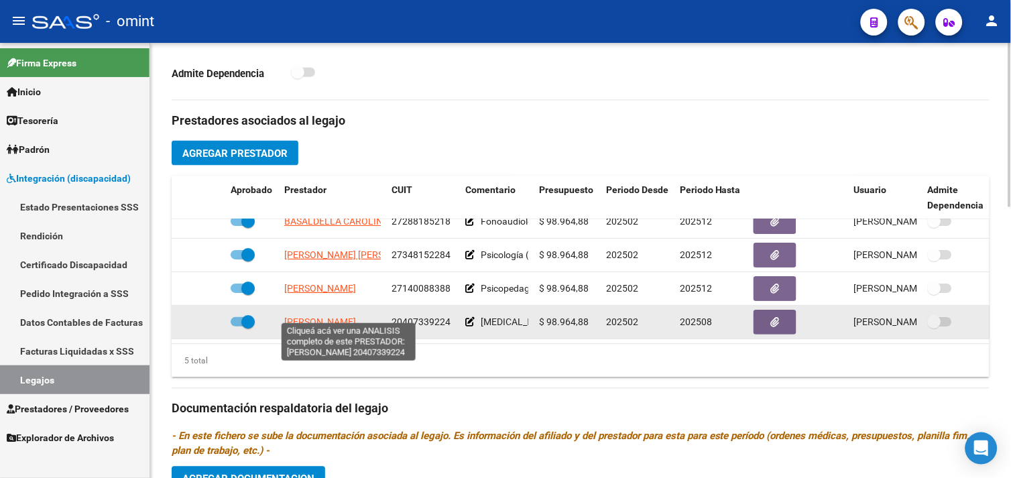
click at [356, 317] on span "[PERSON_NAME]" at bounding box center [320, 322] width 72 height 11
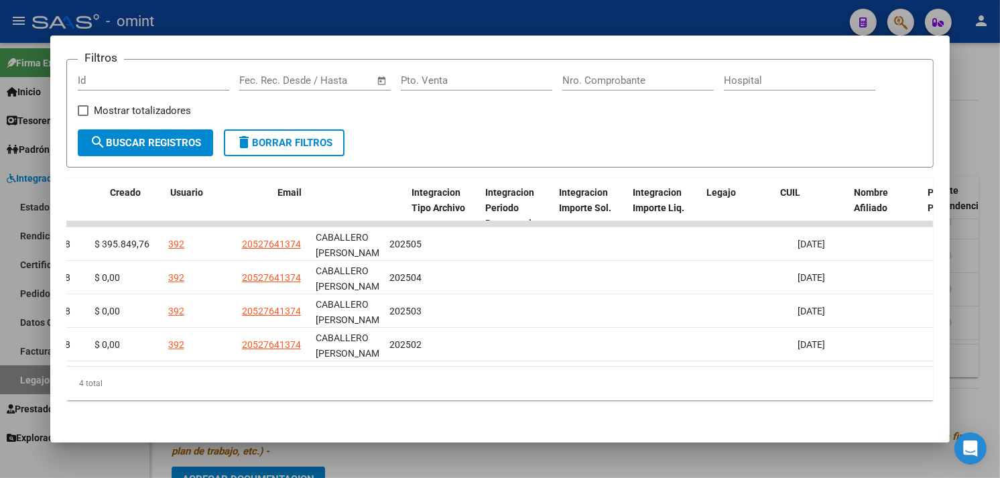
scroll to position [0, 0]
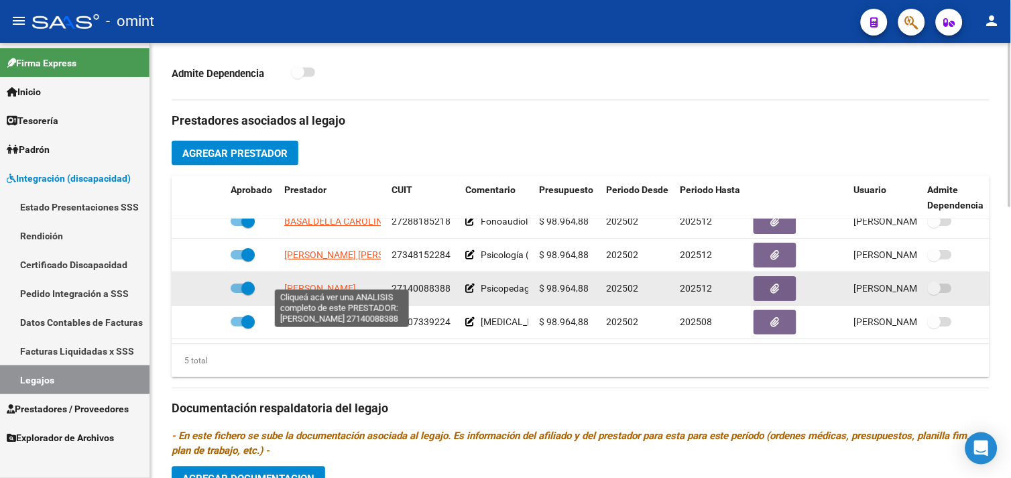
click at [325, 284] on span "[PERSON_NAME]" at bounding box center [320, 289] width 72 height 11
type textarea "27140088388"
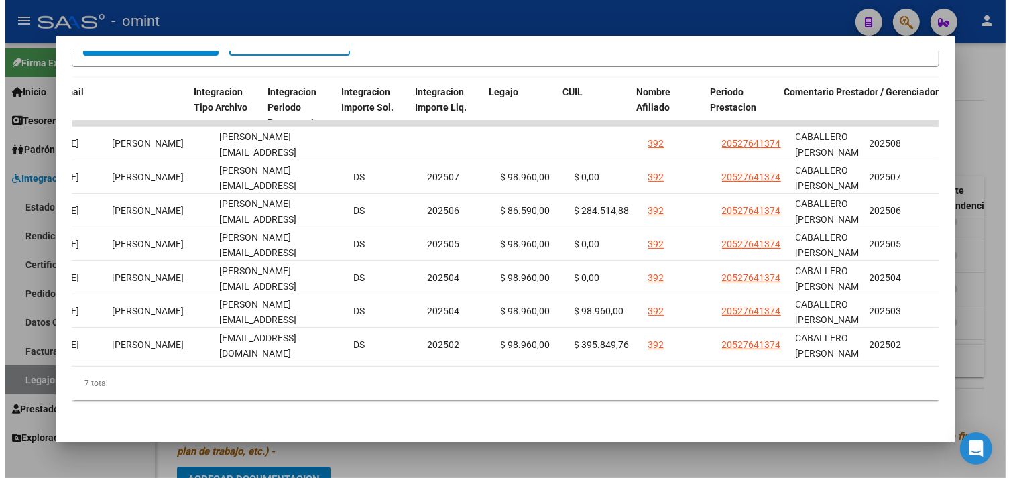
scroll to position [0, 1757]
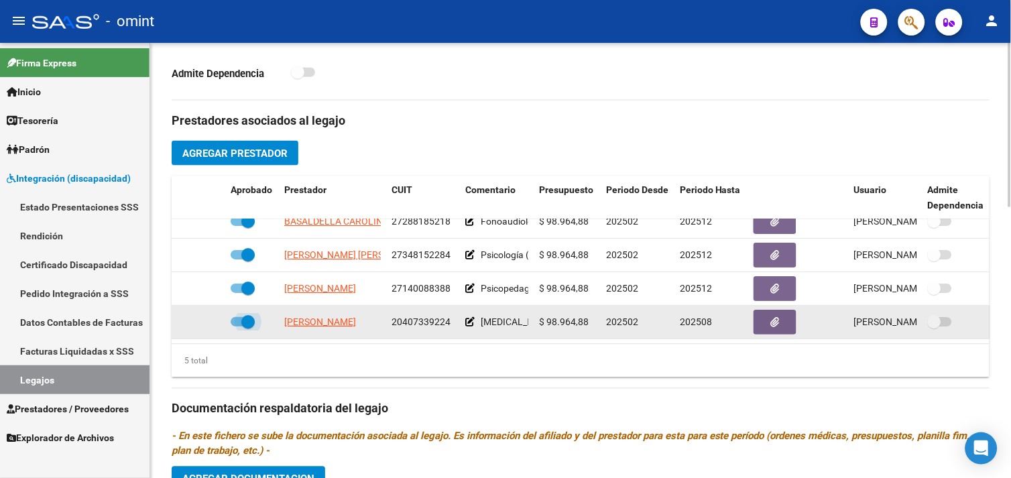
click at [247, 316] on span at bounding box center [247, 322] width 13 height 13
click at [237, 327] on input "checkbox" at bounding box center [237, 327] width 1 height 1
checkbox input "false"
click at [204, 318] on icon at bounding box center [205, 322] width 9 height 9
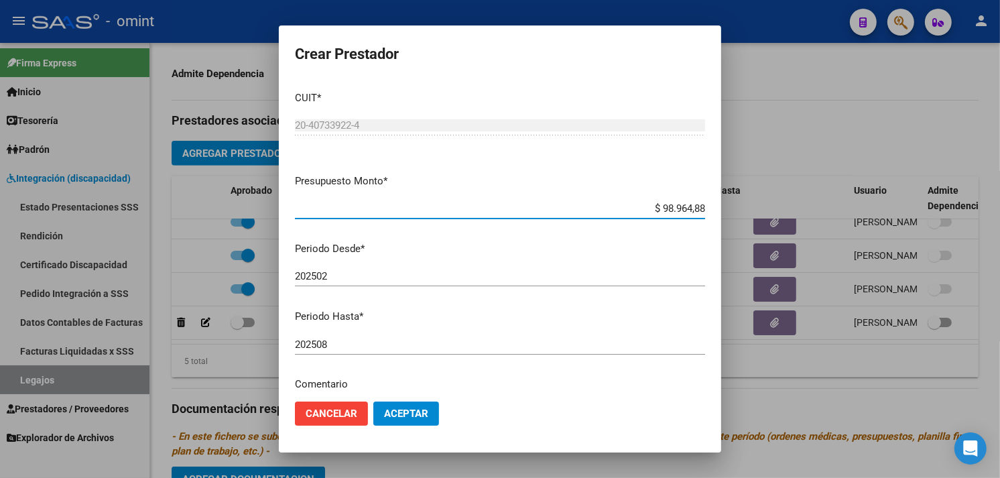
click at [369, 343] on input "202508" at bounding box center [500, 345] width 410 height 12
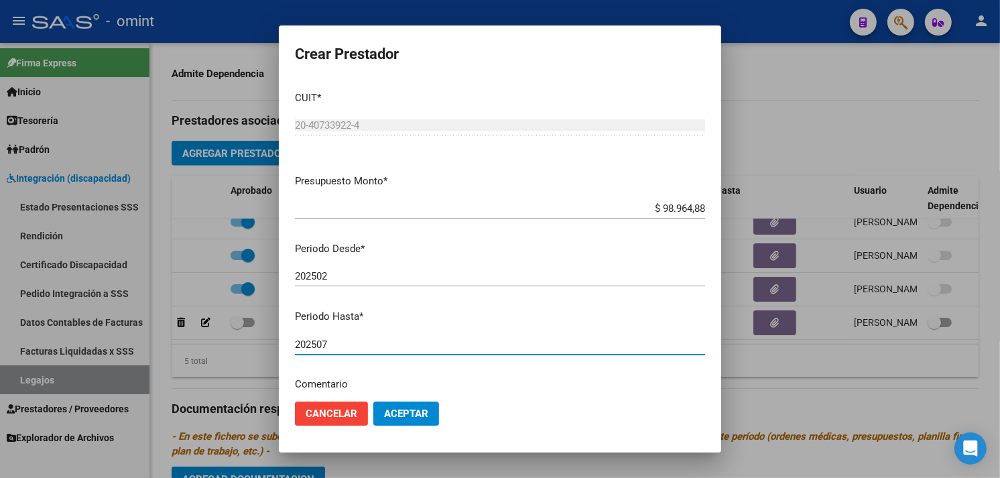
type input "202507"
click at [406, 412] on span "Aceptar" at bounding box center [406, 414] width 44 height 12
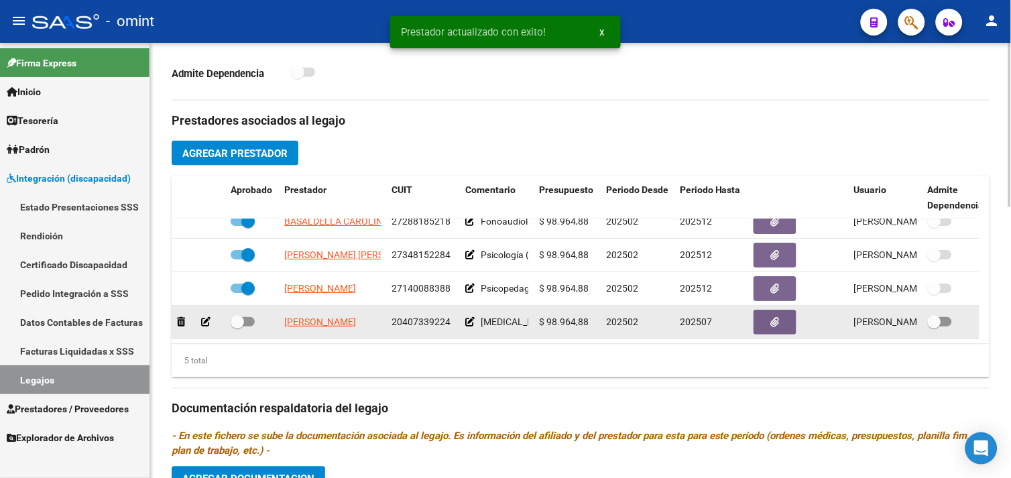
click at [241, 316] on span at bounding box center [237, 322] width 13 height 13
click at [237, 327] on input "checkbox" at bounding box center [237, 327] width 1 height 1
checkbox input "true"
click at [471, 318] on icon at bounding box center [469, 322] width 9 height 9
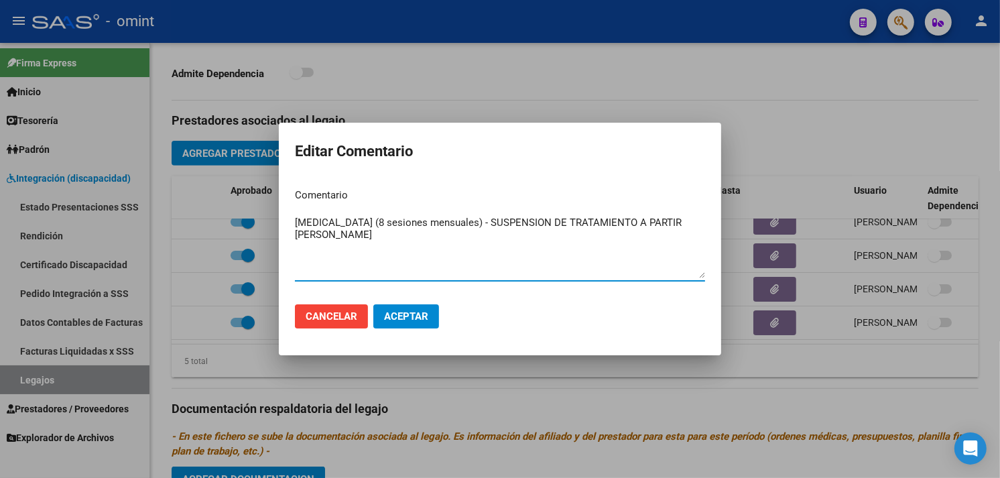
type textarea "[MEDICAL_DATA] (8 sesiones mensuales) - SUSPENSION DE TRATAMIENTO A PARTIR [PER…"
click at [425, 323] on button "Aceptar" at bounding box center [406, 316] width 66 height 24
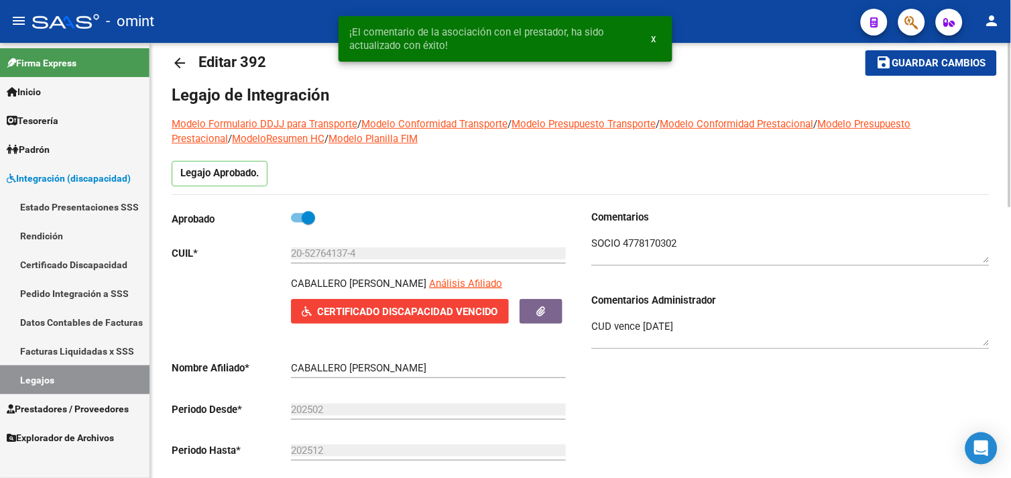
scroll to position [0, 0]
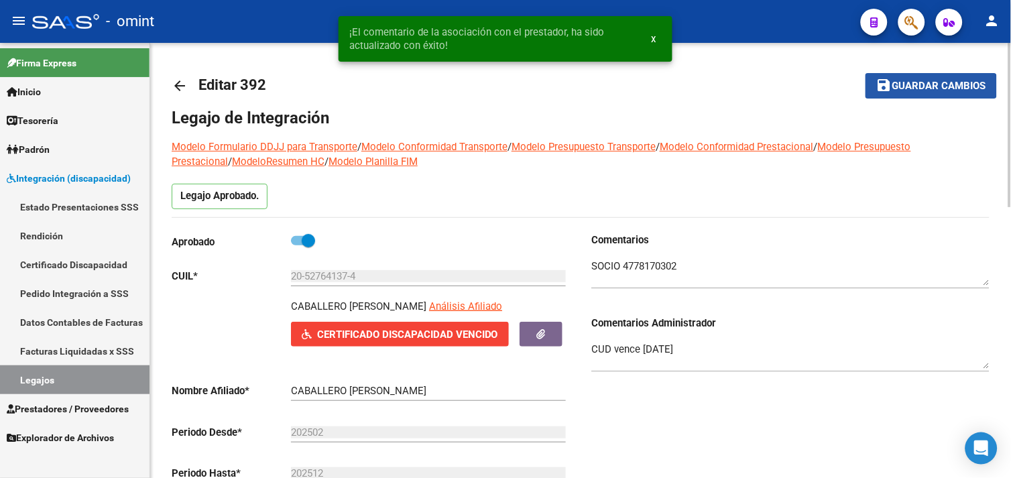
click at [876, 93] on button "save Guardar cambios" at bounding box center [931, 85] width 131 height 25
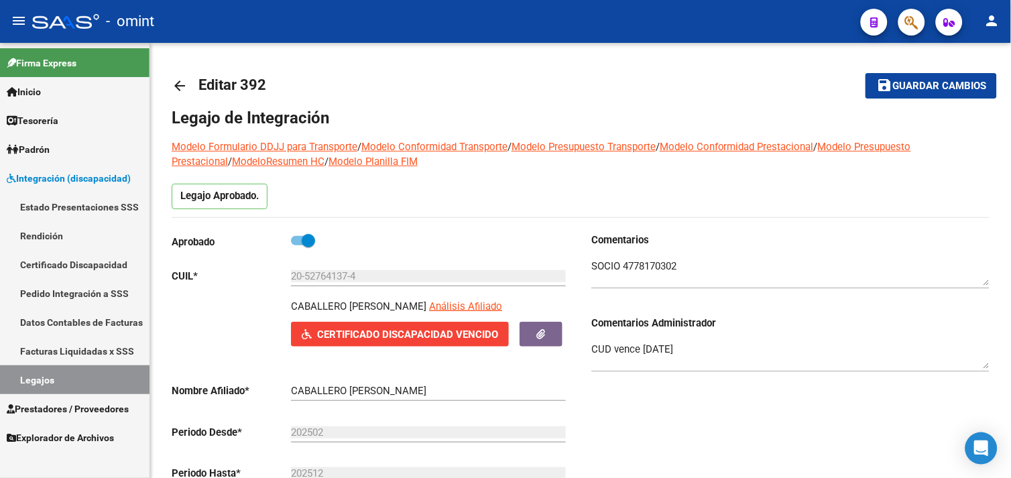
drag, startPoint x: 58, startPoint y: 373, endPoint x: 70, endPoint y: 373, distance: 12.1
click at [58, 373] on link "Legajos" at bounding box center [75, 379] width 150 height 29
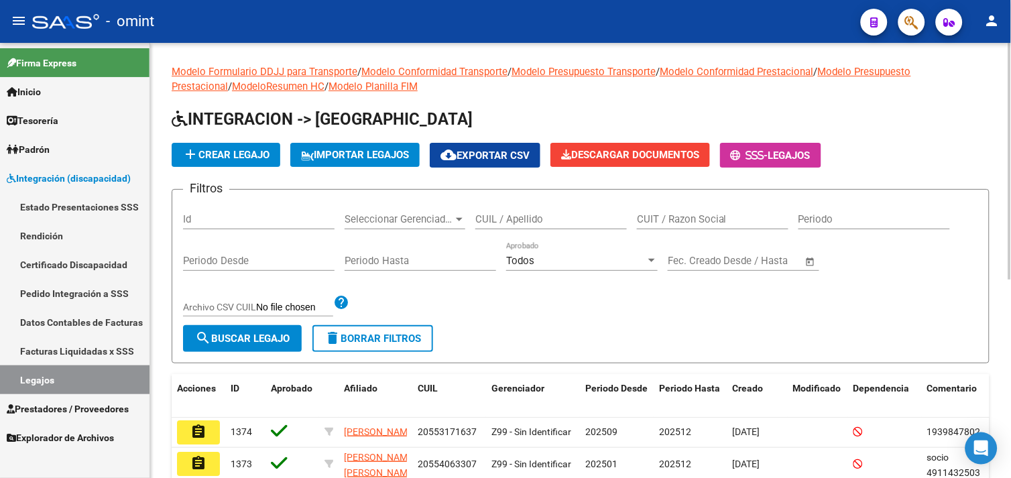
click at [501, 227] on div "CUIL / Apellido" at bounding box center [551, 214] width 152 height 29
paste input "BUSTUOABAD"
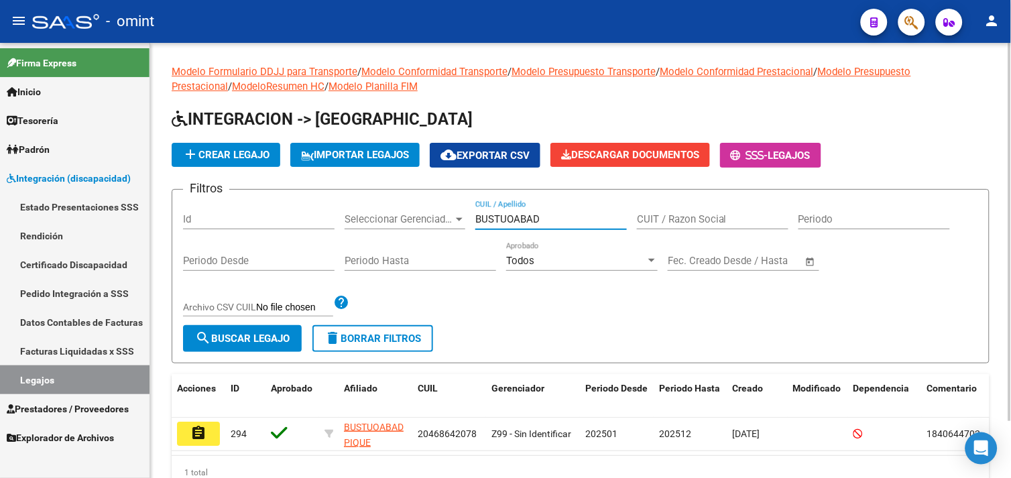
scroll to position [65, 0]
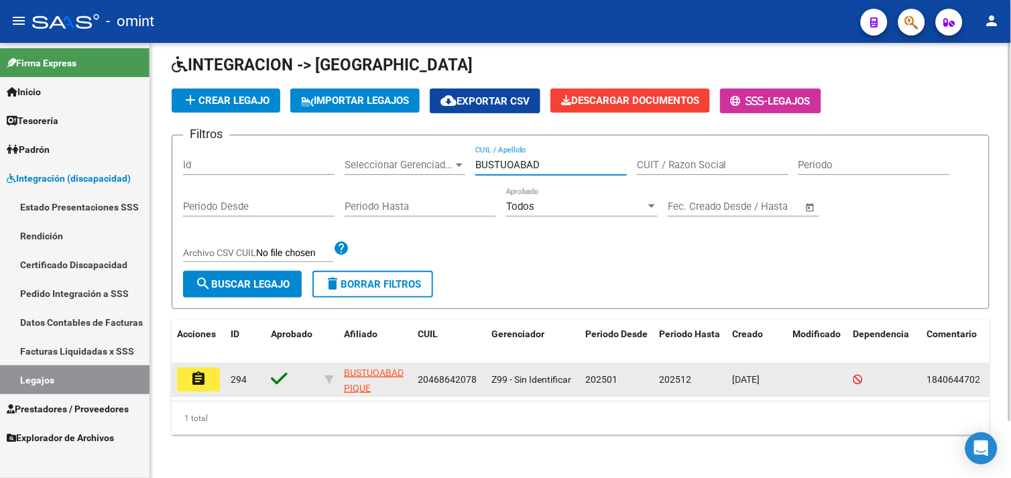
type input "BUSTUOABAD"
click at [209, 371] on button "assignment" at bounding box center [198, 379] width 43 height 24
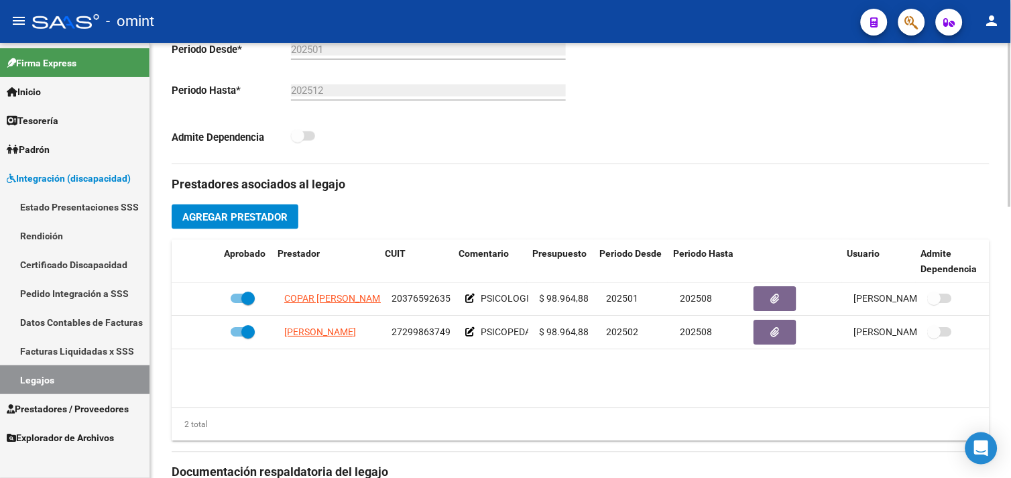
scroll to position [0, 7]
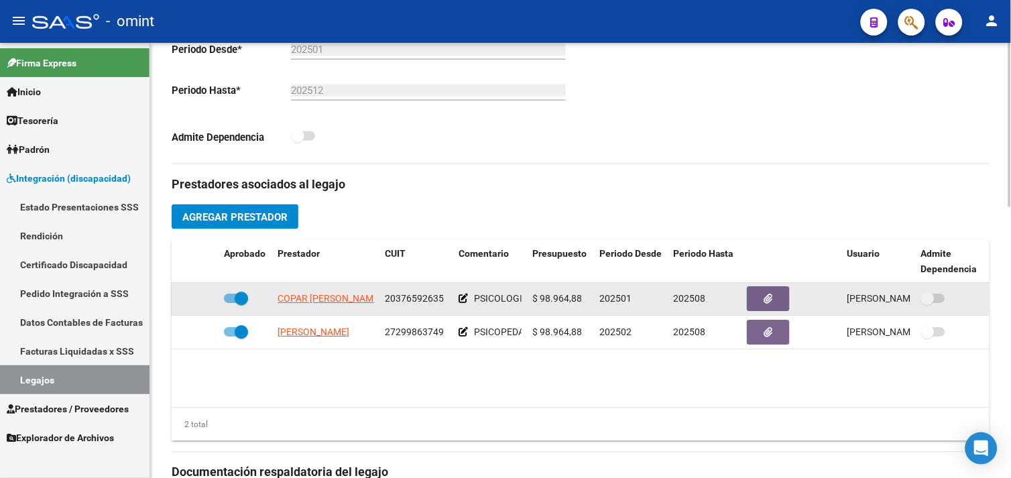
click at [240, 303] on span at bounding box center [241, 298] width 13 height 13
click at [231, 304] on input "checkbox" at bounding box center [230, 304] width 1 height 1
checkbox input "false"
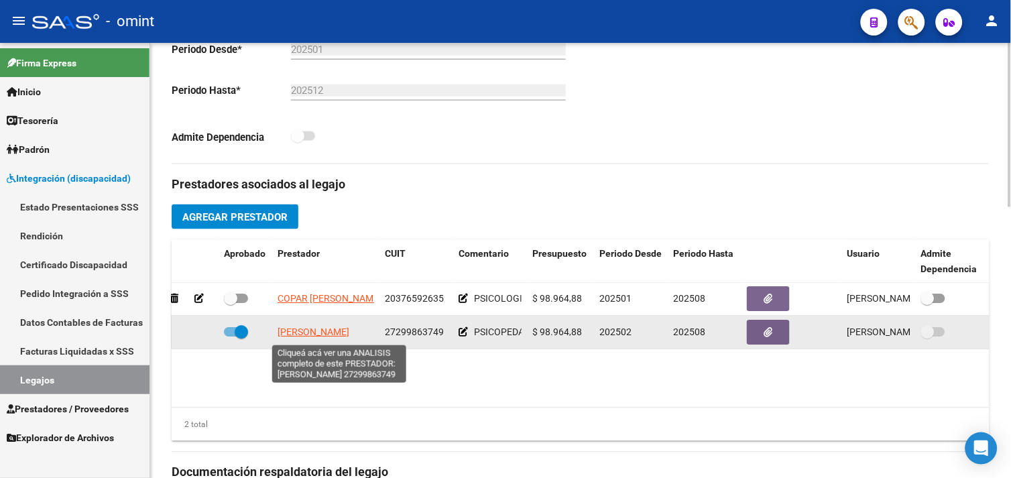
scroll to position [532, 0]
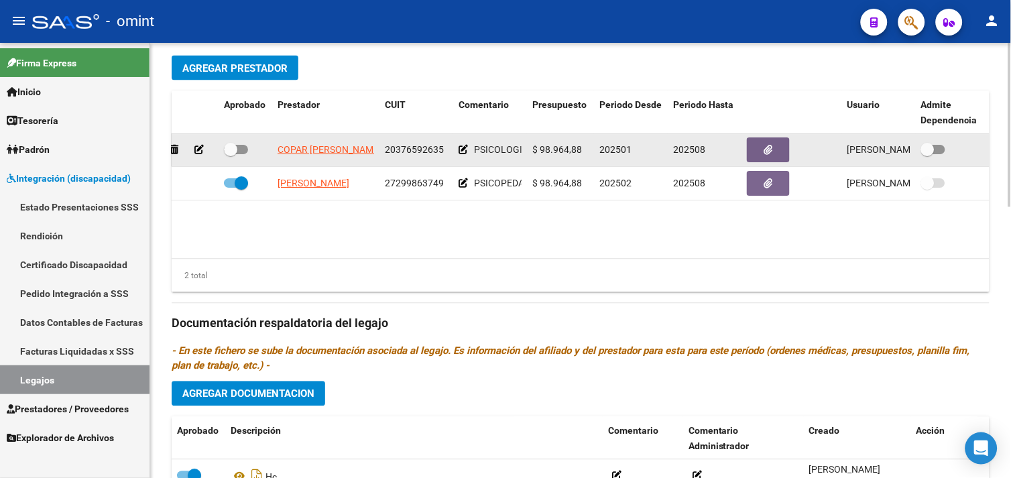
click at [202, 153] on icon at bounding box center [198, 149] width 9 height 9
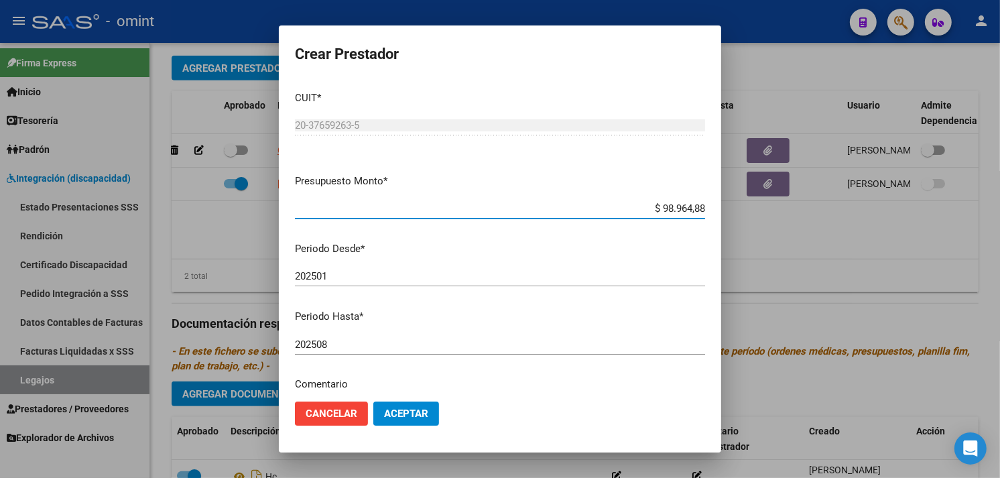
click at [361, 349] on input "202508" at bounding box center [500, 345] width 410 height 12
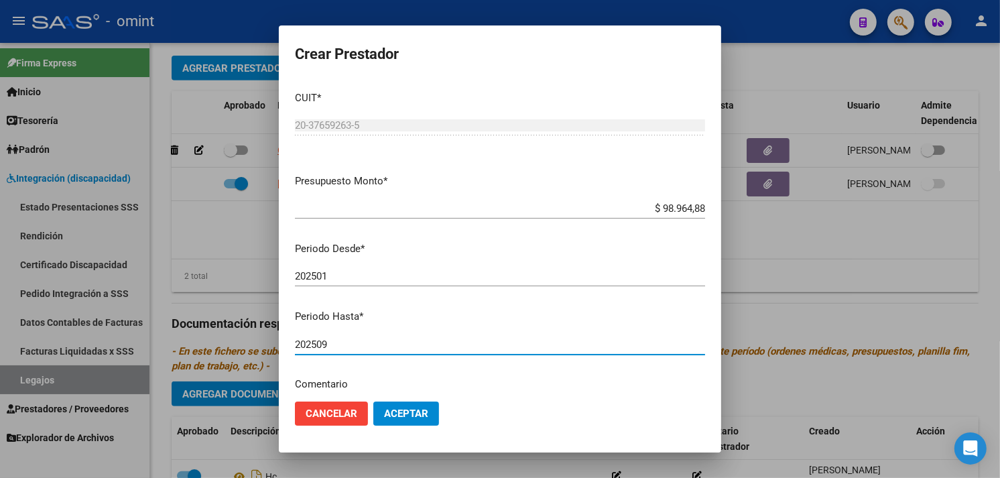
type input "202509"
click at [406, 413] on span "Aceptar" at bounding box center [406, 414] width 44 height 12
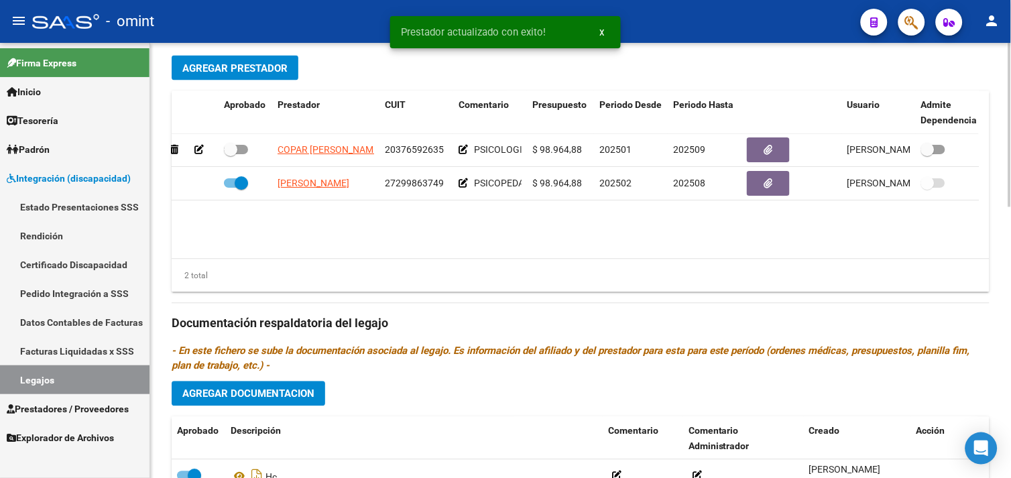
click at [278, 393] on span "Agregar Documentacion" at bounding box center [248, 394] width 132 height 12
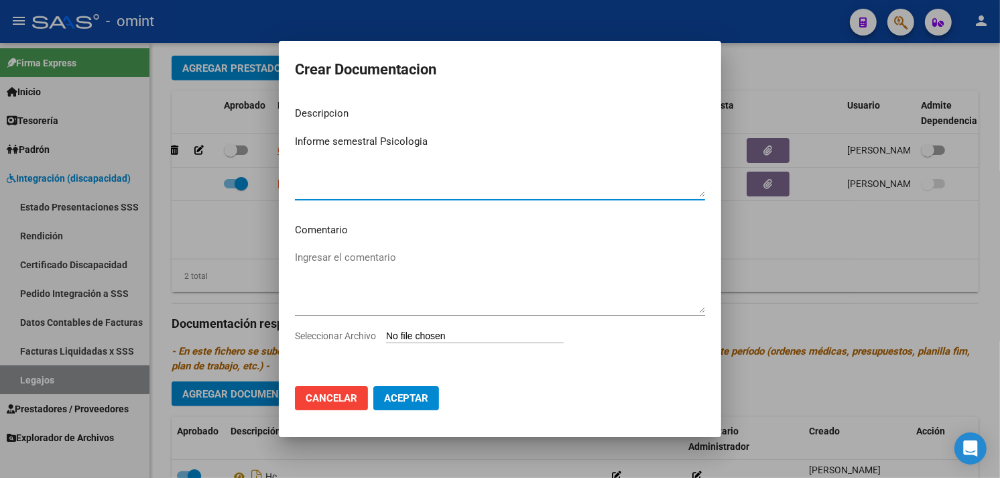
type textarea "Informe semestral Psicologia"
click at [438, 345] on div "Seleccionar Archivo" at bounding box center [500, 341] width 410 height 25
click at [440, 337] on input "Seleccionar Archivo" at bounding box center [475, 337] width 178 height 13
type input "C:\fakepath\Informe semestral Psicologia.pdf"
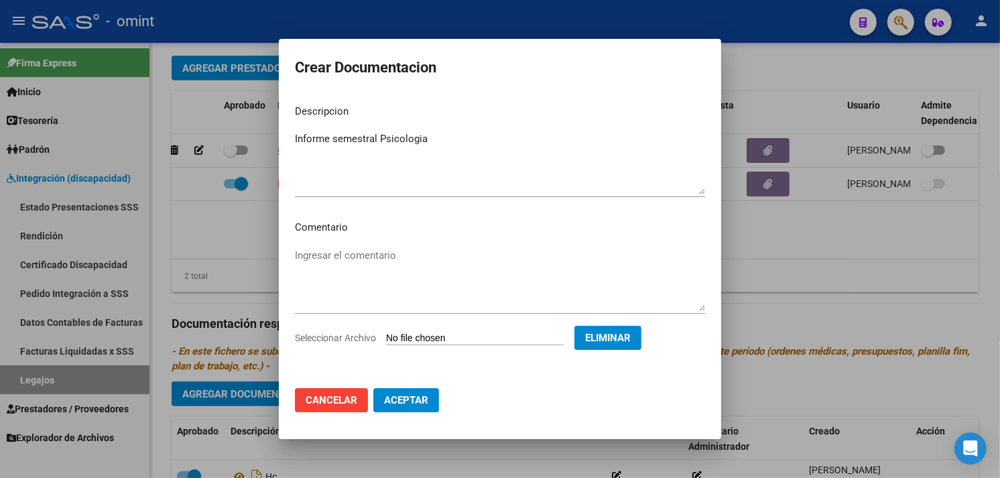
click at [426, 400] on span "Aceptar" at bounding box center [406, 400] width 44 height 12
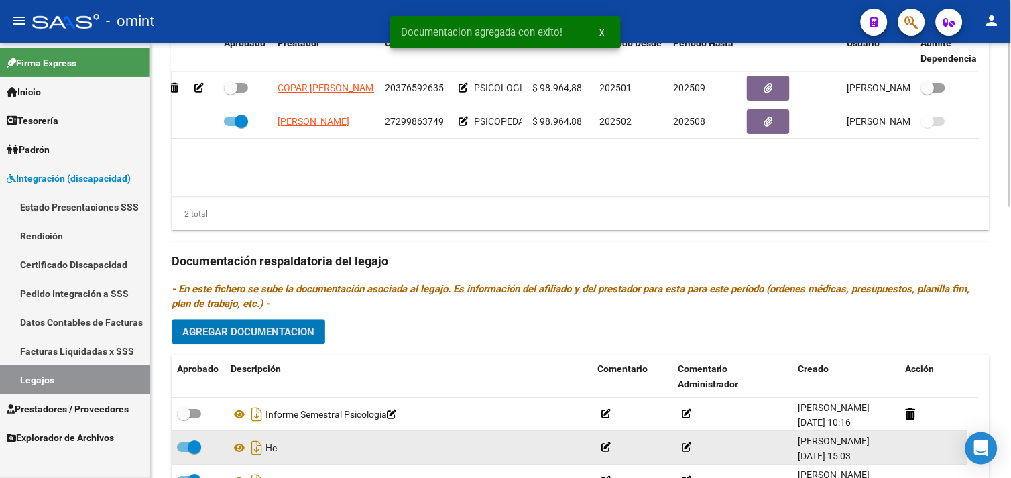
scroll to position [681, 0]
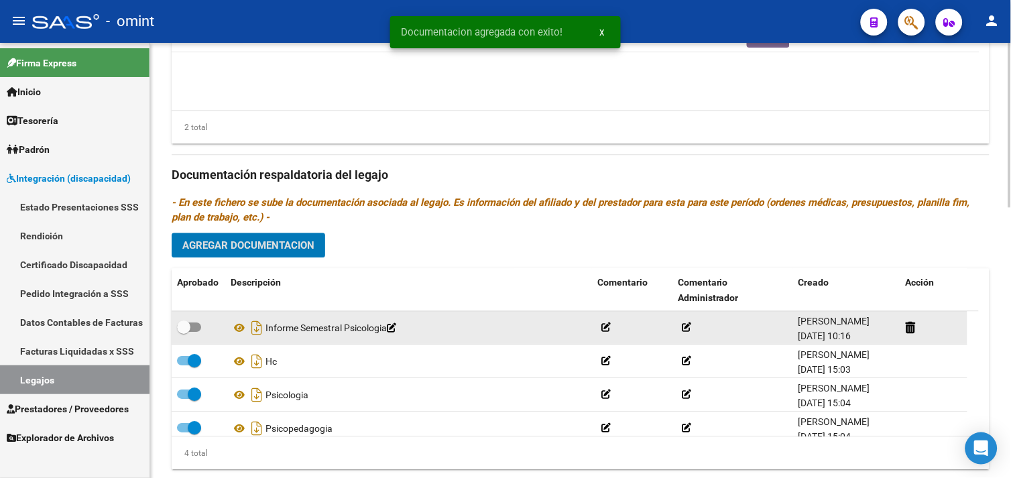
click at [192, 329] on span at bounding box center [189, 327] width 24 height 9
click at [184, 332] on input "checkbox" at bounding box center [183, 332] width 1 height 1
checkbox input "true"
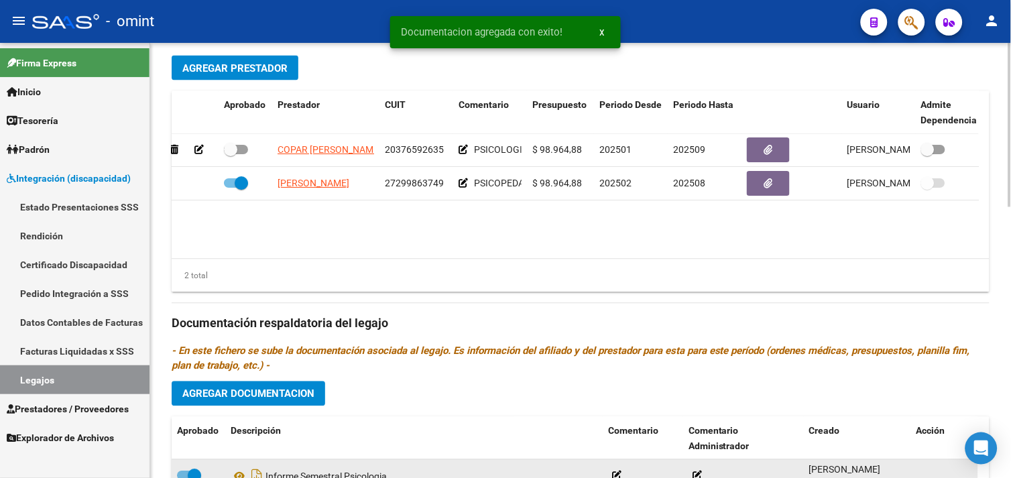
scroll to position [383, 0]
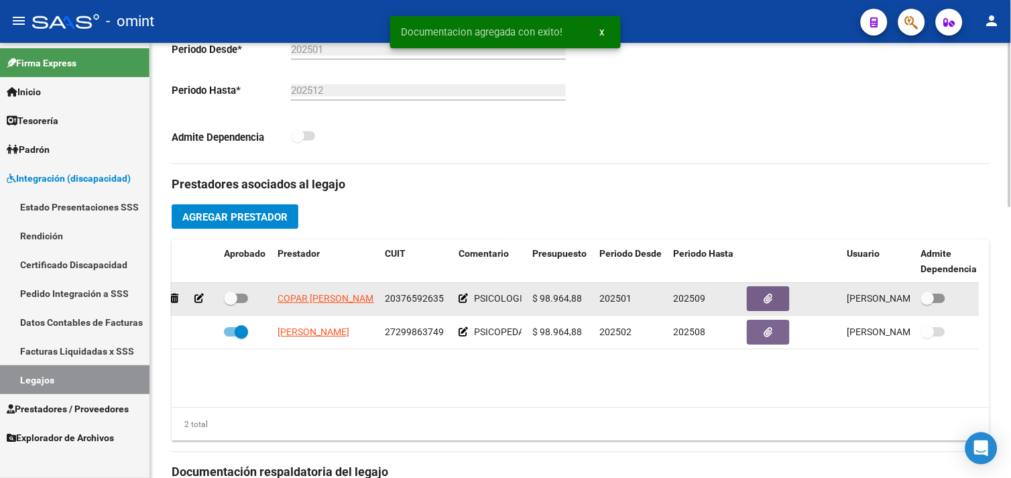
click at [233, 302] on span at bounding box center [230, 298] width 13 height 13
click at [231, 304] on input "checkbox" at bounding box center [230, 304] width 1 height 1
checkbox input "true"
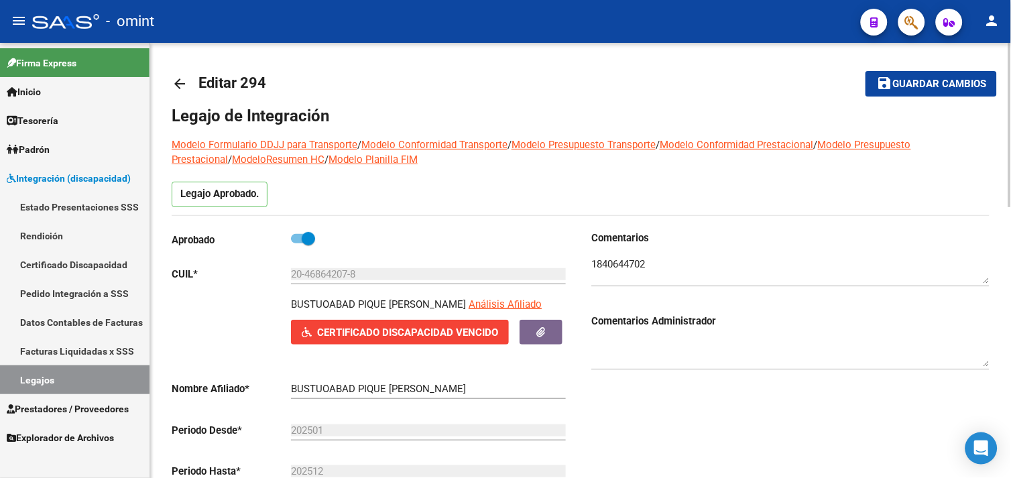
scroll to position [0, 0]
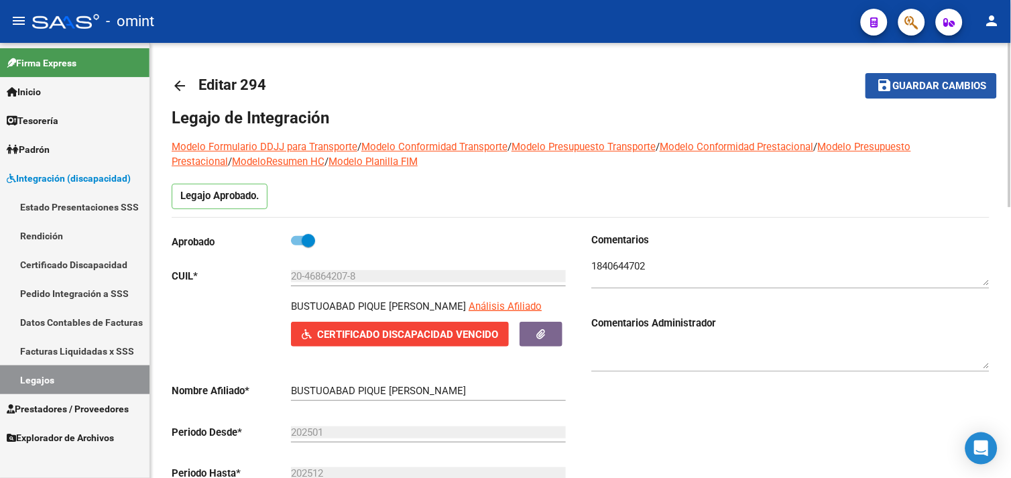
click at [892, 84] on mat-icon "save" at bounding box center [884, 85] width 16 height 16
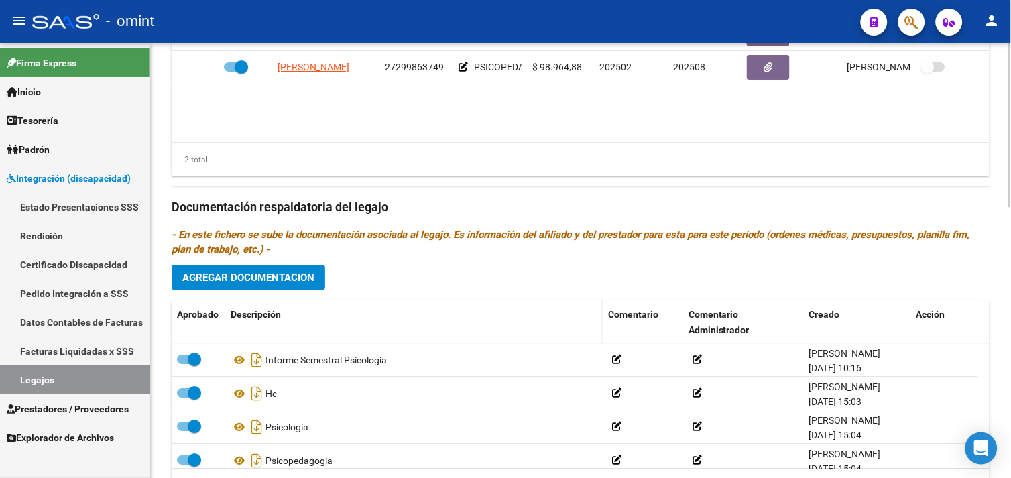
scroll to position [716, 0]
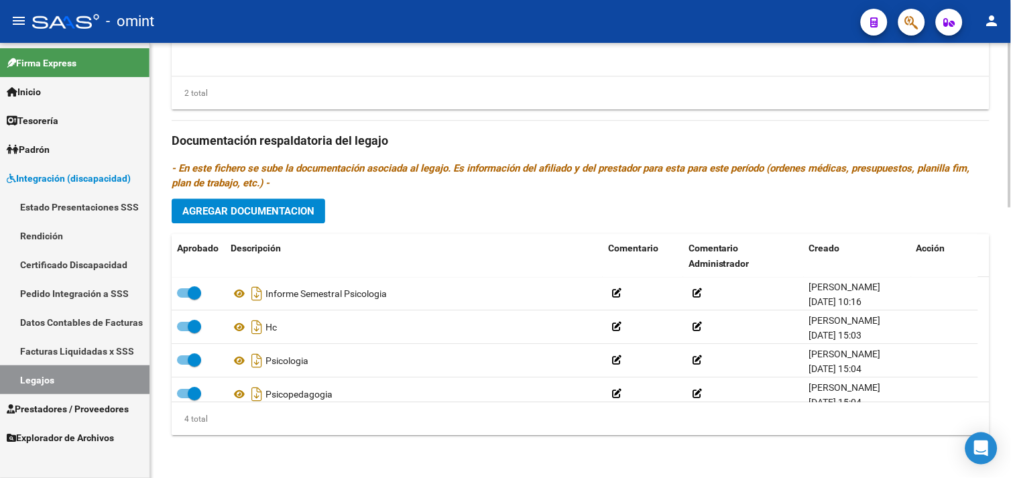
click at [249, 217] on span "Agregar Documentacion" at bounding box center [248, 211] width 132 height 12
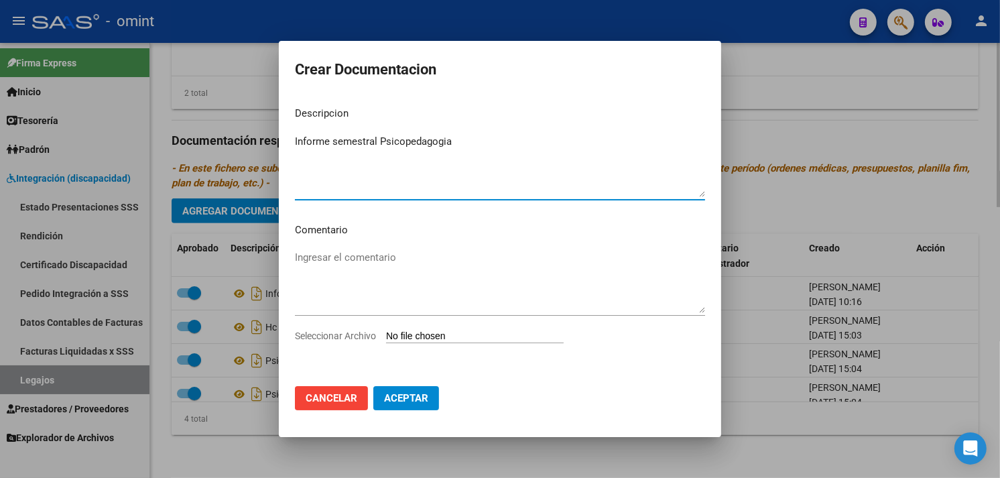
type textarea "Informe semestral Psicopedagogia"
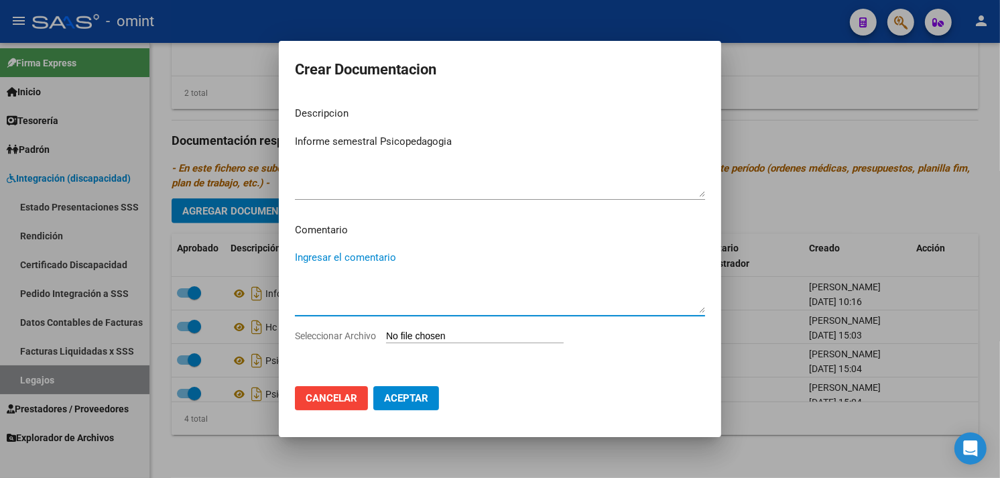
click at [461, 340] on input "Seleccionar Archivo" at bounding box center [475, 337] width 178 height 13
type input "C:\fakepath\Informe semestral Psicopedagogia.pdf"
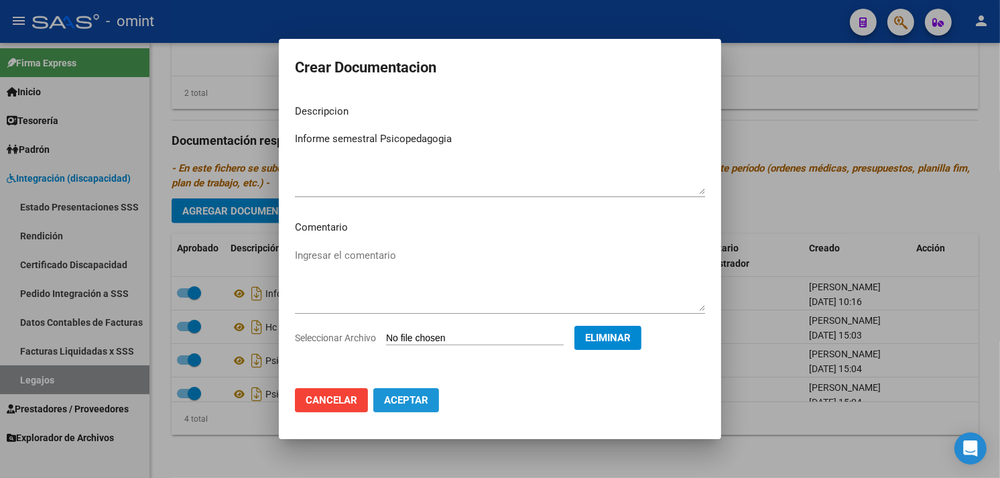
click at [414, 404] on span "Aceptar" at bounding box center [406, 400] width 44 height 12
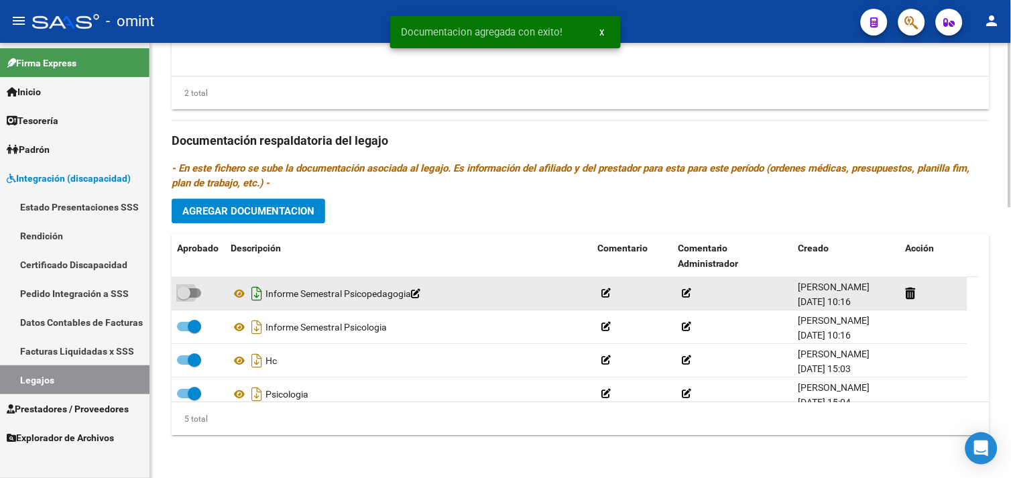
drag, startPoint x: 182, startPoint y: 290, endPoint x: 253, endPoint y: 298, distance: 70.9
click at [182, 290] on span at bounding box center [183, 292] width 13 height 13
click at [183, 298] on input "checkbox" at bounding box center [183, 298] width 1 height 1
checkbox input "true"
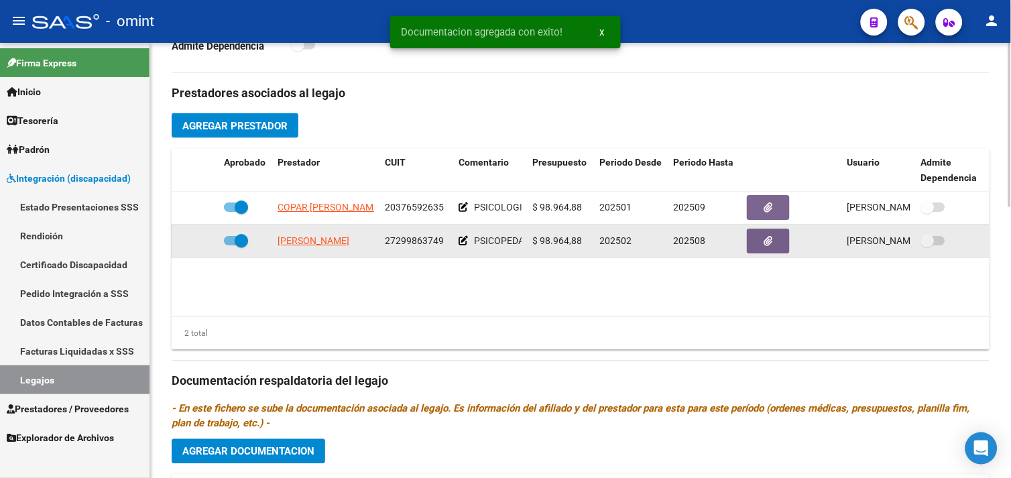
scroll to position [418, 0]
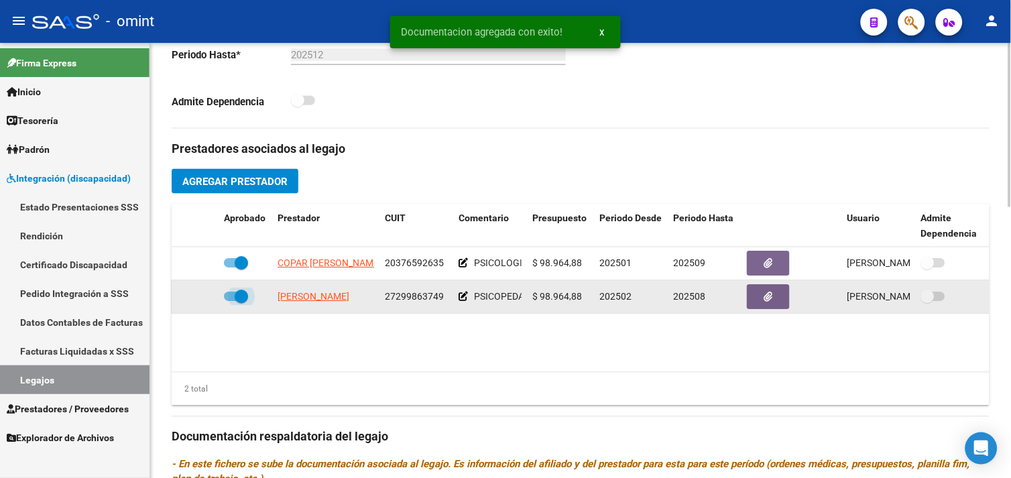
click at [233, 300] on span at bounding box center [236, 296] width 24 height 9
click at [231, 302] on input "checkbox" at bounding box center [230, 302] width 1 height 1
checkbox input "false"
click at [202, 299] on icon at bounding box center [198, 296] width 9 height 9
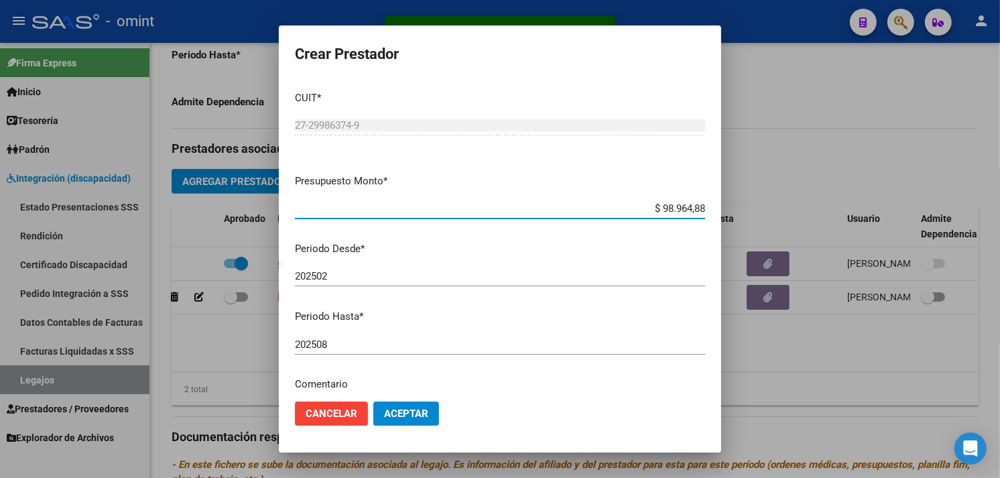
click at [388, 347] on input "202508" at bounding box center [500, 345] width 410 height 12
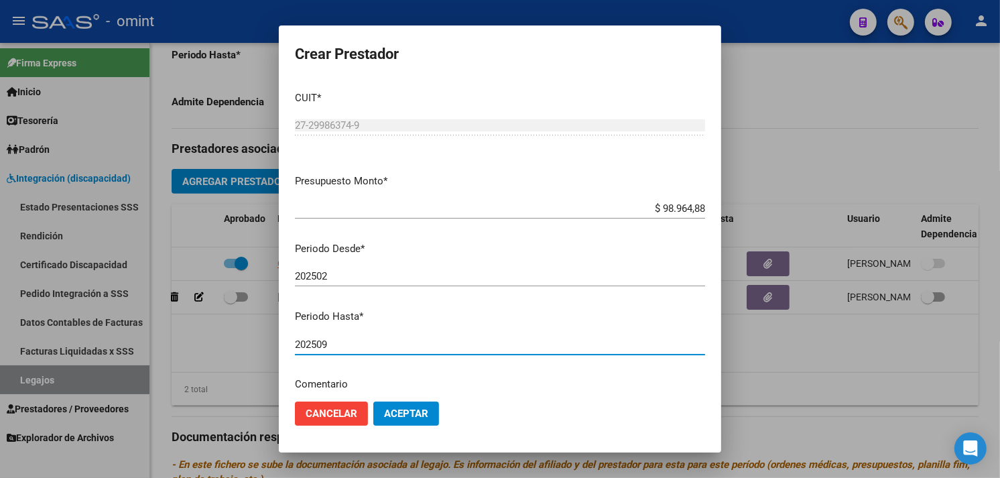
type input "202509"
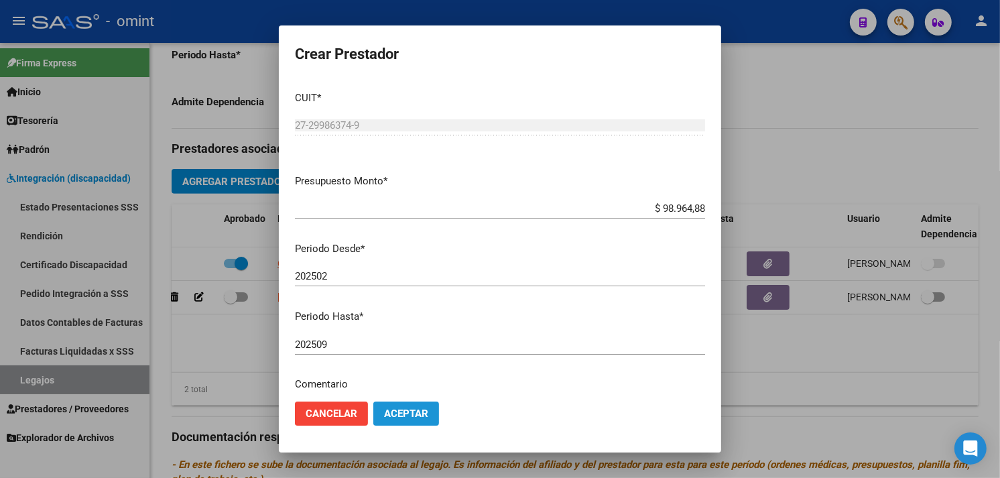
drag, startPoint x: 404, startPoint y: 416, endPoint x: 433, endPoint y: 404, distance: 31.3
click at [405, 417] on span "Aceptar" at bounding box center [406, 414] width 44 height 12
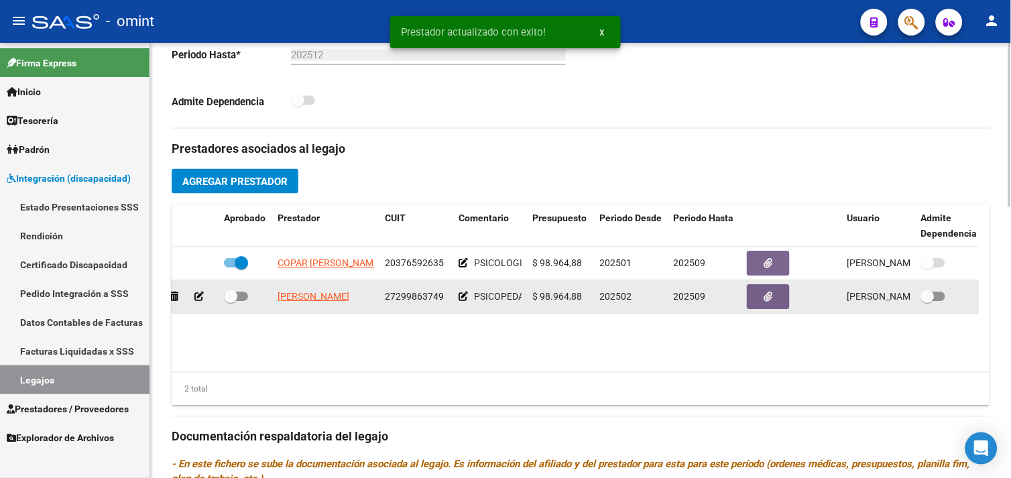
click at [235, 302] on span at bounding box center [230, 296] width 13 height 13
click at [231, 302] on input "checkbox" at bounding box center [230, 302] width 1 height 1
checkbox input "true"
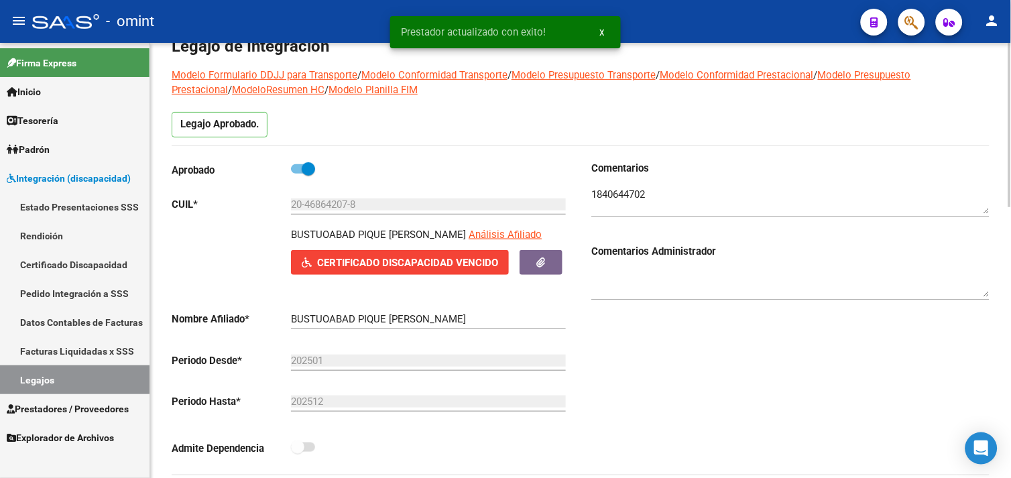
scroll to position [0, 0]
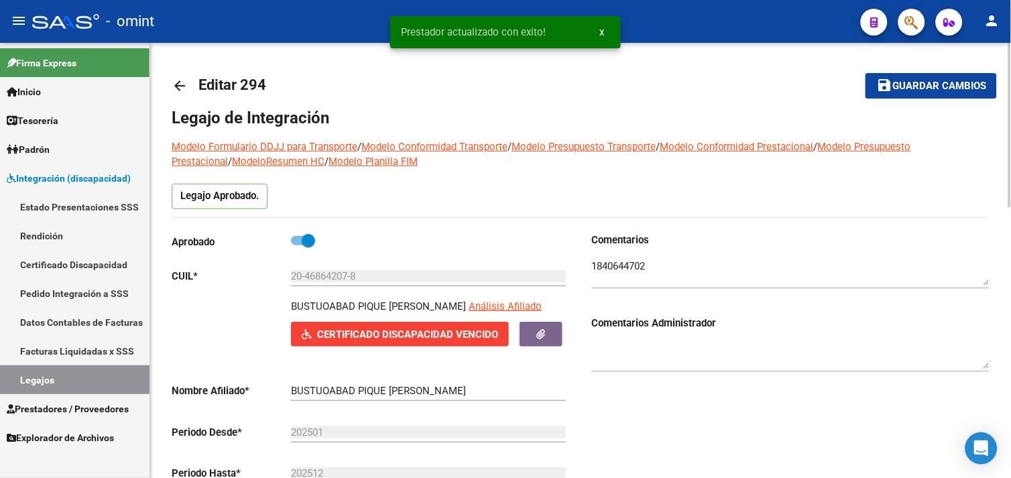
click at [890, 88] on mat-icon "save" at bounding box center [884, 85] width 16 height 16
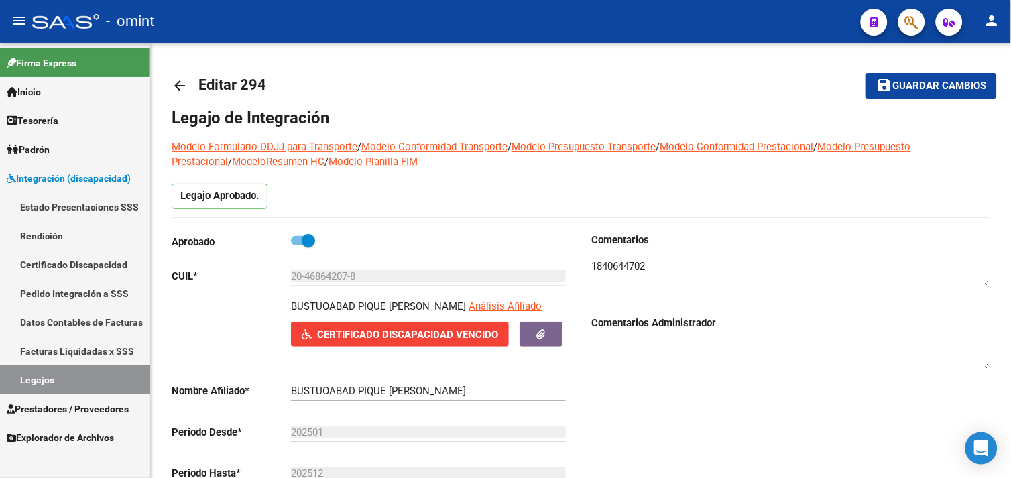
click at [78, 381] on link "Legajos" at bounding box center [75, 379] width 150 height 29
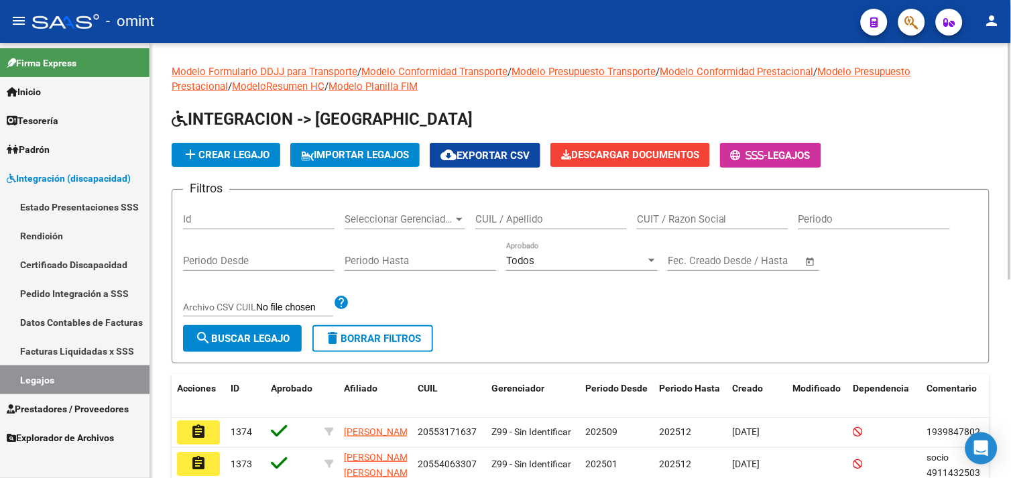
click at [497, 212] on div "CUIL / Apellido" at bounding box center [551, 214] width 152 height 29
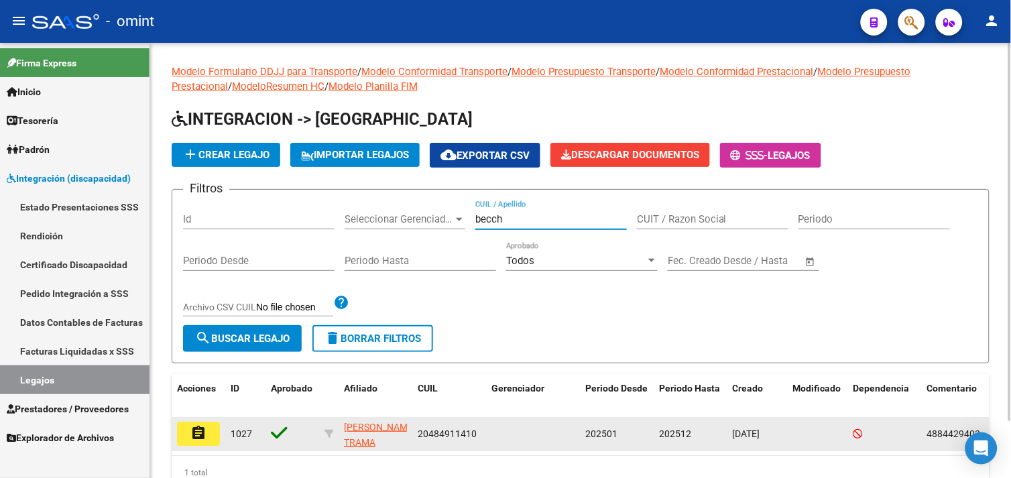
type input "becch"
click at [198, 437] on mat-icon "assignment" at bounding box center [198, 433] width 16 height 16
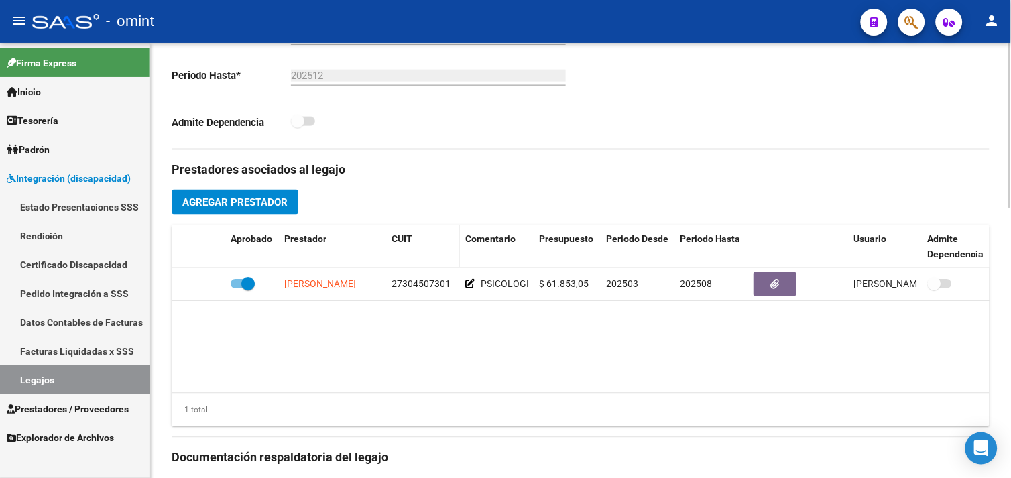
scroll to position [685, 0]
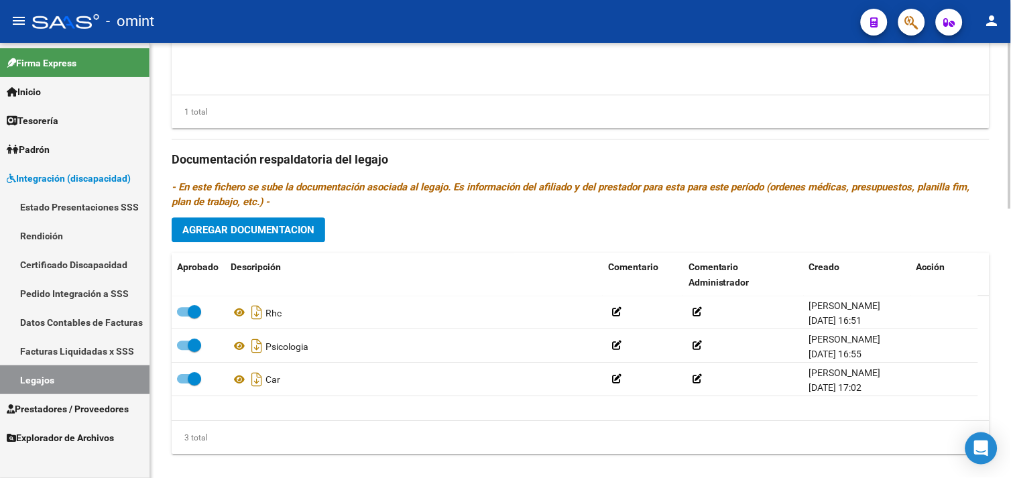
click at [277, 229] on span "Agregar Documentacion" at bounding box center [248, 230] width 132 height 12
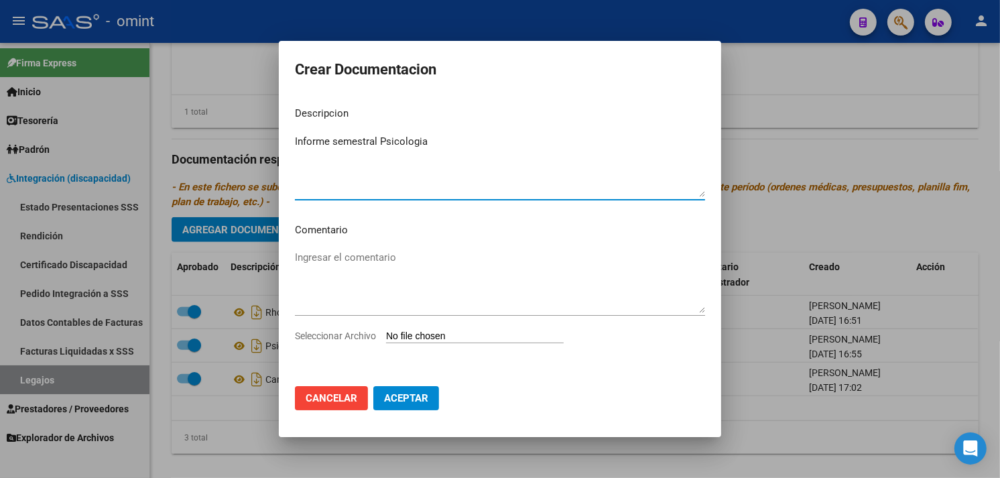
type textarea "Informe semestral Psicologia"
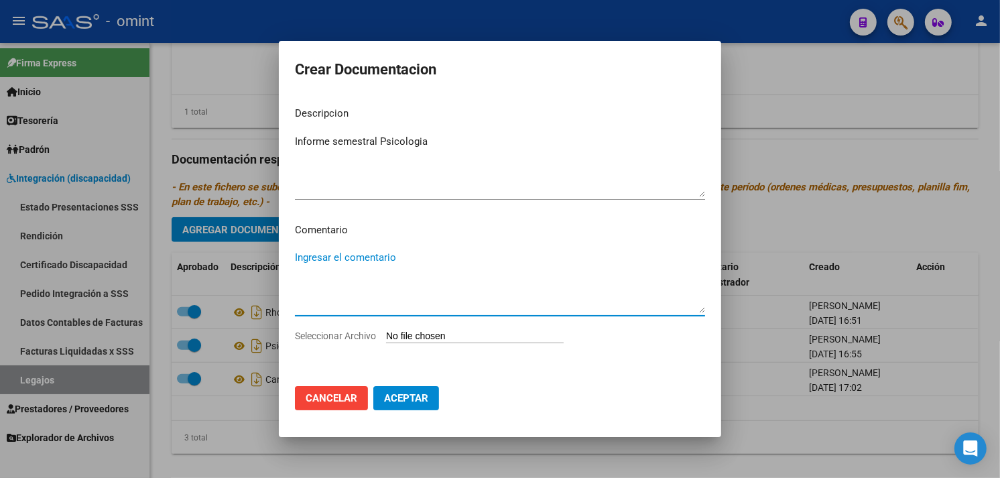
click at [445, 331] on input "Seleccionar Archivo" at bounding box center [475, 337] width 178 height 13
type input "C:\fakepath\Informe semestral Psicologia.pdf"
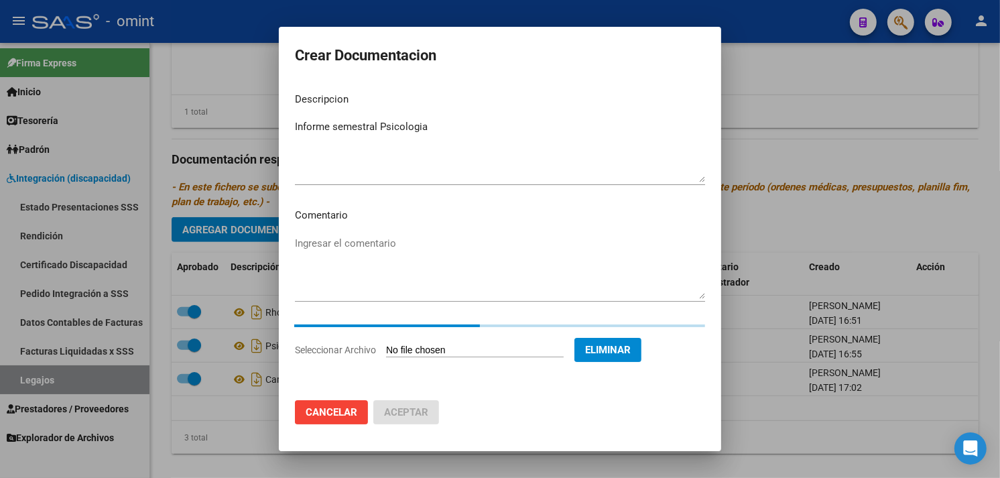
click at [427, 178] on textarea "Informe semestral Psicologia" at bounding box center [500, 150] width 410 height 63
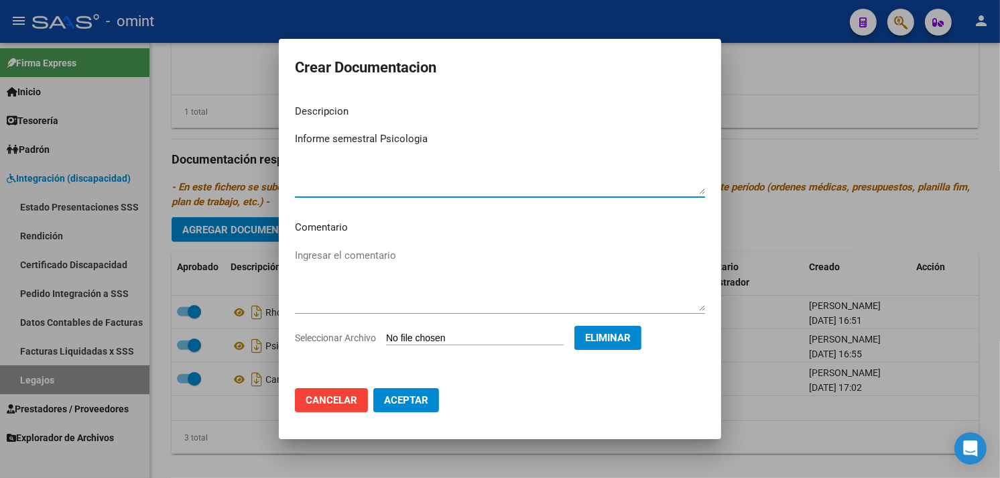
click at [420, 412] on button "Aceptar" at bounding box center [406, 400] width 66 height 24
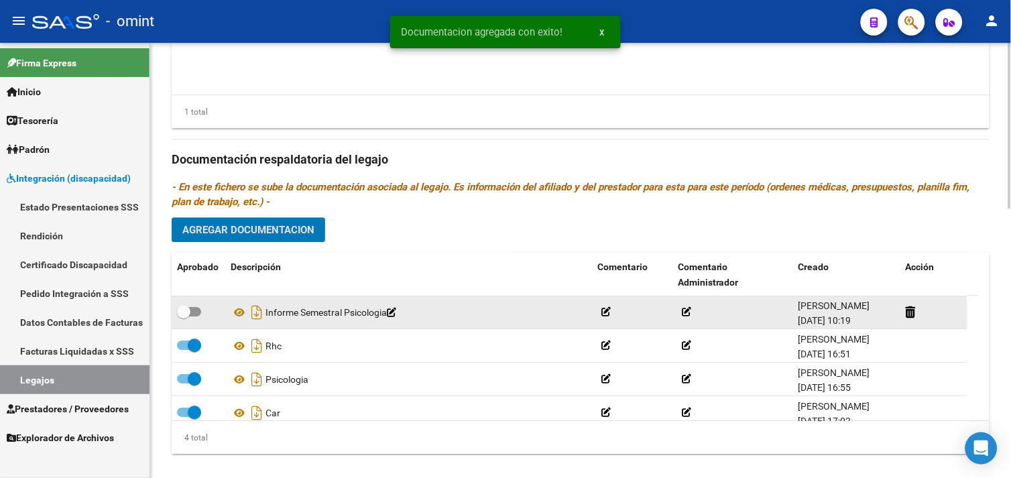
click at [192, 311] on span at bounding box center [189, 311] width 24 height 9
click at [184, 316] on input "checkbox" at bounding box center [183, 316] width 1 height 1
checkbox input "true"
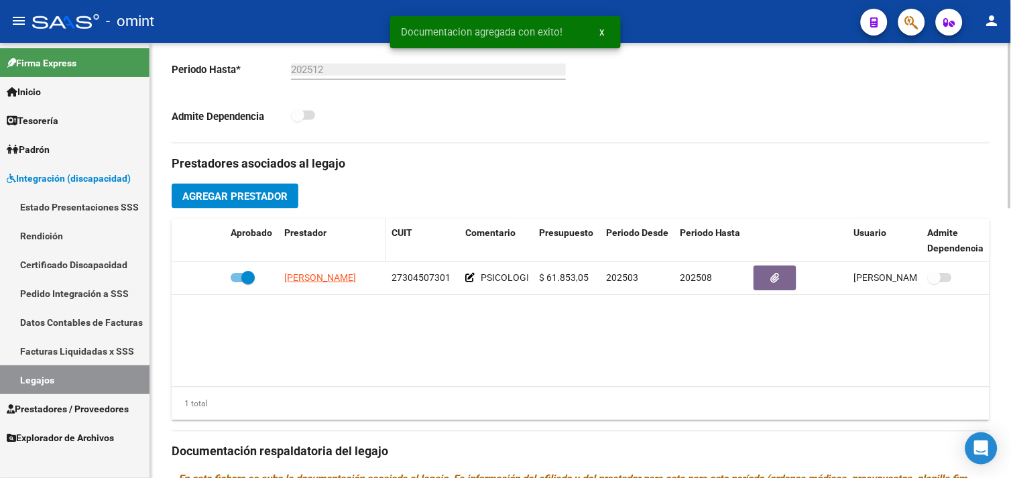
scroll to position [387, 0]
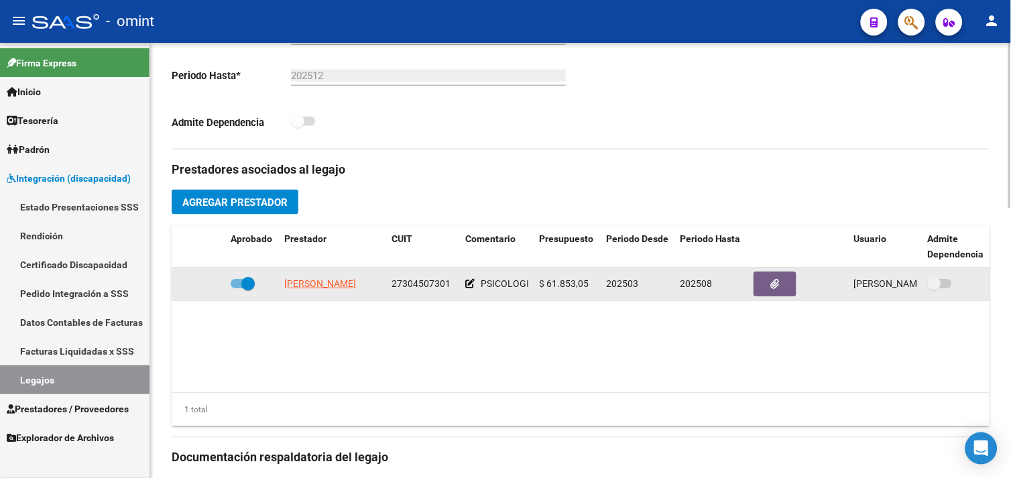
click at [245, 288] on span at bounding box center [247, 284] width 13 height 13
click at [237, 289] on input "checkbox" at bounding box center [237, 289] width 1 height 1
checkbox input "false"
click at [211, 288] on icon at bounding box center [205, 284] width 9 height 9
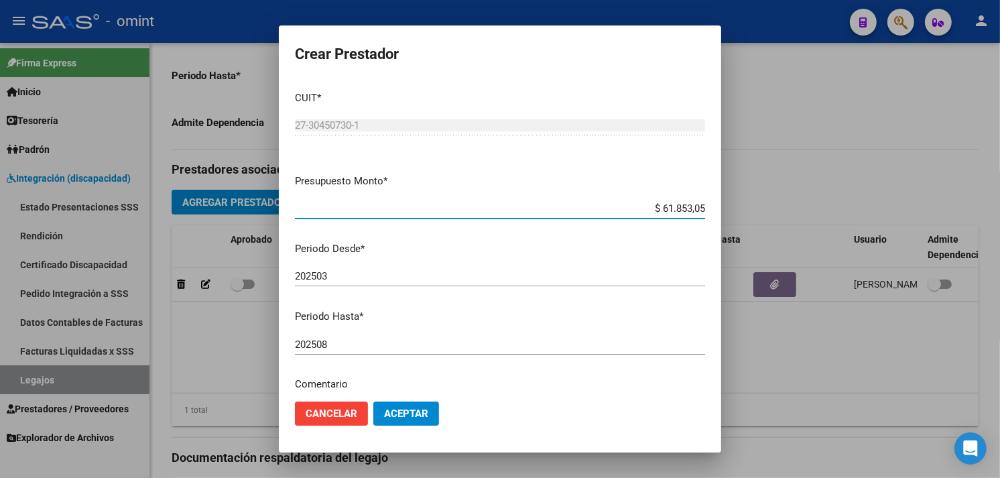
click at [370, 354] on div "202508 Ingresar el periodo" at bounding box center [500, 351] width 410 height 33
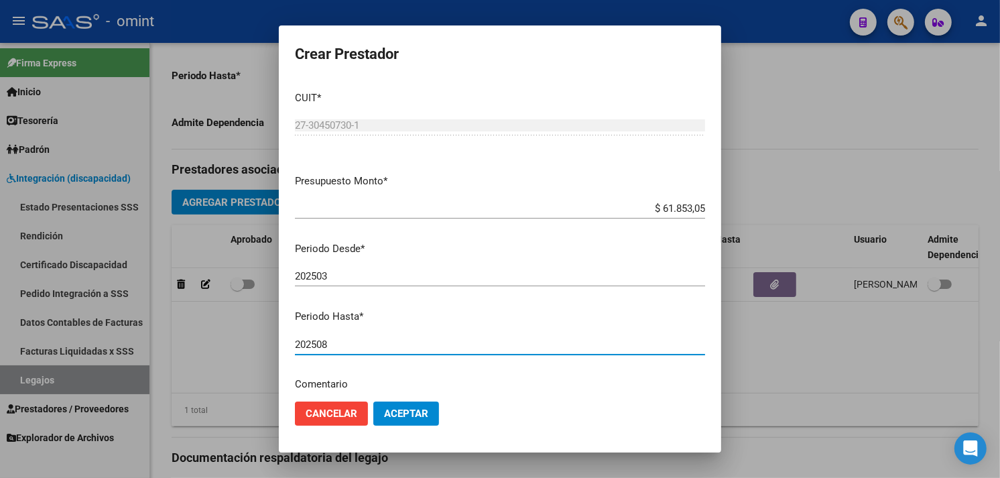
click at [364, 343] on input "202508" at bounding box center [500, 345] width 410 height 12
type input "202512"
click at [409, 424] on button "Aceptar" at bounding box center [406, 414] width 66 height 24
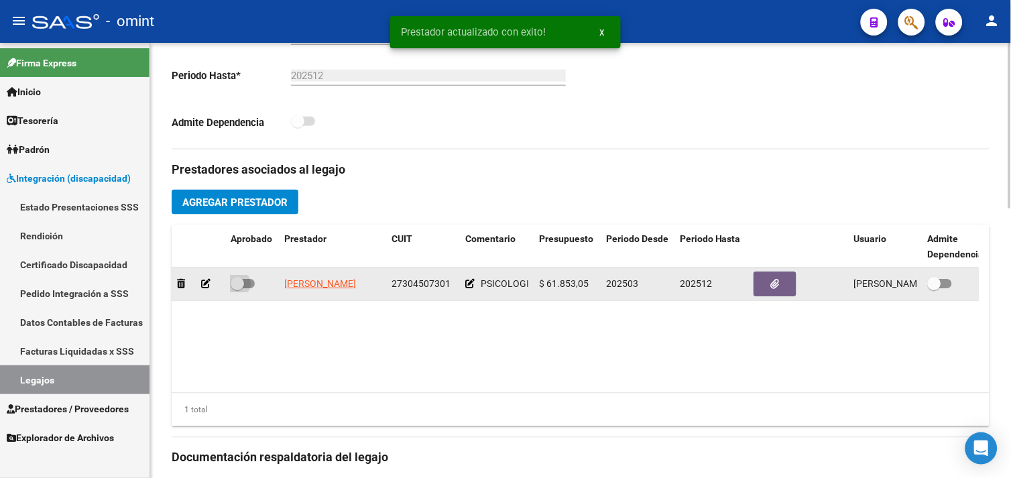
click at [237, 287] on span at bounding box center [237, 284] width 13 height 13
click at [237, 289] on input "checkbox" at bounding box center [237, 289] width 1 height 1
checkbox input "true"
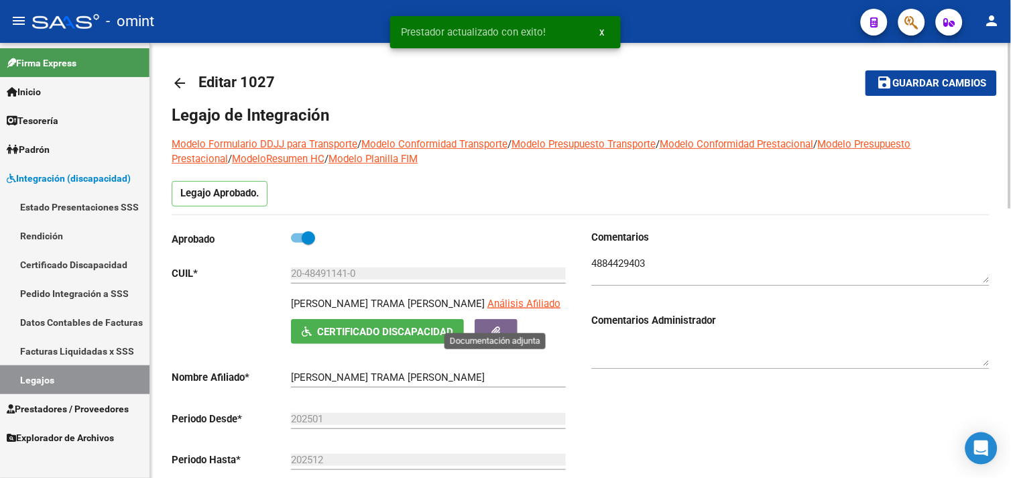
scroll to position [0, 0]
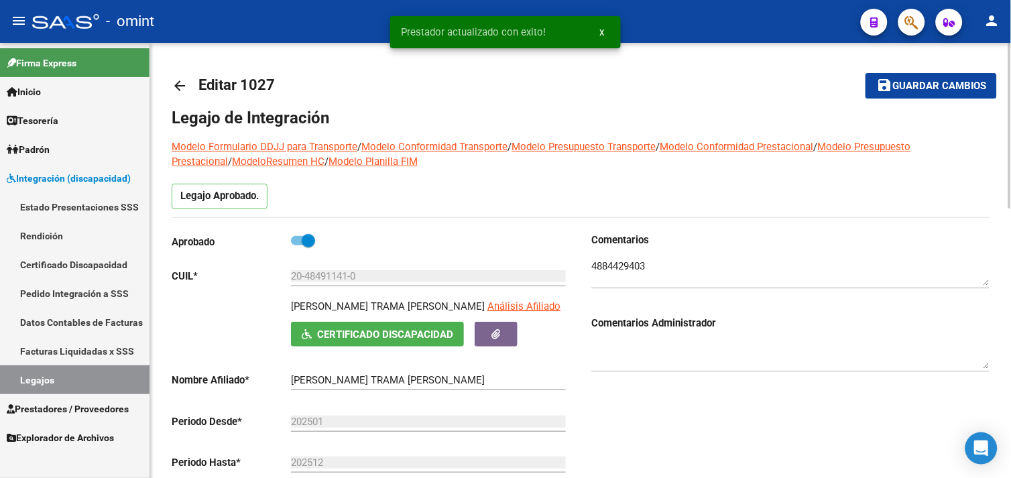
click at [942, 78] on button "save Guardar cambios" at bounding box center [931, 85] width 131 height 25
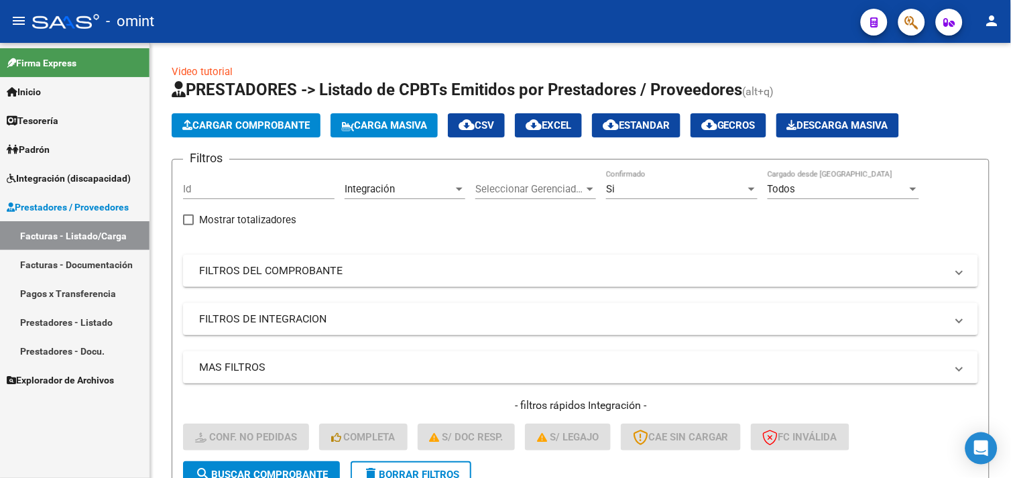
scroll to position [184, 0]
